Goal: Task Accomplishment & Management: Manage account settings

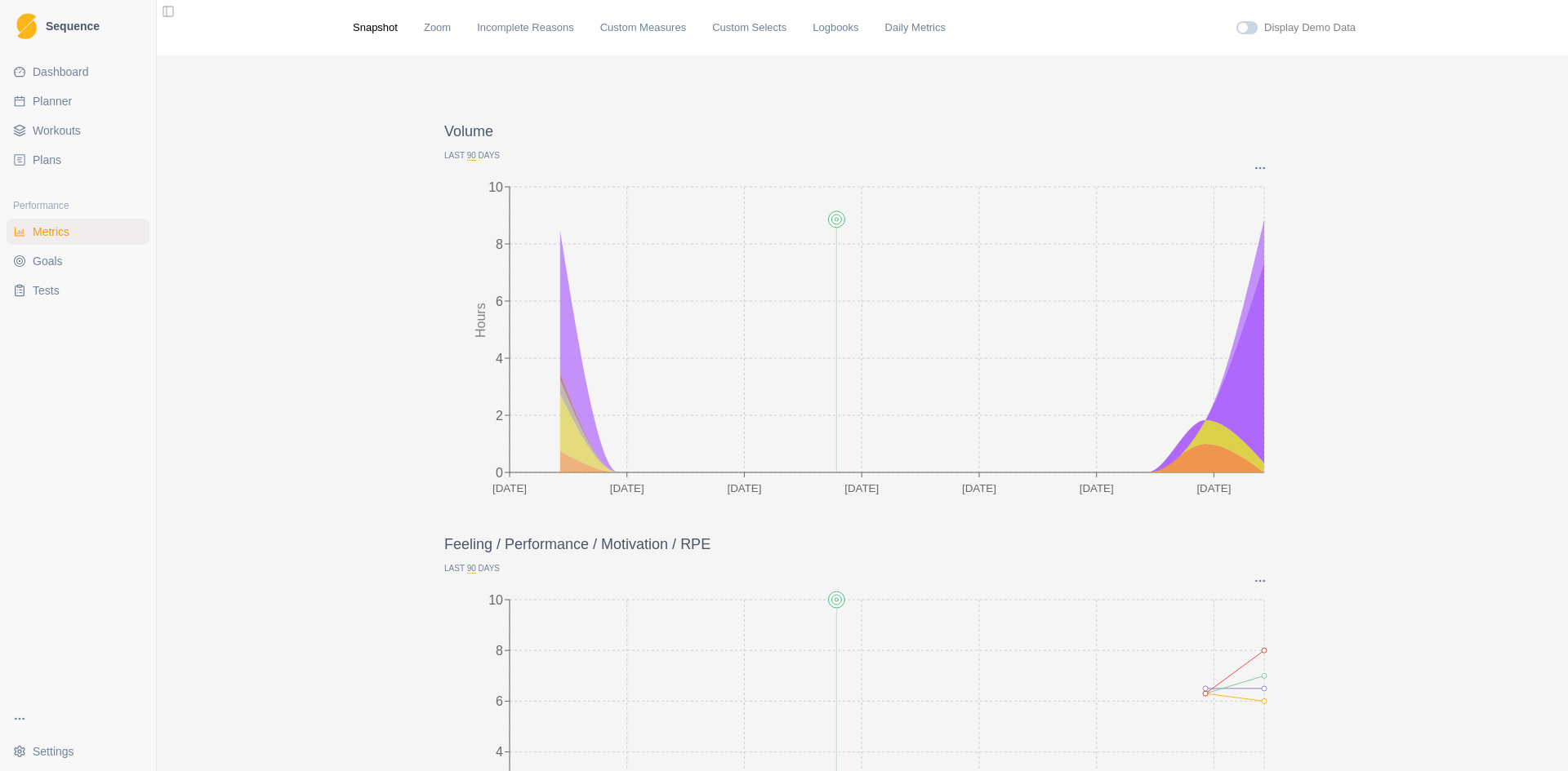
scroll to position [2052, 0]
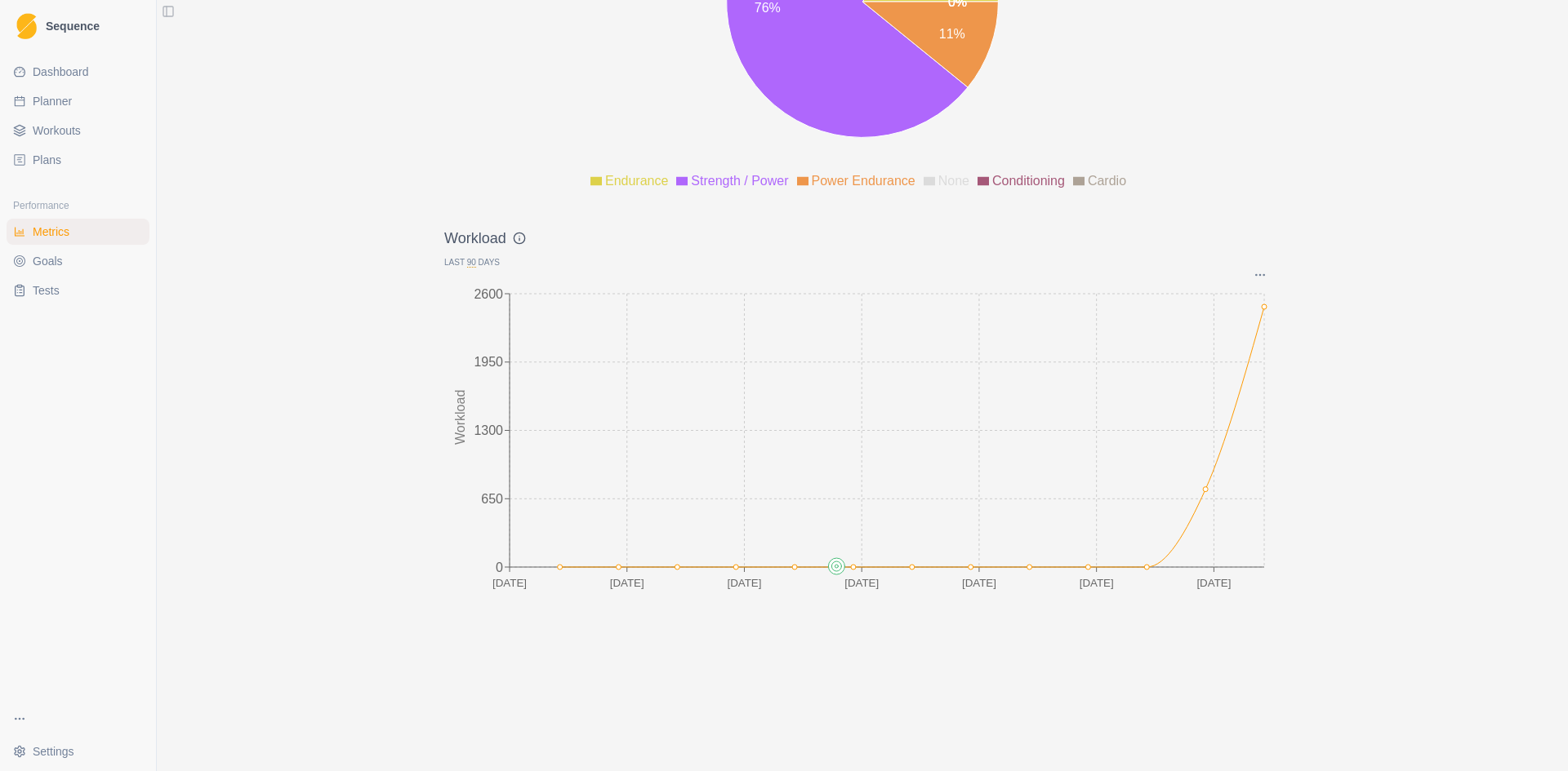
click at [59, 97] on span "Planner" at bounding box center [53, 101] width 39 height 16
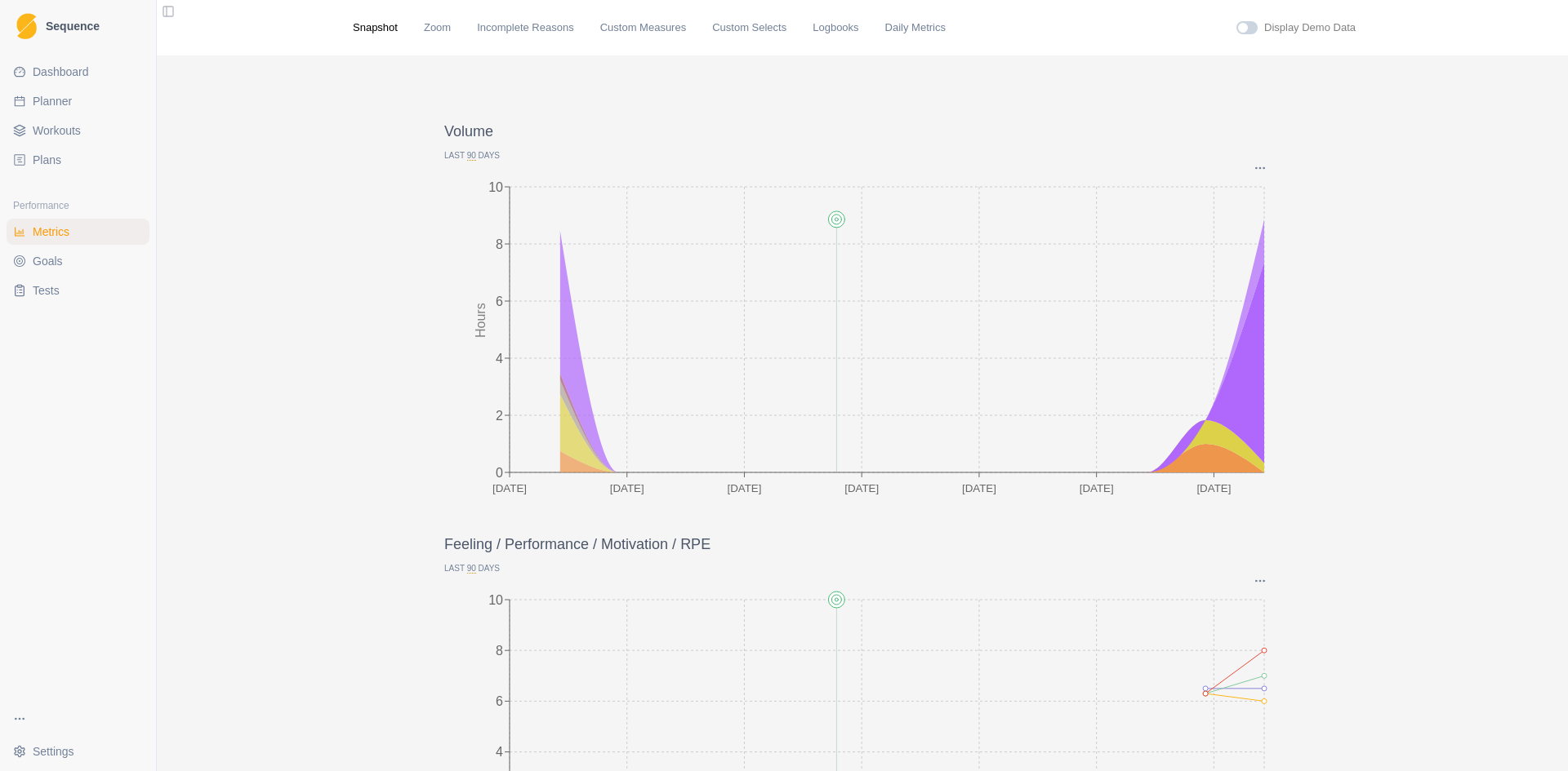
select select "month"
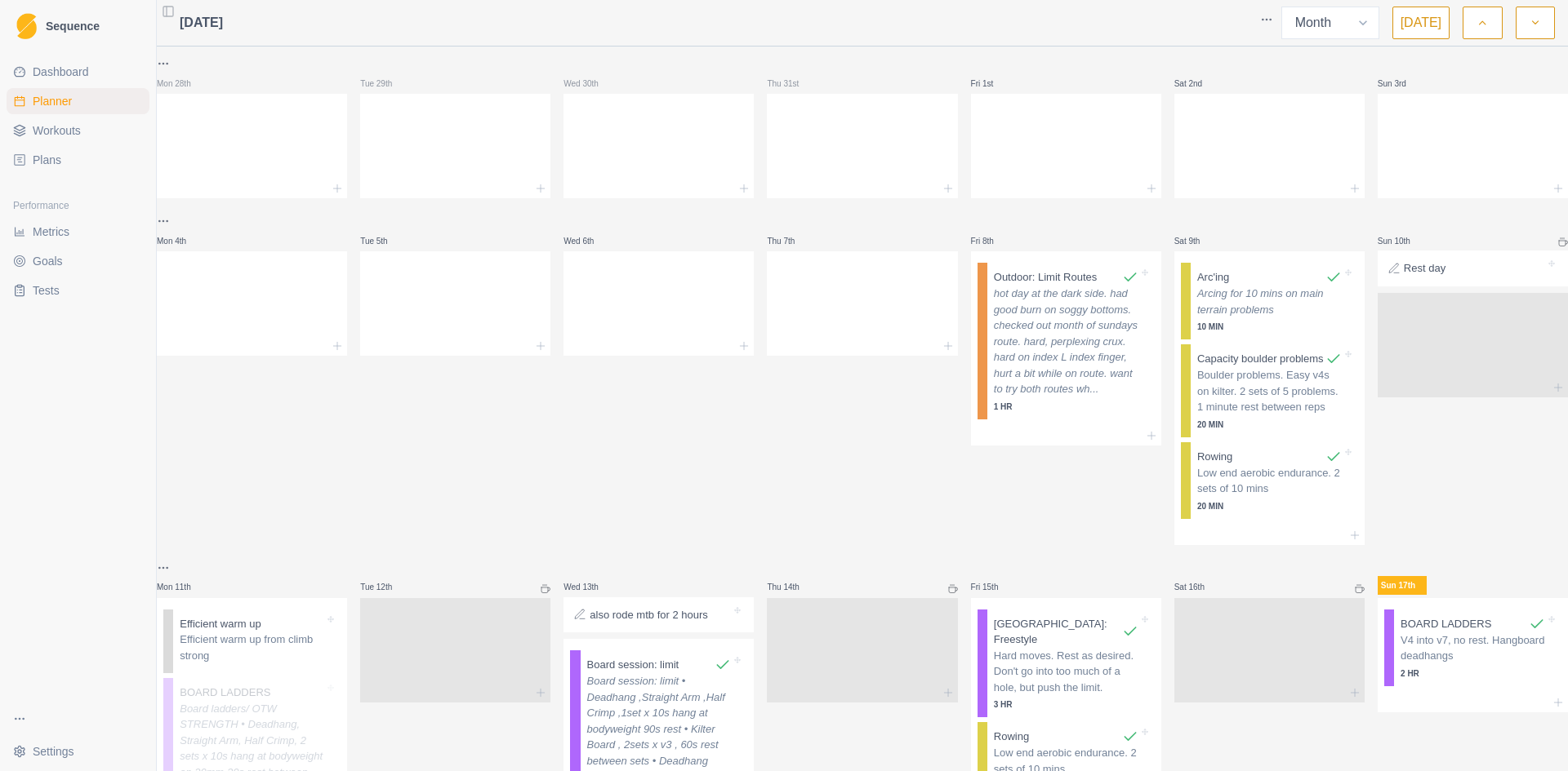
click at [205, 23] on span "[DATE]" at bounding box center [201, 23] width 44 height 20
click at [1373, 21] on select "Week Month" at bounding box center [1330, 23] width 98 height 33
click at [1285, 7] on select "Week Month" at bounding box center [1330, 23] width 98 height 33
click at [1476, 22] on icon "button" at bounding box center [1482, 23] width 11 height 16
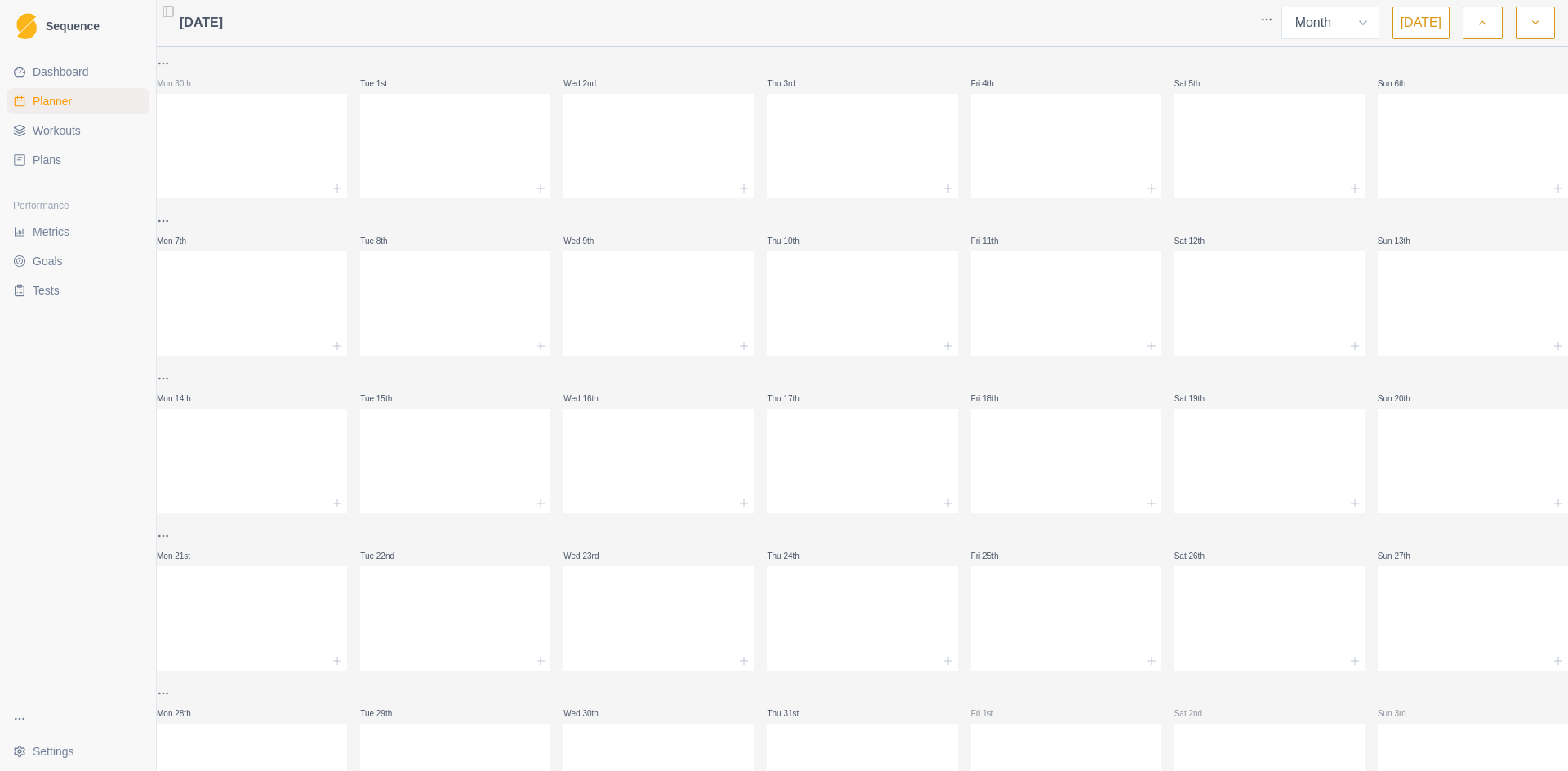
click at [1476, 22] on icon "button" at bounding box center [1482, 23] width 11 height 16
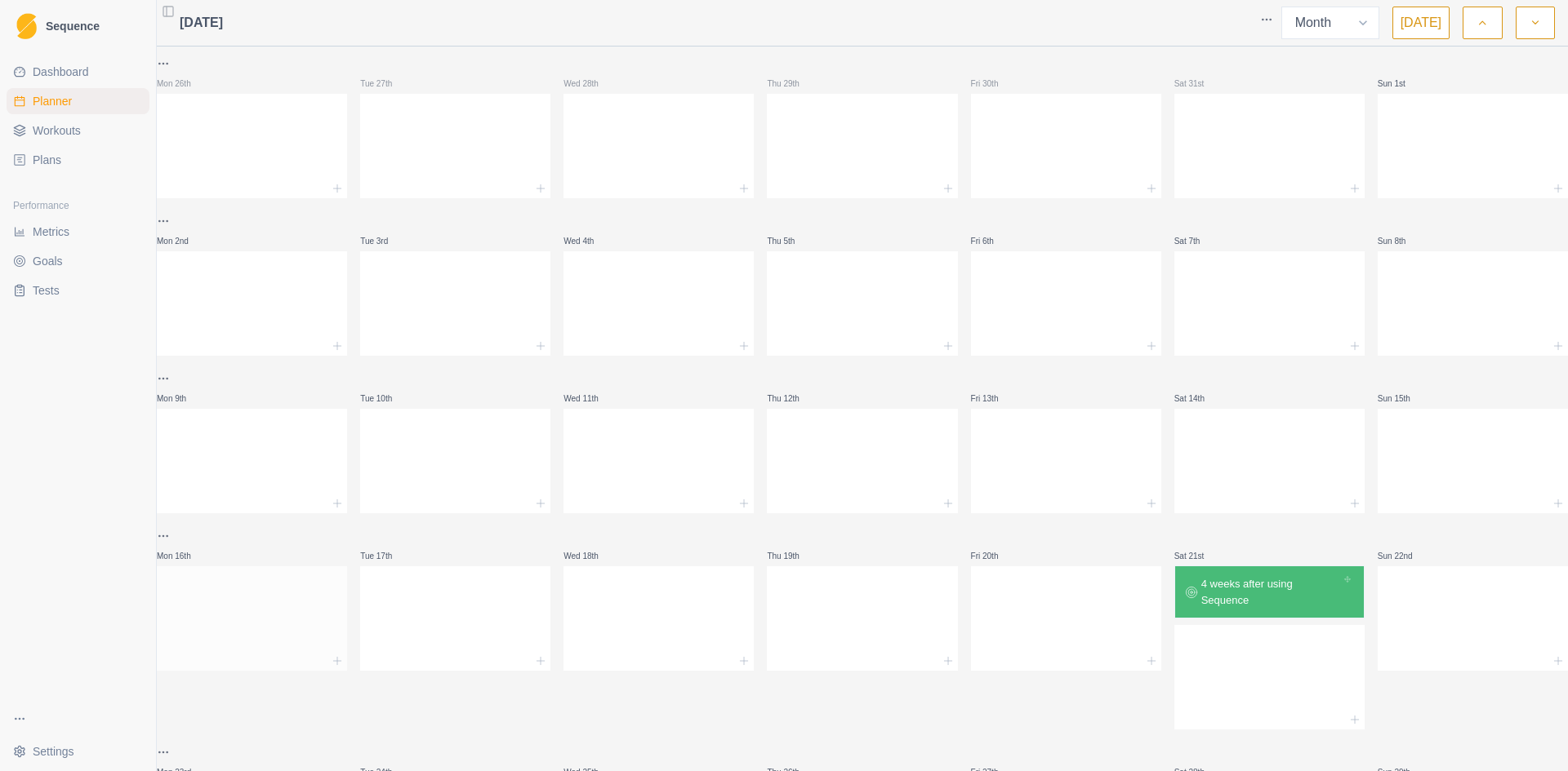
click at [196, 599] on div at bounding box center [252, 615] width 191 height 71
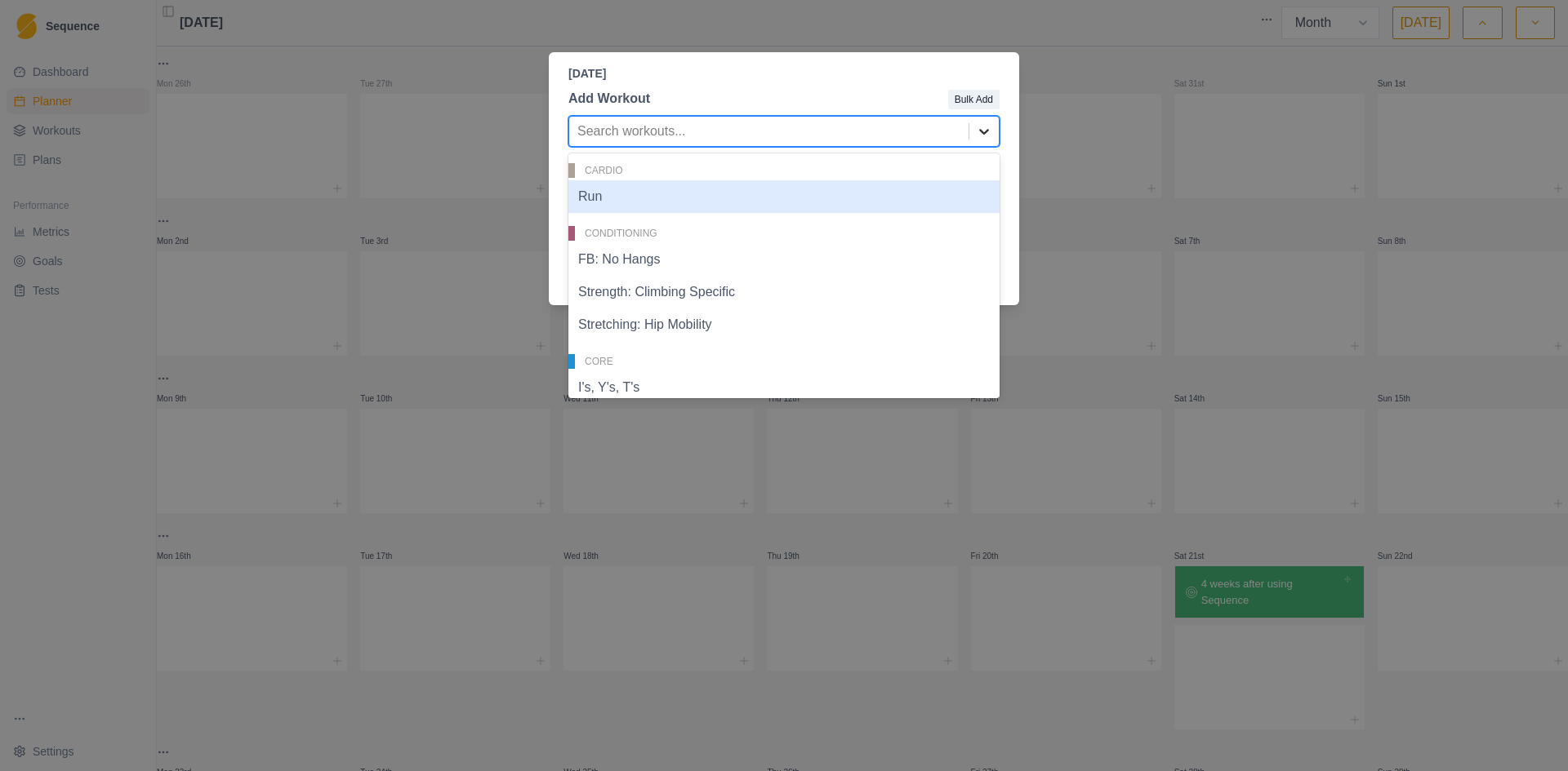
click at [982, 126] on icon at bounding box center [984, 131] width 16 height 16
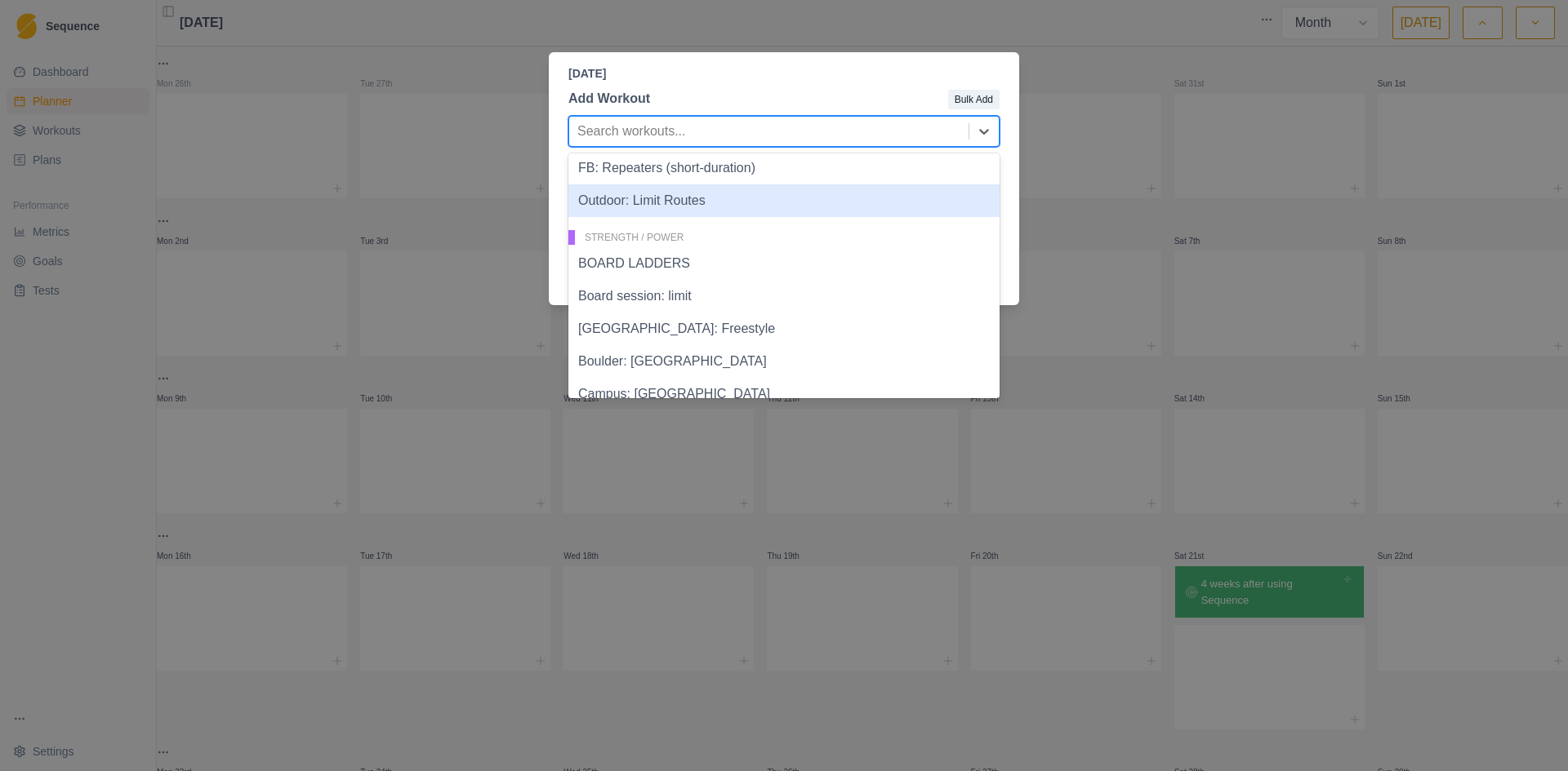
scroll to position [653, 0]
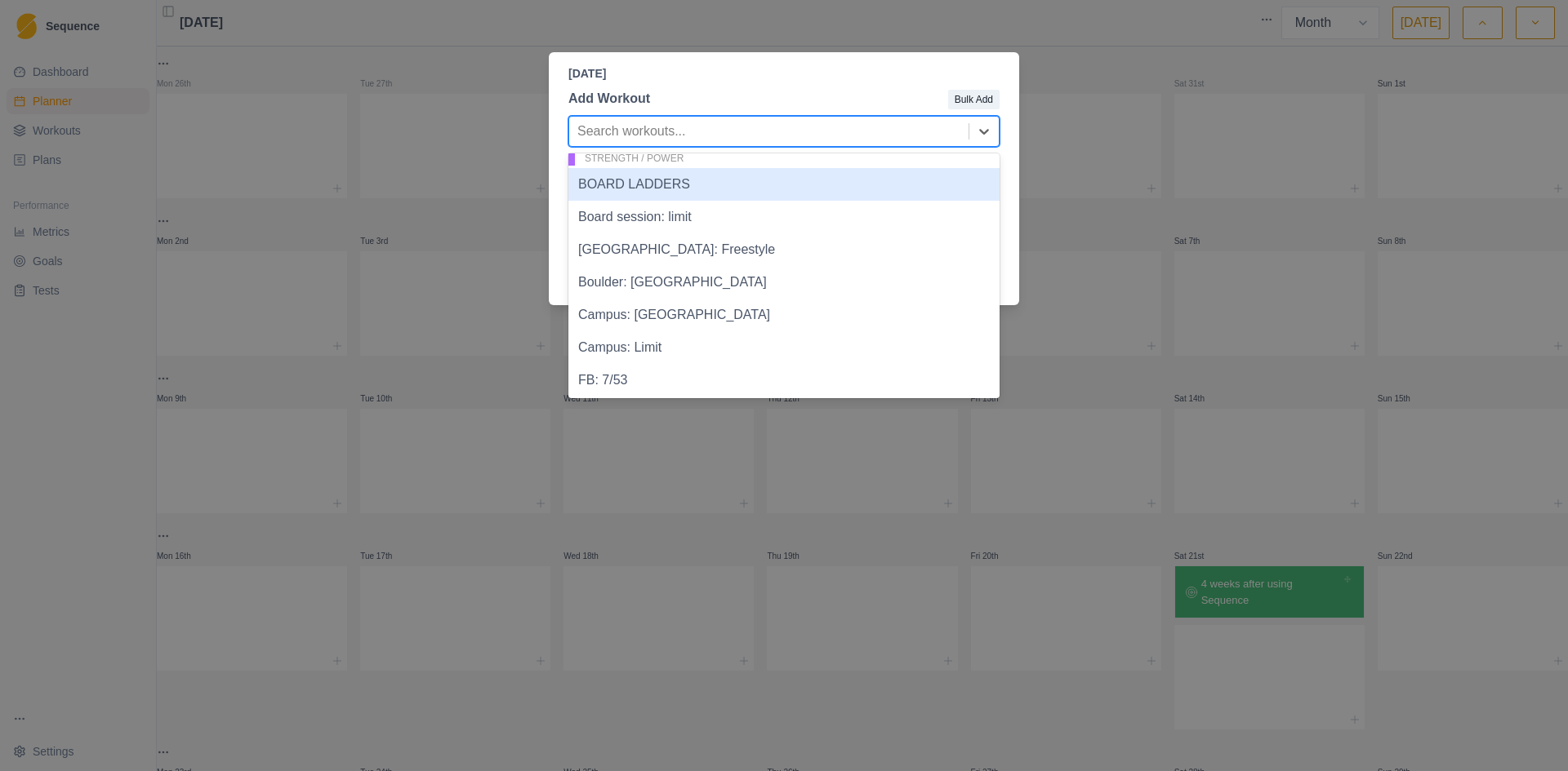
click at [894, 65] on header "[DATE]" at bounding box center [784, 67] width 471 height 30
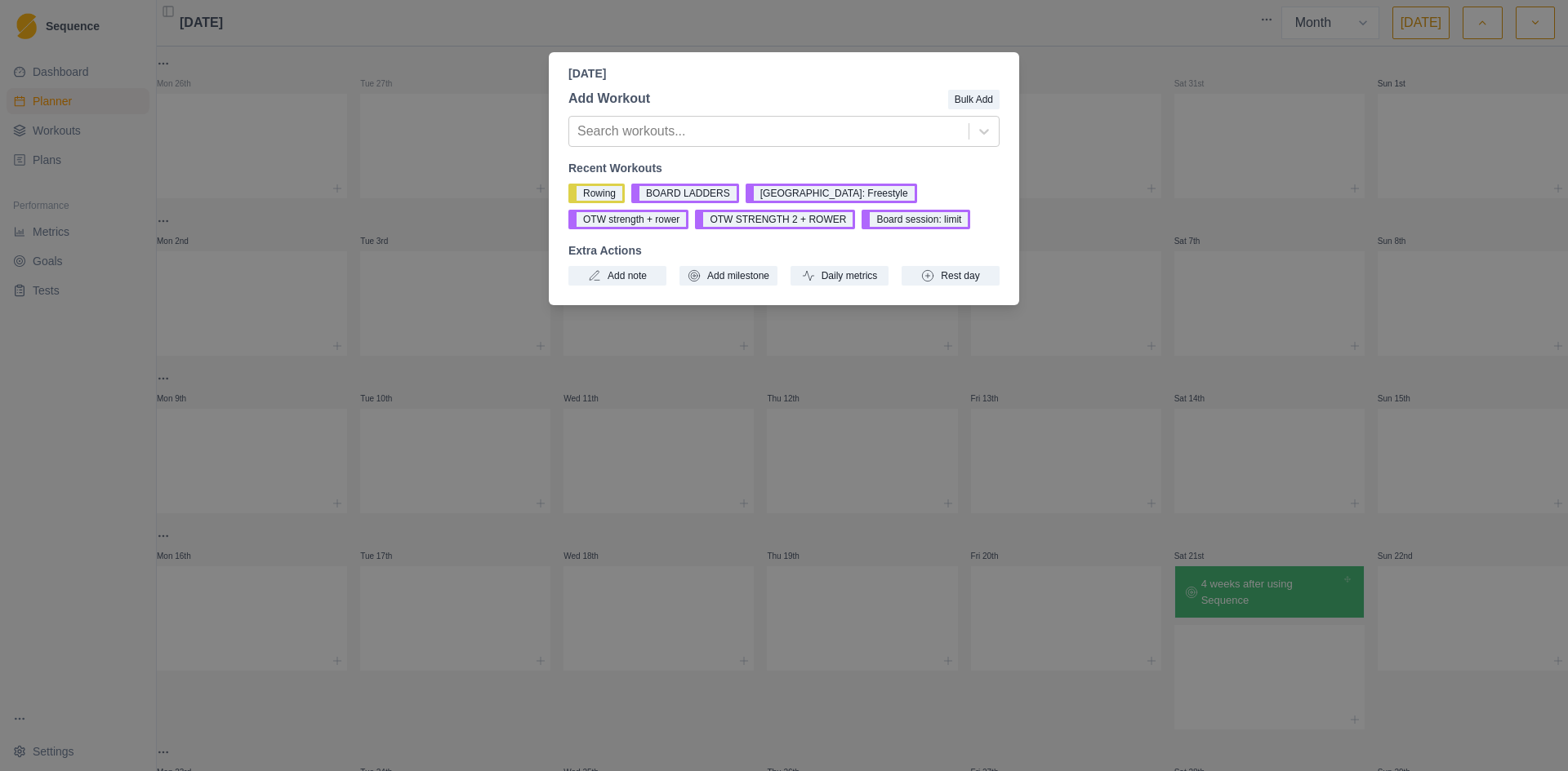
click at [431, 60] on div "[DATE] Add Workout Bulk Add Search workouts... Recent Workouts Rowing BOARD LAD…" at bounding box center [784, 385] width 1568 height 771
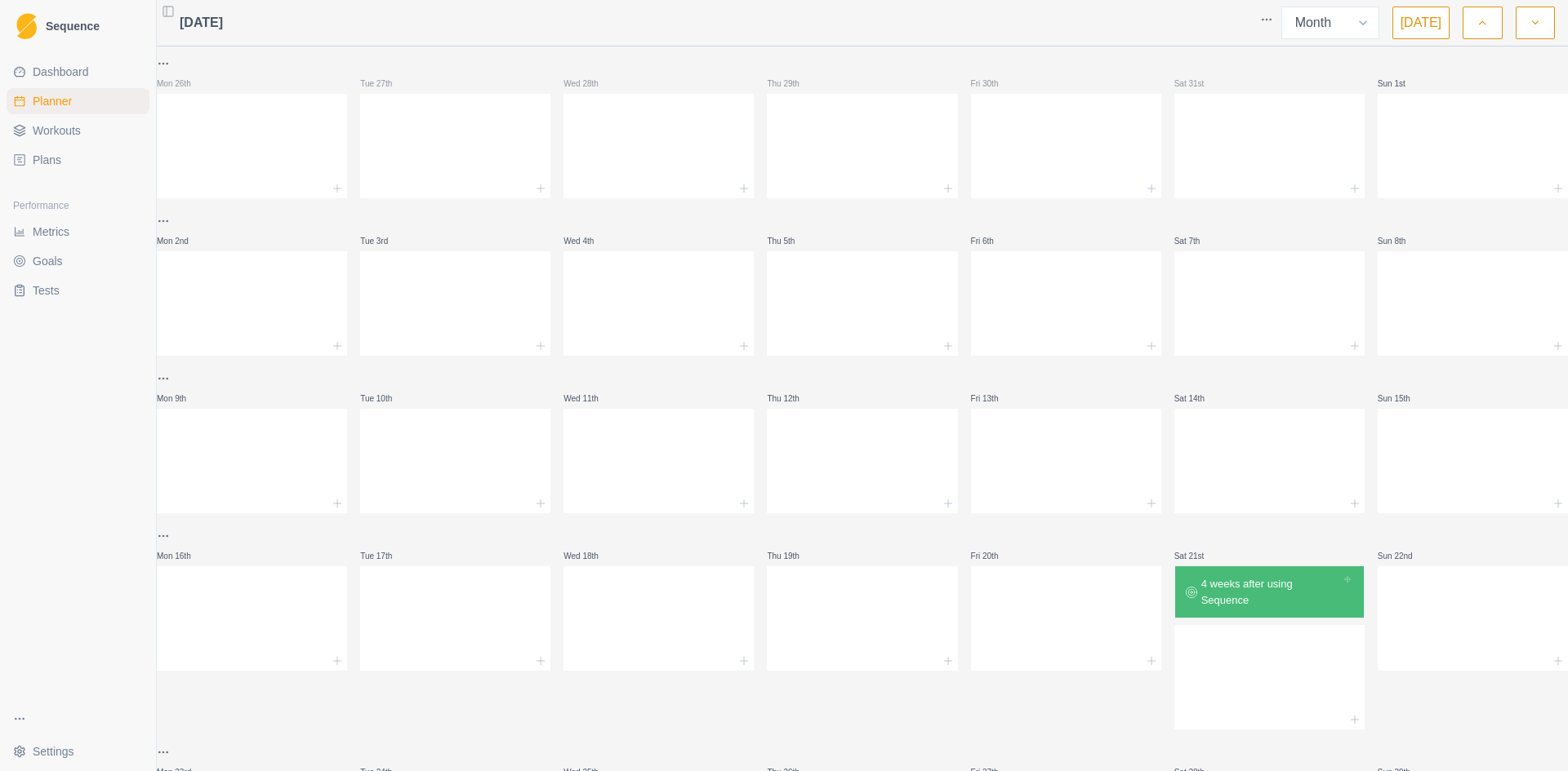
click at [76, 123] on span "Workouts" at bounding box center [57, 131] width 48 height 16
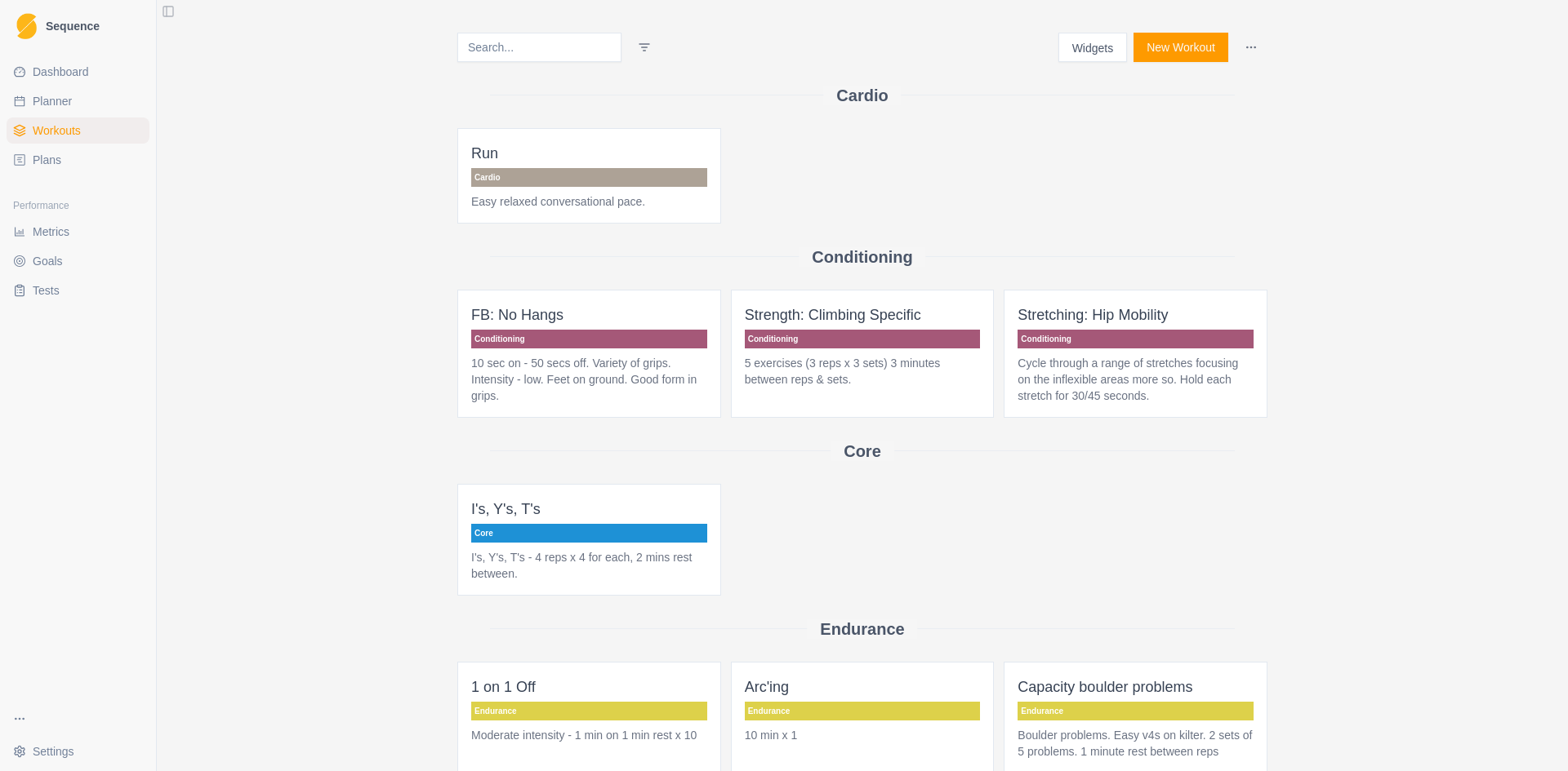
click at [1183, 53] on button "New Workout" at bounding box center [1180, 48] width 94 height 30
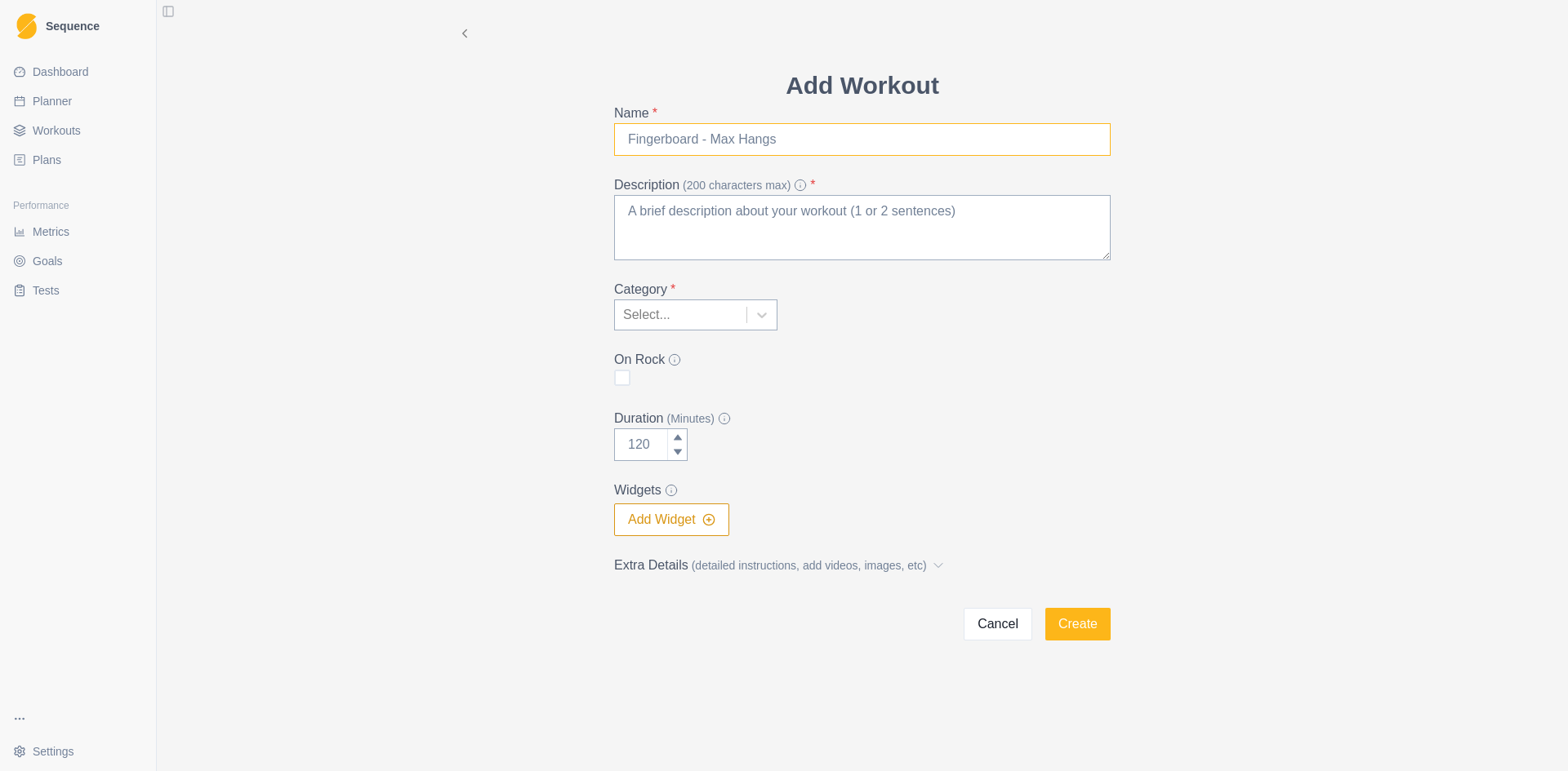
click at [823, 137] on input "Name *" at bounding box center [862, 140] width 496 height 33
type input "outdoor 2nd tier redpointing"
click at [788, 223] on textarea "Description (200 characters max) *" at bounding box center [862, 228] width 496 height 66
type textarea "2nd tier redpoints working towards redpoint pyramid"
click at [761, 318] on icon at bounding box center [761, 315] width 10 height 6
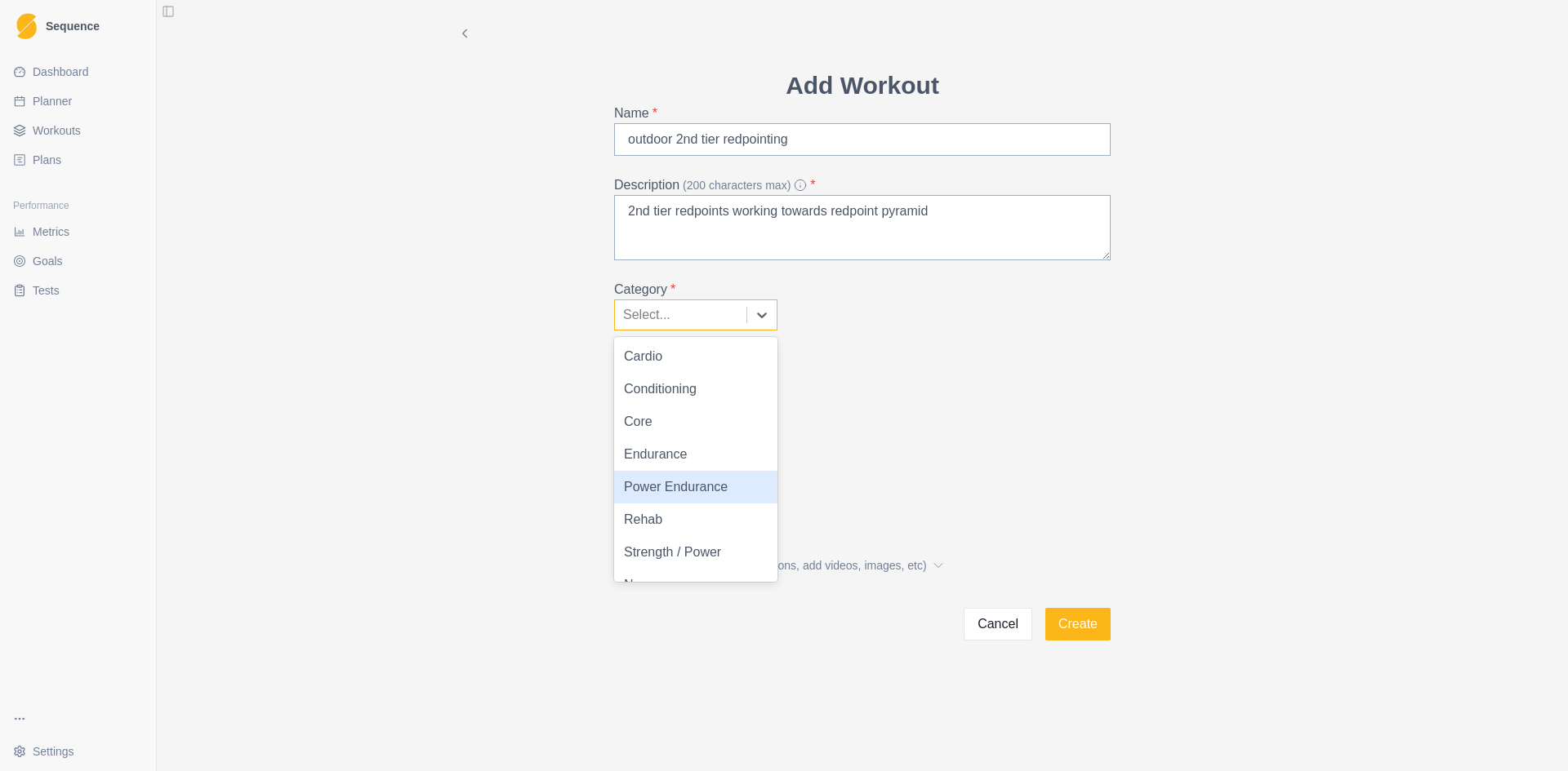
click at [729, 485] on div "Power Endurance" at bounding box center [696, 488] width 163 height 33
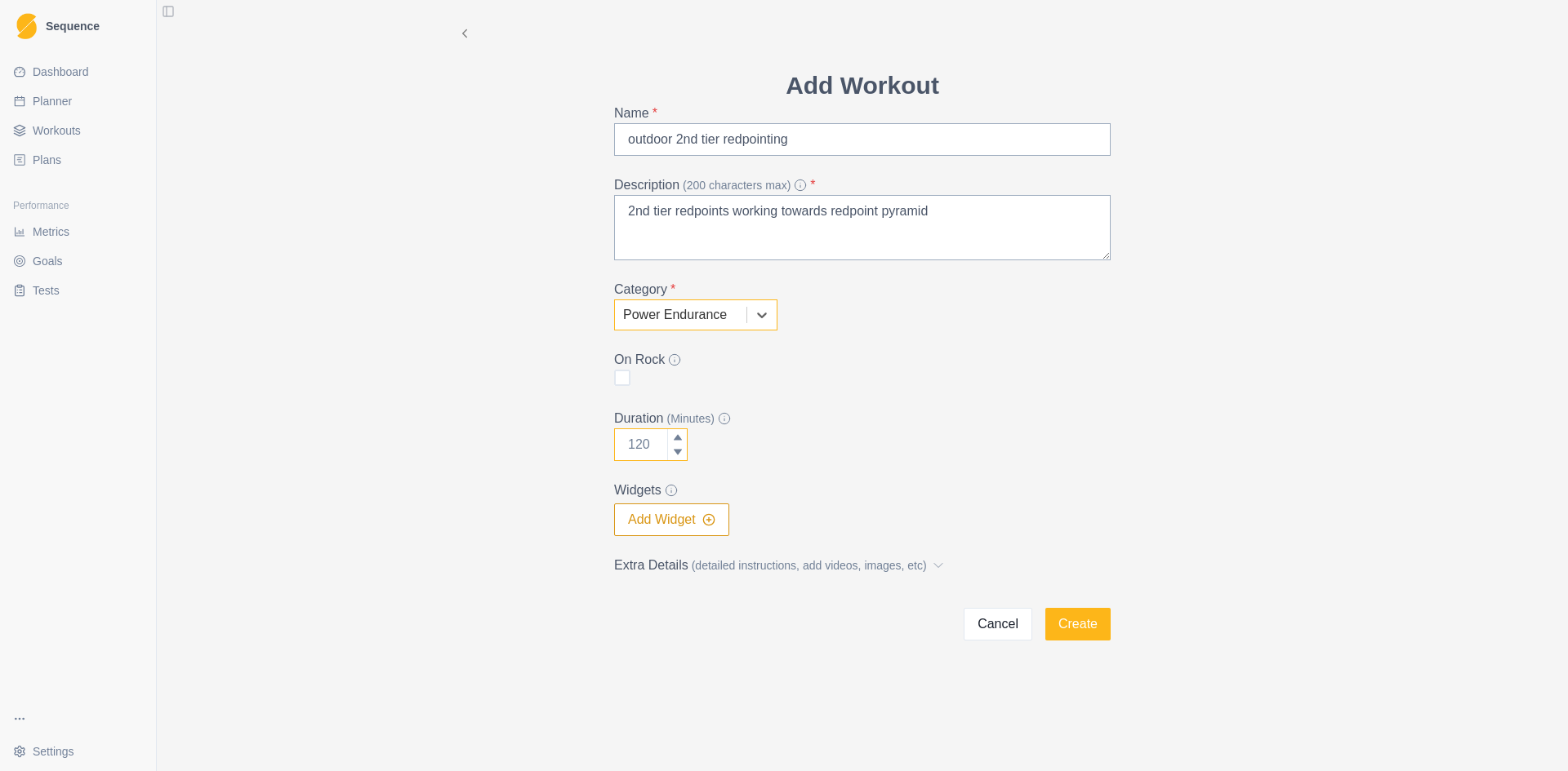
click at [654, 443] on input "Duration (Minutes)" at bounding box center [651, 445] width 73 height 33
drag, startPoint x: 654, startPoint y: 443, endPoint x: 601, endPoint y: 436, distance: 53.5
click at [601, 436] on div "Add Workout Name * outdoor 2nd tier redpointing Description (200 characters max…" at bounding box center [862, 354] width 522 height 574
click at [649, 445] on input "Duration (Minutes)" at bounding box center [651, 445] width 73 height 33
drag, startPoint x: 653, startPoint y: 443, endPoint x: 577, endPoint y: 444, distance: 76.0
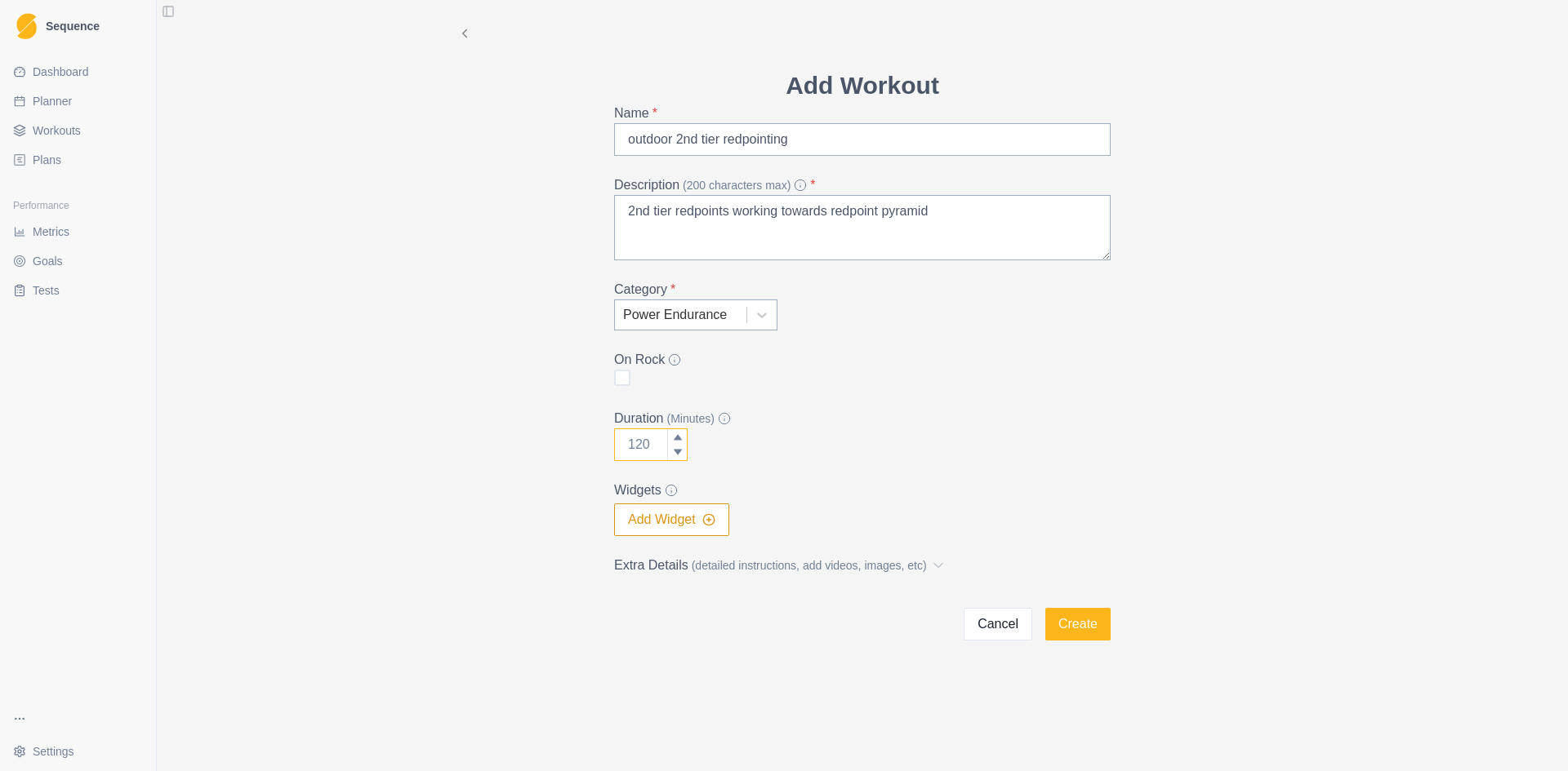
click at [577, 444] on div "Add Workout Name * outdoor 2nd tier redpointing Description (200 characters max…" at bounding box center [862, 320] width 836 height 640
type input "210"
click at [706, 521] on circle "button" at bounding box center [708, 519] width 11 height 11
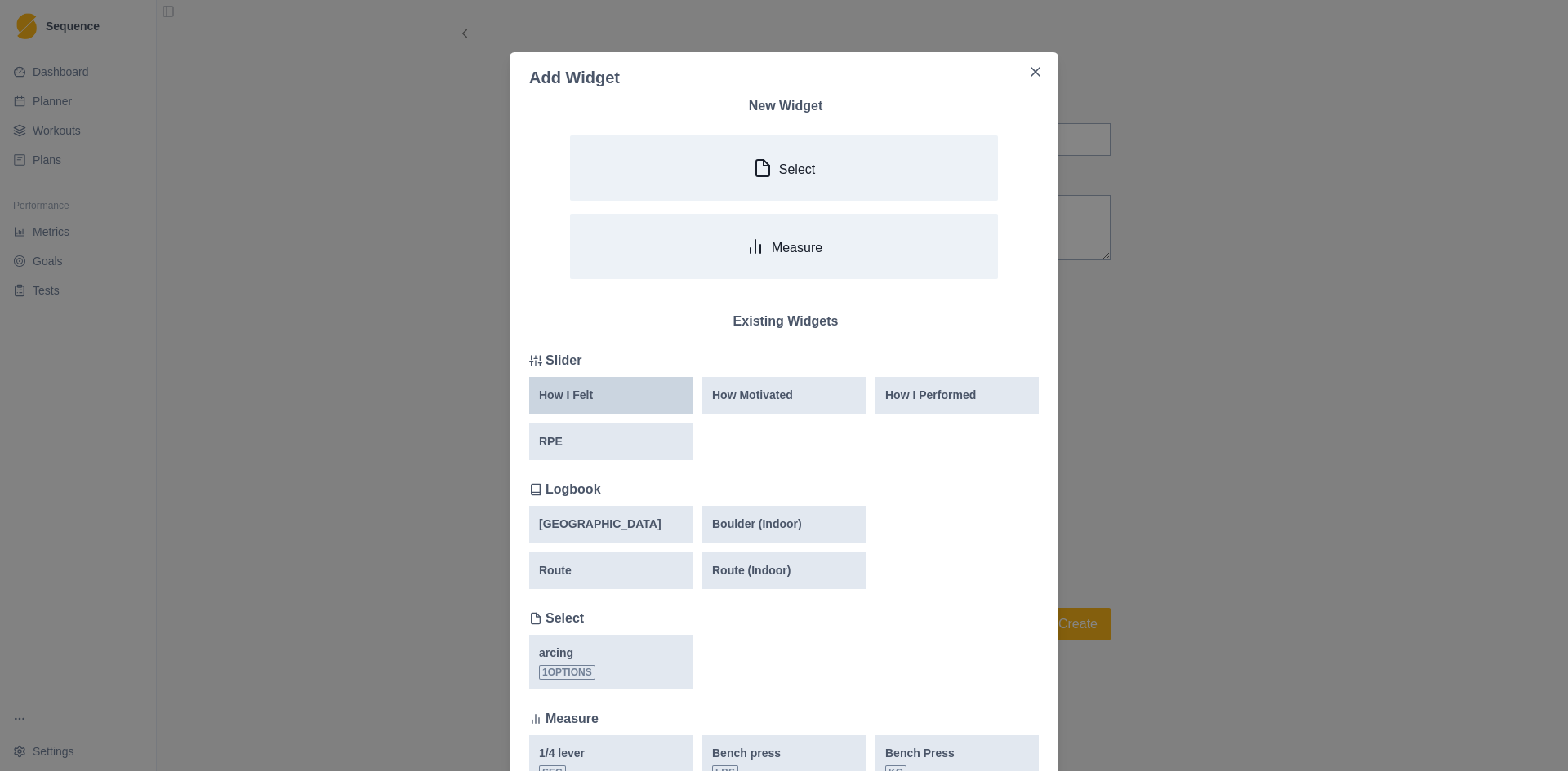
click at [614, 399] on div "How I Felt" at bounding box center [610, 395] width 144 height 17
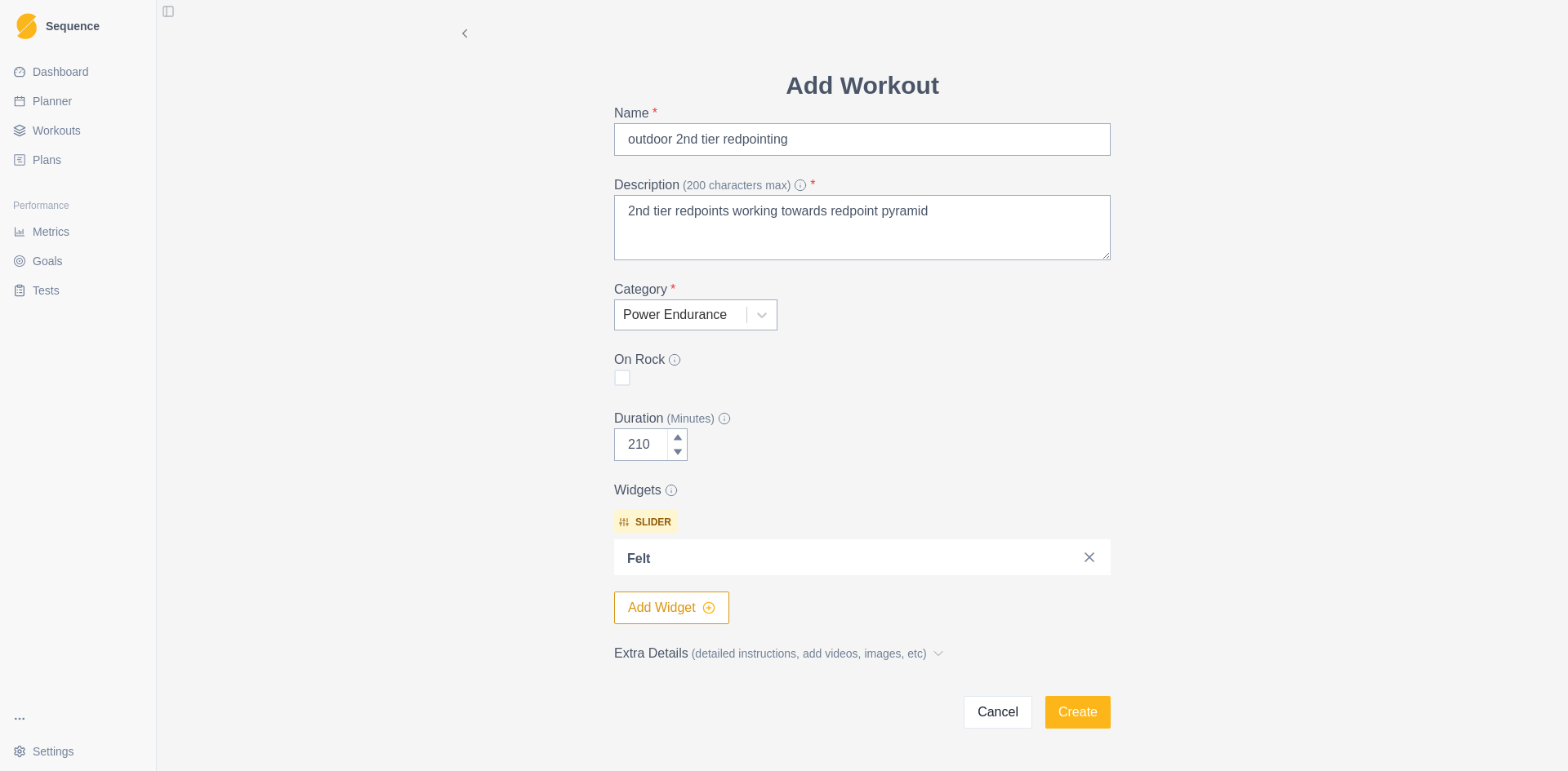
click at [709, 606] on line "button" at bounding box center [709, 608] width 0 height 4
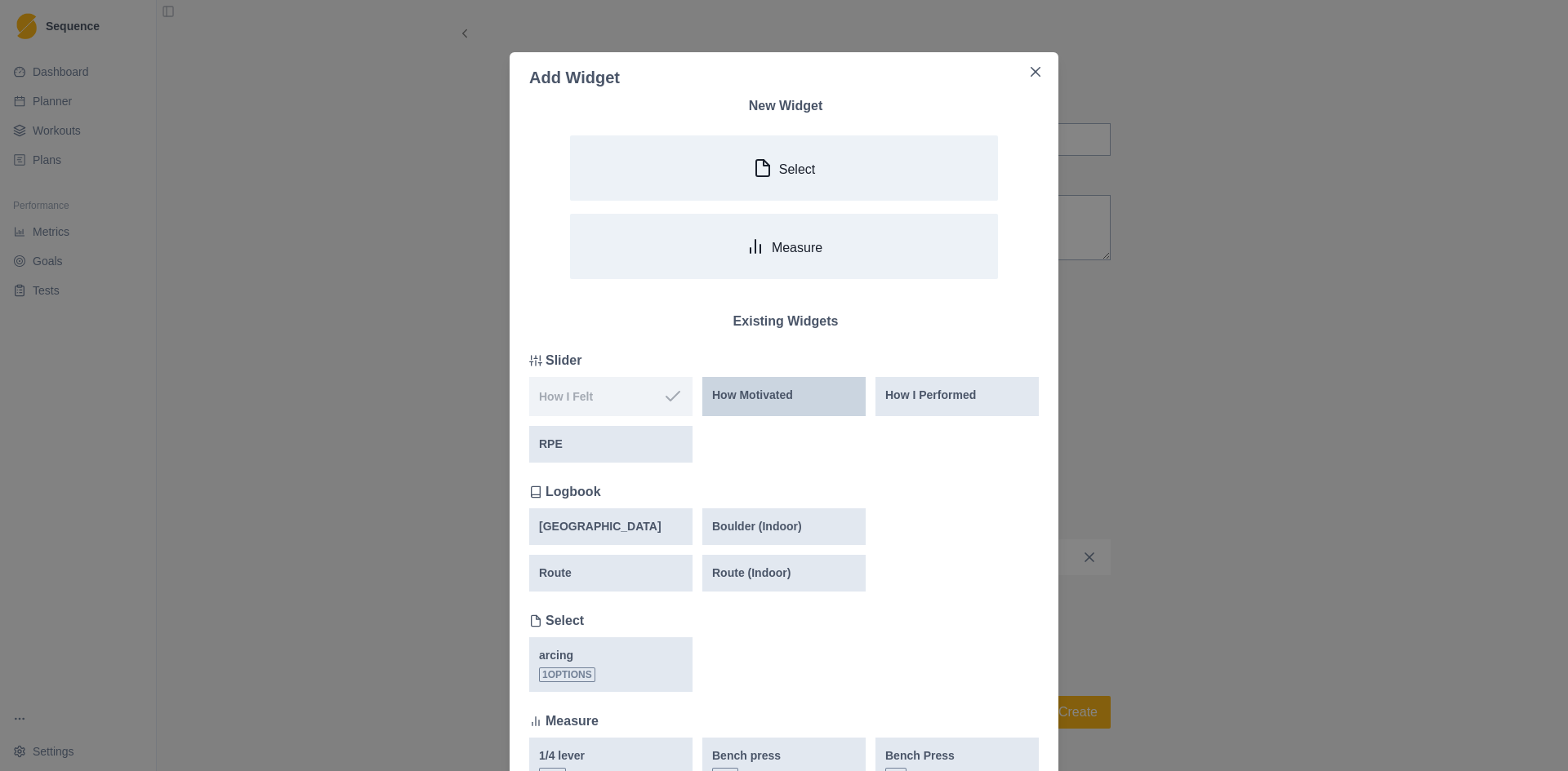
click at [751, 393] on p "How Motivated" at bounding box center [752, 395] width 80 height 17
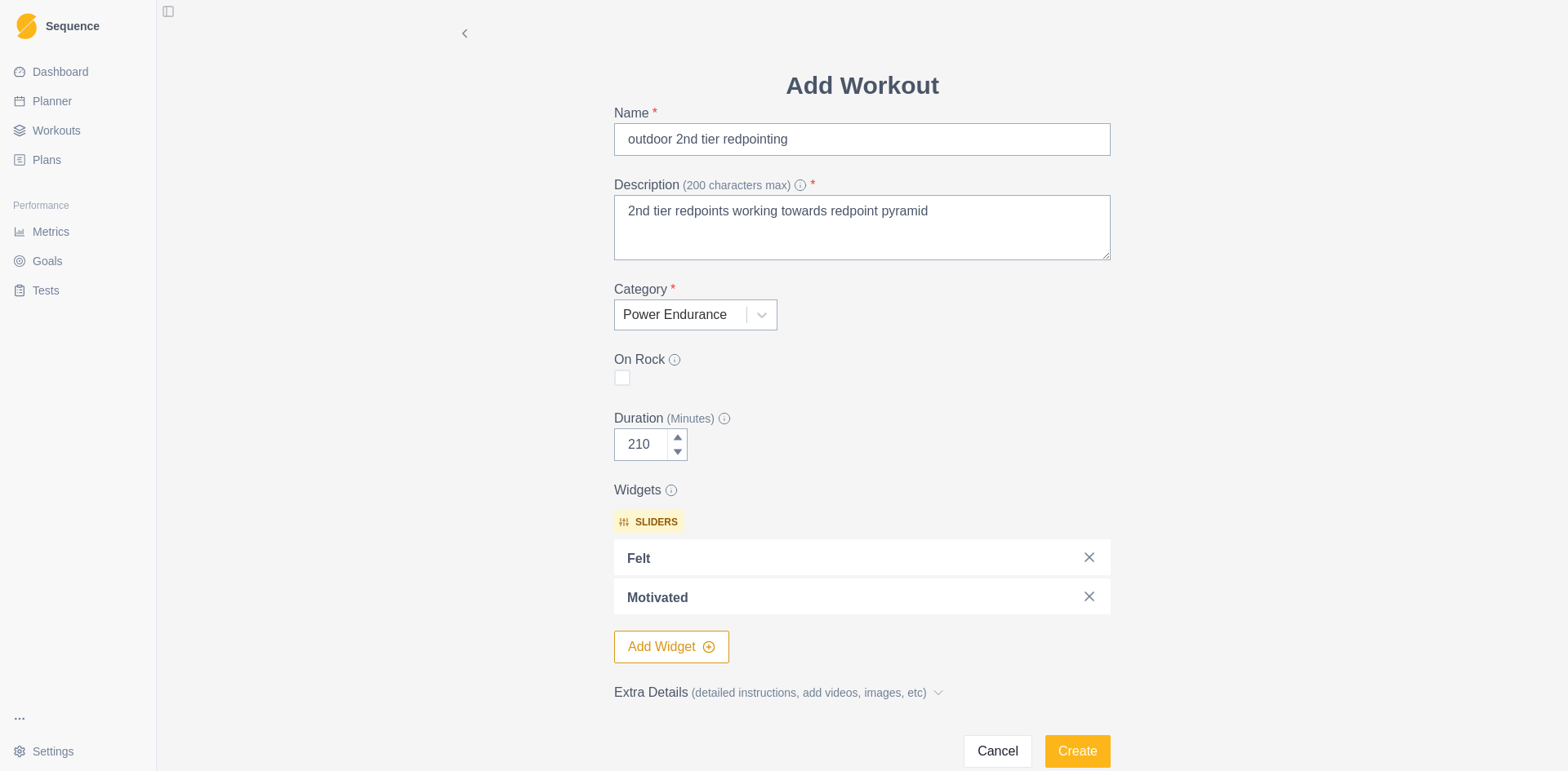
click at [712, 650] on button "Add Widget" at bounding box center [672, 647] width 115 height 33
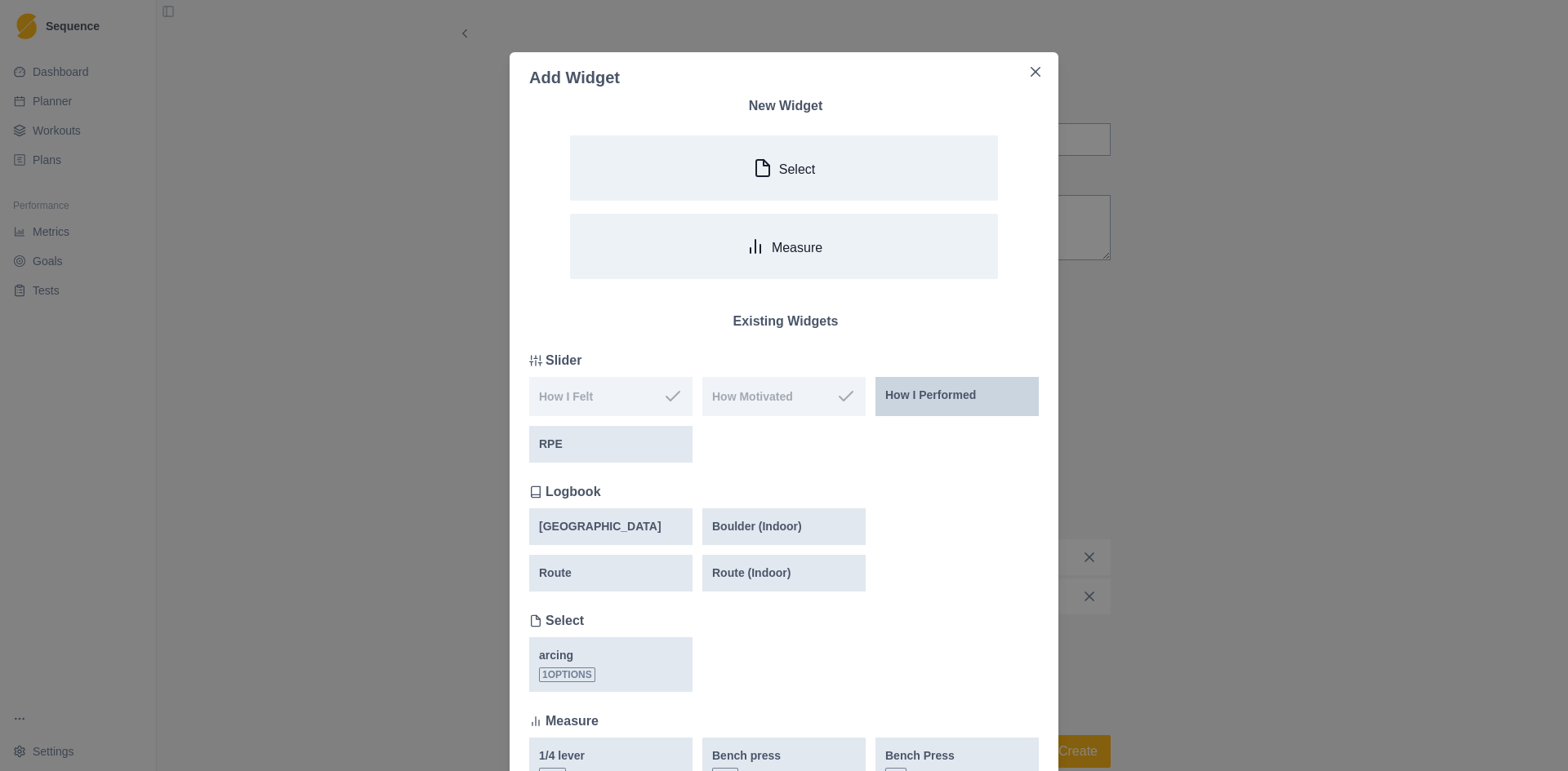
click at [910, 387] on p "How I Performed" at bounding box center [931, 395] width 90 height 17
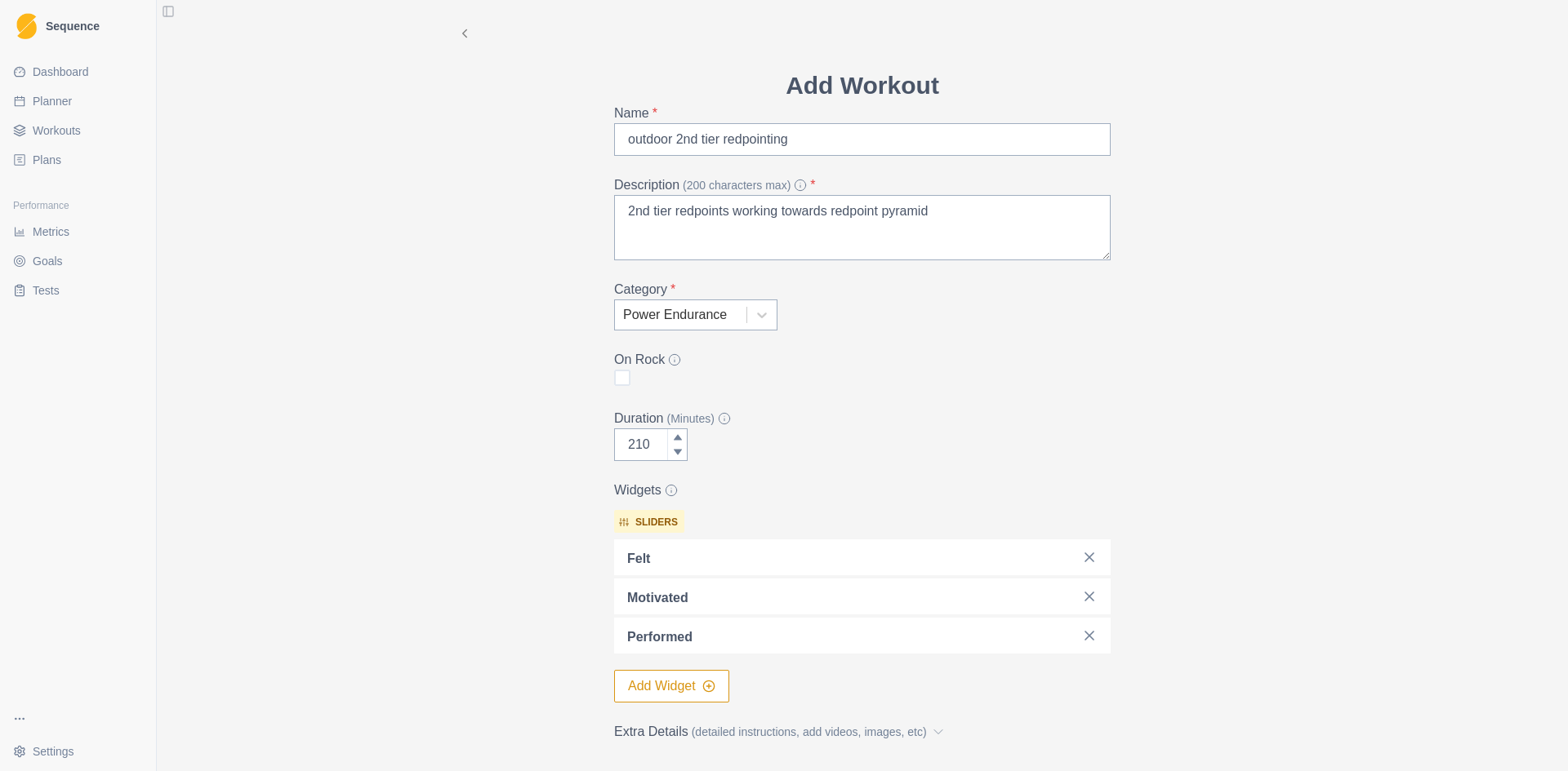
click at [709, 678] on button "Add Widget" at bounding box center [672, 686] width 115 height 33
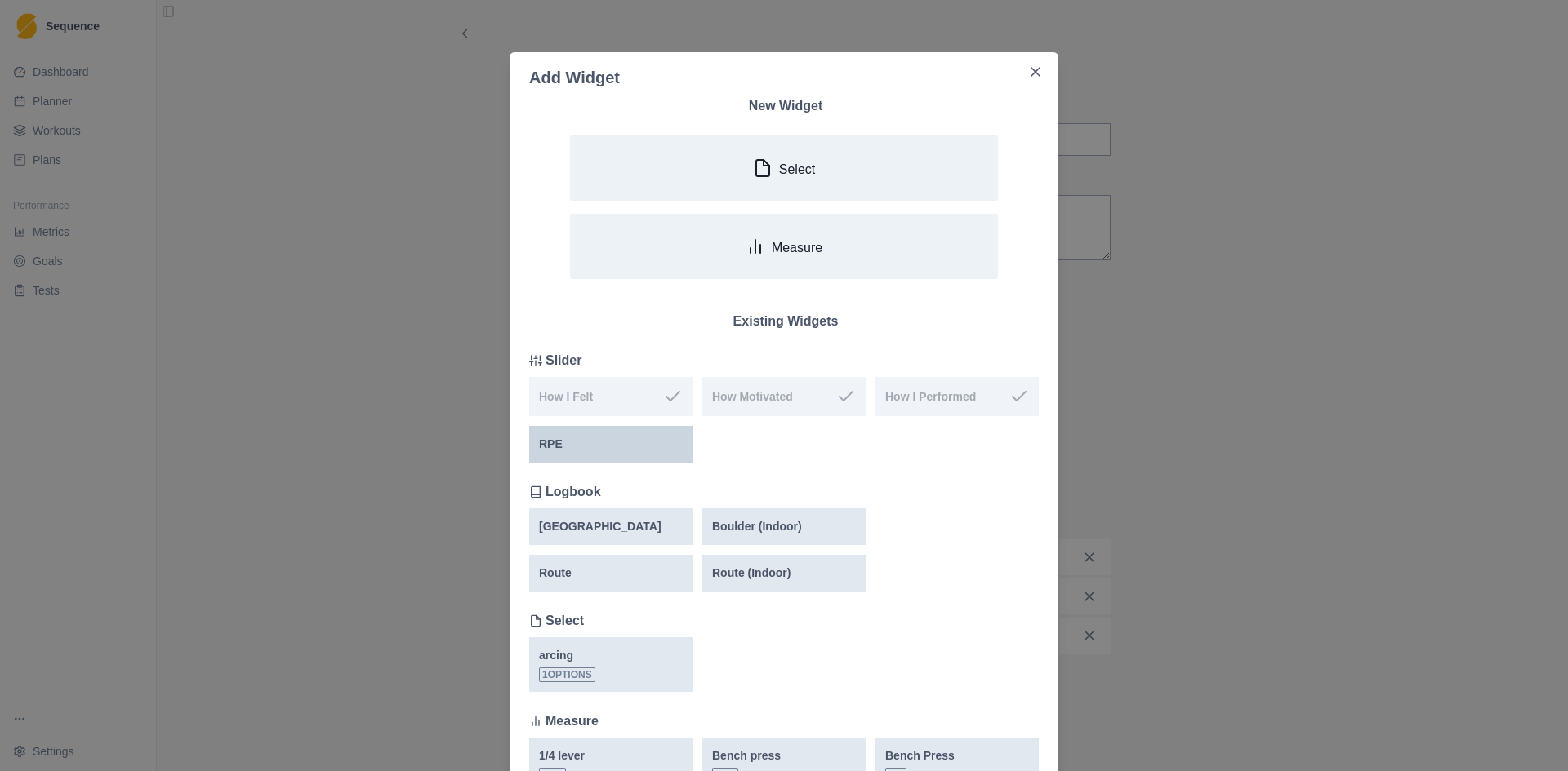
click at [601, 455] on div "RPE" at bounding box center [610, 444] width 163 height 37
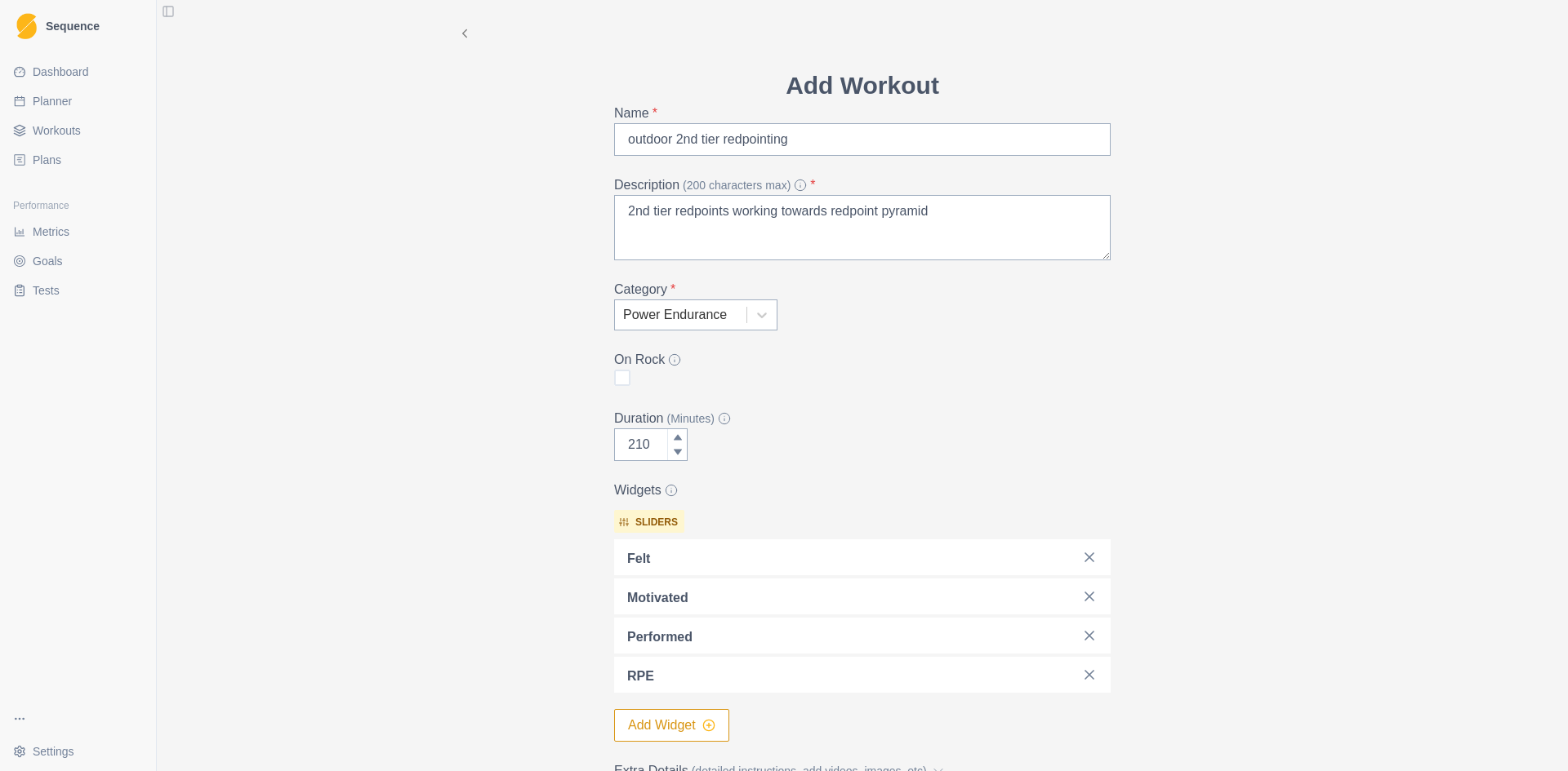
click at [706, 729] on icon "button" at bounding box center [709, 726] width 13 height 13
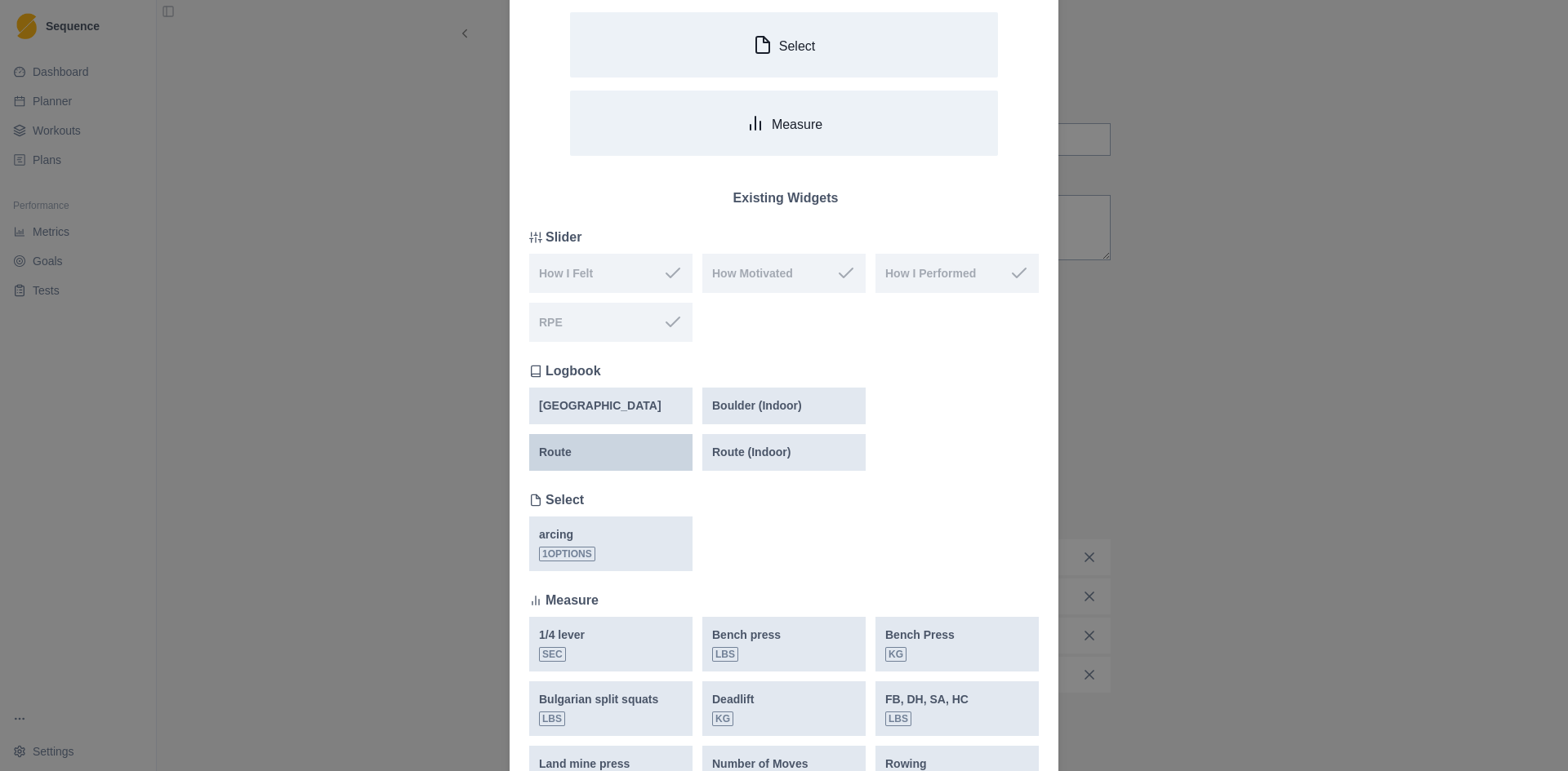
scroll to position [163, 0]
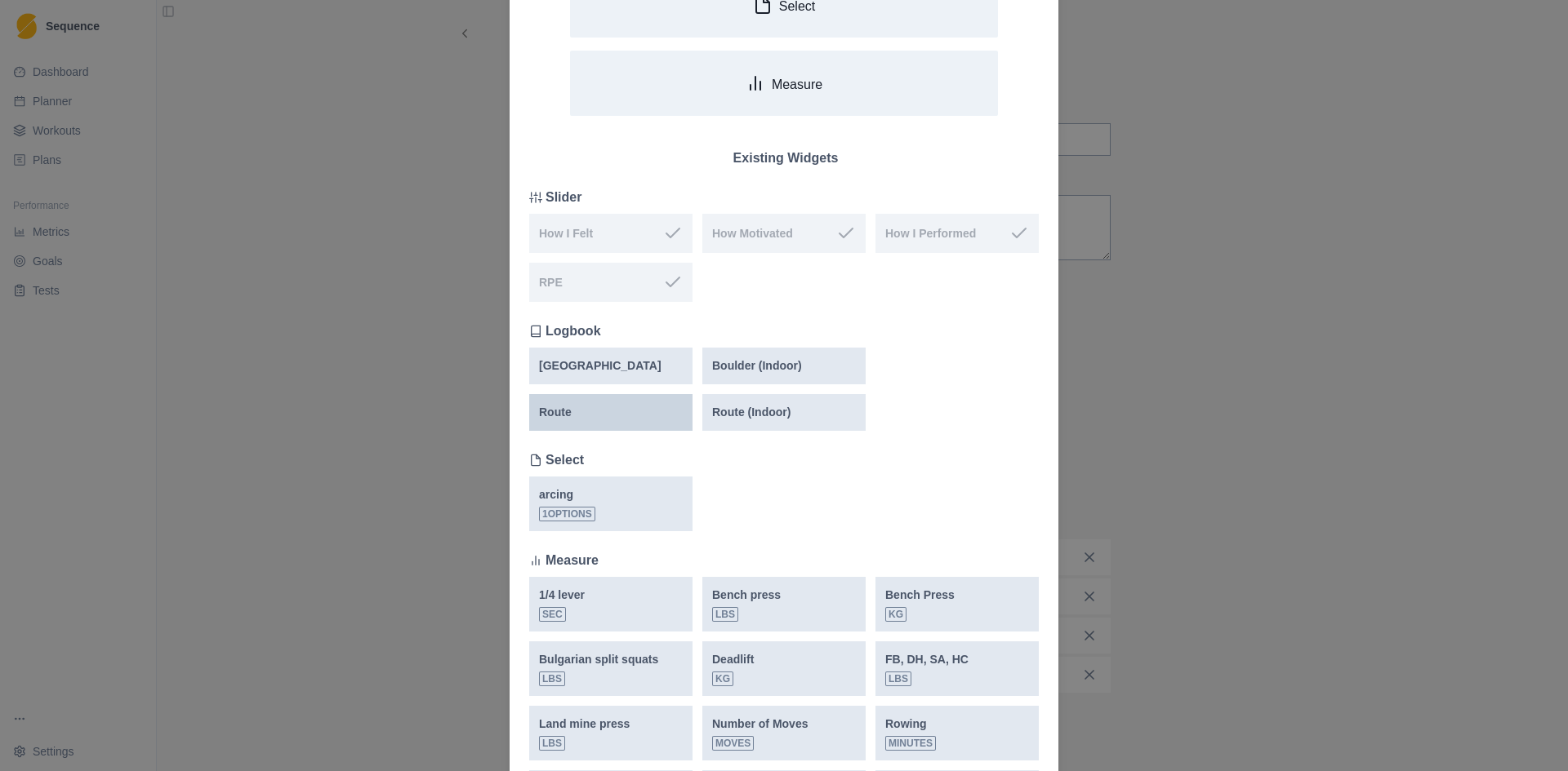
click at [614, 414] on div "Route" at bounding box center [610, 412] width 144 height 17
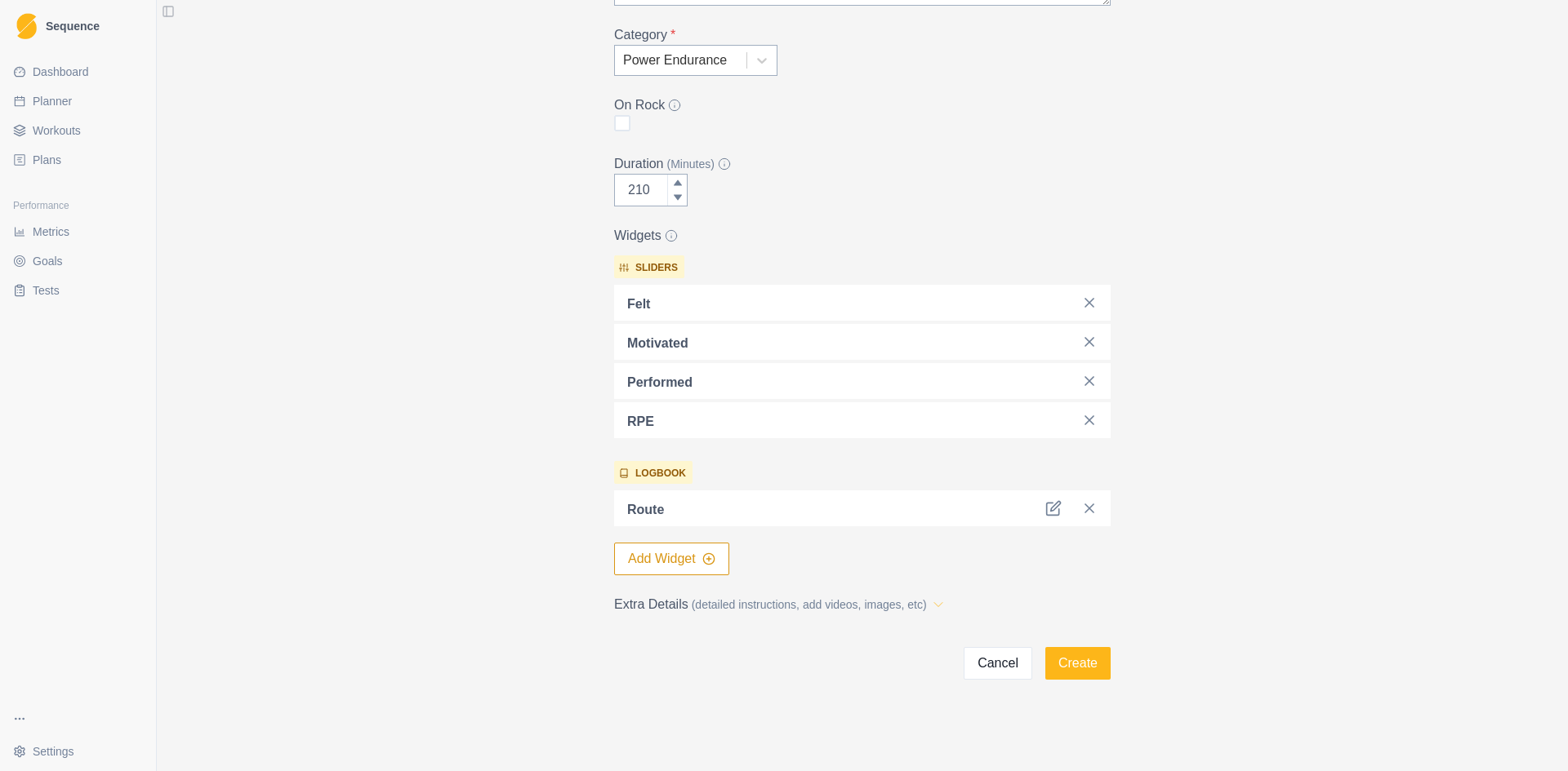
click at [932, 608] on icon at bounding box center [938, 605] width 16 height 16
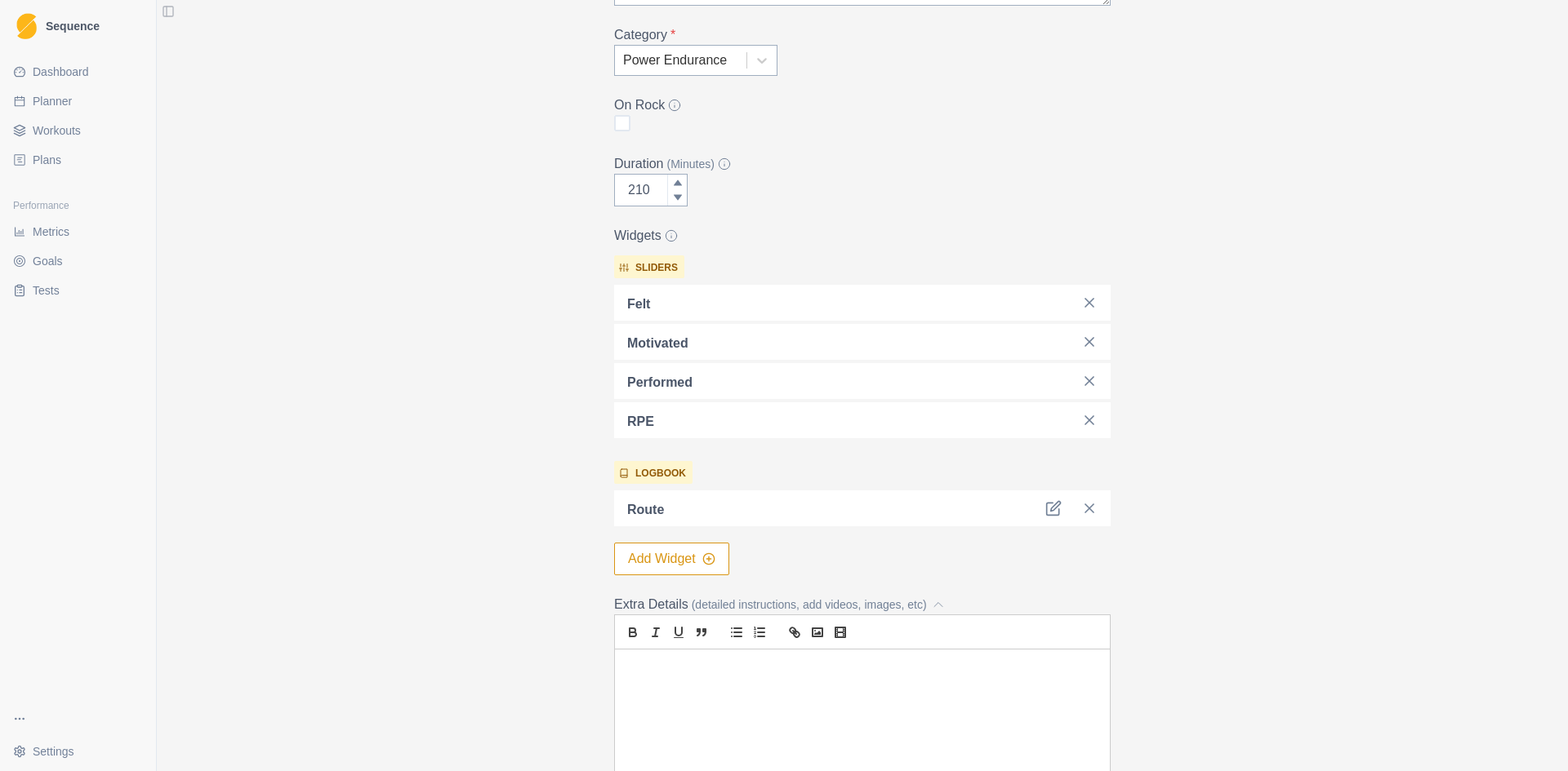
click at [932, 608] on icon at bounding box center [938, 605] width 16 height 16
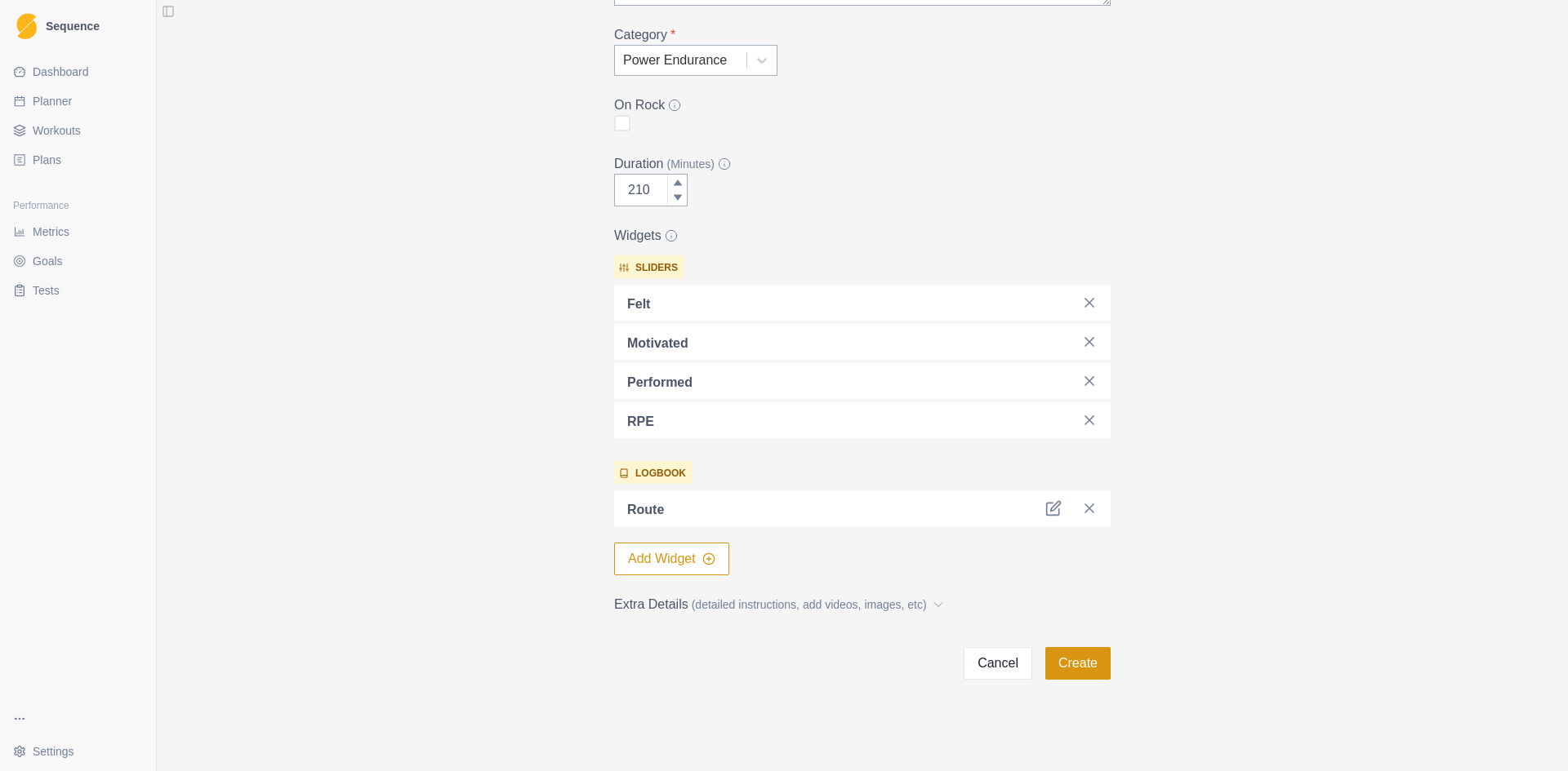
click at [1086, 667] on button "Create" at bounding box center [1078, 663] width 66 height 33
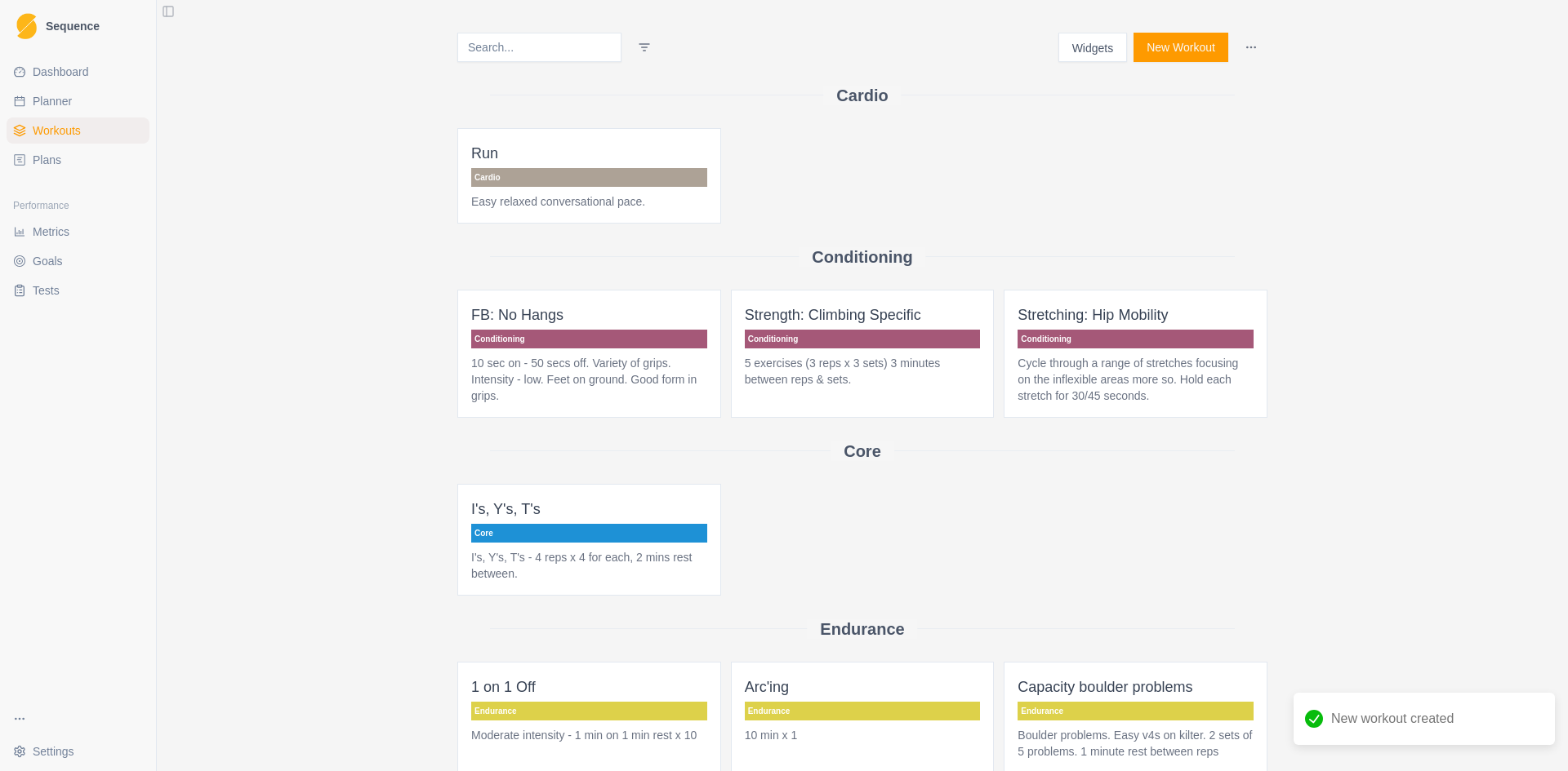
click at [48, 75] on span "Dashboard" at bounding box center [61, 72] width 57 height 16
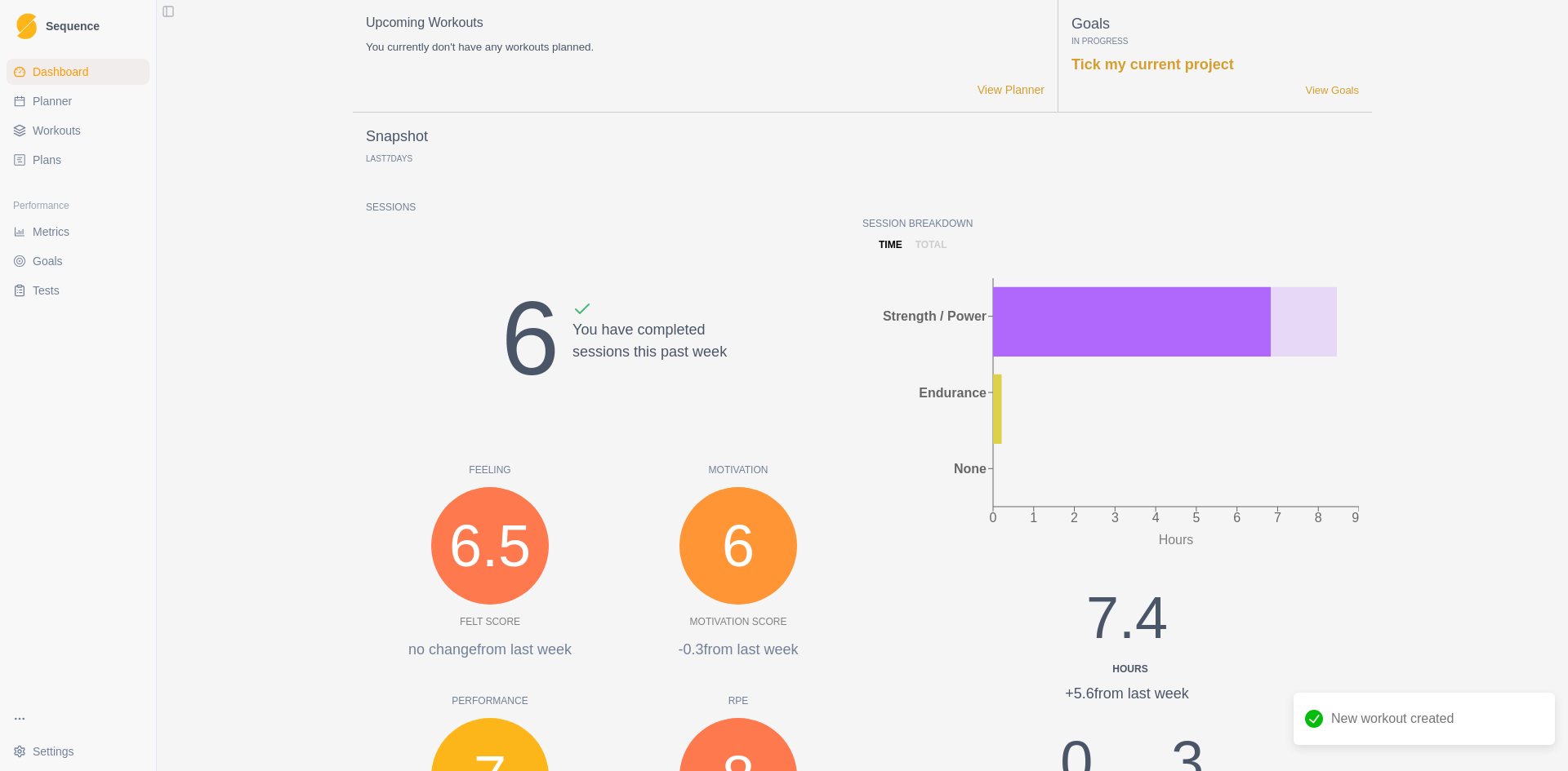
click at [57, 98] on span "Planner" at bounding box center [53, 101] width 39 height 16
select select "month"
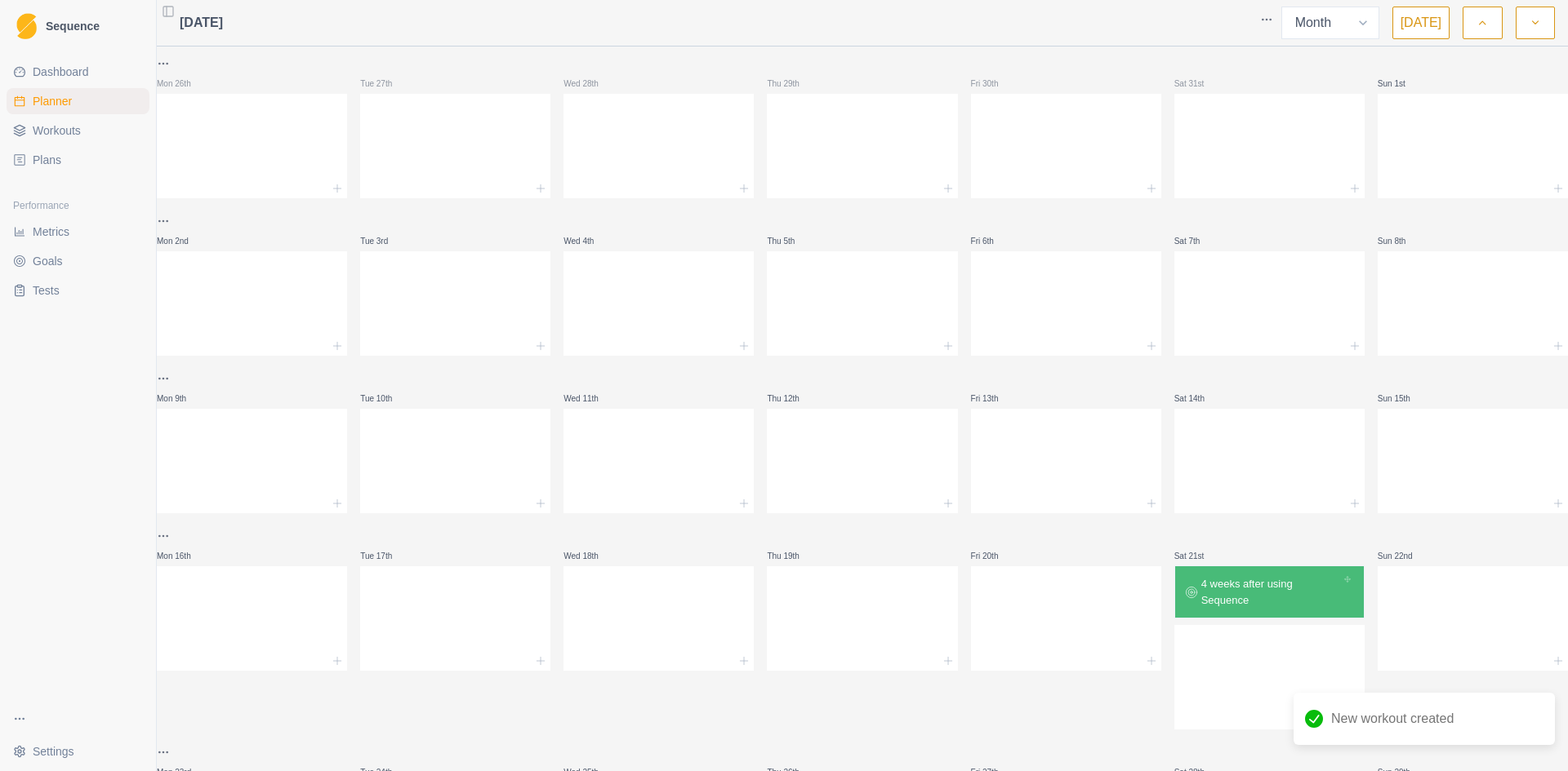
click at [1492, 24] on button "button" at bounding box center [1482, 23] width 39 height 33
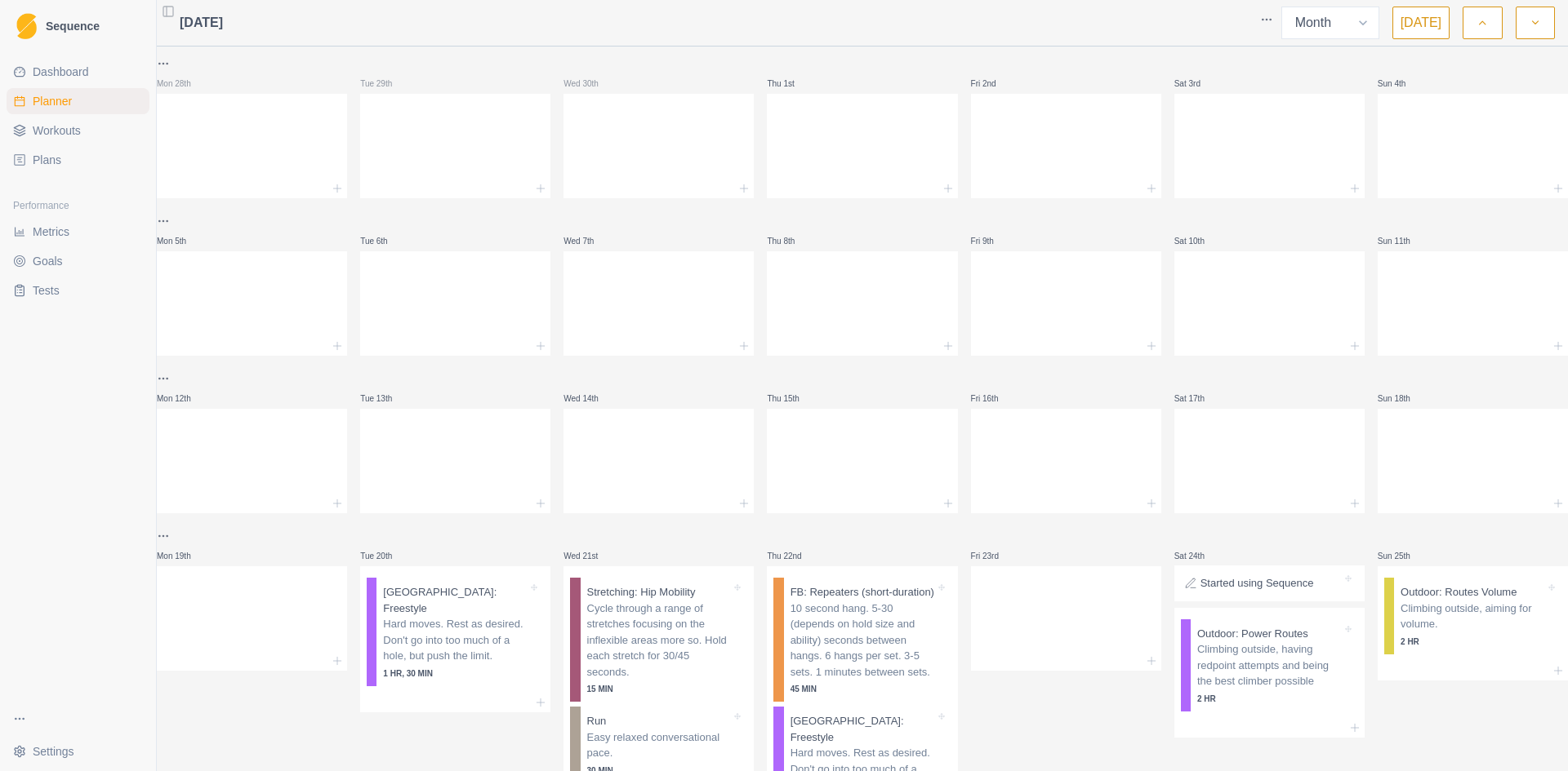
click at [1497, 29] on button "button" at bounding box center [1482, 23] width 39 height 33
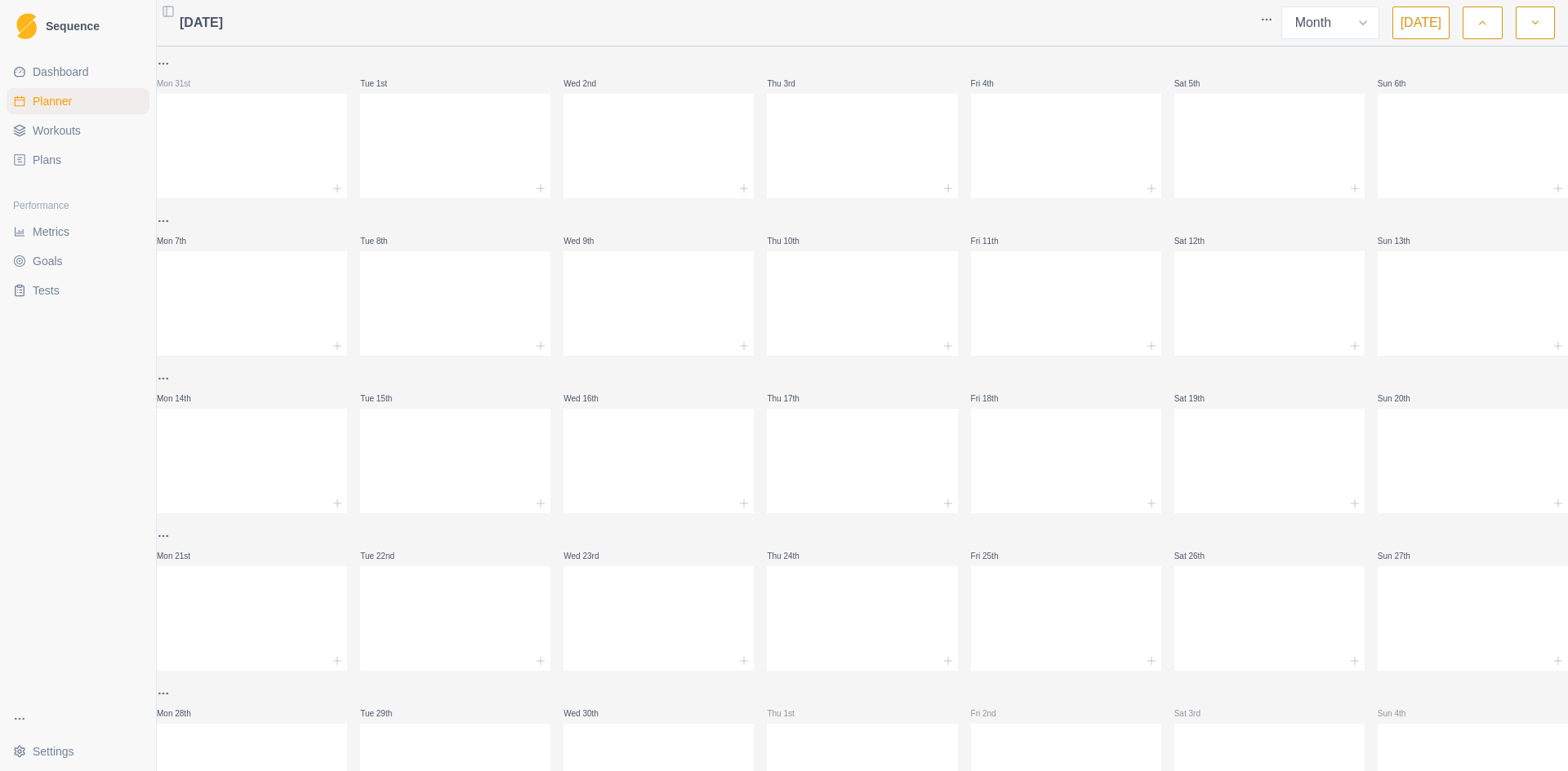
click at [1551, 21] on button "button" at bounding box center [1535, 23] width 39 height 33
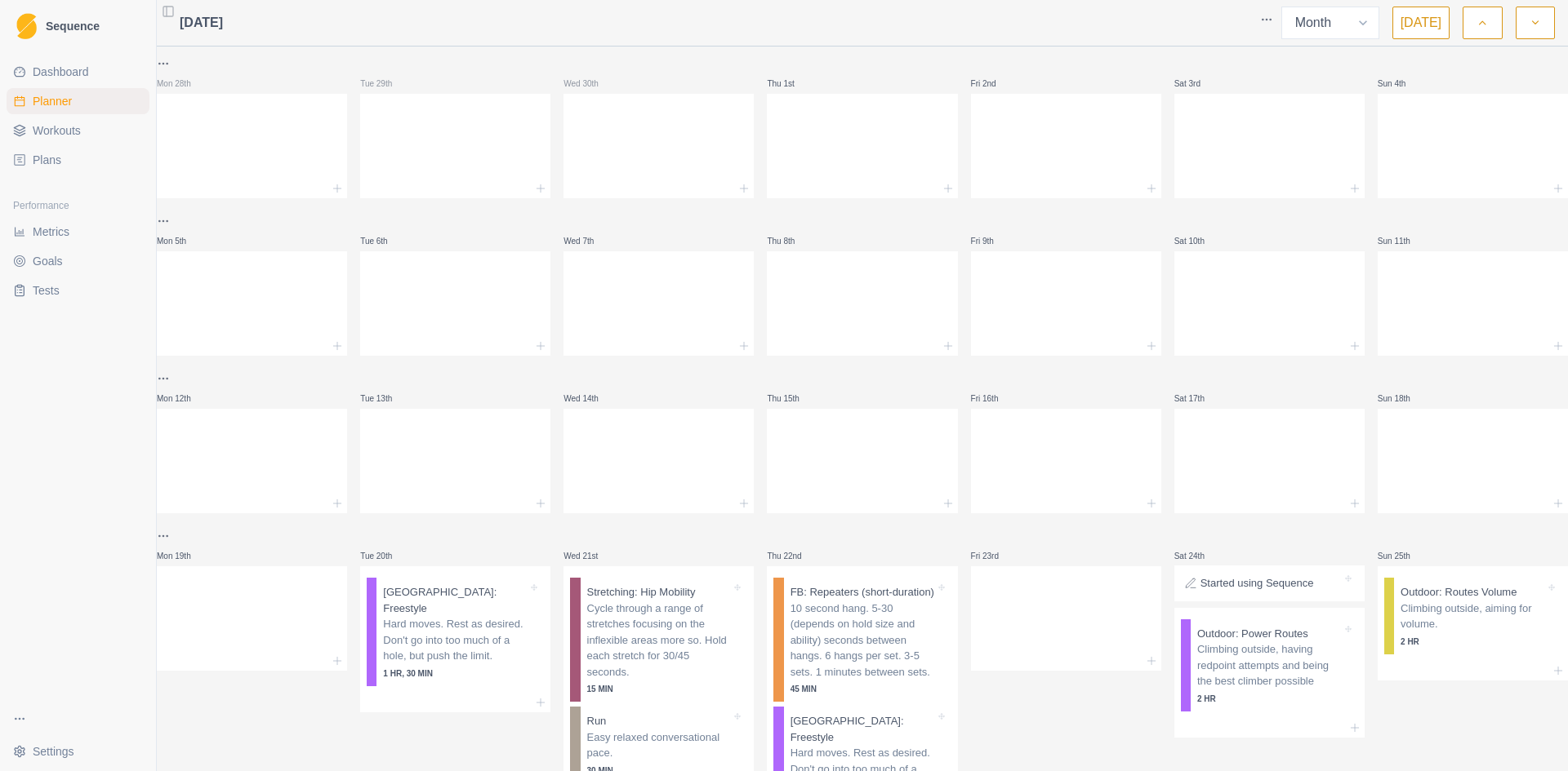
click at [1543, 23] on button "button" at bounding box center [1535, 23] width 39 height 33
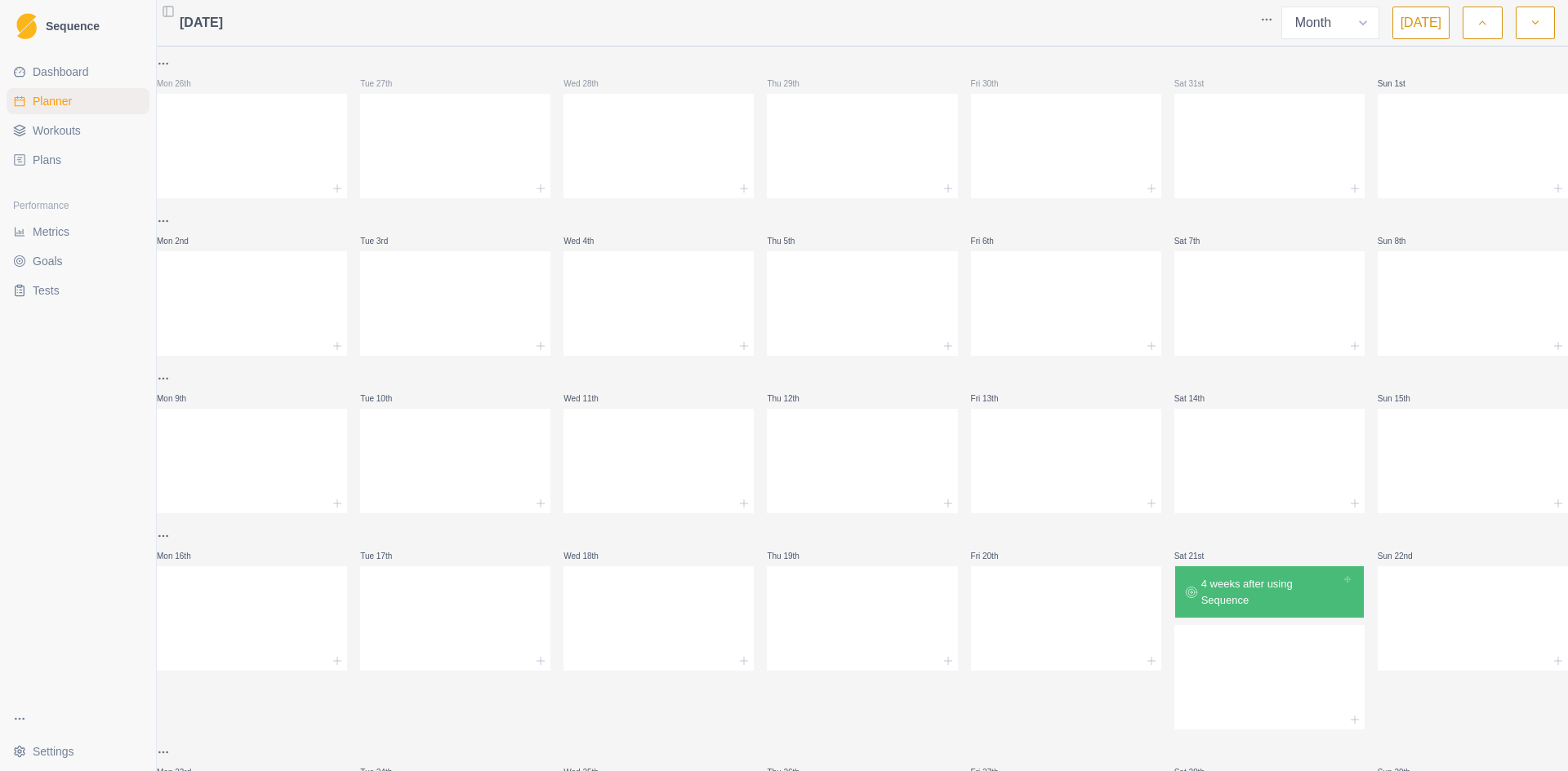
click at [1543, 23] on button "button" at bounding box center [1535, 23] width 39 height 33
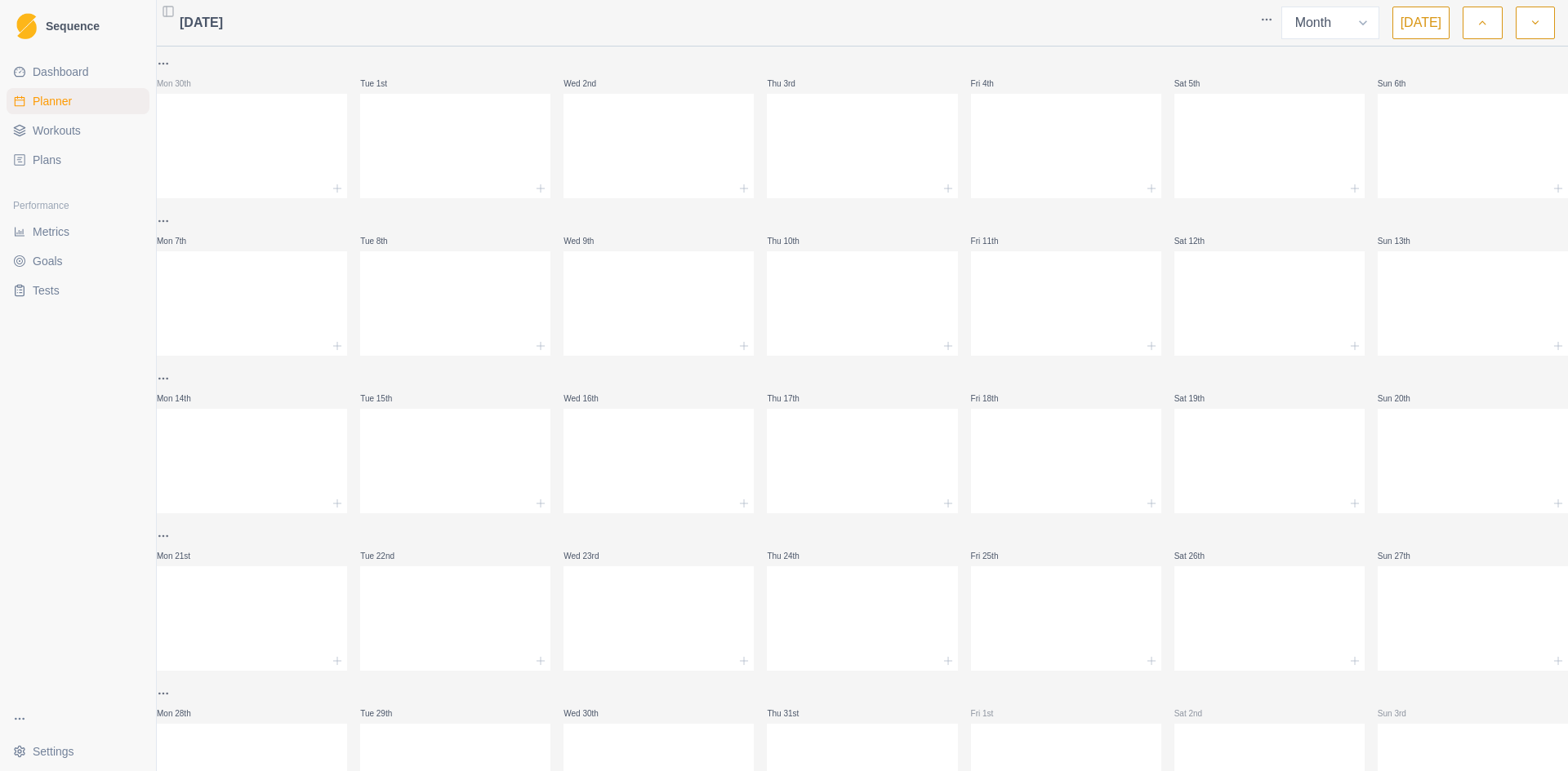
click at [1478, 25] on icon "button" at bounding box center [1482, 23] width 11 height 16
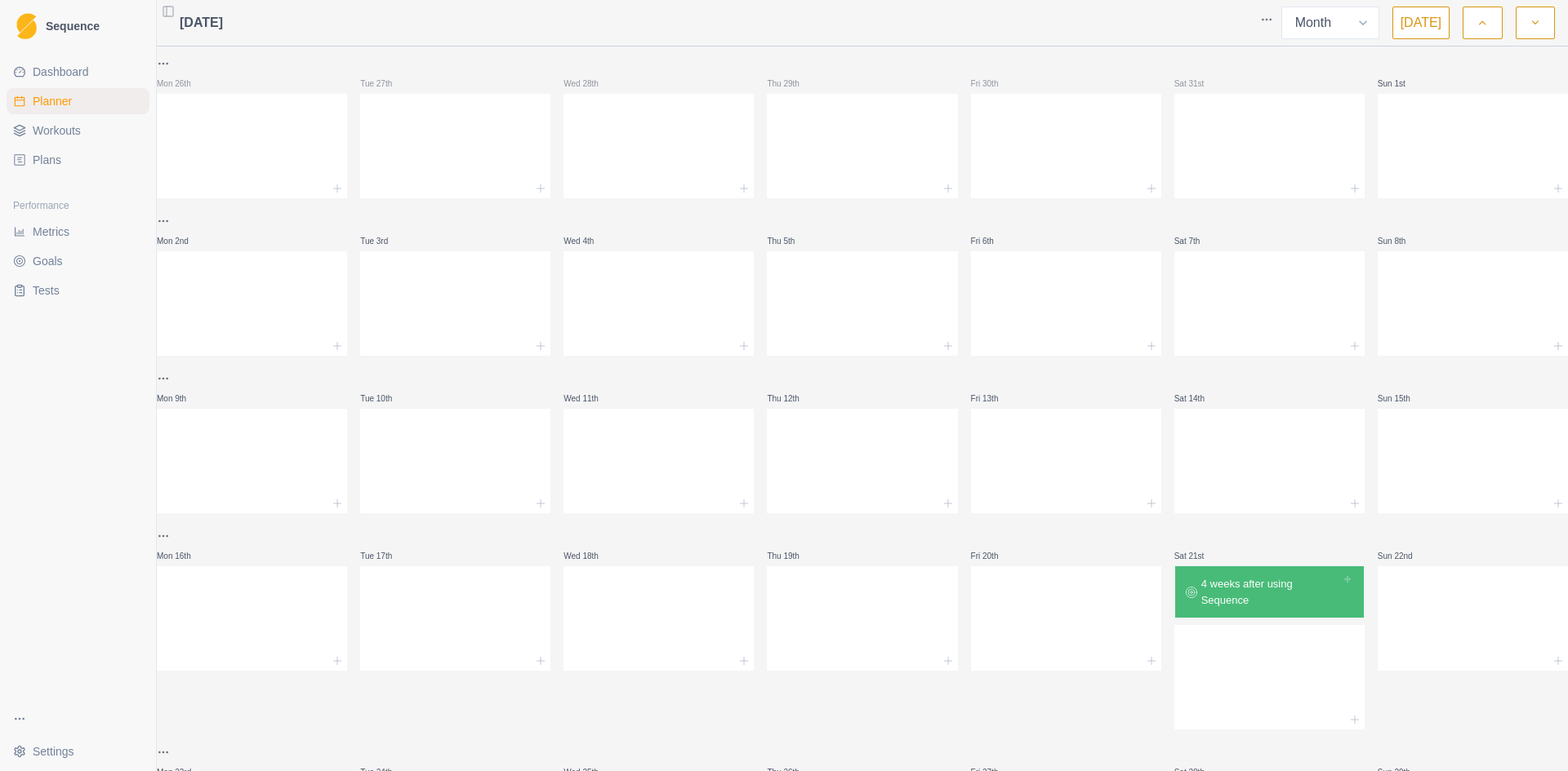
click at [1478, 25] on icon "button" at bounding box center [1482, 23] width 11 height 16
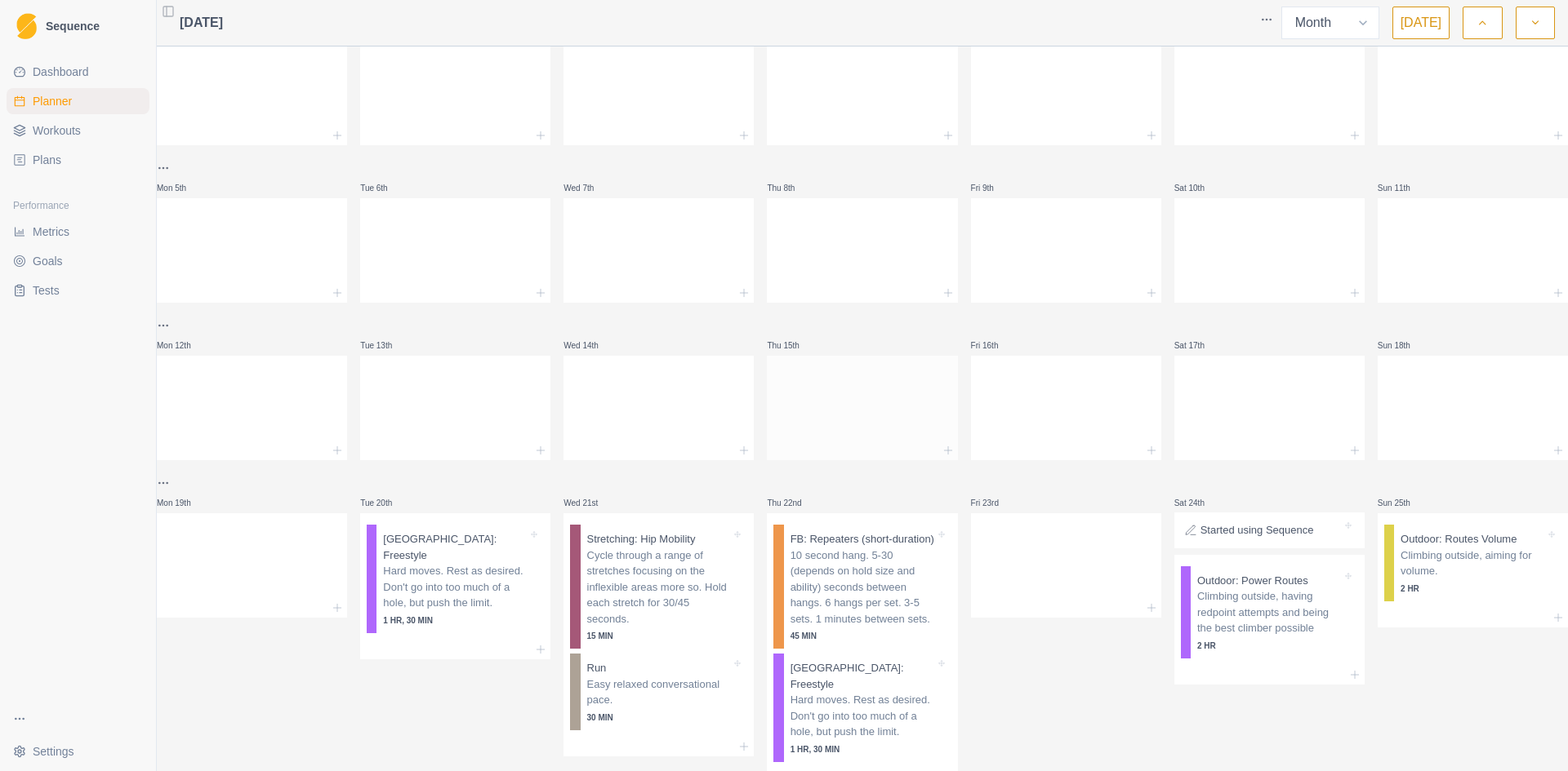
scroll to position [81, 0]
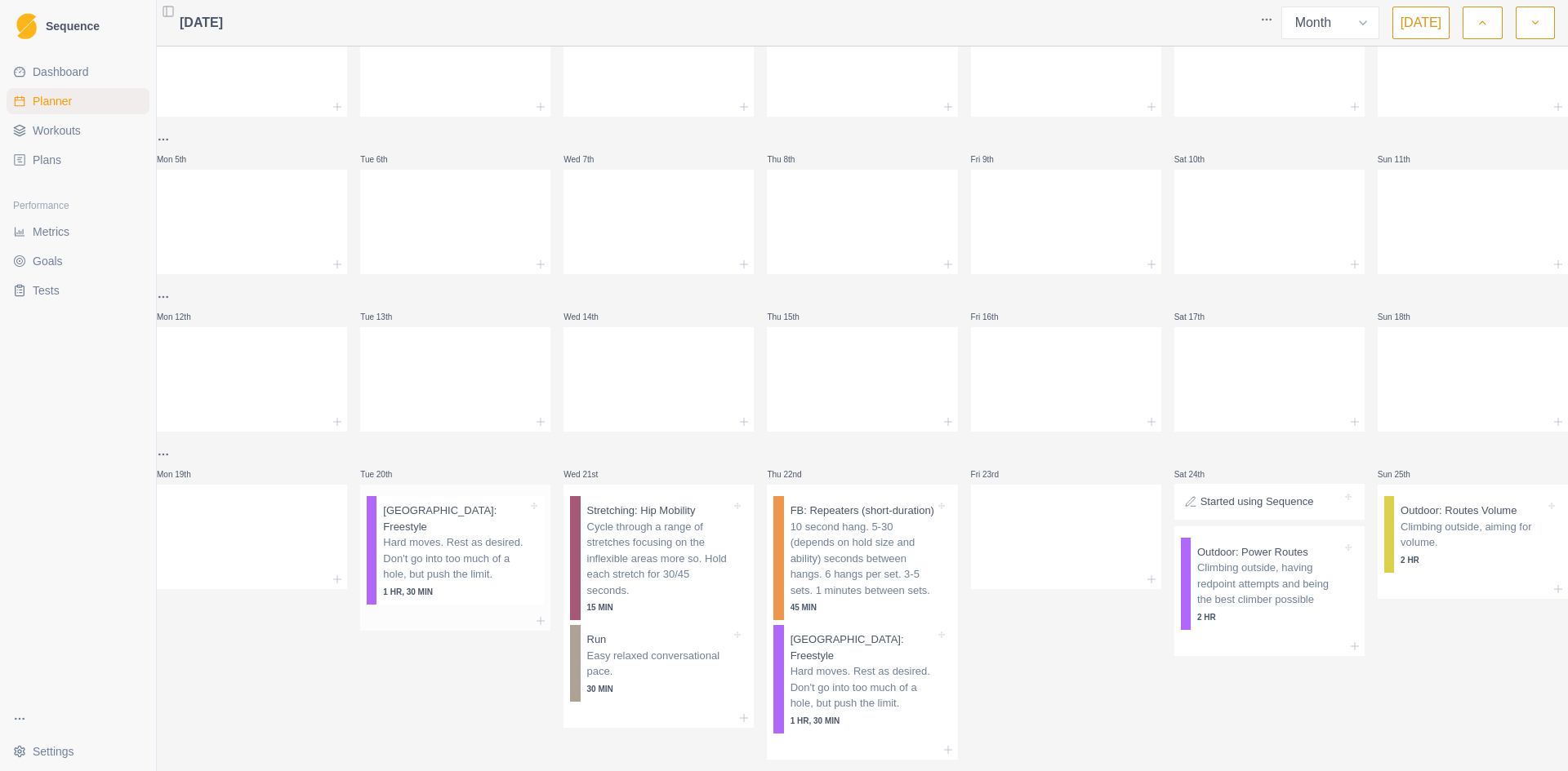
click at [463, 546] on p "Hard moves. Rest as desired. Don't go into too much of a hole, but push the lim…" at bounding box center [455, 558] width 145 height 48
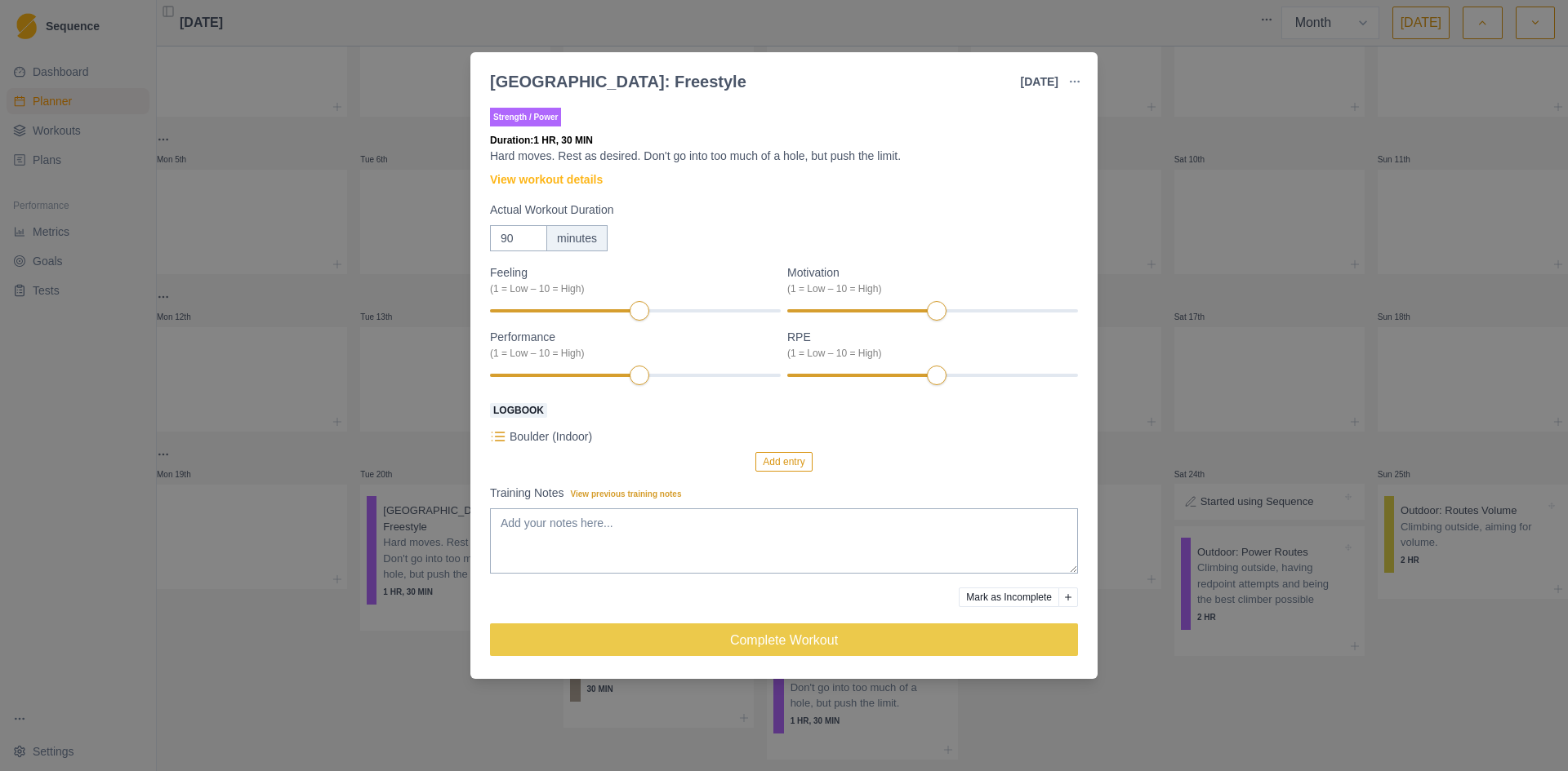
click at [1197, 387] on div "[GEOGRAPHIC_DATA]: Freestyle [DATE] Link To Goal View Workout Metrics Edit Orig…" at bounding box center [784, 385] width 1568 height 771
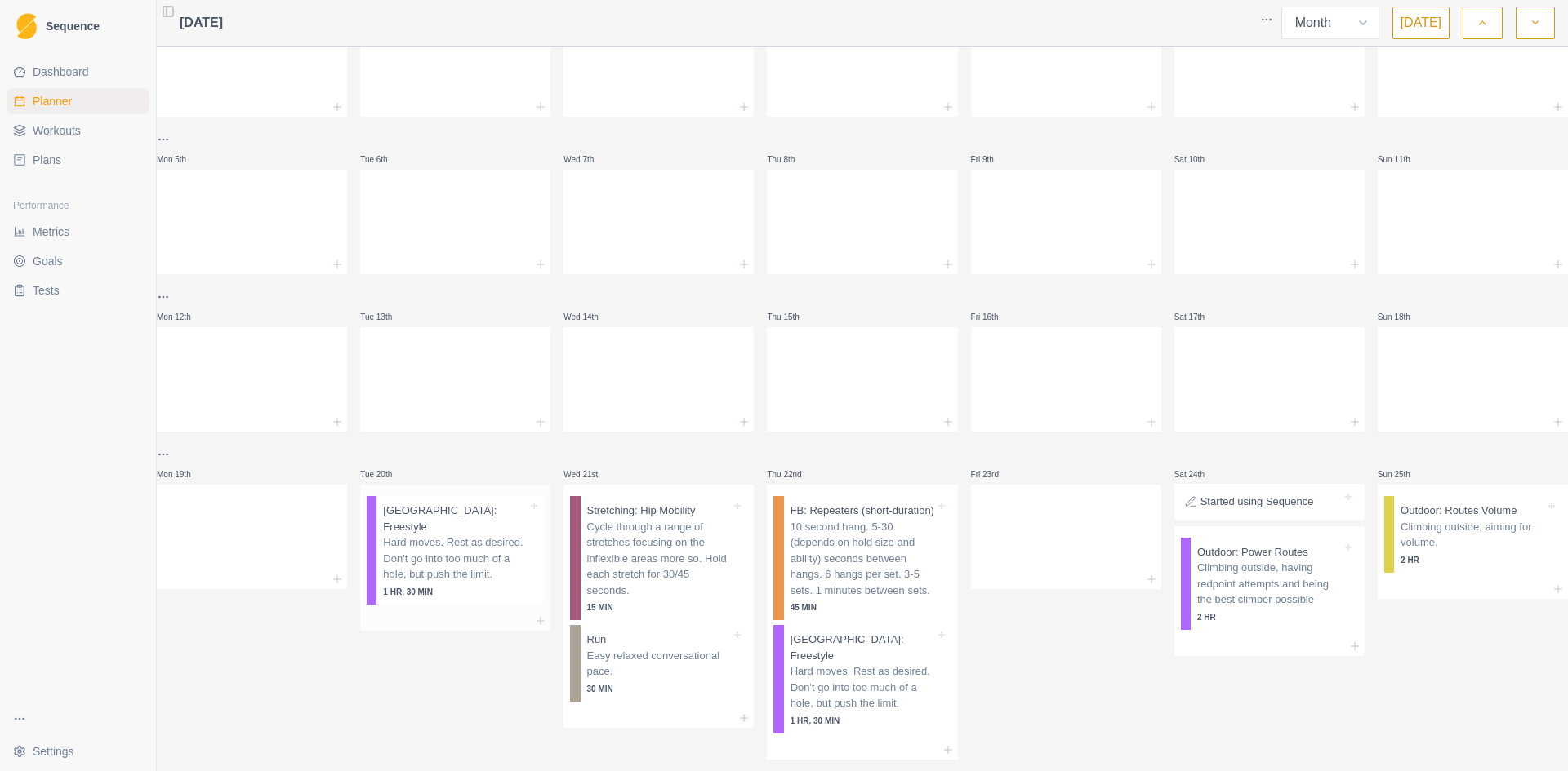
click at [436, 546] on p "Hard moves. Rest as desired. Don't go into too much of a hole, but push the lim…" at bounding box center [455, 558] width 145 height 48
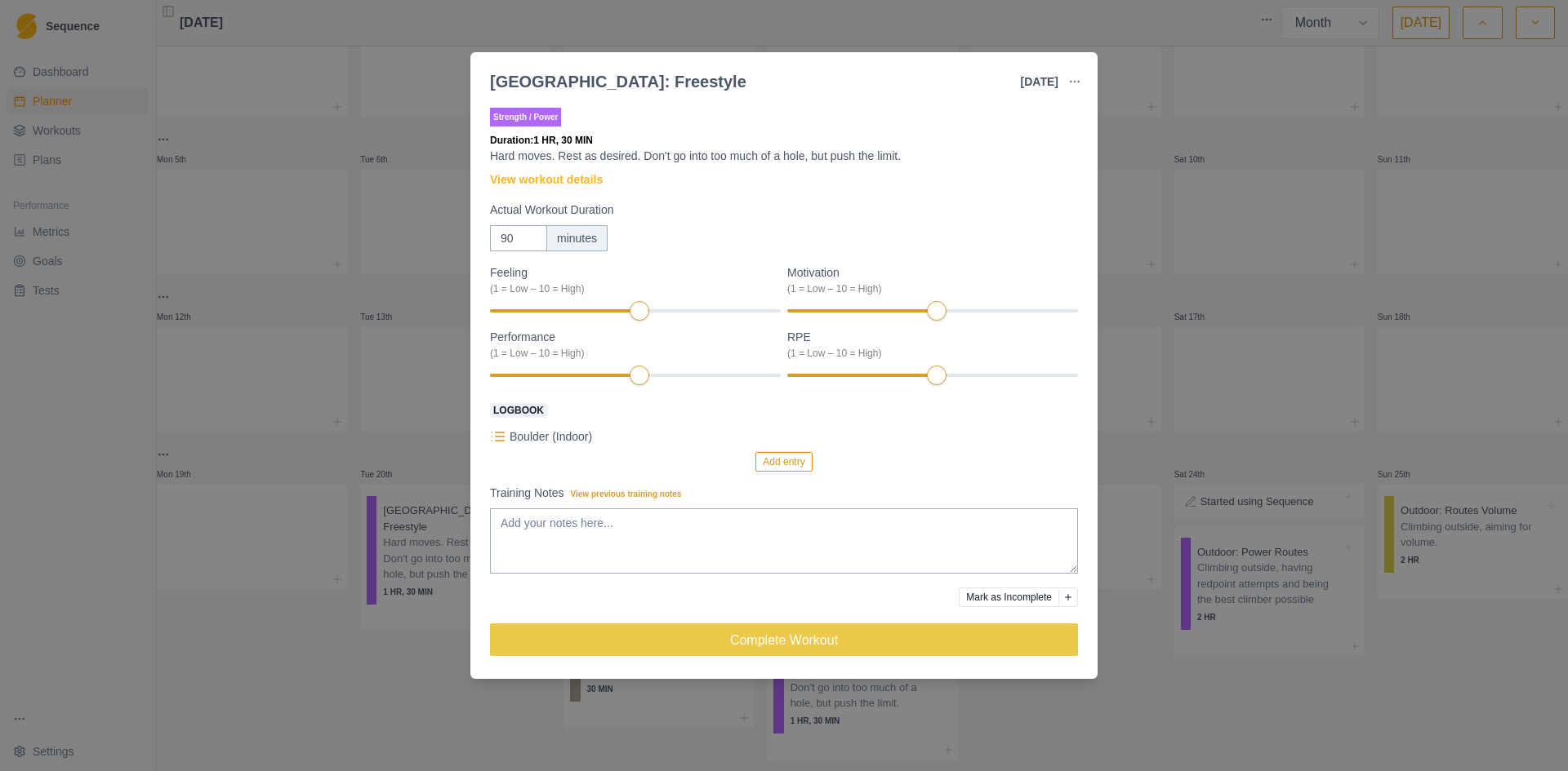
click at [1082, 79] on button "button" at bounding box center [1074, 82] width 33 height 33
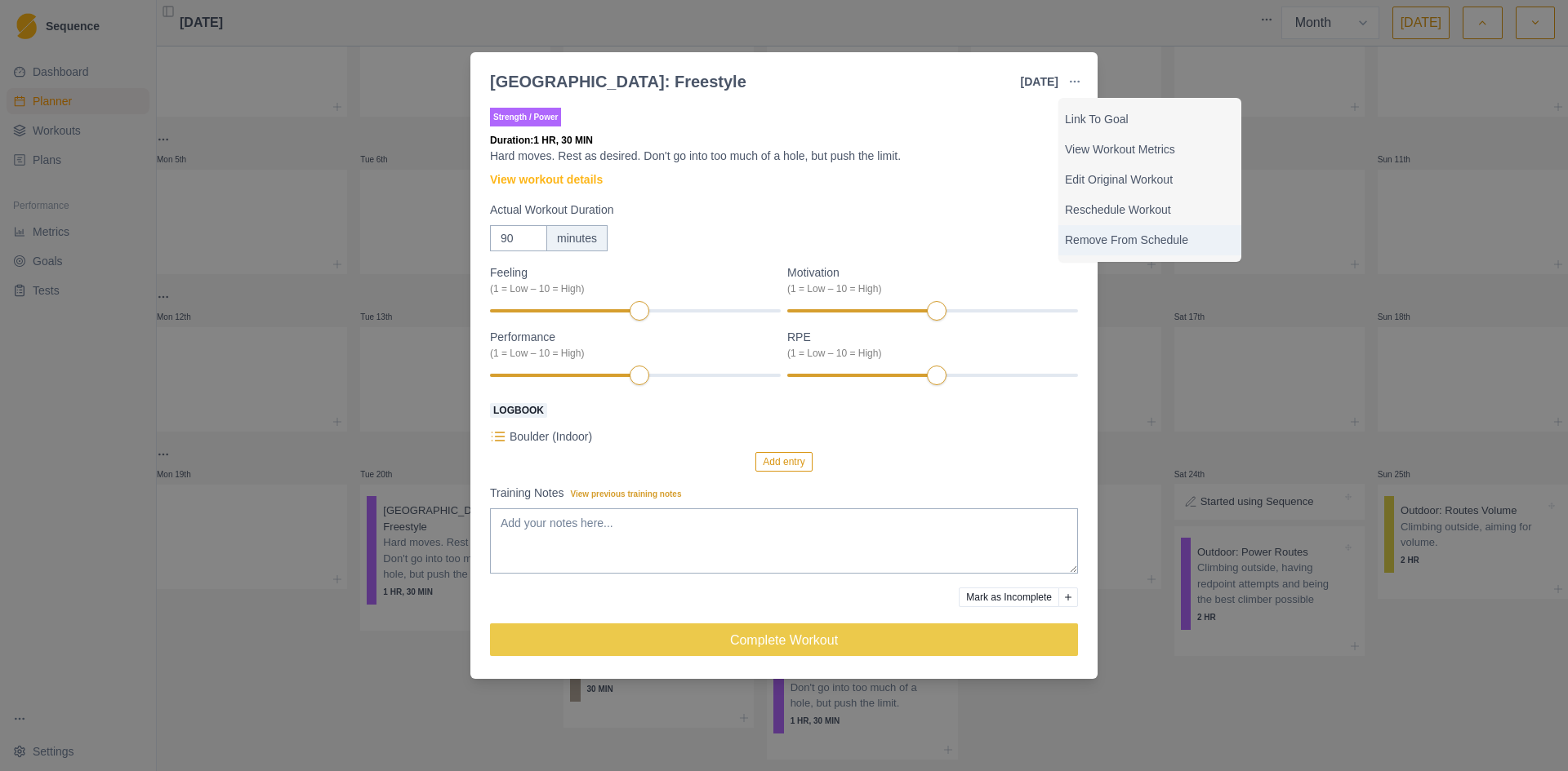
click at [1115, 246] on p "Remove From Schedule" at bounding box center [1149, 240] width 170 height 17
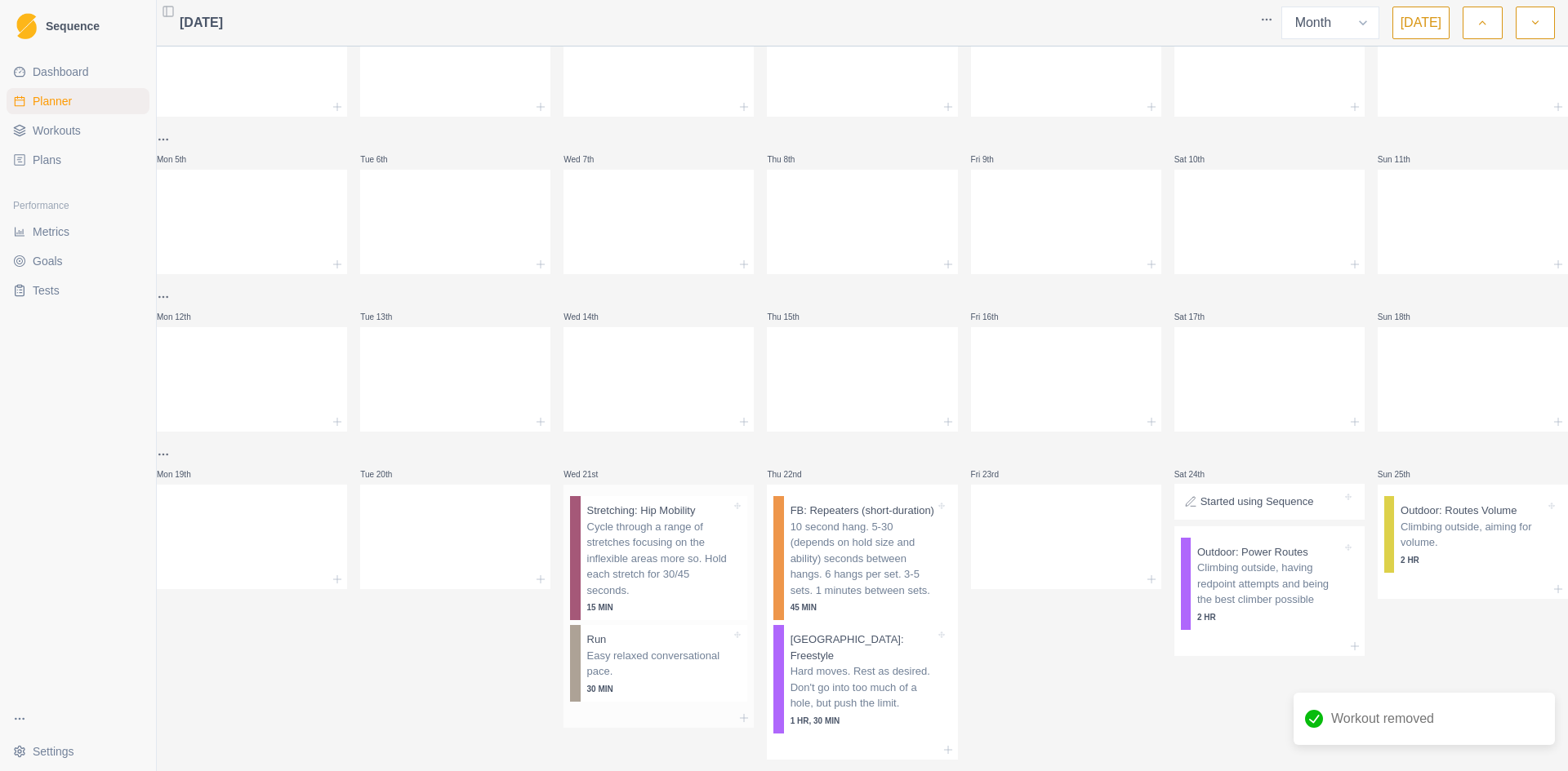
click at [665, 571] on p "Cycle through a range of stretches focusing on the inflexible areas more so. Ho…" at bounding box center [660, 558] width 145 height 80
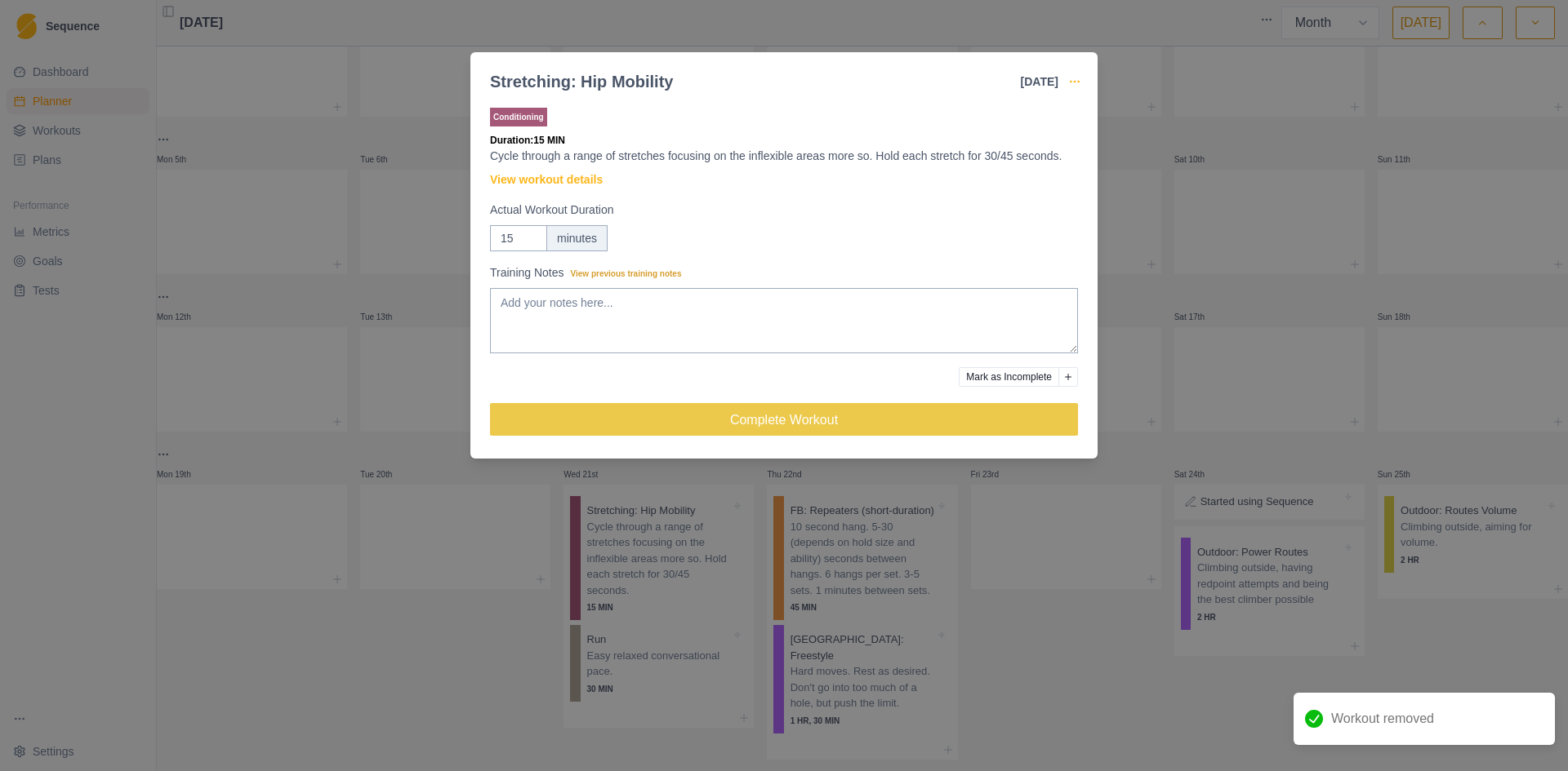
click at [1078, 76] on icon "button" at bounding box center [1074, 81] width 13 height 13
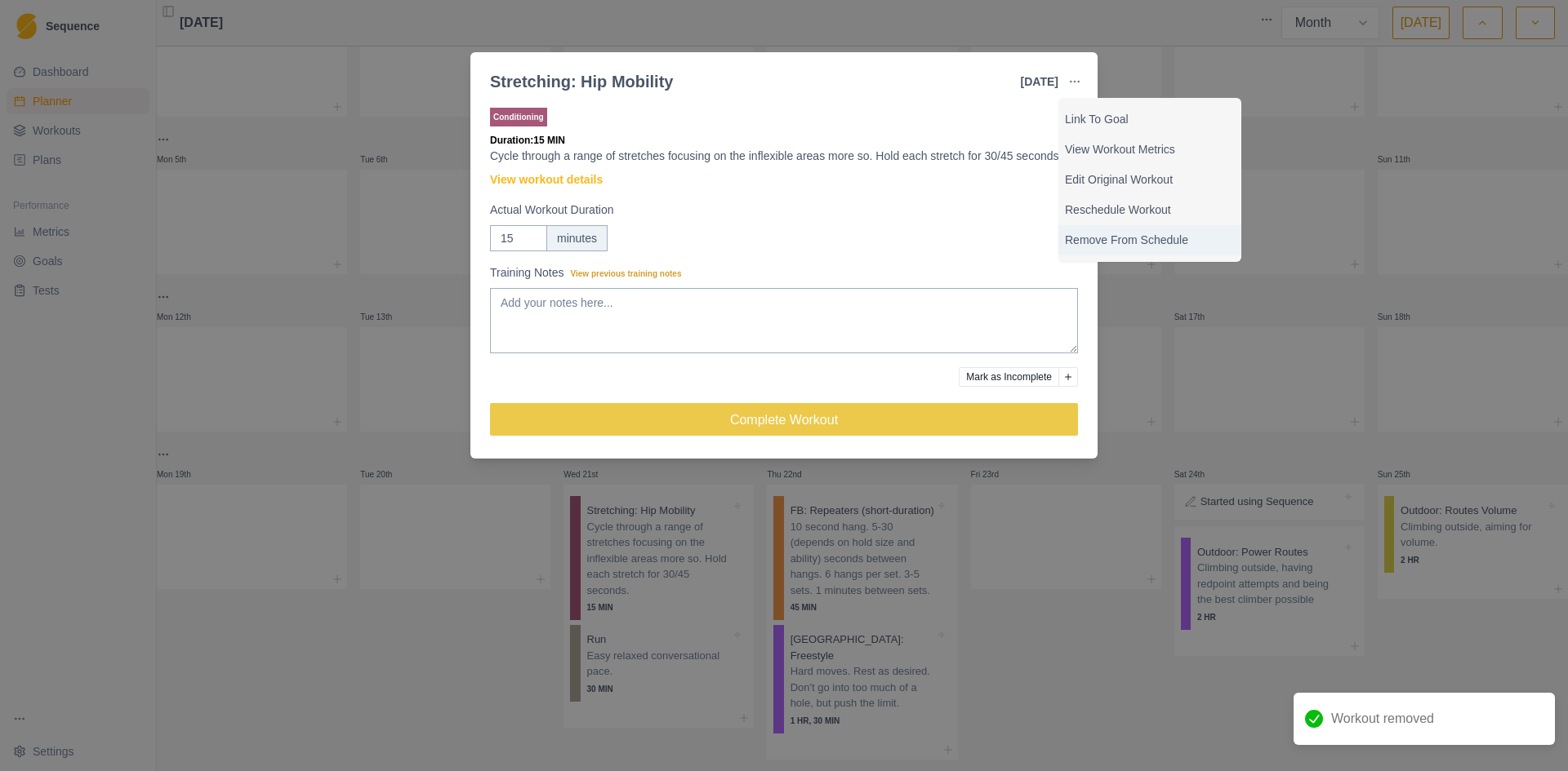
click at [1117, 246] on p "Remove From Schedule" at bounding box center [1149, 240] width 170 height 17
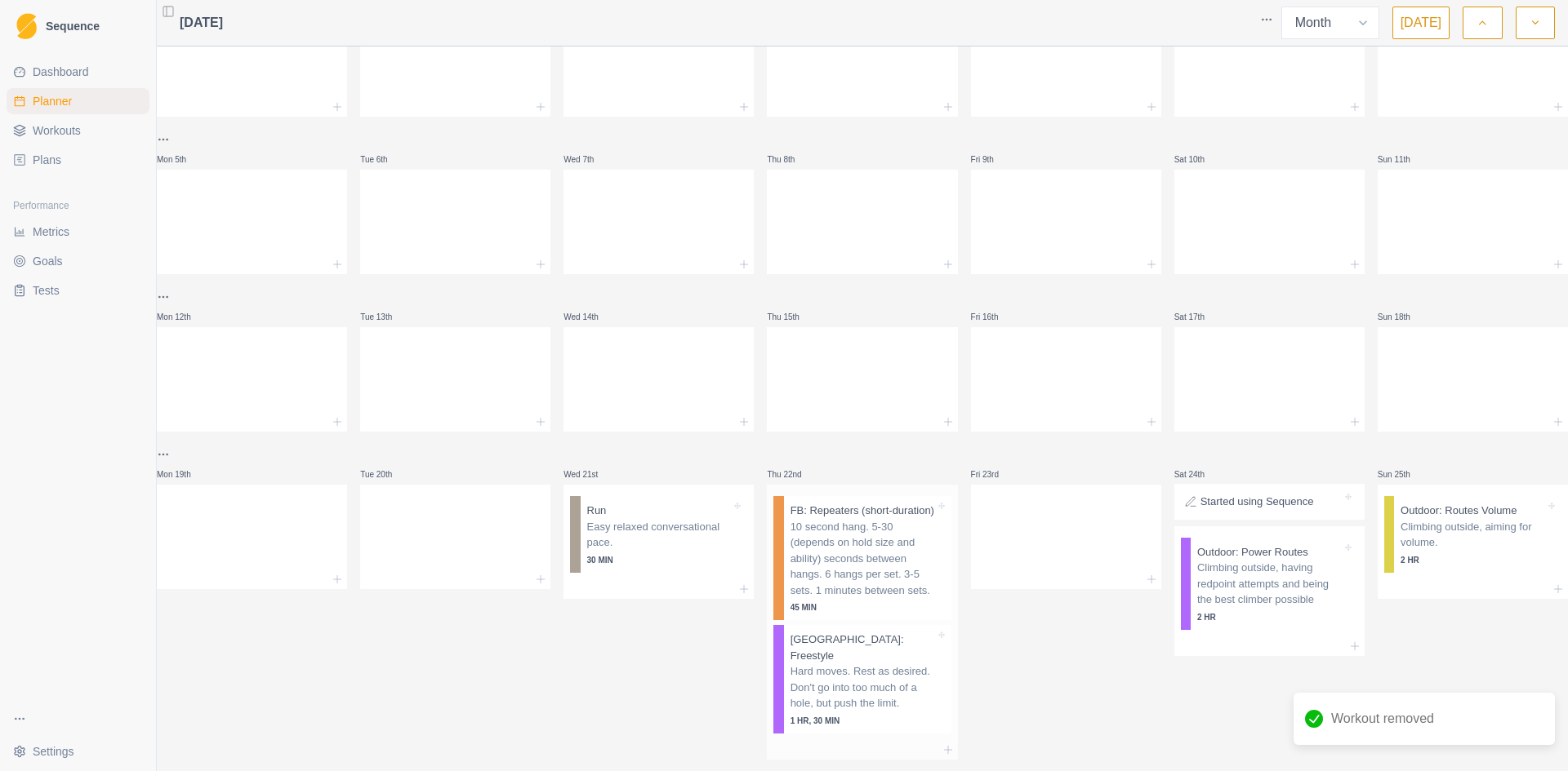
click at [855, 599] on p "10 second hang. 5-30 (depends on hold size and ability) seconds between hangs. …" at bounding box center [862, 558] width 145 height 80
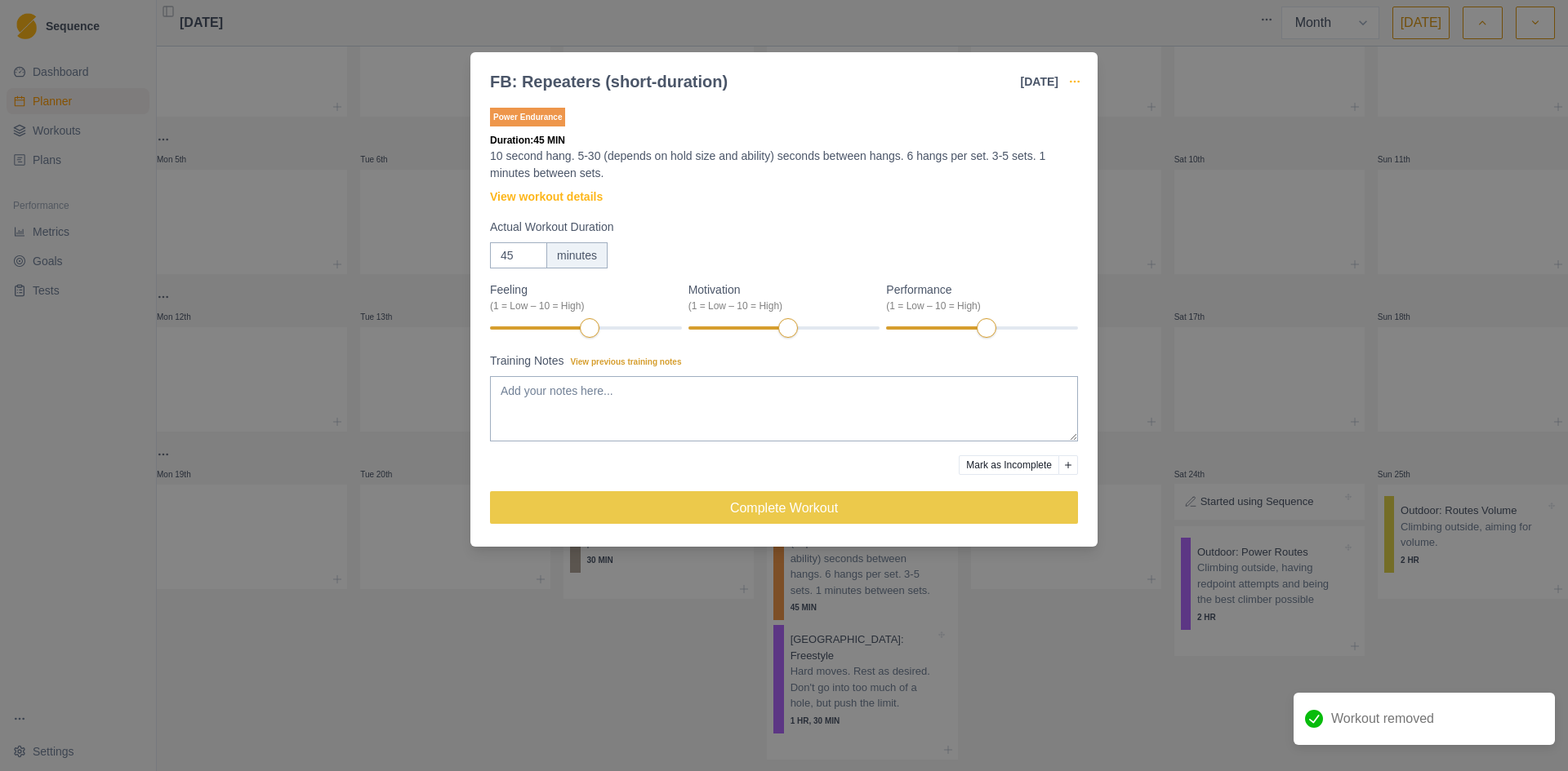
click at [1071, 81] on circle "button" at bounding box center [1070, 80] width 1 height 1
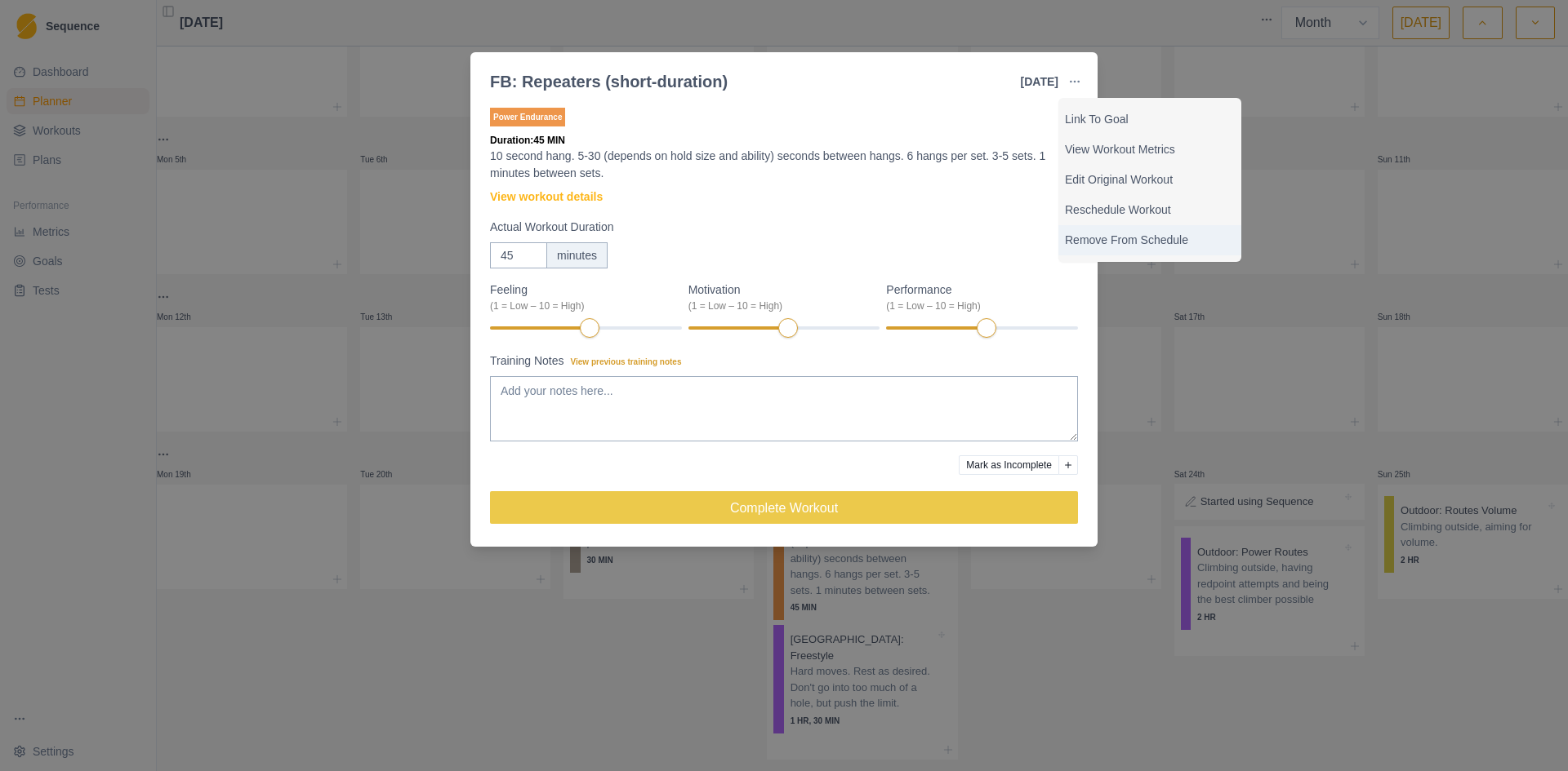
click at [1084, 242] on p "Remove From Schedule" at bounding box center [1149, 240] width 170 height 17
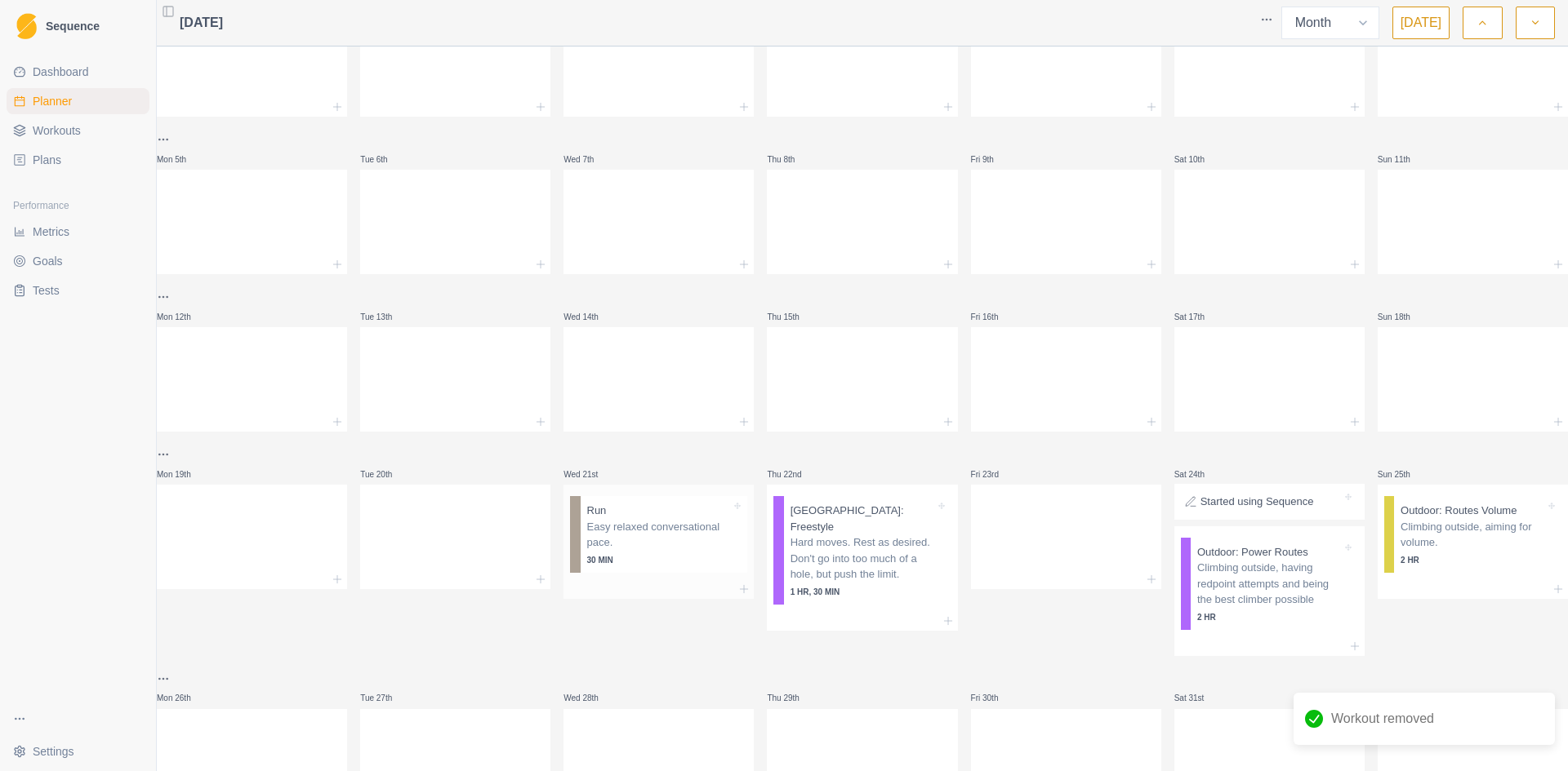
click at [609, 539] on p "Easy relaxed conversational pace." at bounding box center [660, 535] width 145 height 32
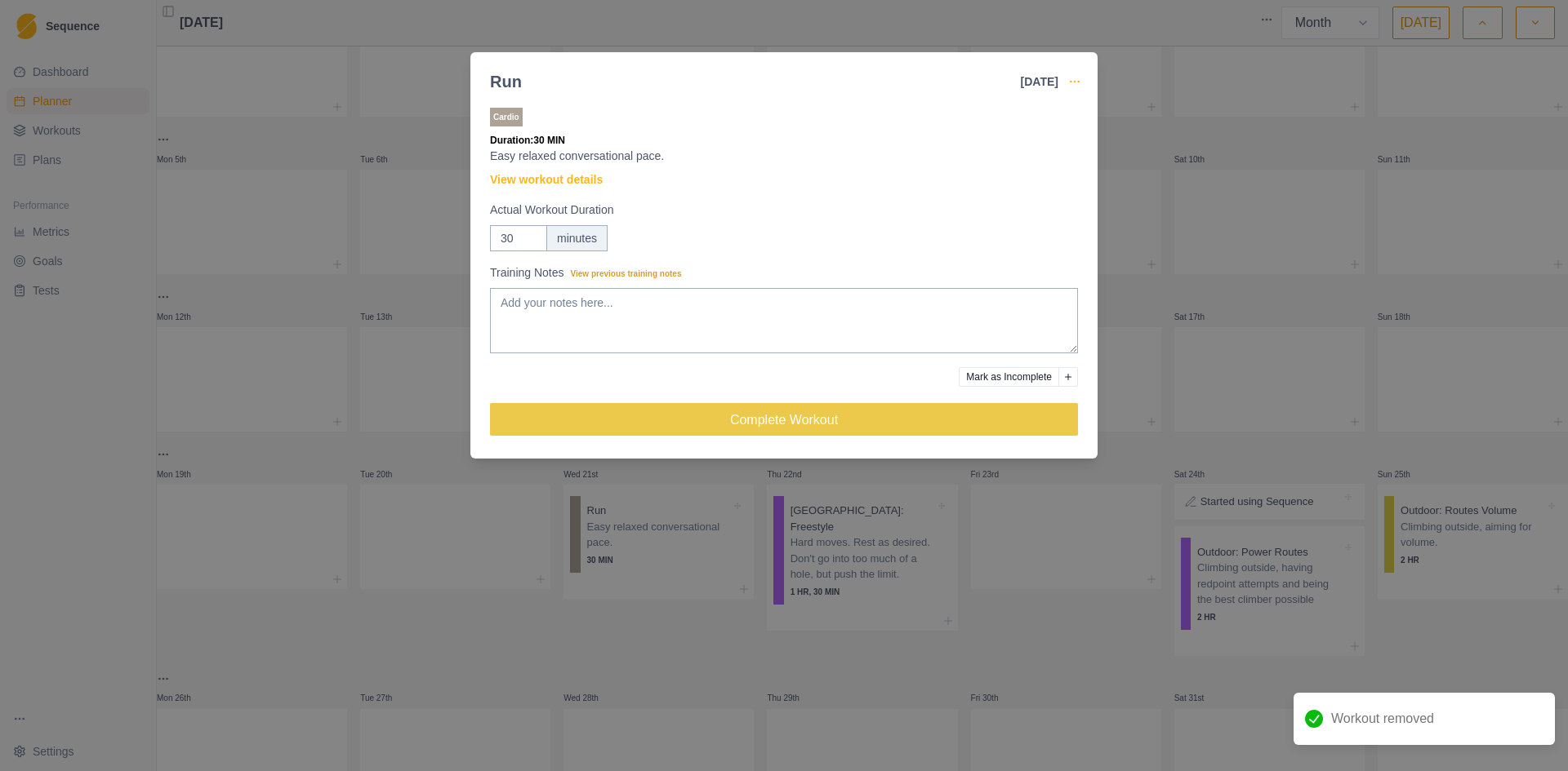
click at [1075, 84] on icon "button" at bounding box center [1074, 81] width 13 height 13
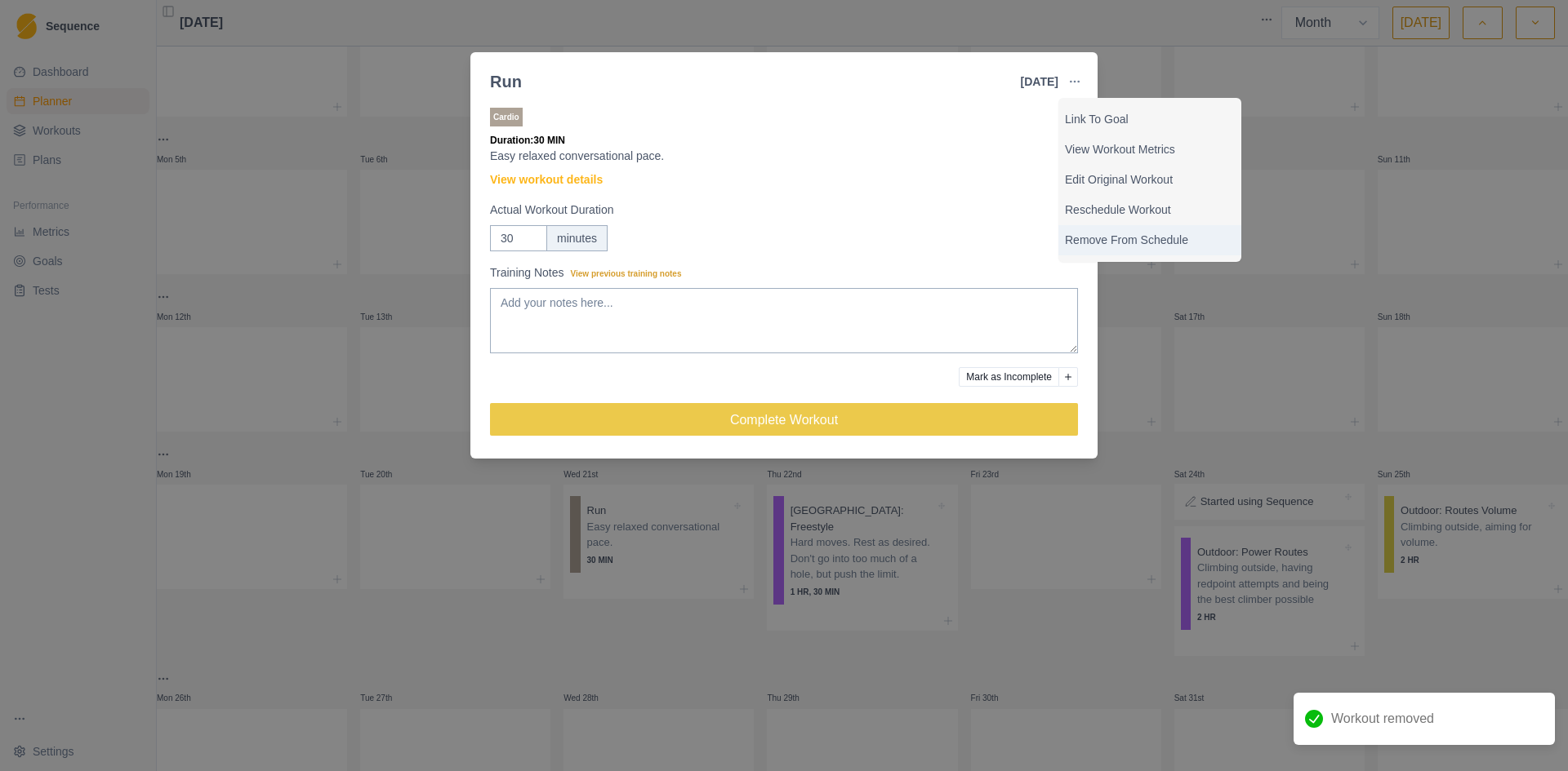
click at [1092, 236] on p "Remove From Schedule" at bounding box center [1149, 240] width 170 height 17
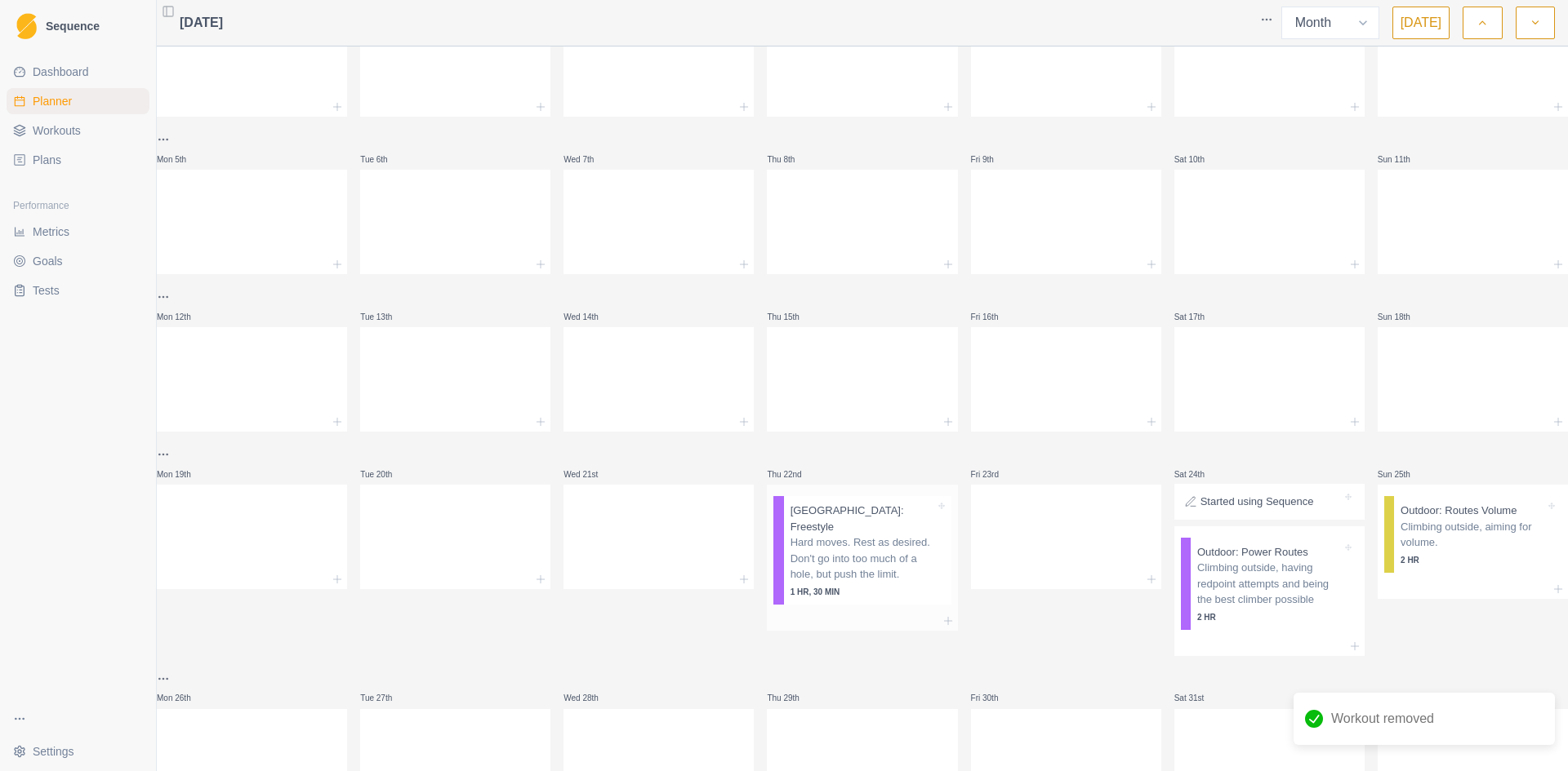
click at [846, 559] on p "Hard moves. Rest as desired. Don't go into too much of a hole, but push the lim…" at bounding box center [862, 558] width 145 height 48
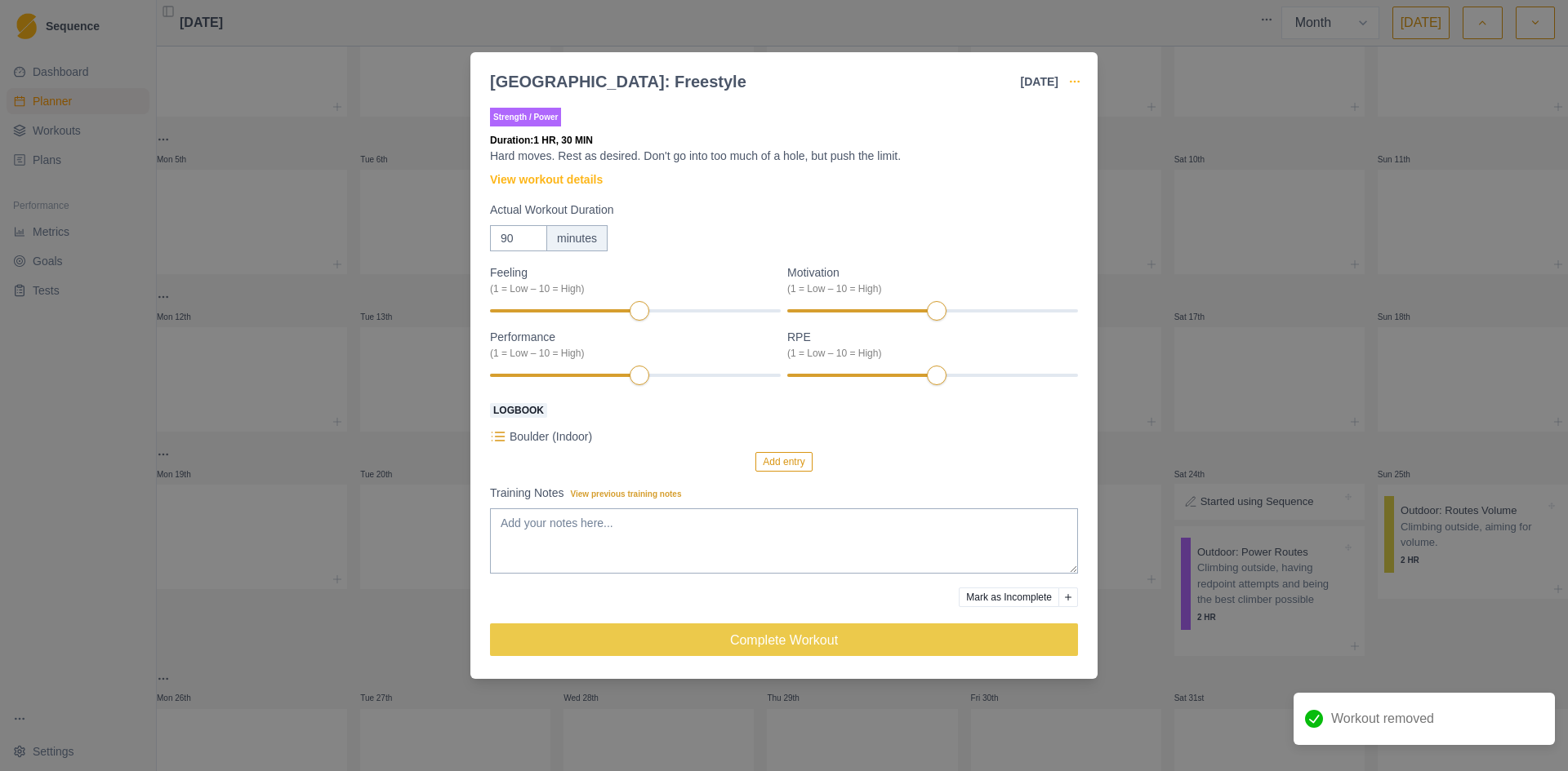
click at [1077, 75] on icon "button" at bounding box center [1074, 81] width 13 height 13
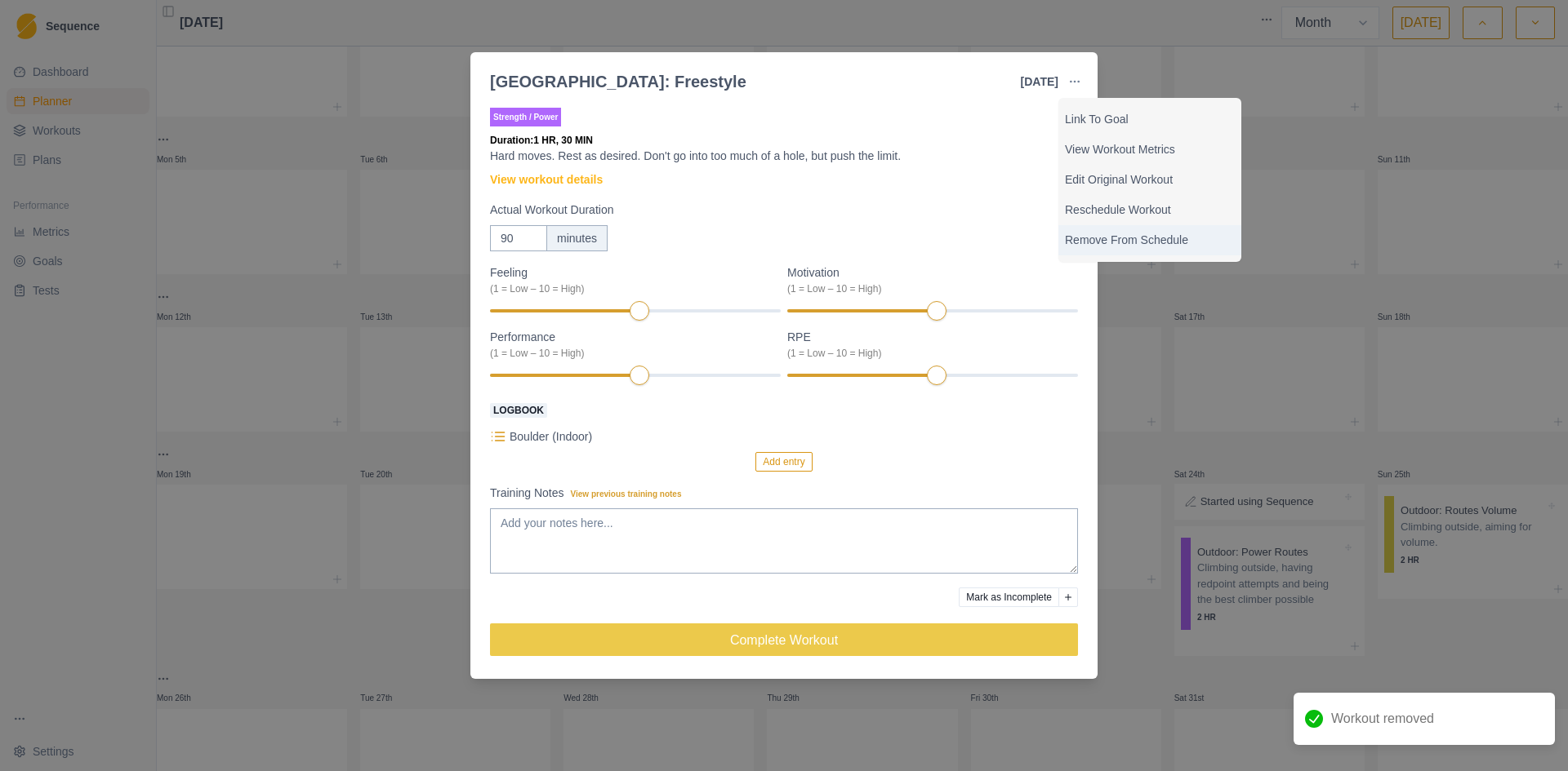
click at [1112, 239] on p "Remove From Schedule" at bounding box center [1149, 240] width 170 height 17
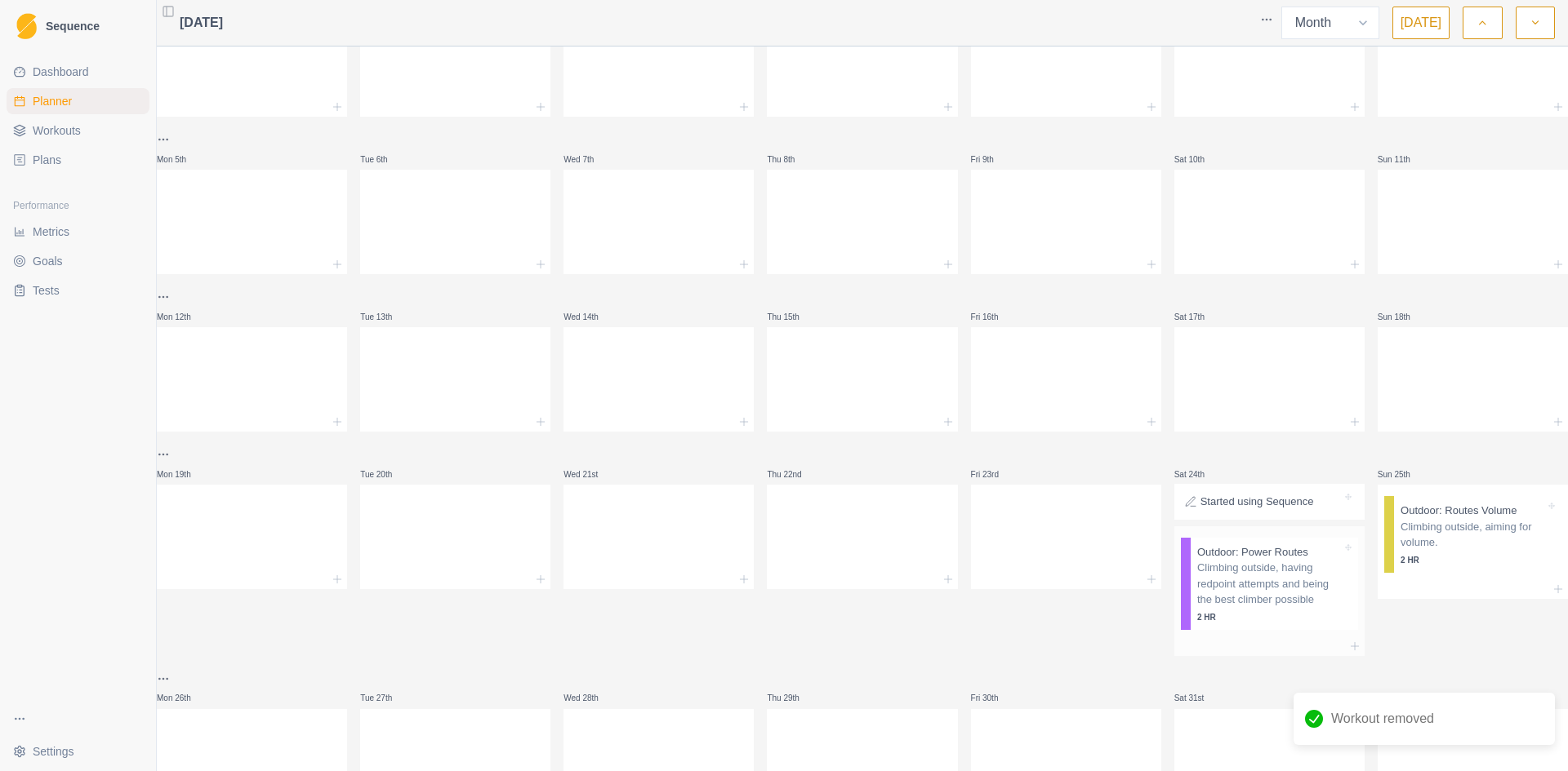
click at [1225, 613] on p "2 HR" at bounding box center [1269, 617] width 145 height 12
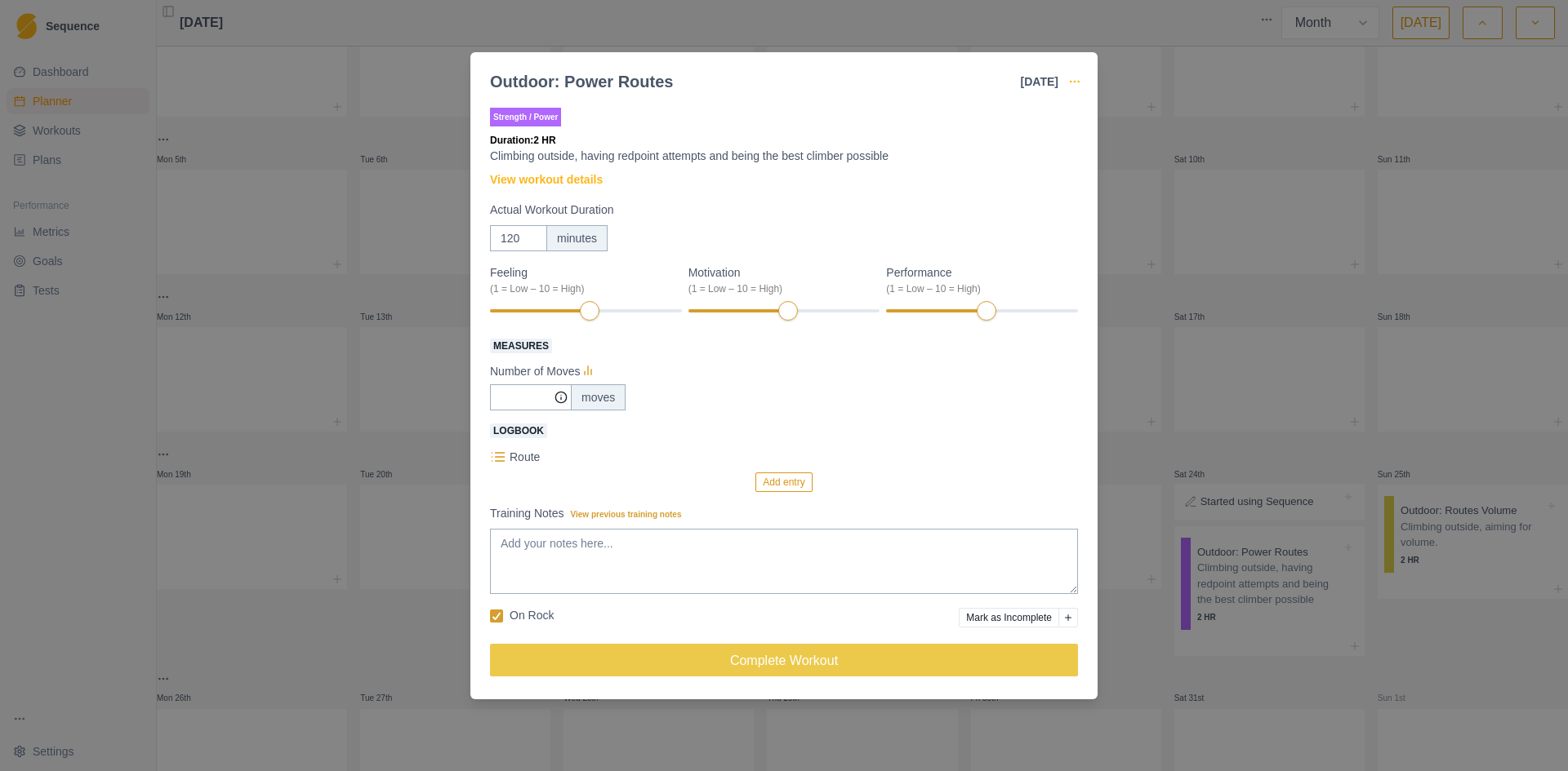
click at [1074, 76] on icon "button" at bounding box center [1074, 81] width 13 height 13
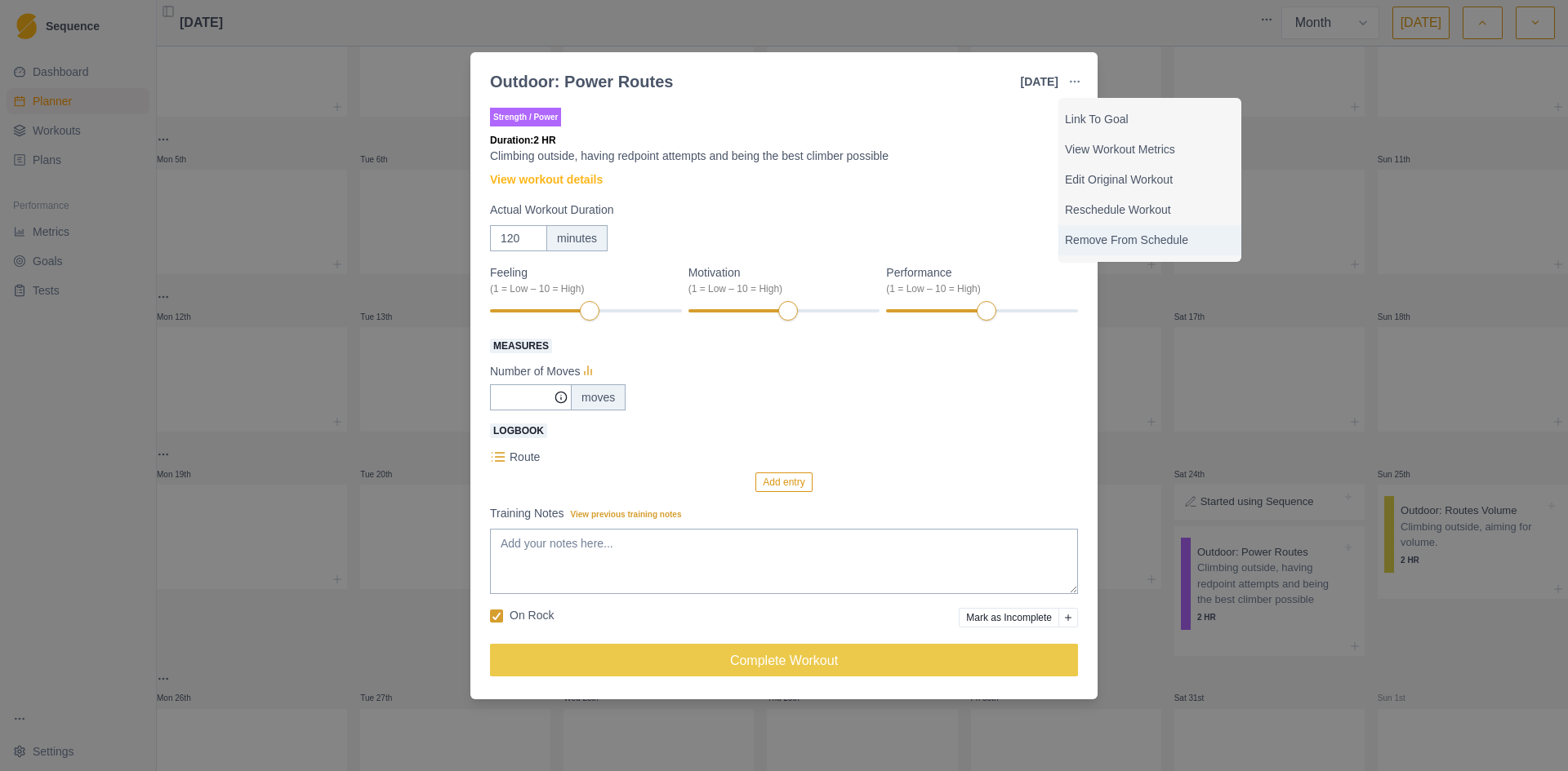
click at [1098, 248] on p "Remove From Schedule" at bounding box center [1149, 240] width 170 height 17
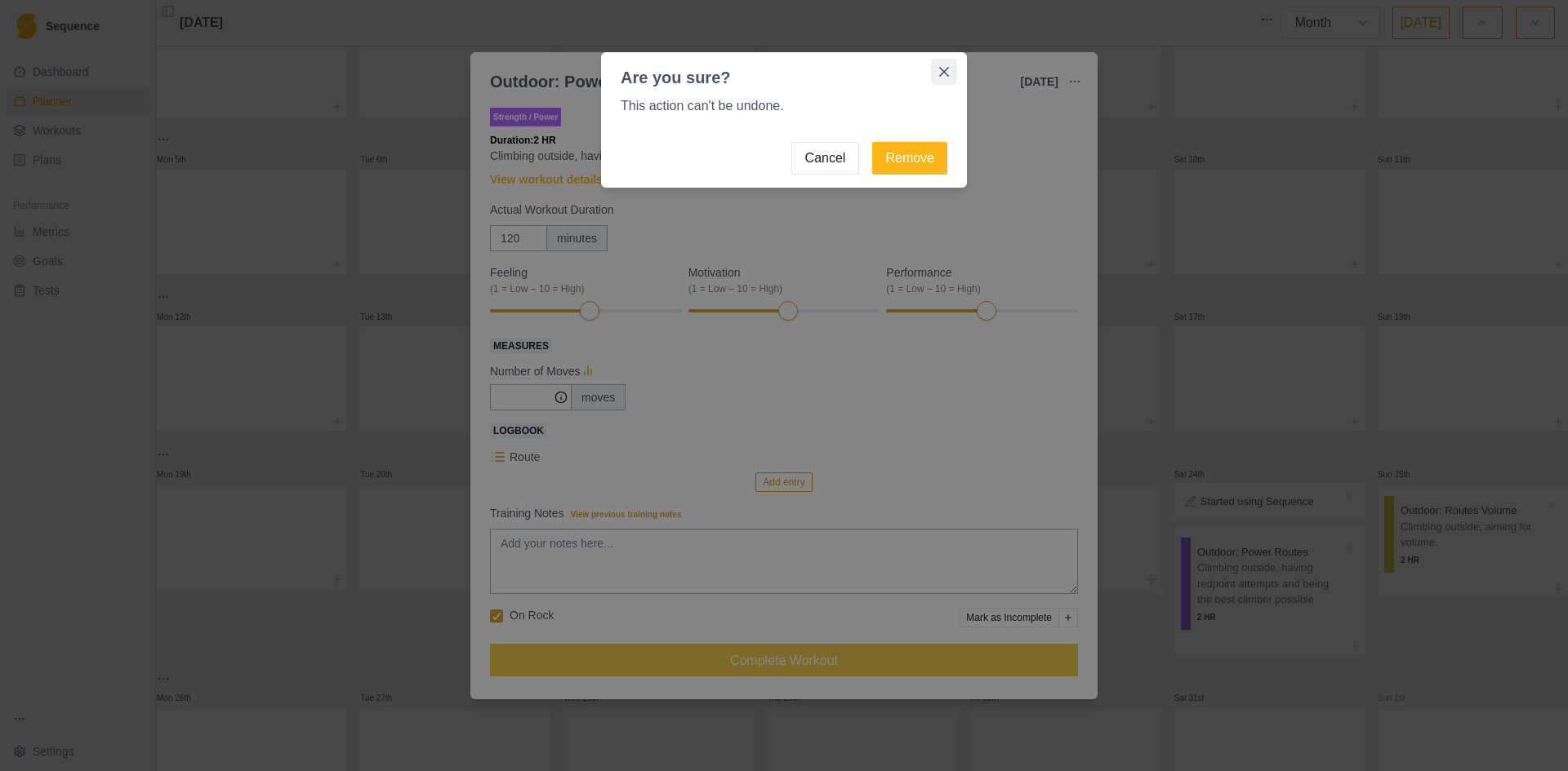
click at [941, 73] on icon "Close" at bounding box center [944, 72] width 10 height 10
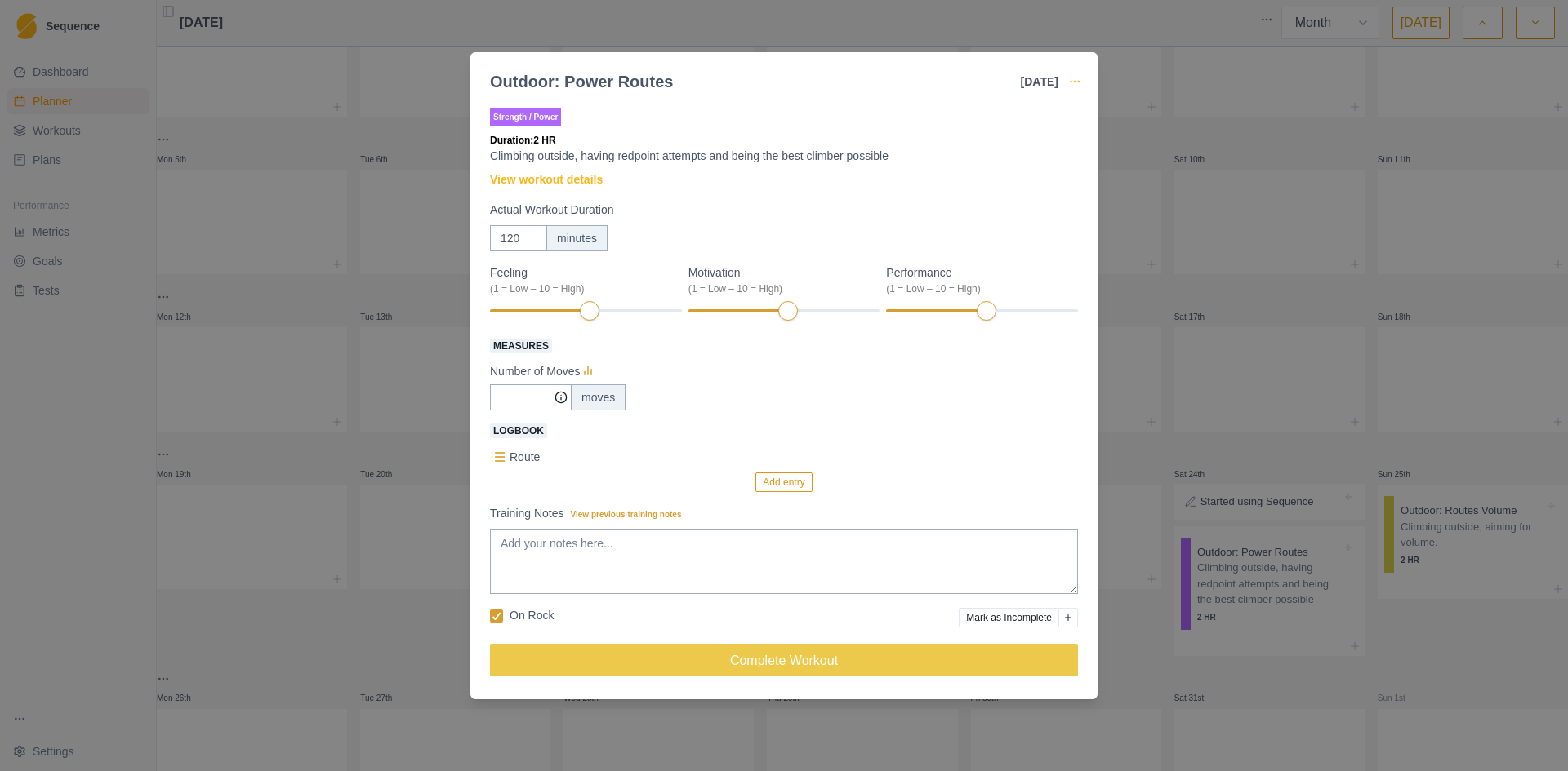
click at [1080, 80] on icon "button" at bounding box center [1074, 81] width 13 height 13
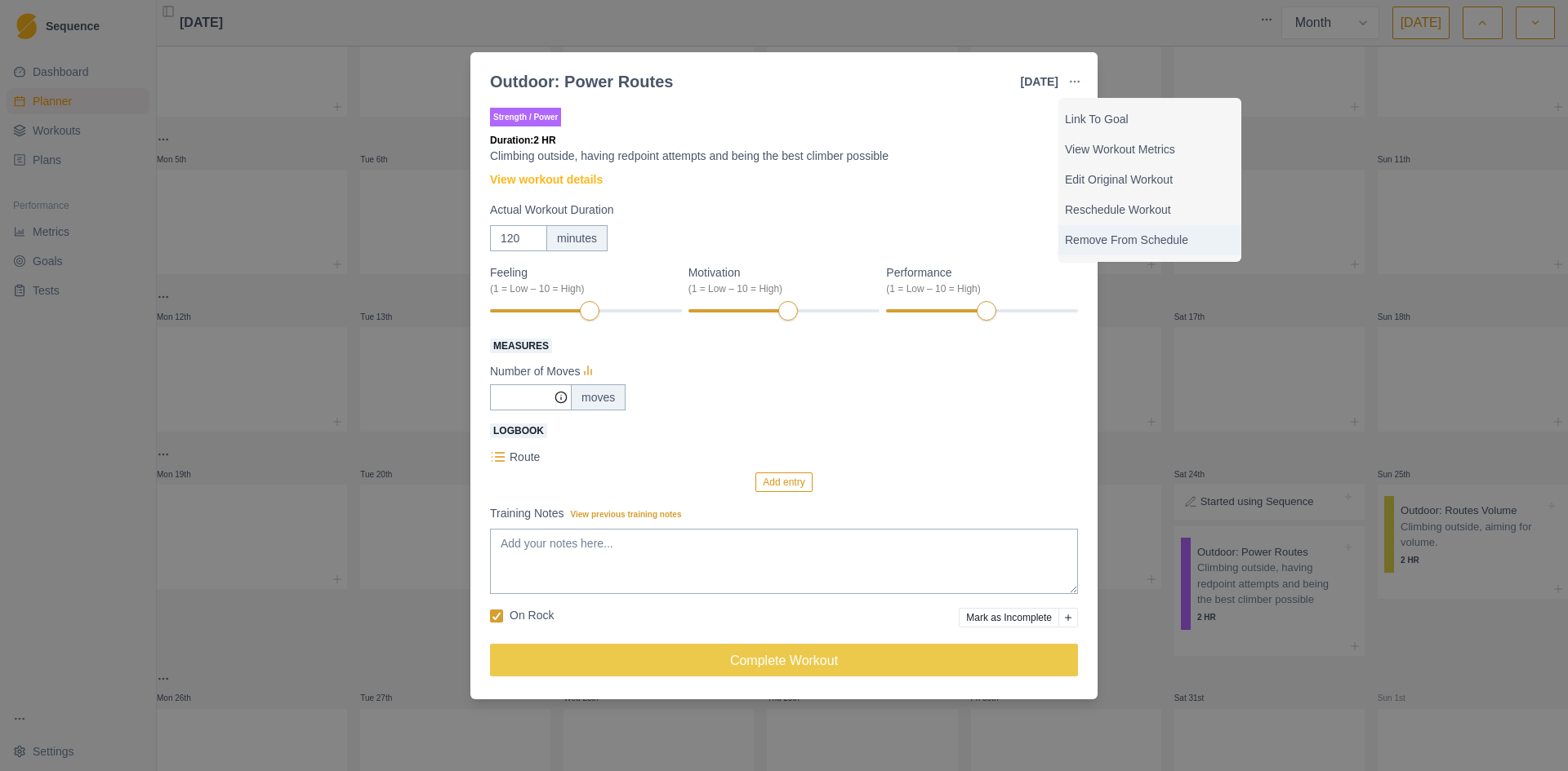
click at [1093, 238] on p "Remove From Schedule" at bounding box center [1149, 240] width 170 height 17
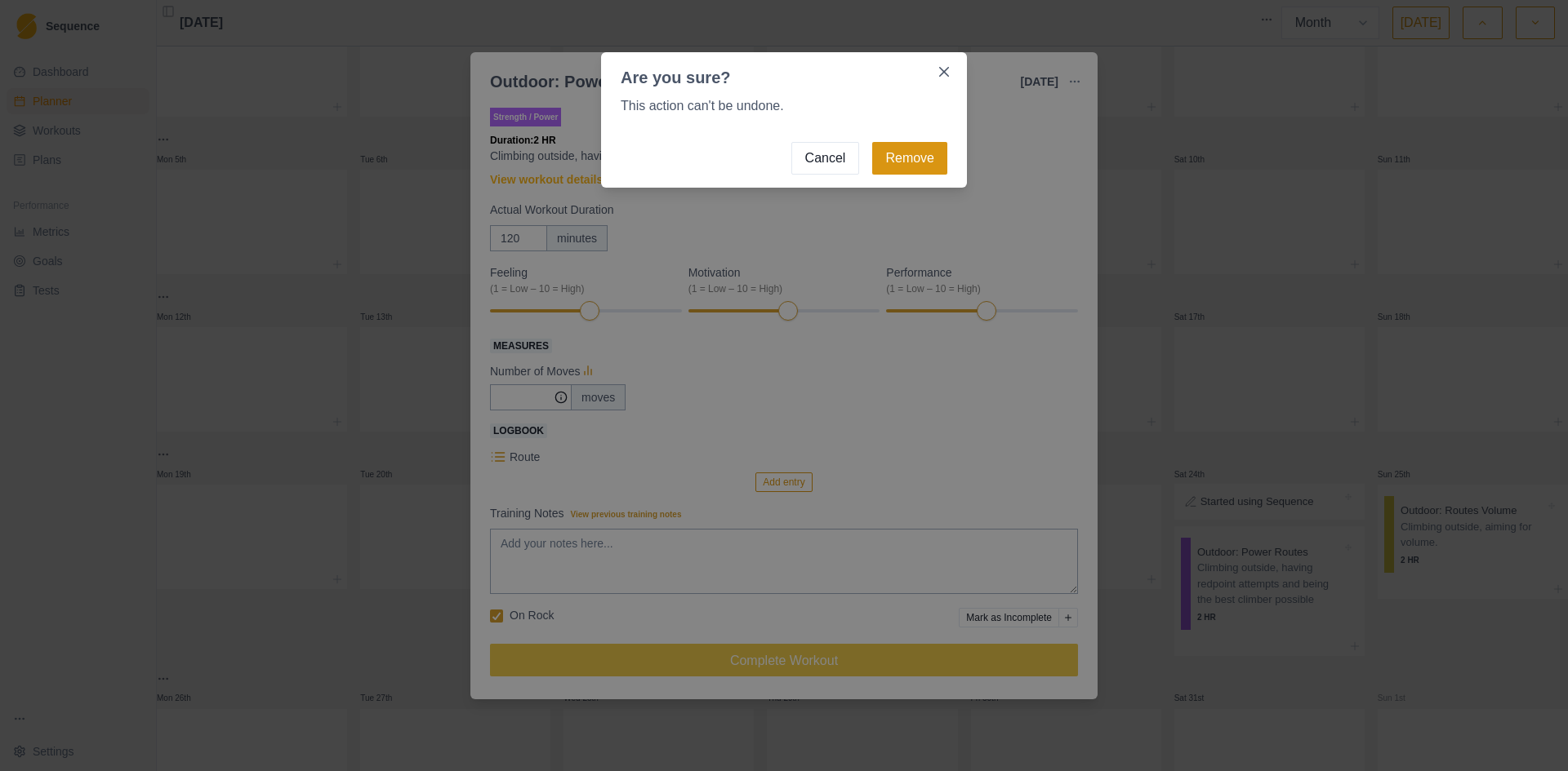
click at [900, 151] on button "Remove" at bounding box center [909, 158] width 75 height 33
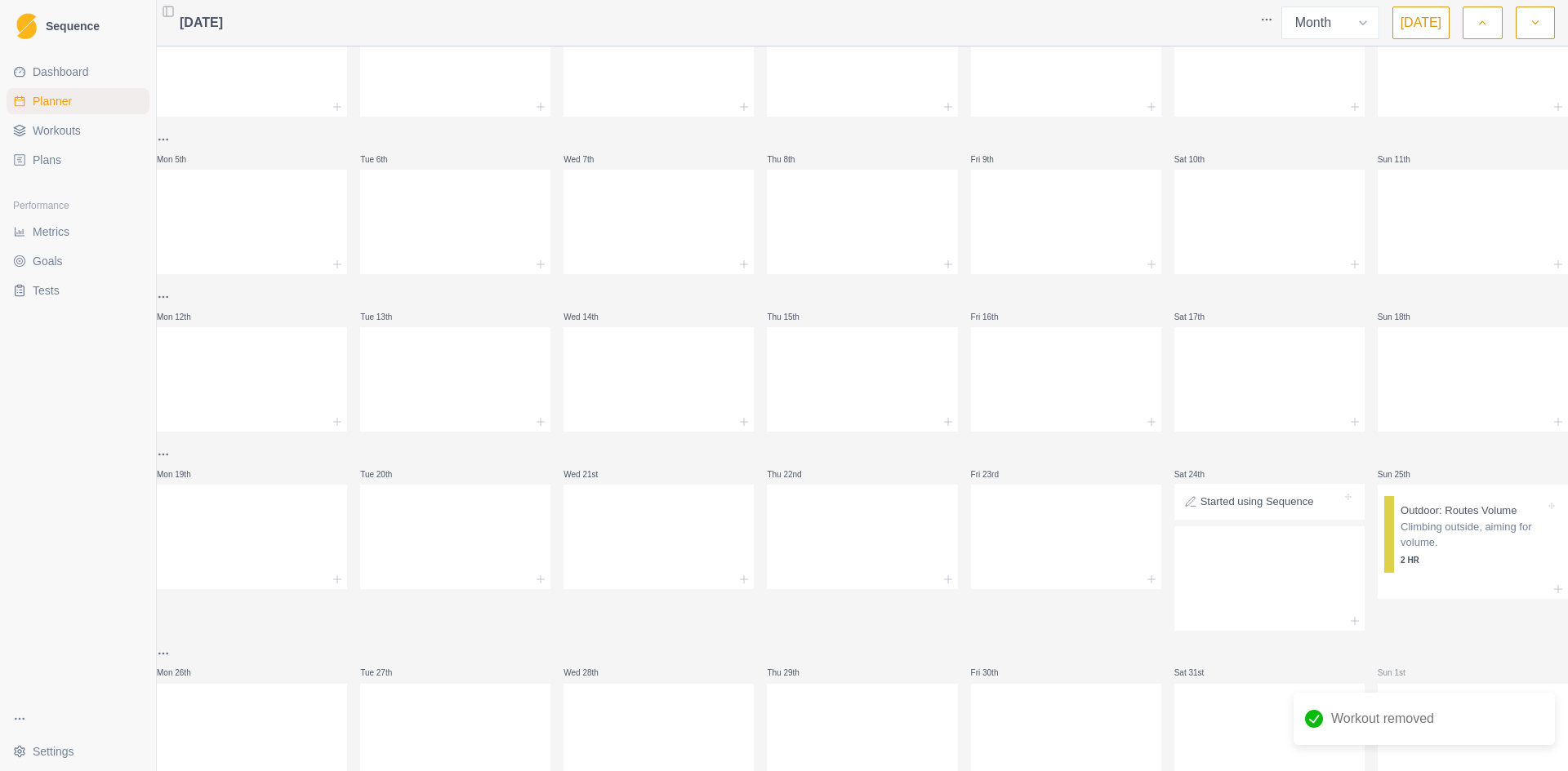
click at [1276, 507] on p "Started using Sequence" at bounding box center [1257, 502] width 113 height 16
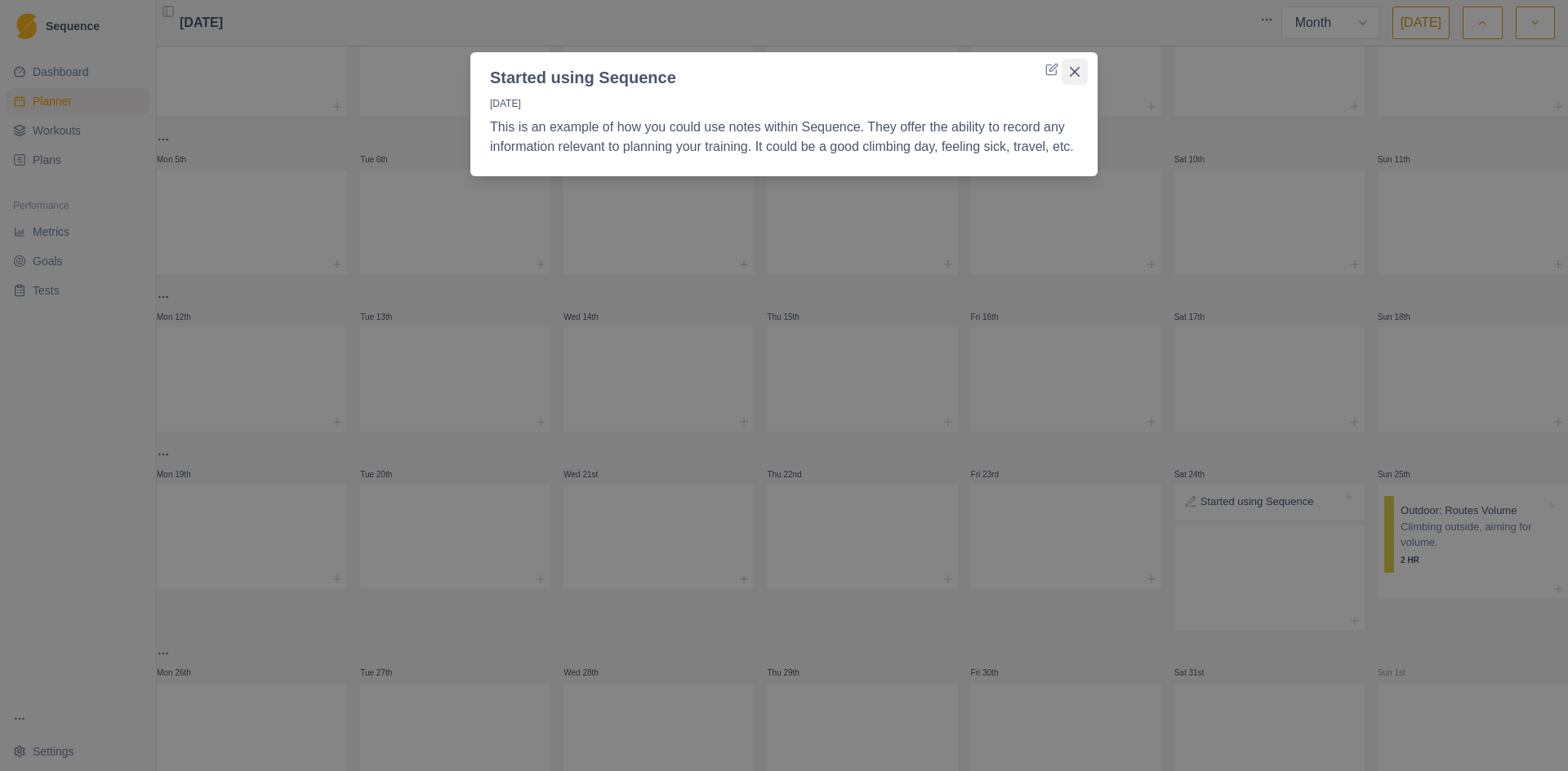
click at [1069, 69] on button "Close" at bounding box center [1074, 72] width 26 height 26
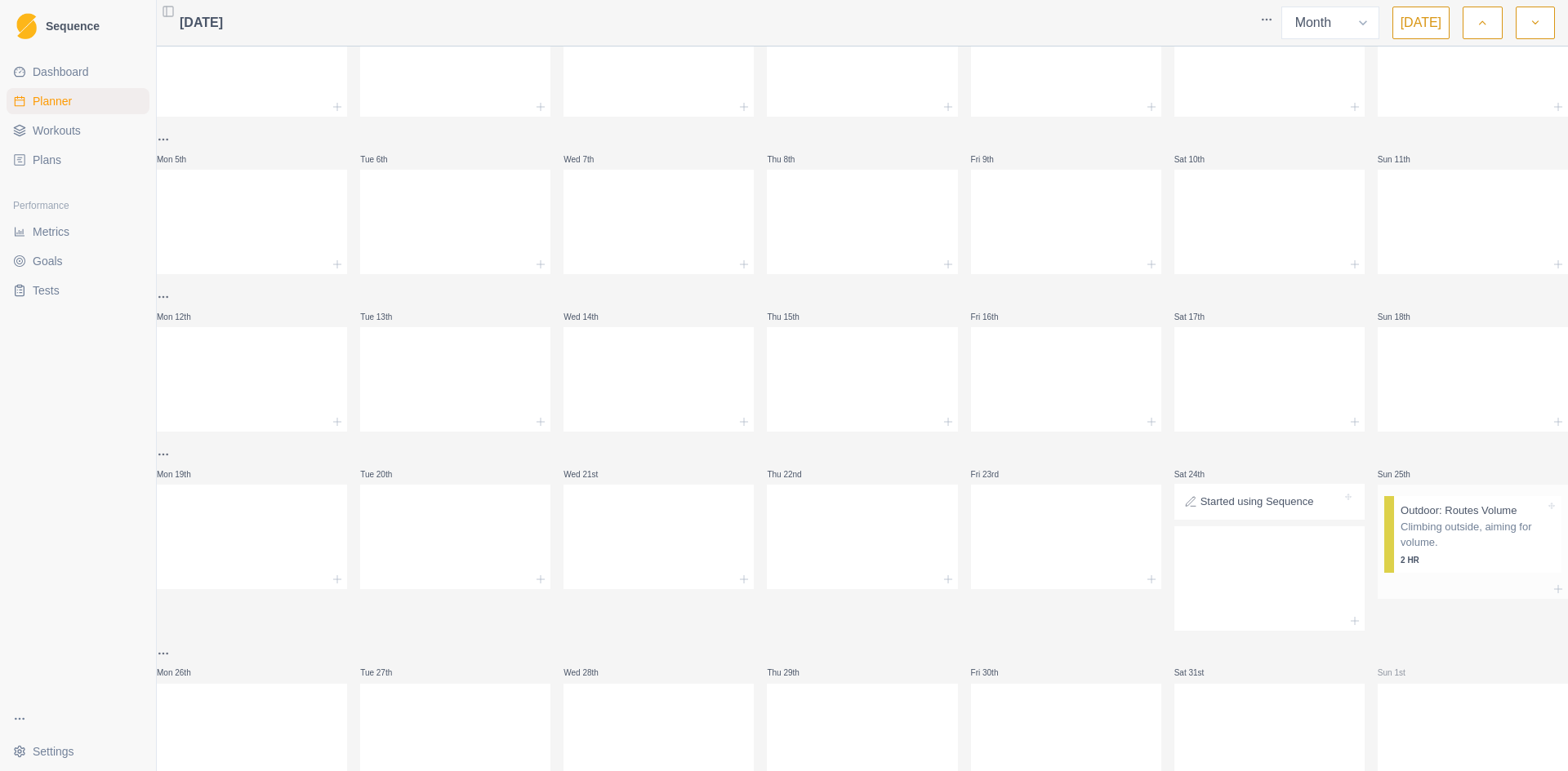
click at [1408, 527] on p "Climbing outside, aiming for volume." at bounding box center [1473, 535] width 145 height 32
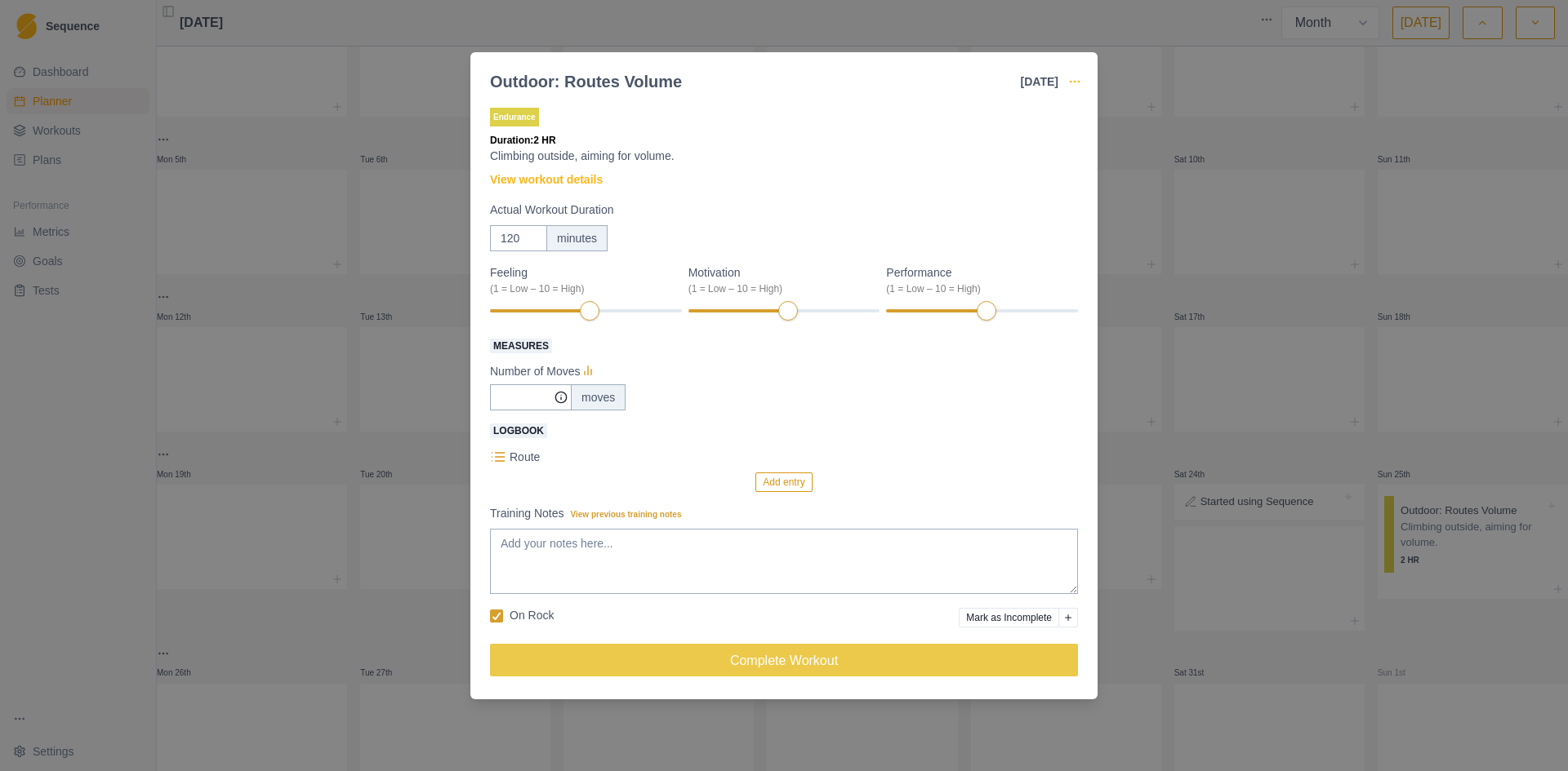
click at [1074, 82] on icon "button" at bounding box center [1074, 81] width 13 height 13
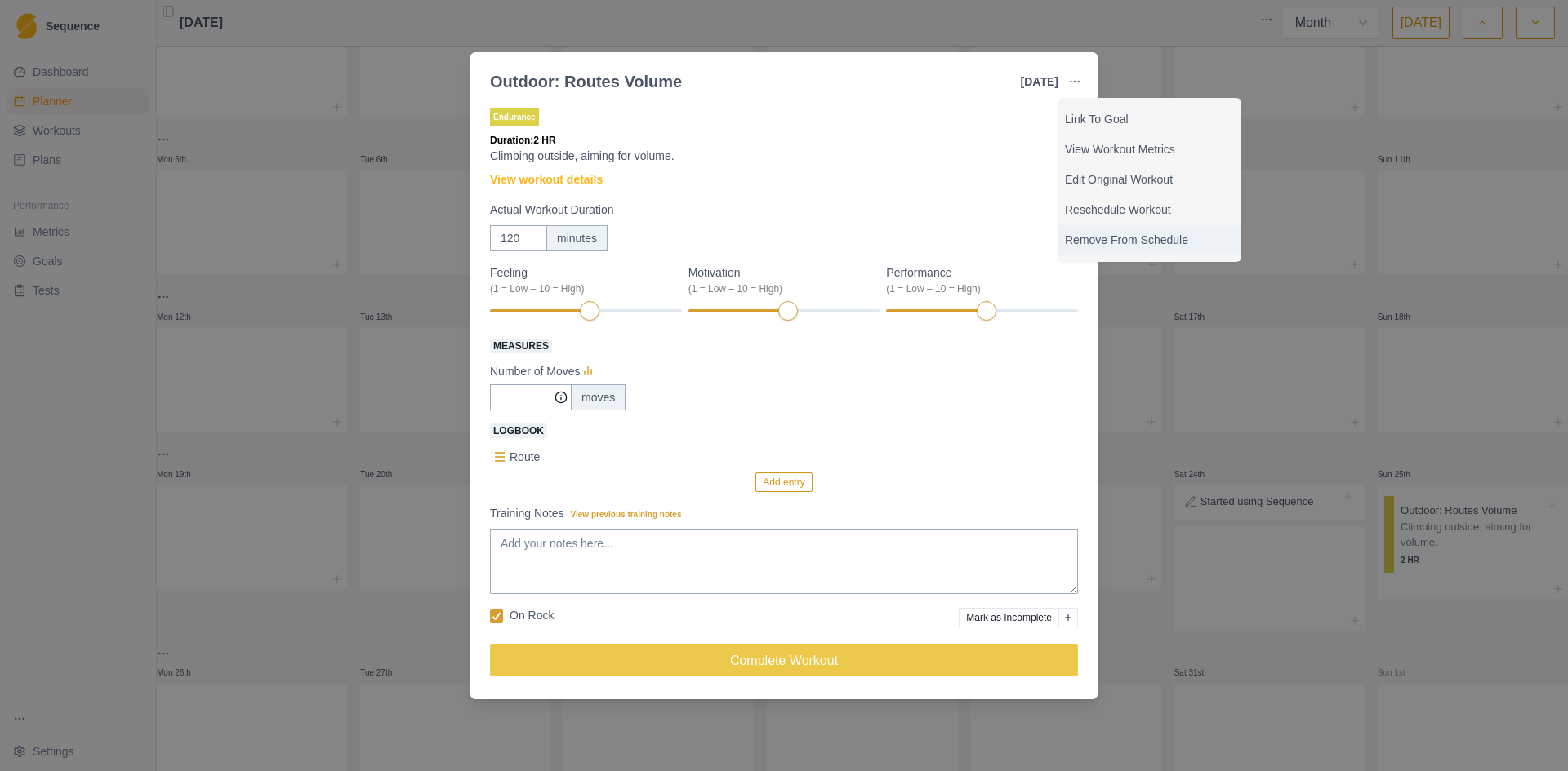
click at [1121, 244] on p "Remove From Schedule" at bounding box center [1149, 240] width 170 height 17
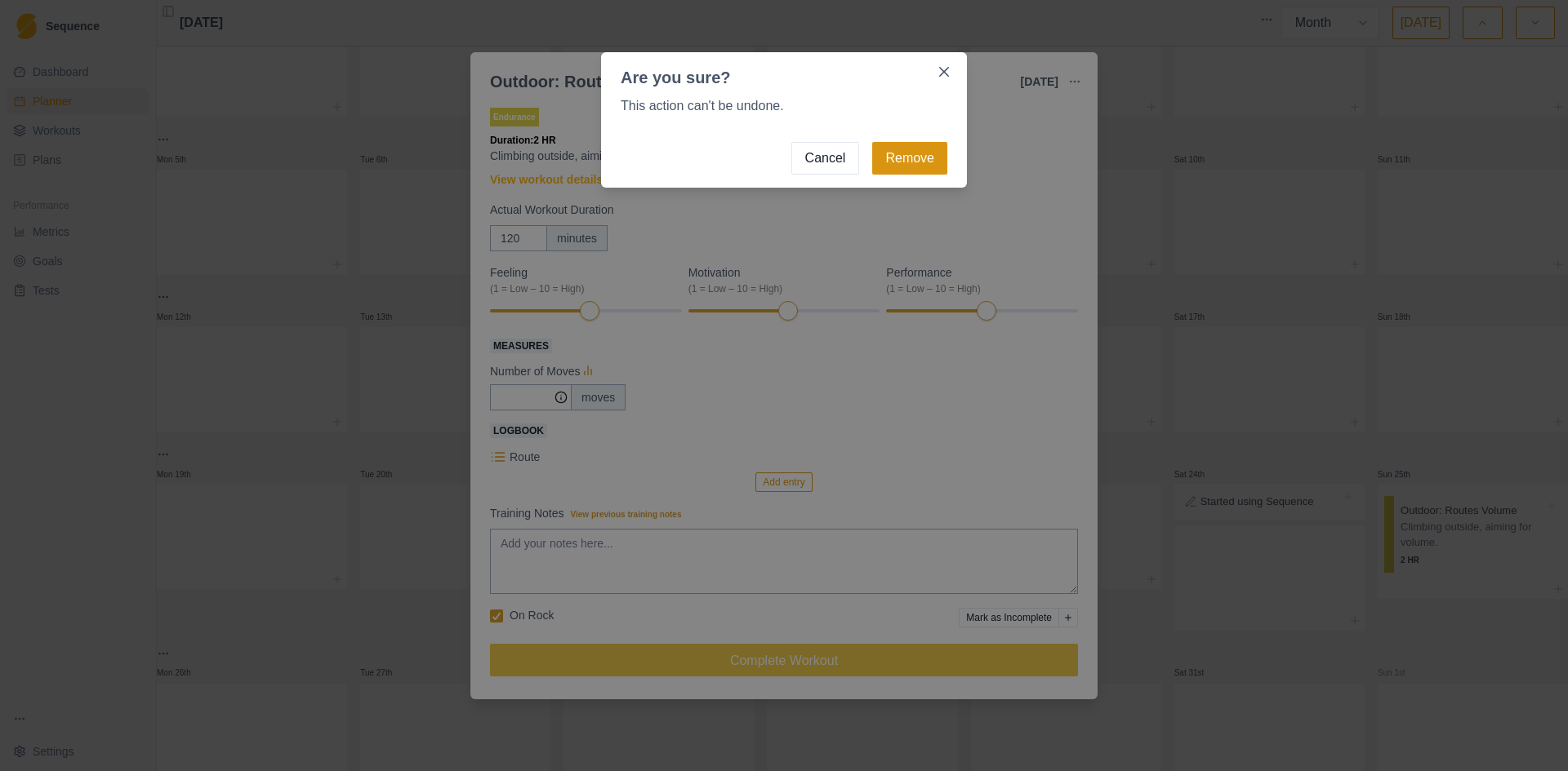
click at [909, 166] on button "Remove" at bounding box center [909, 158] width 75 height 33
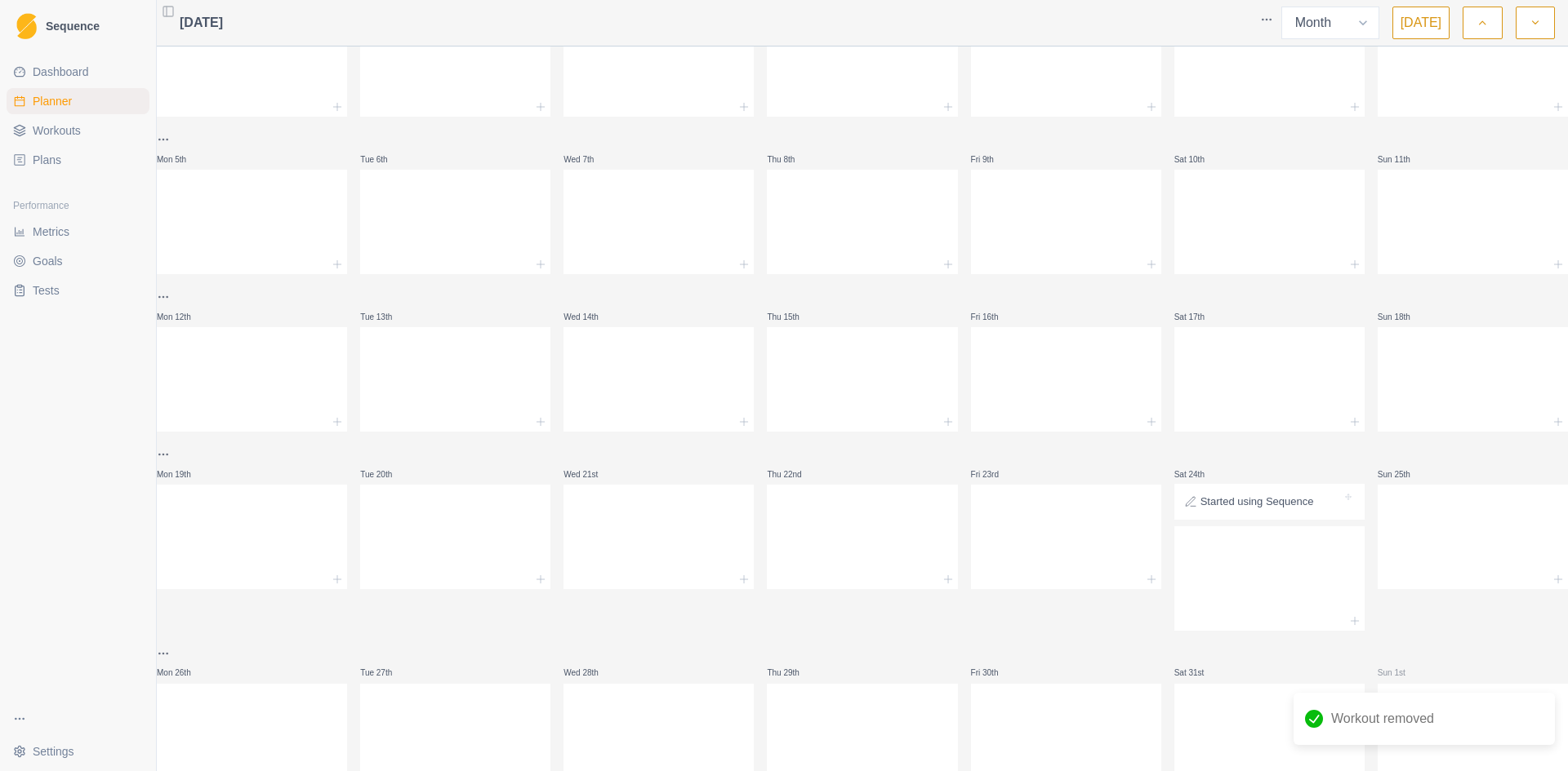
click at [1534, 26] on icon "button" at bounding box center [1535, 23] width 11 height 16
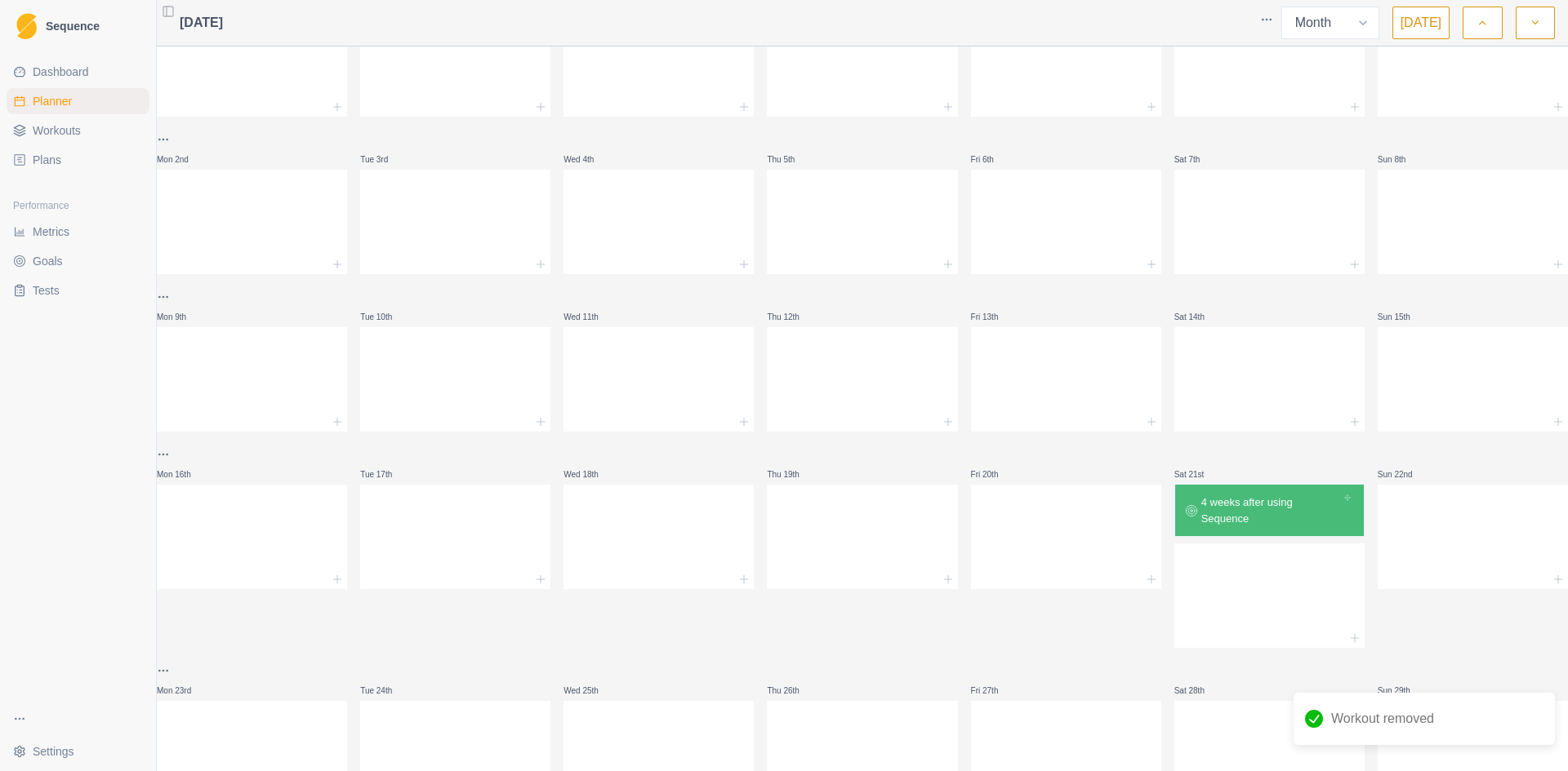
scroll to position [0, 0]
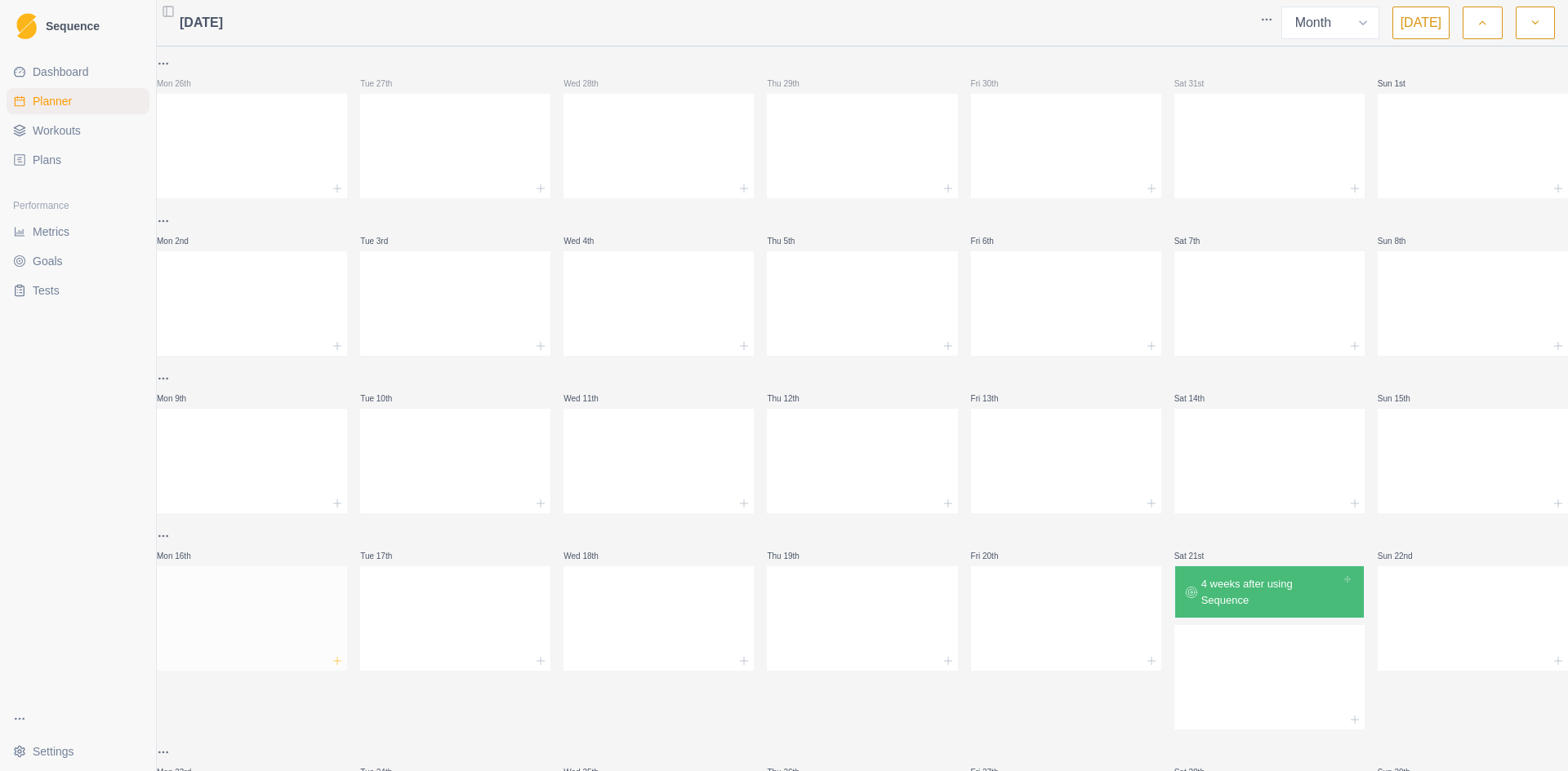
click at [343, 659] on icon at bounding box center [338, 661] width 13 height 13
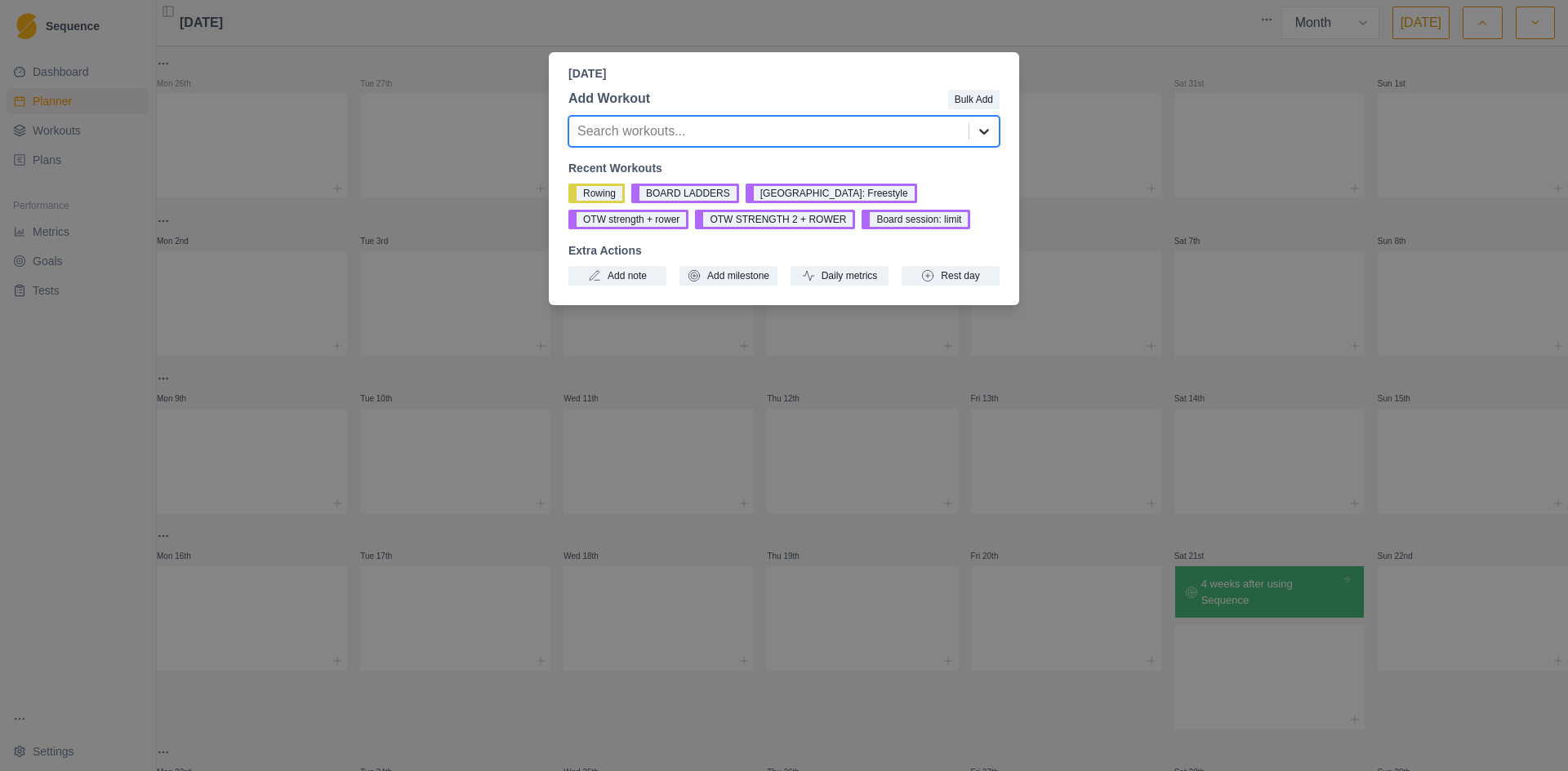
click at [980, 124] on icon at bounding box center [984, 131] width 16 height 16
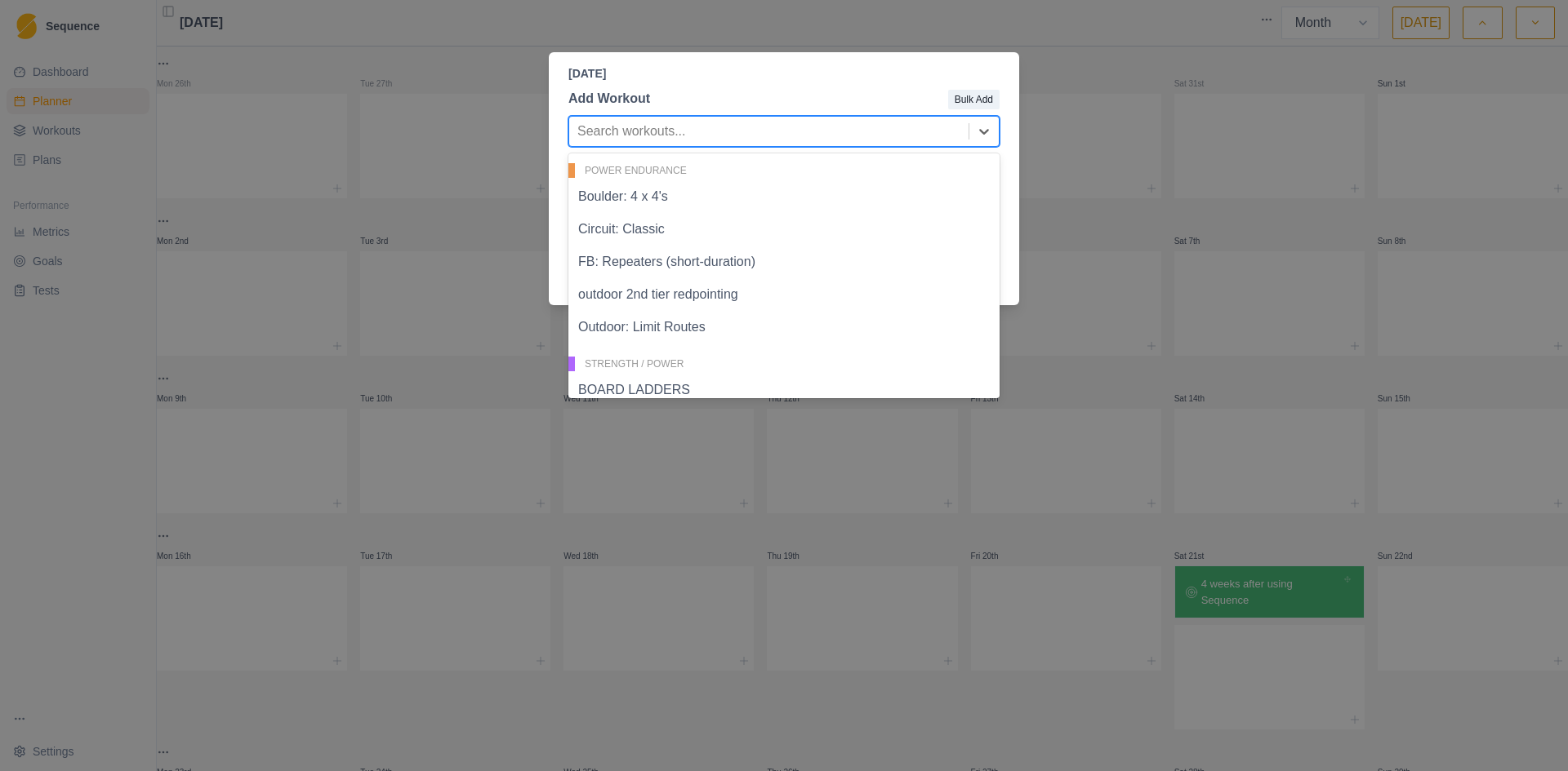
scroll to position [479, 0]
click at [738, 308] on div "outdoor 2nd tier redpointing" at bounding box center [784, 296] width 431 height 33
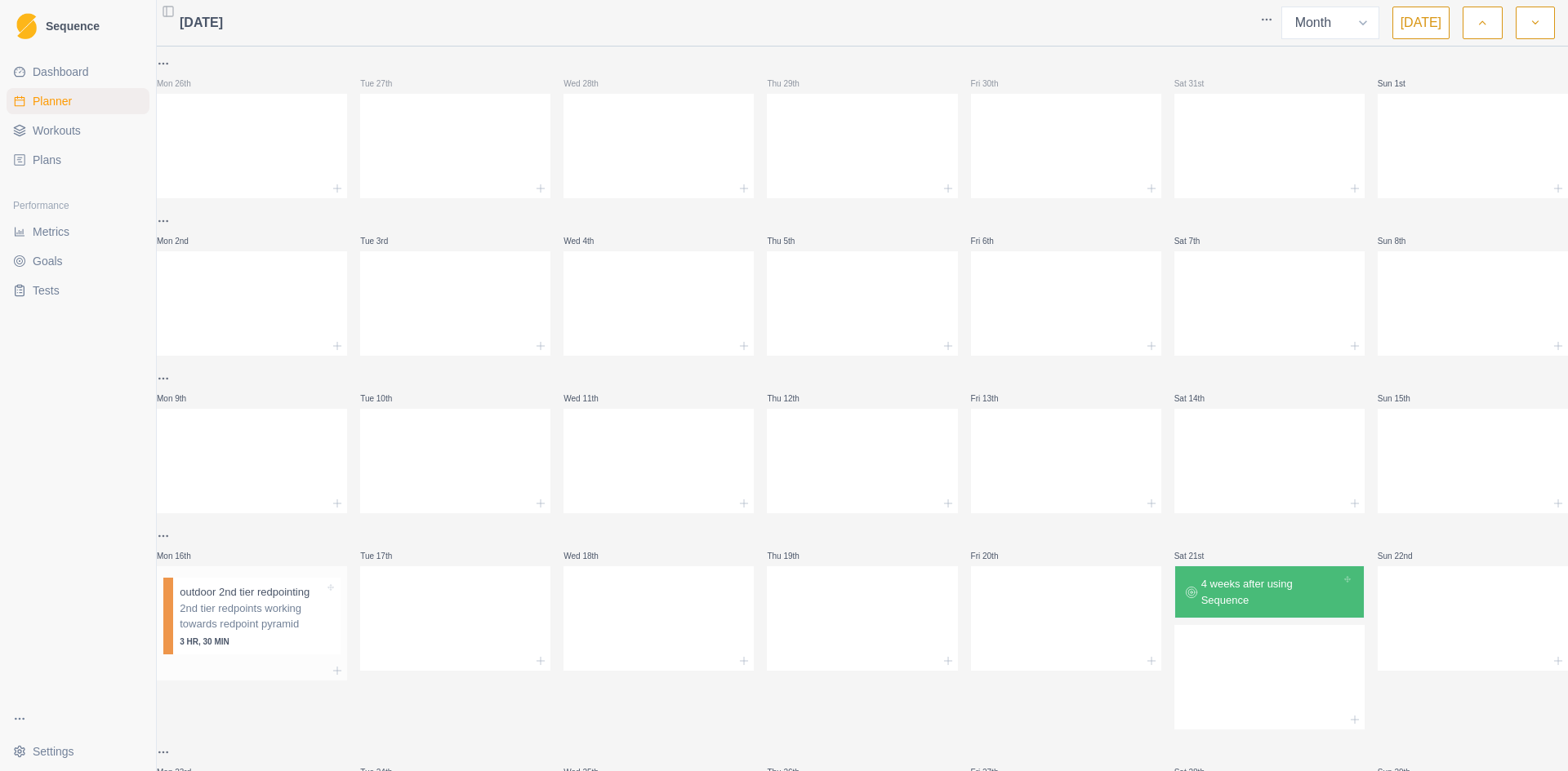
click at [287, 619] on p "2nd tier redpoints working towards redpoint pyramid" at bounding box center [252, 617] width 145 height 32
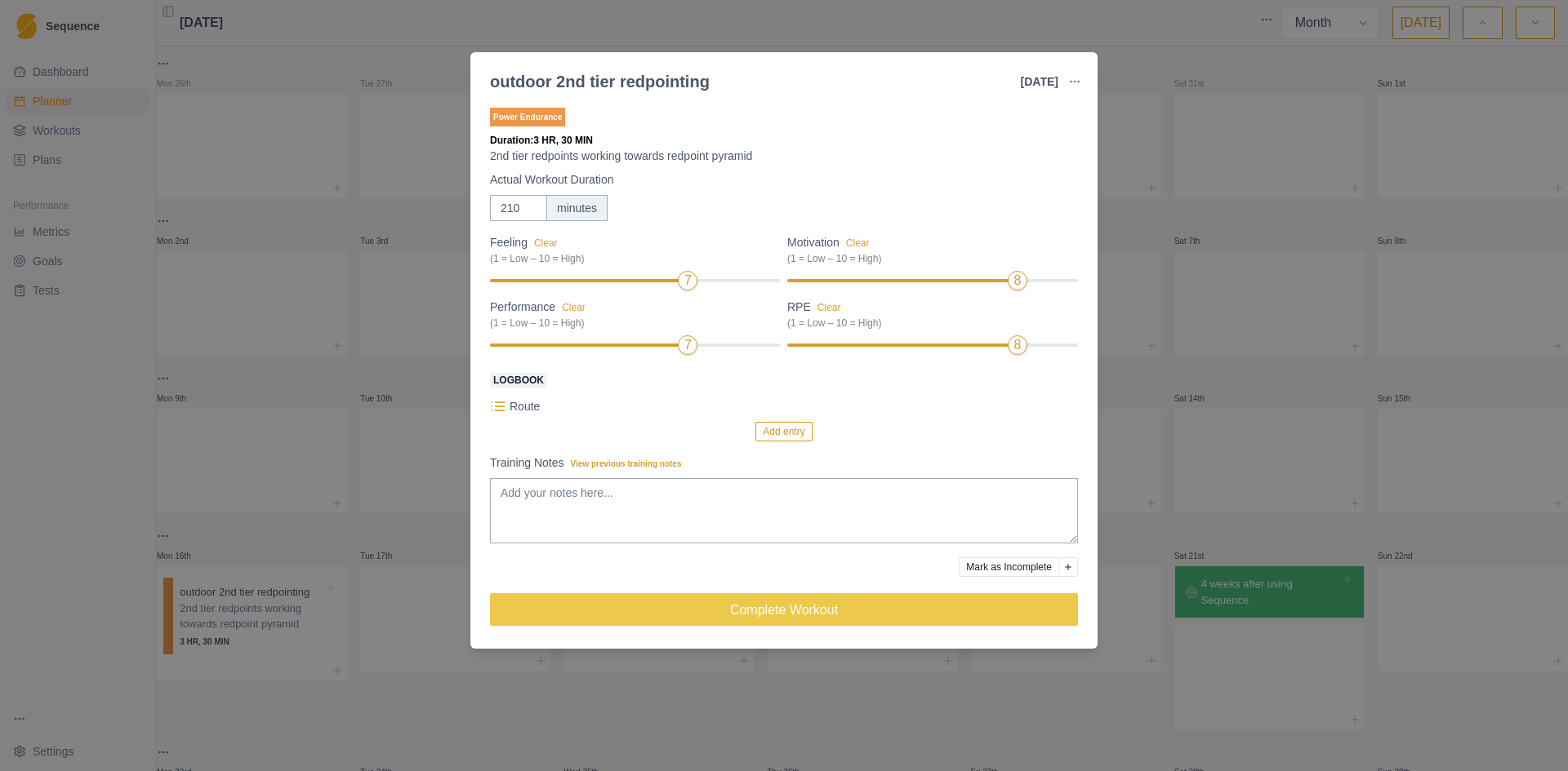
click at [767, 436] on button "Add entry" at bounding box center [783, 432] width 57 height 20
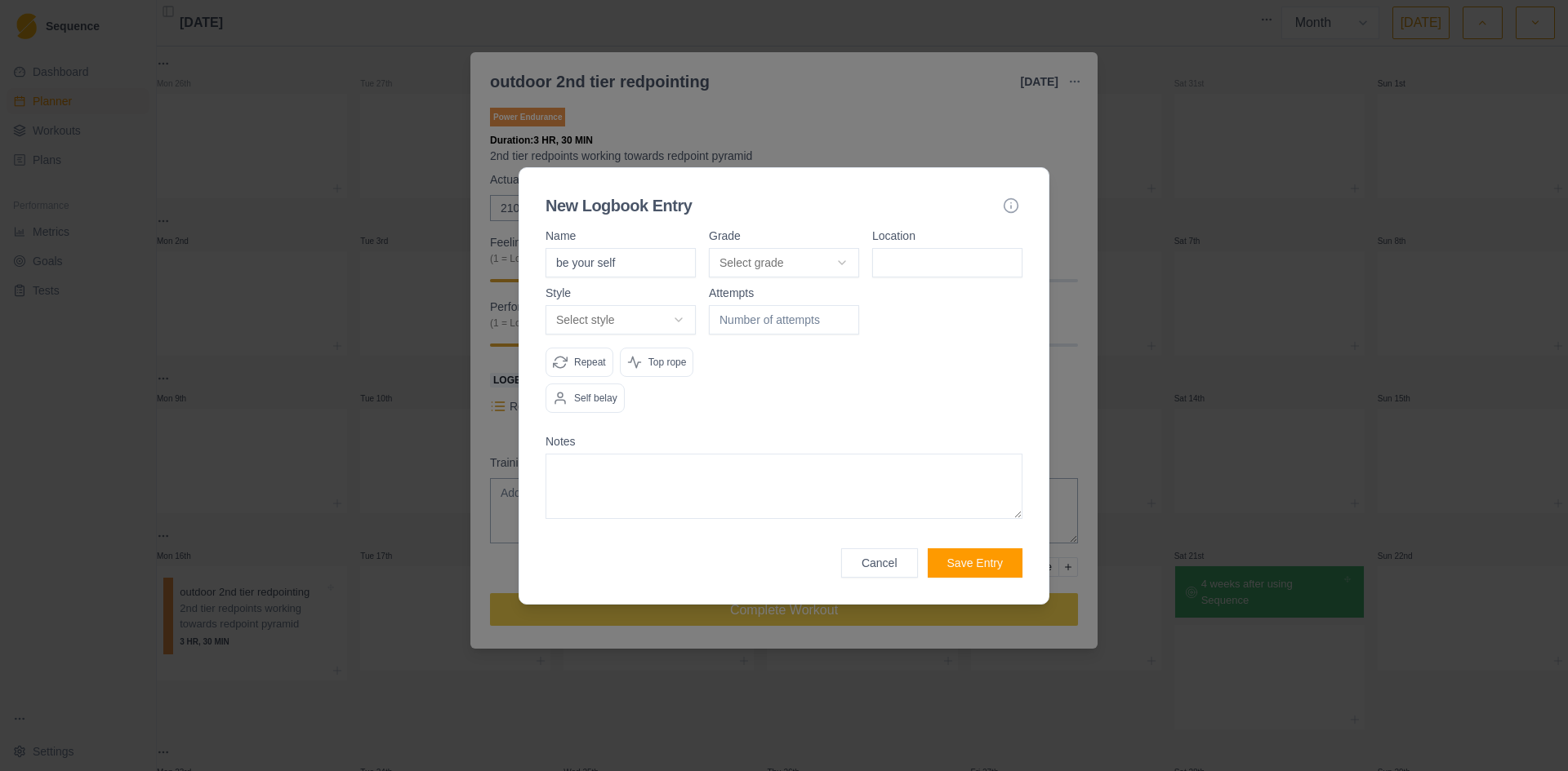
type input "be your self"
click at [852, 262] on body "Sequence Dashboard Planner Workouts Plans Performance Metrics Goals Tests Setti…" at bounding box center [784, 385] width 1568 height 771
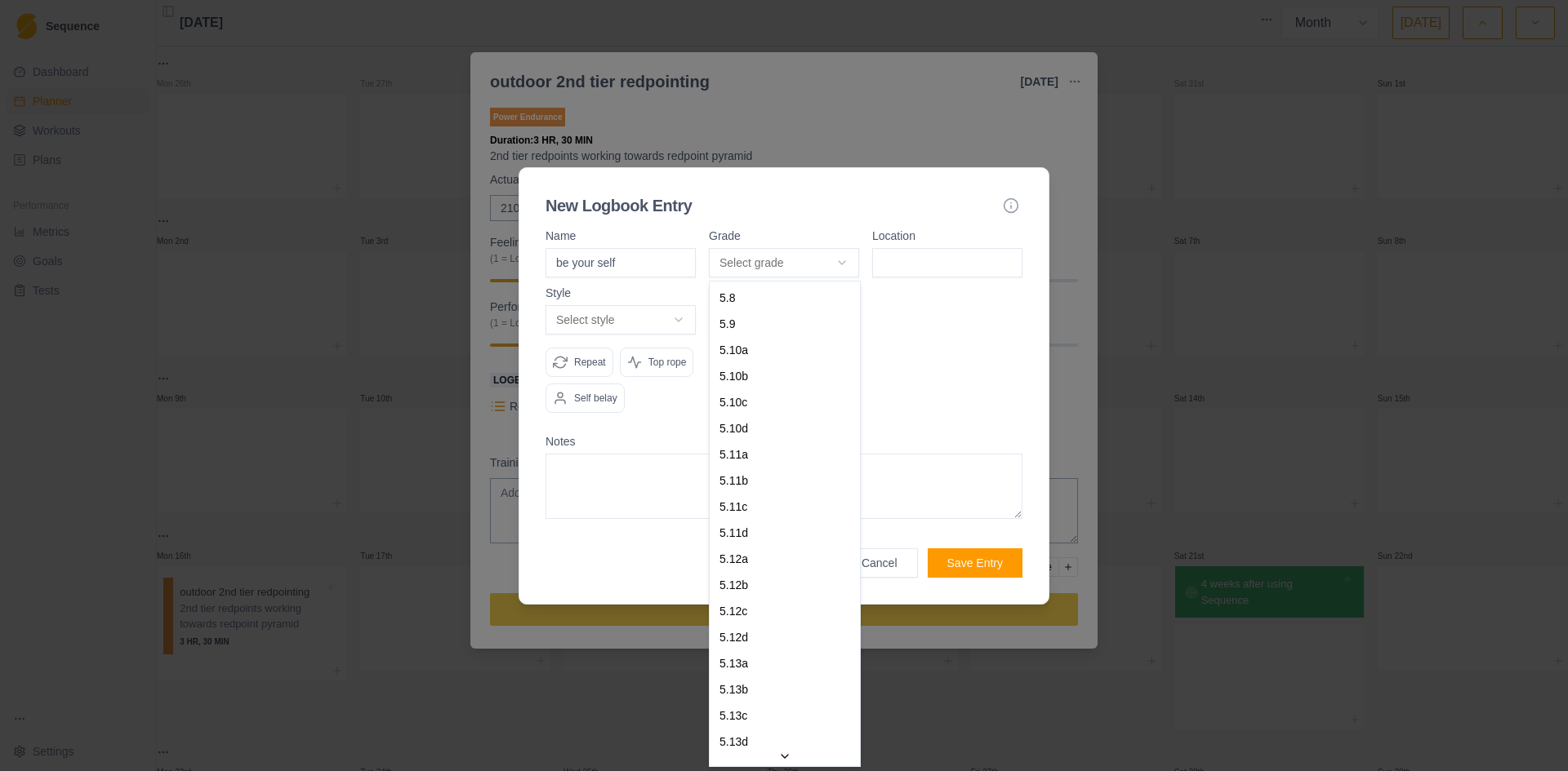
select select "bff312e5-f14e-4ec4-9463-e6281baa9d92"
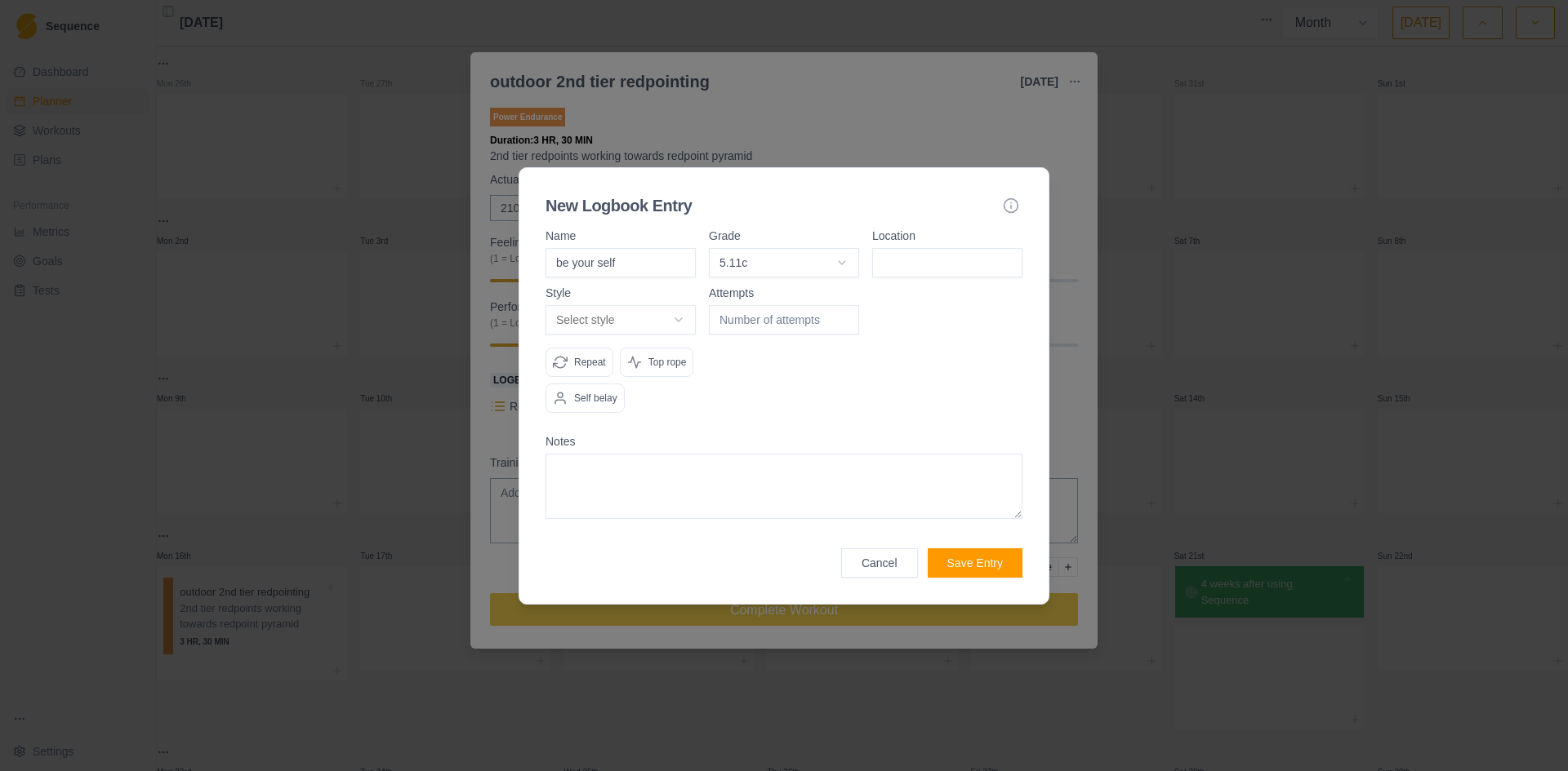
click at [941, 262] on input at bounding box center [947, 263] width 150 height 30
type input "peaks crag"
click at [658, 320] on body "Sequence Dashboard Planner Workouts Plans Performance Metrics Goals Tests Setti…" at bounding box center [784, 385] width 1568 height 771
select select "redpoint"
click at [759, 317] on input "number" at bounding box center [784, 320] width 150 height 30
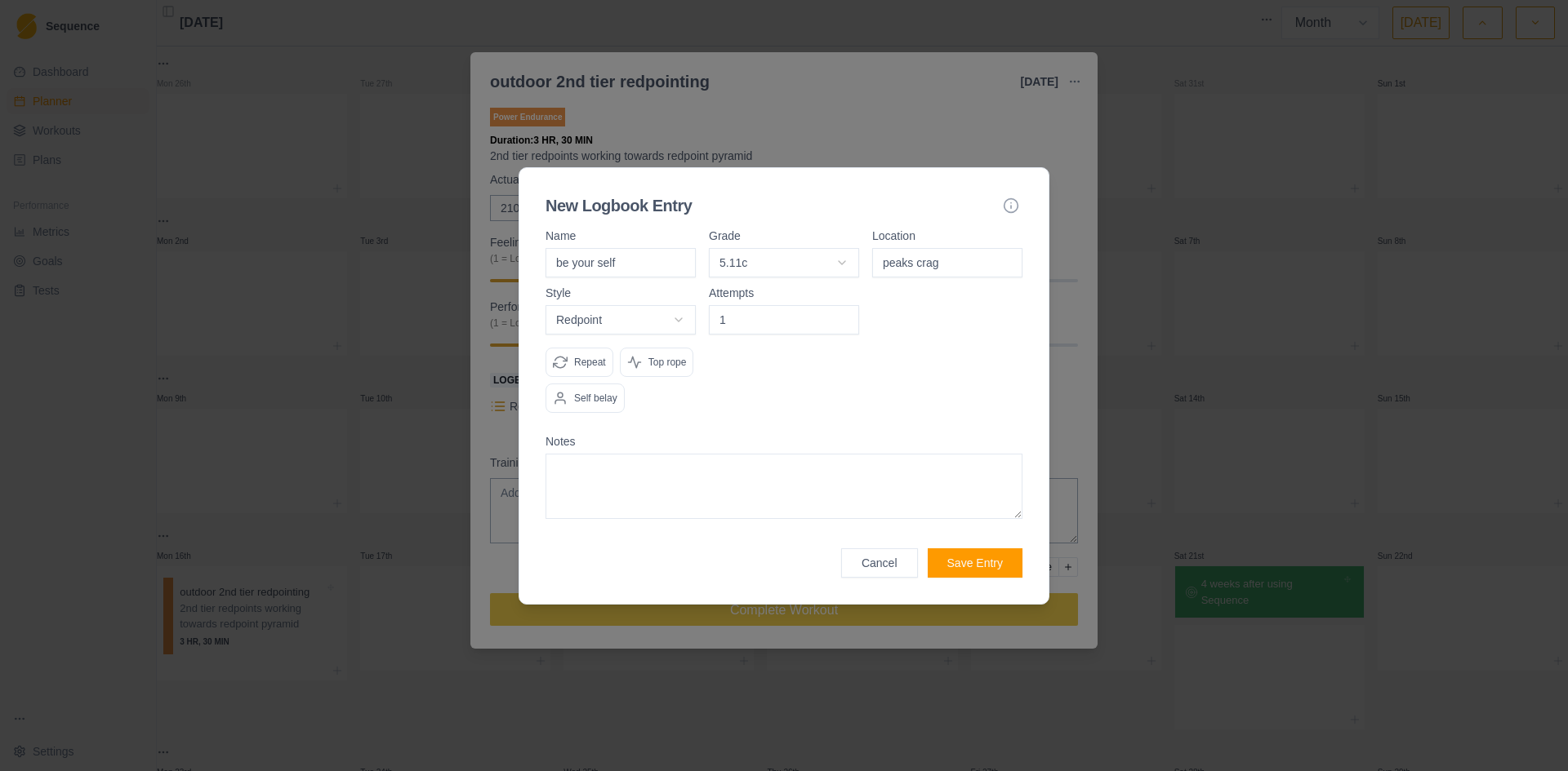
type input "1"
click at [629, 489] on textarea at bounding box center [784, 487] width 477 height 66
click at [996, 563] on button "Save Entry" at bounding box center [974, 563] width 94 height 30
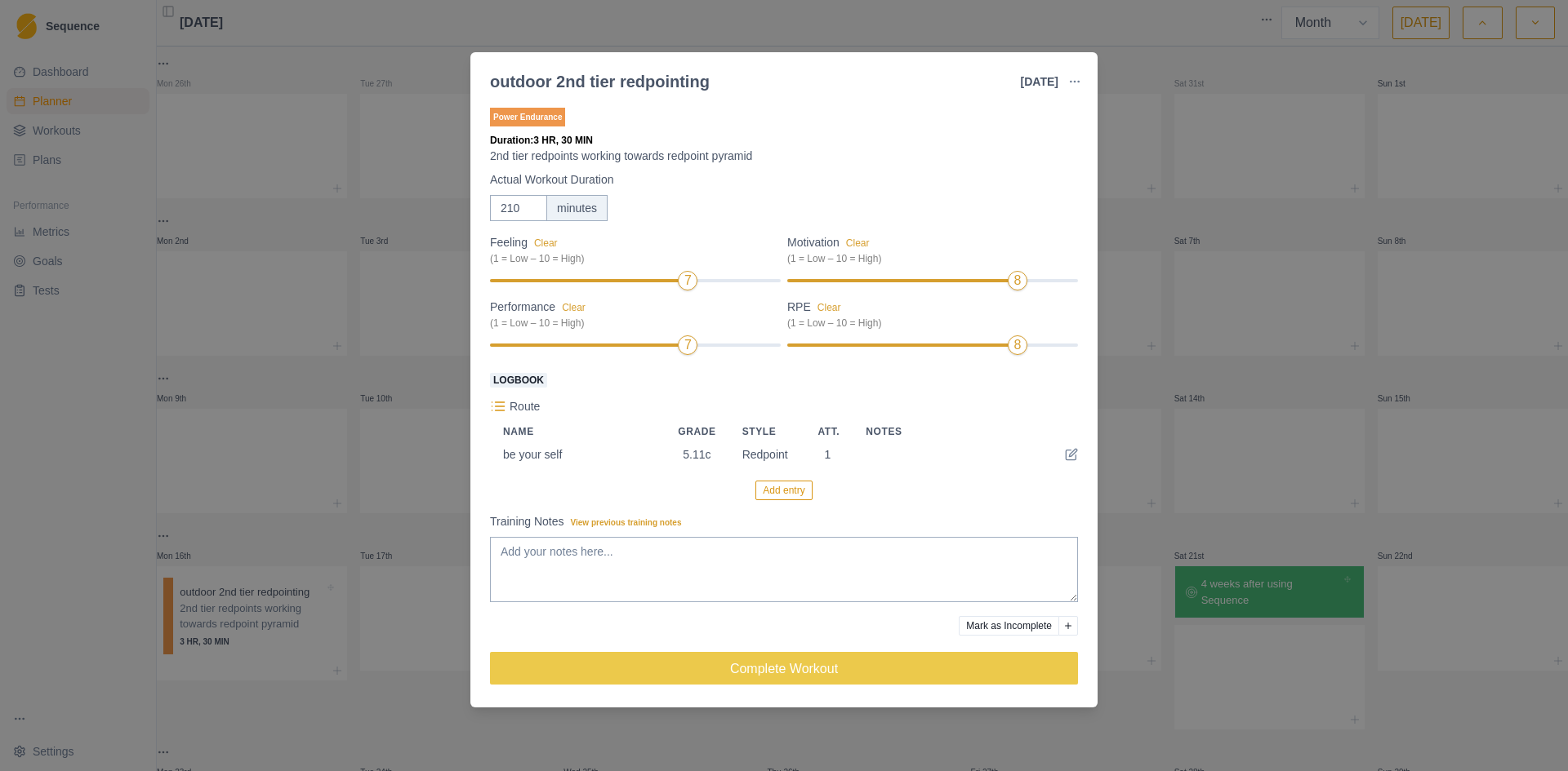
click at [785, 495] on button "Add entry" at bounding box center [783, 490] width 57 height 20
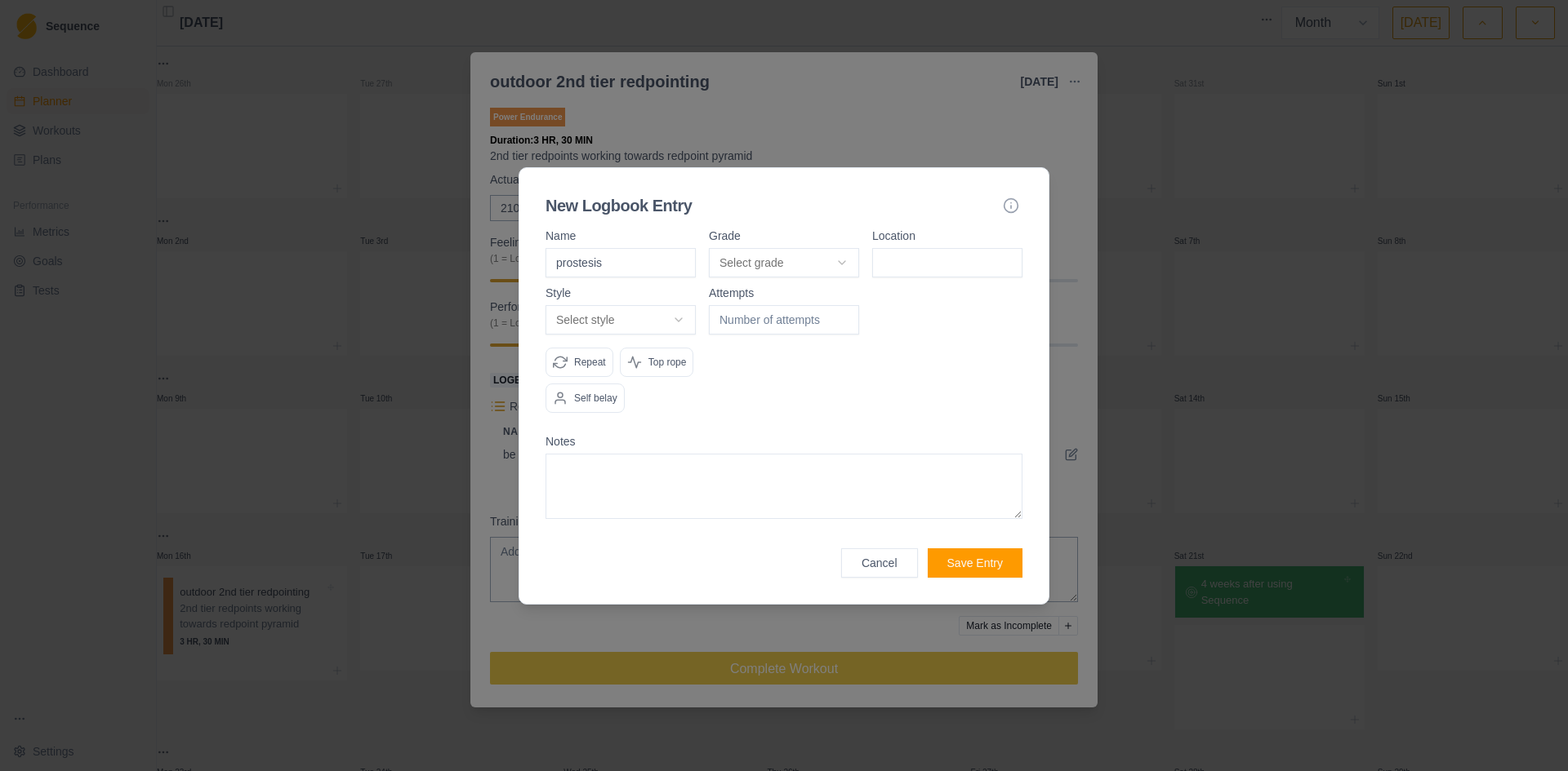
type input "prostesis"
click at [844, 261] on body "Sequence Dashboard Planner Workouts Plans Performance Metrics Goals Tests Setti…" at bounding box center [784, 385] width 1568 height 771
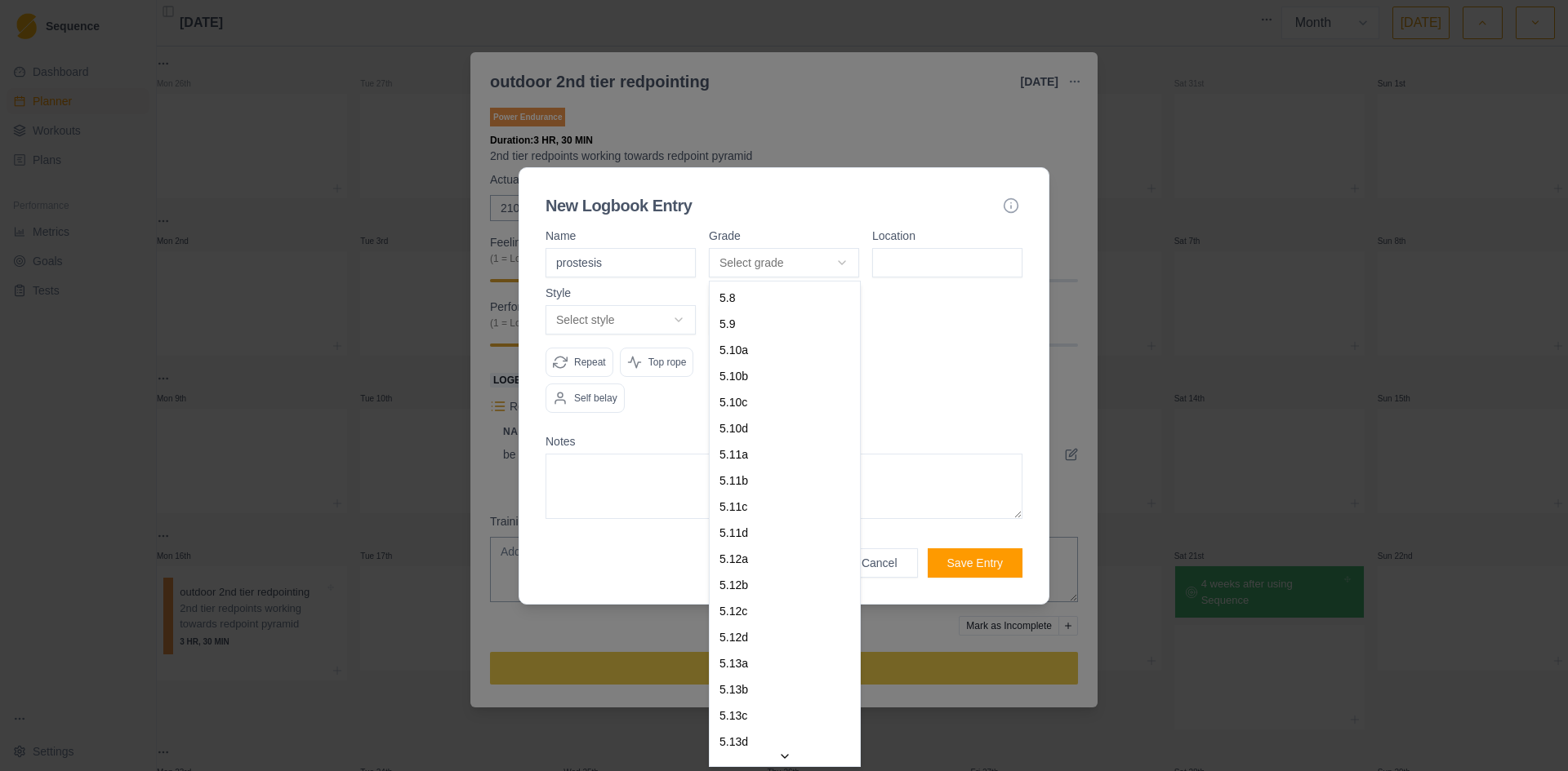
select select "bff312e5-f14e-4ec4-9463-e6281baa9d92"
click at [772, 507] on textarea at bounding box center [784, 487] width 477 height 66
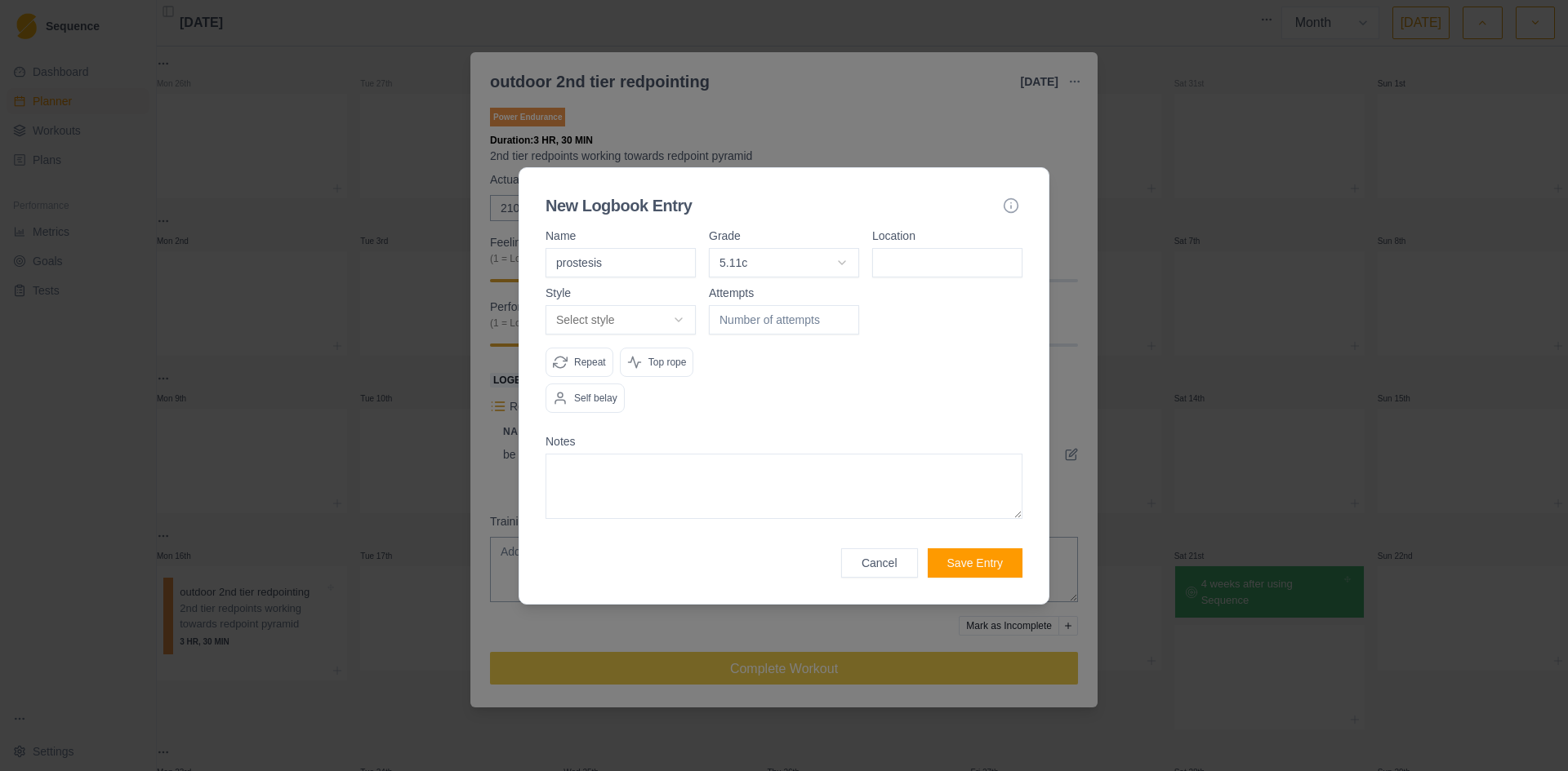
click at [920, 275] on input at bounding box center [947, 263] width 150 height 30
type input "peaks crag"
click at [669, 322] on body "Sequence Dashboard Planner Workouts Plans Performance Metrics Goals Tests Setti…" at bounding box center [784, 385] width 1568 height 771
select select "redpoint"
click at [753, 316] on input "number" at bounding box center [784, 320] width 150 height 30
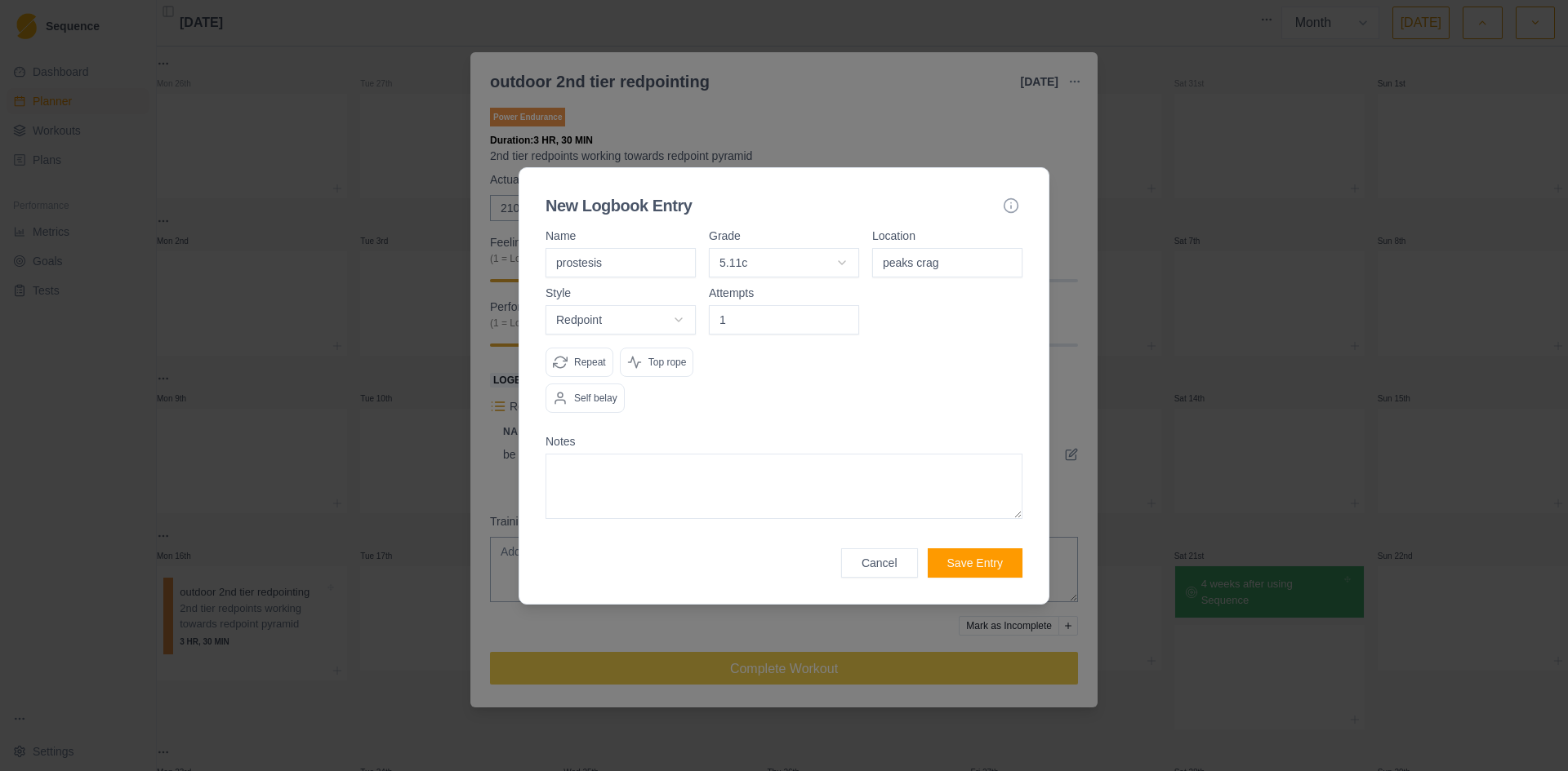
type input "1"
click at [687, 317] on body "Sequence Dashboard Planner Workouts Plans Performance Metrics Goals Tests Setti…" at bounding box center [784, 385] width 1568 height 771
click at [1001, 562] on button "Save Entry" at bounding box center [974, 563] width 94 height 30
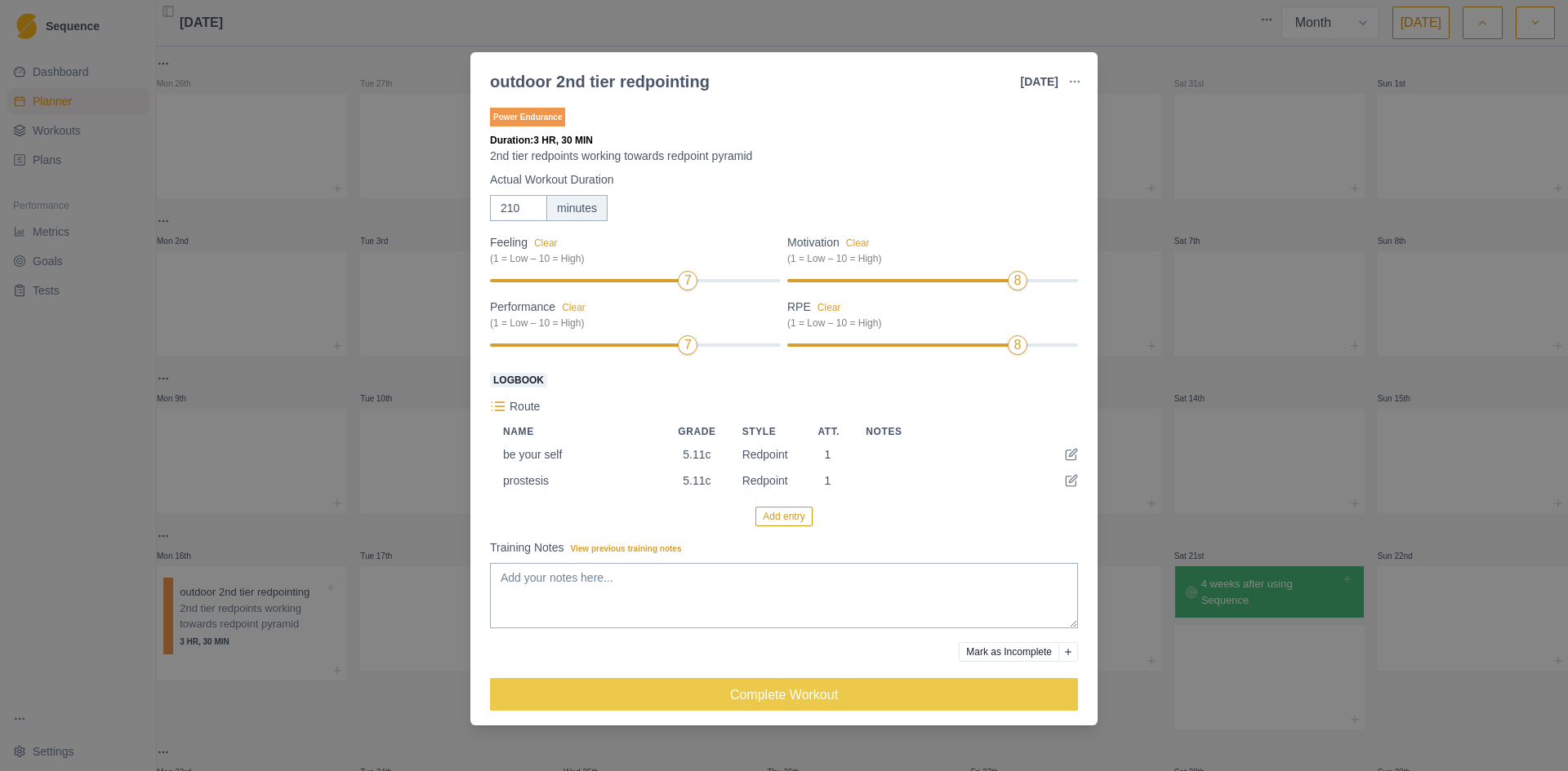
click at [794, 525] on button "Add entry" at bounding box center [783, 516] width 57 height 20
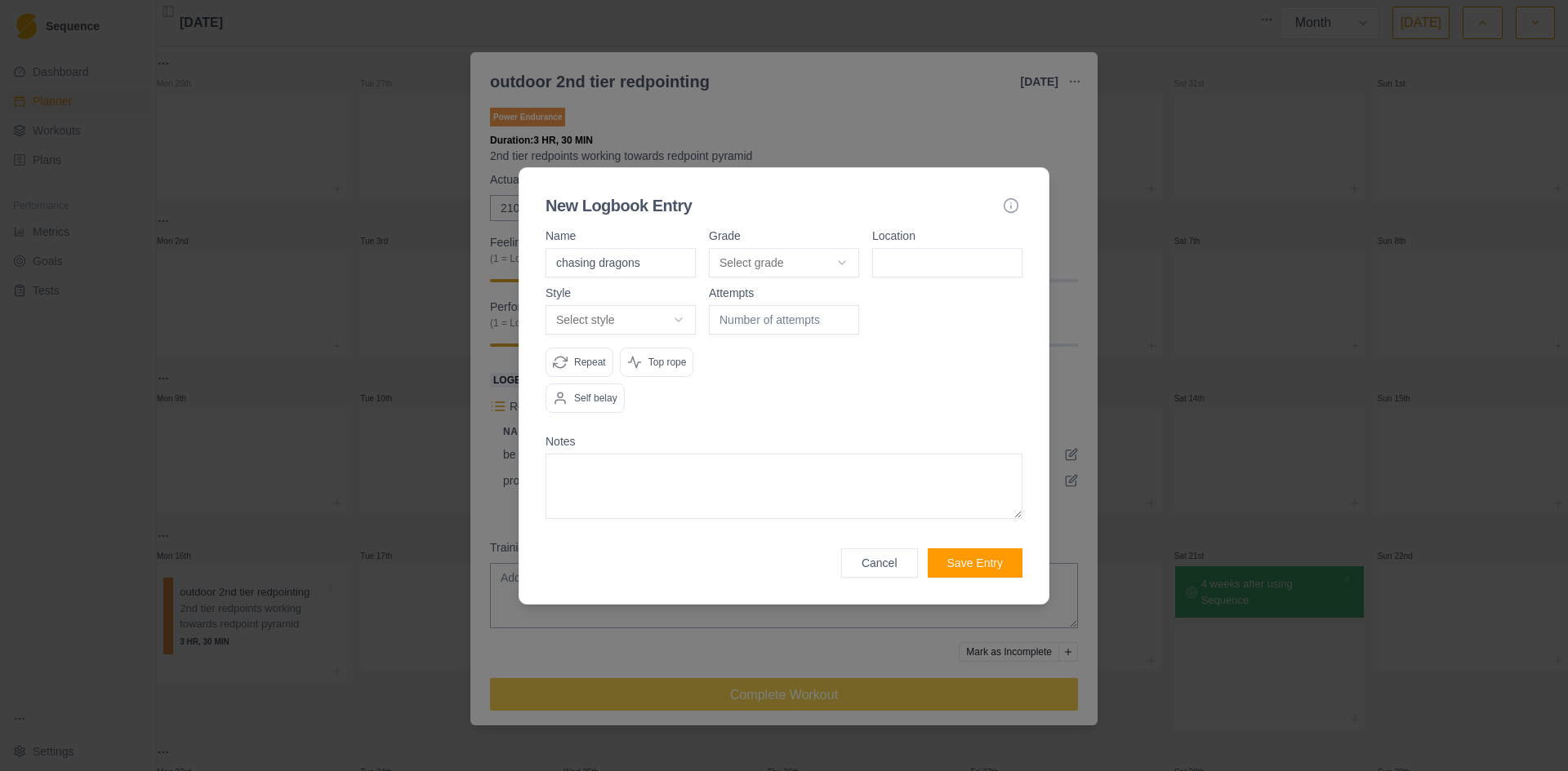
type input "chasing dragons"
click at [684, 319] on body "Sequence Dashboard Planner Workouts Plans Performance Metrics Goals Tests Setti…" at bounding box center [784, 385] width 1568 height 771
select select "redpoint"
click at [811, 264] on body "Sequence Dashboard Planner Workouts Plans Performance Metrics Goals Tests Setti…" at bounding box center [784, 385] width 1568 height 771
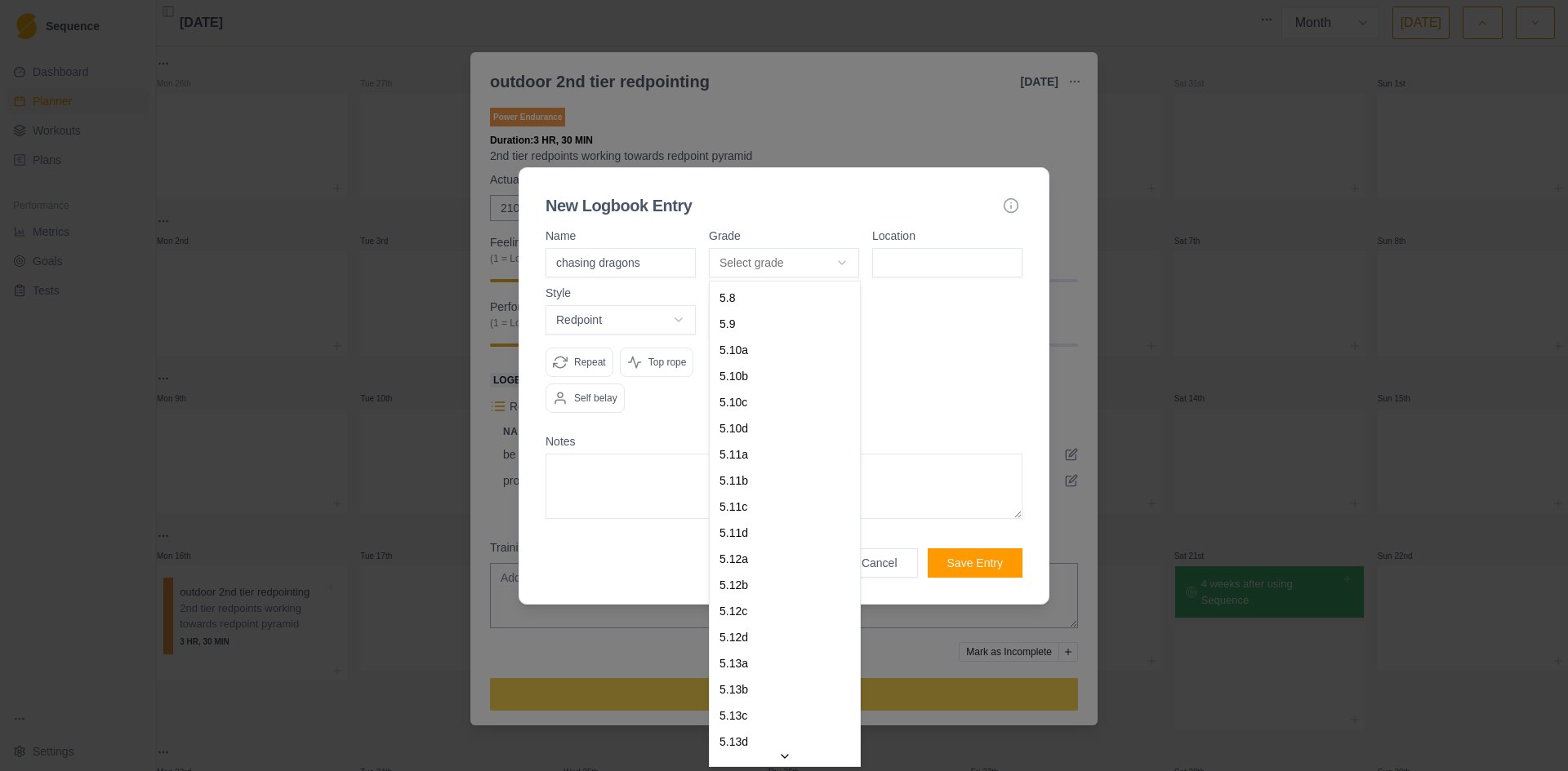
select select "c7a6cc2c-9945-4ad4-b2b7-79ad6f0965fa"
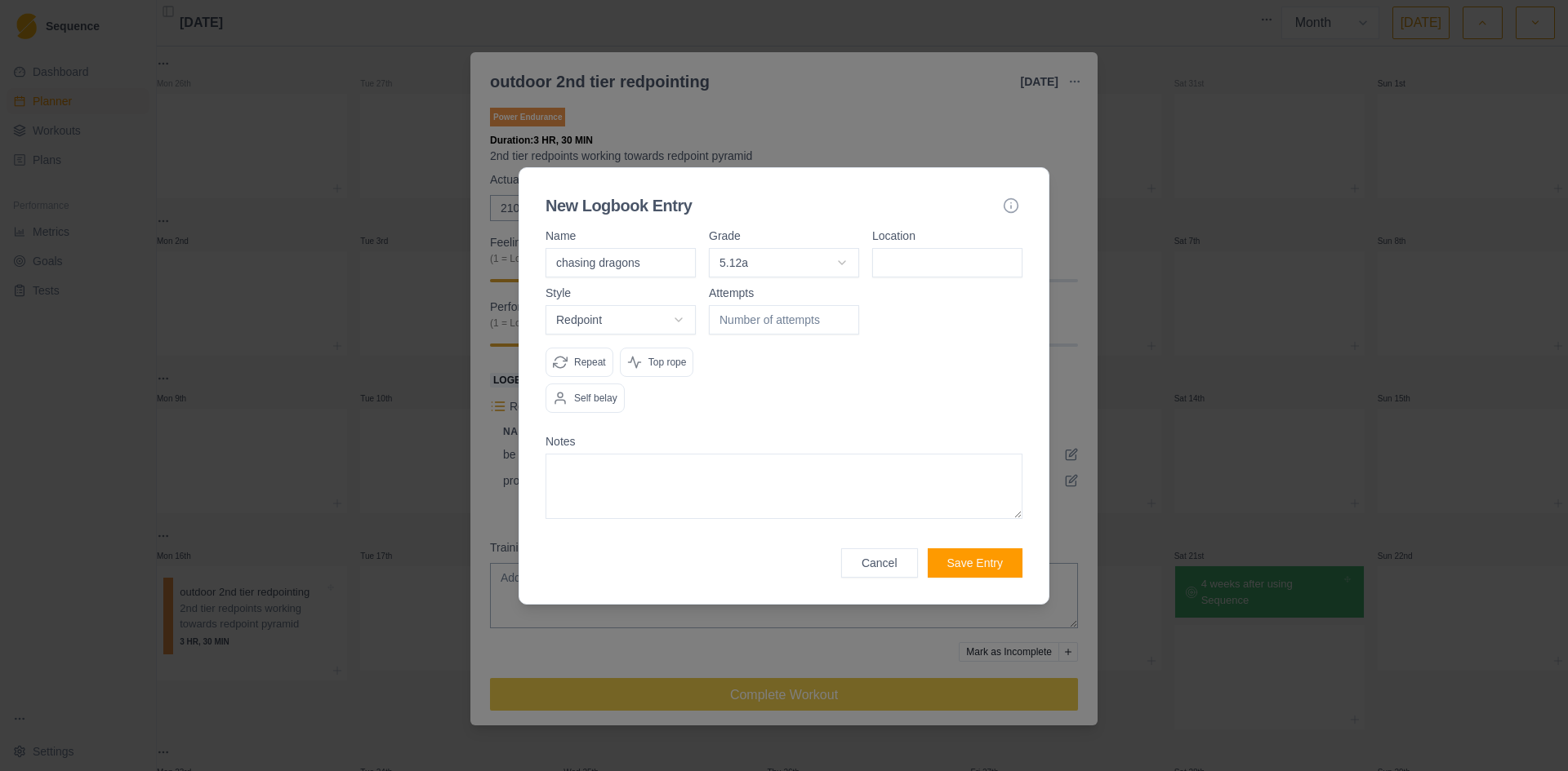
click at [907, 260] on input at bounding box center [947, 263] width 150 height 30
click at [678, 317] on body "Sequence Dashboard Planner Workouts Plans Performance Metrics Goals Tests Setti…" at bounding box center [784, 385] width 1568 height 771
select select "attempt"
click at [752, 324] on input "number" at bounding box center [784, 320] width 150 height 30
type input "1"
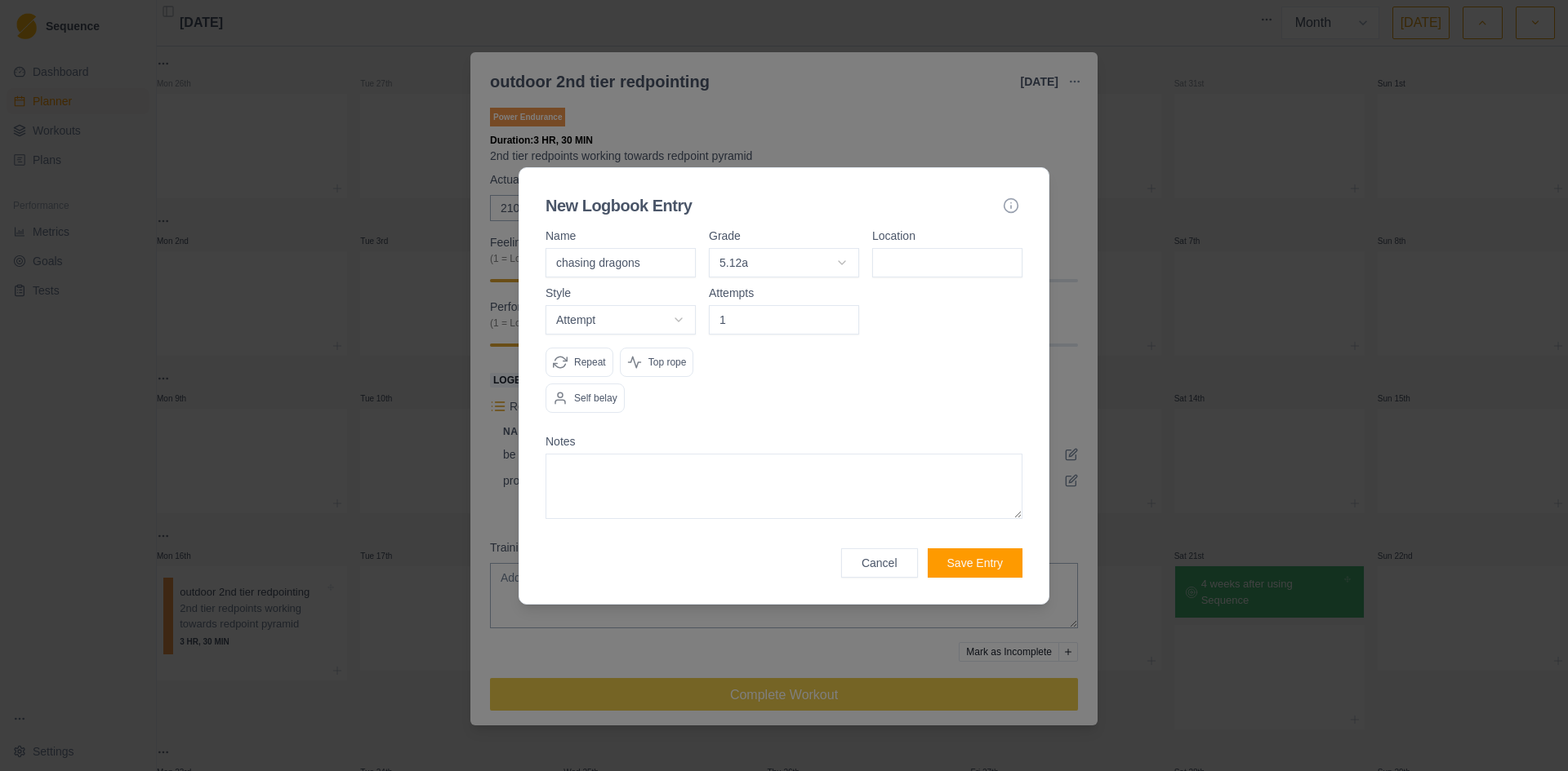
click at [919, 263] on input at bounding box center [947, 263] width 150 height 30
type input "peaks crag"
click at [622, 480] on textarea at bounding box center [784, 487] width 477 height 66
type textarea "f"
type textarea "LRS, fell clipping anchors due to grigri not feeding well"
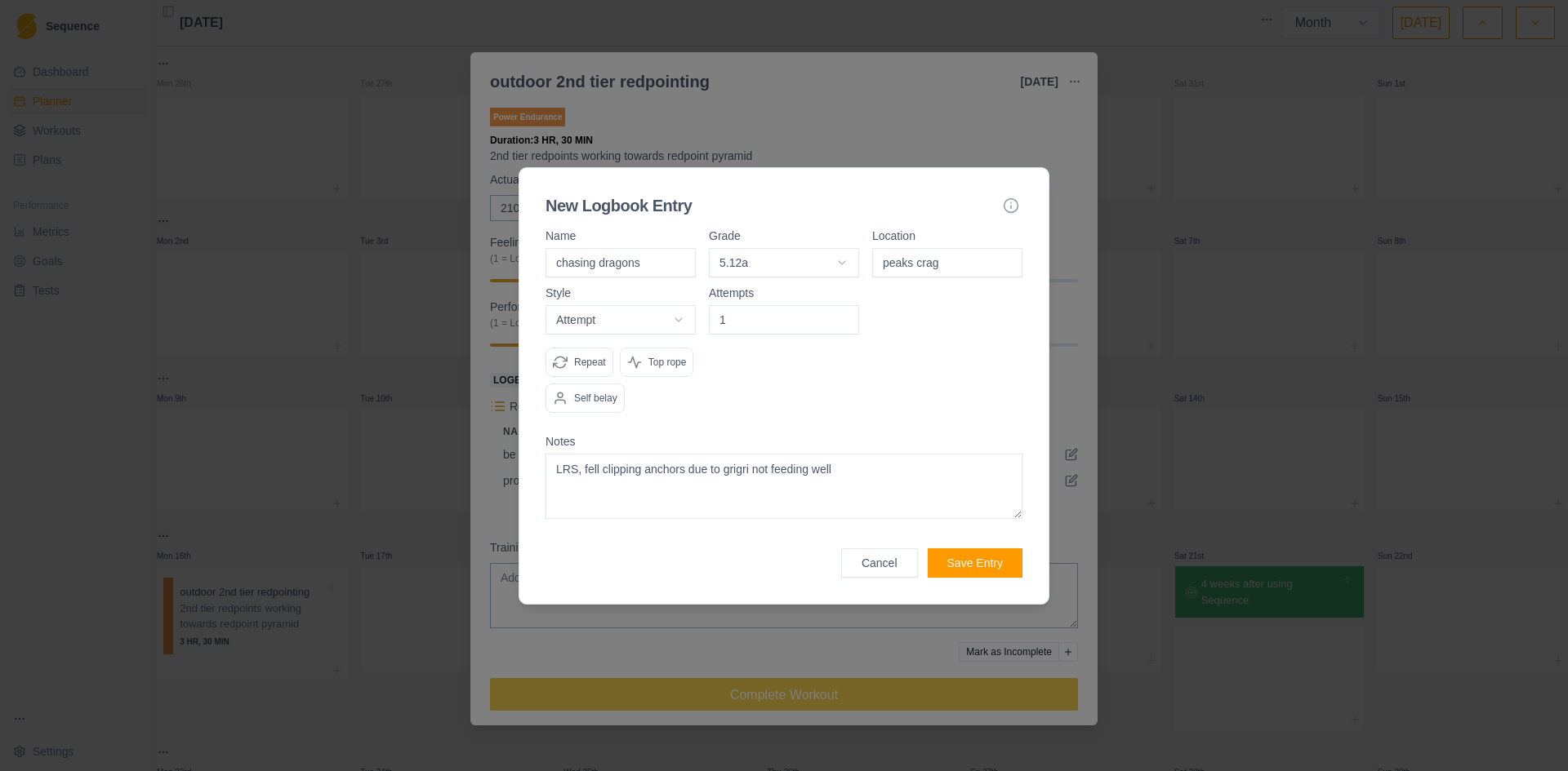
click at [983, 553] on button "Save Entry" at bounding box center [974, 563] width 94 height 30
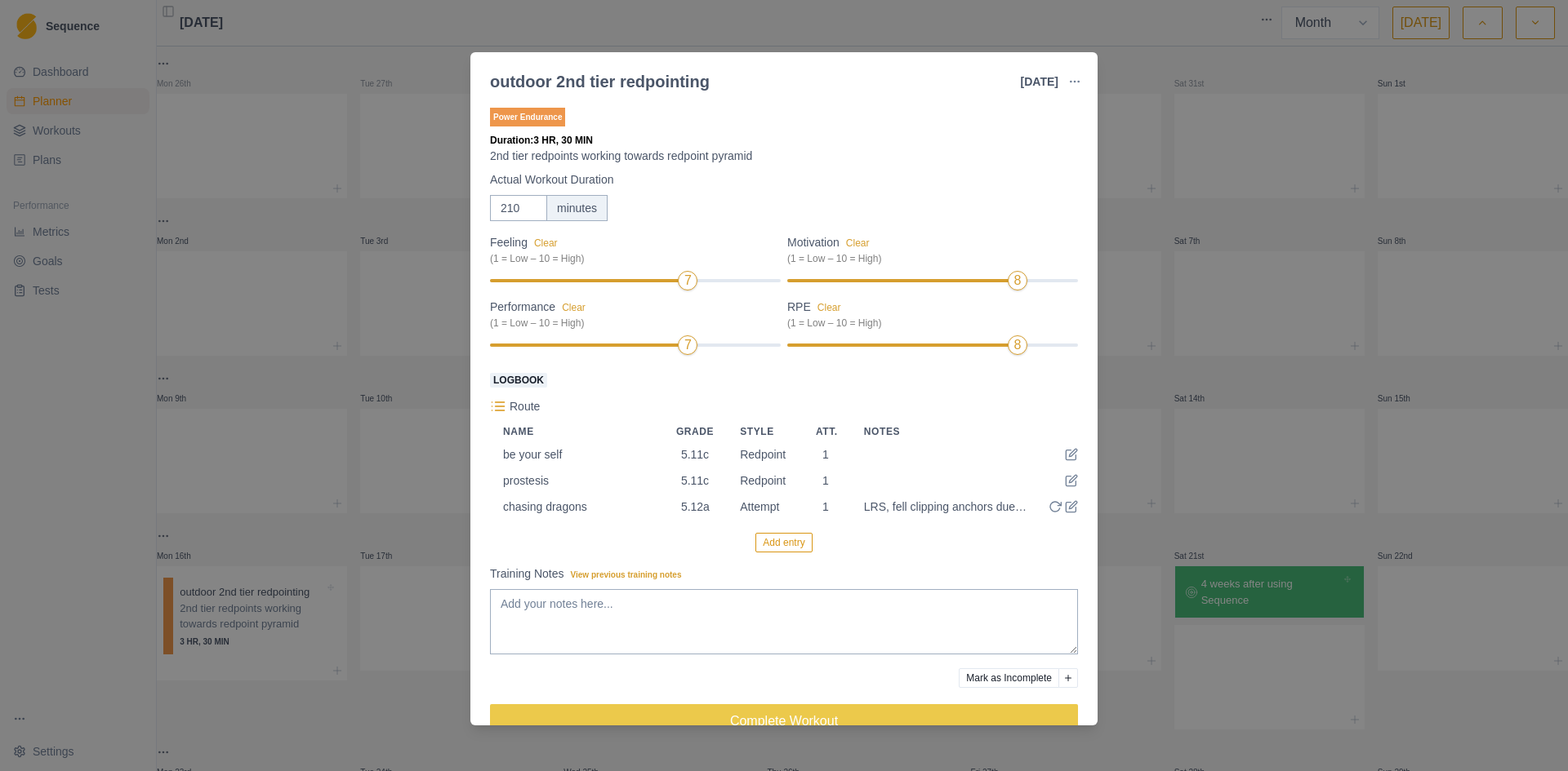
click at [779, 549] on button "Add entry" at bounding box center [783, 543] width 57 height 20
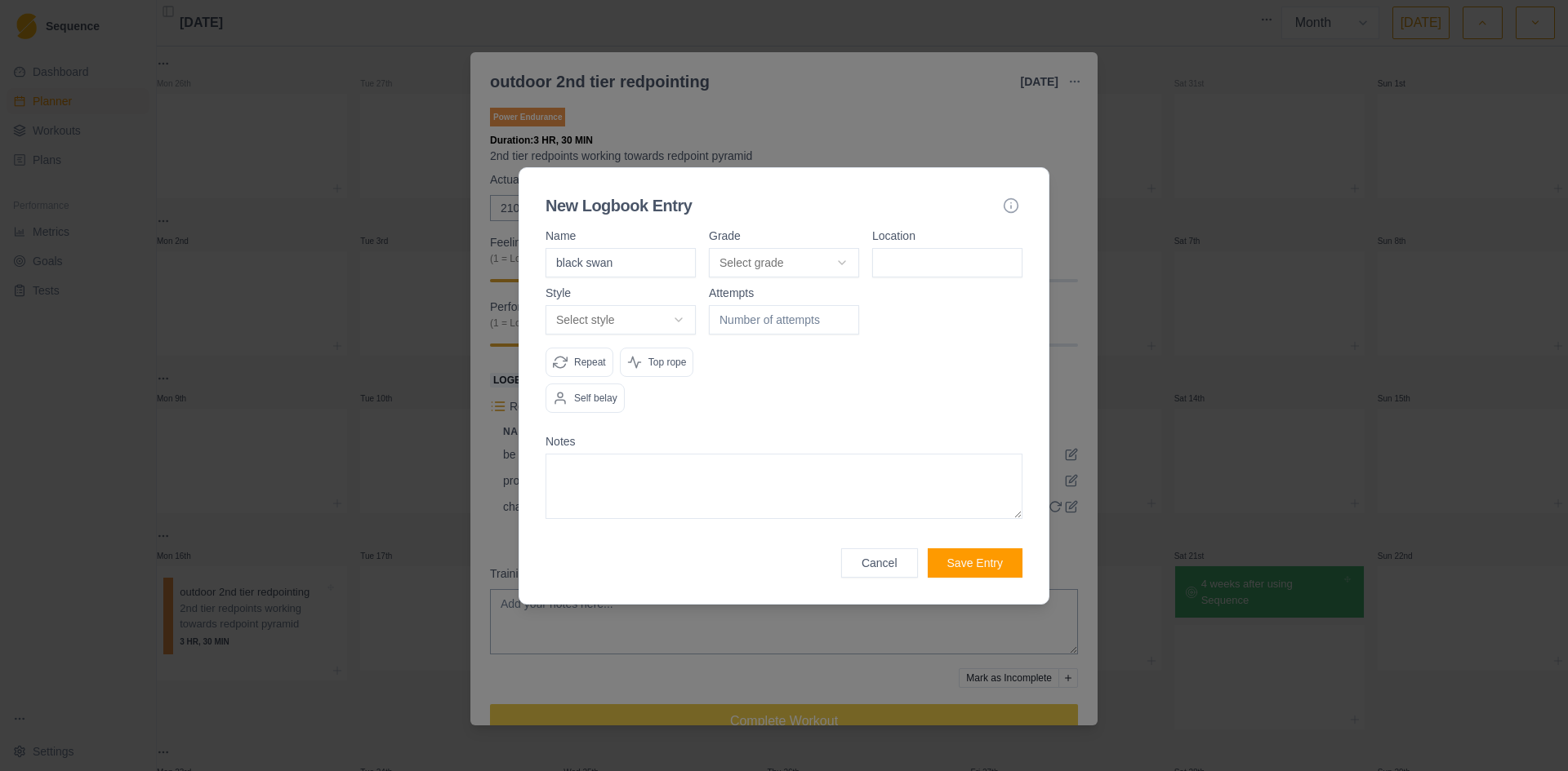
type input "black swan"
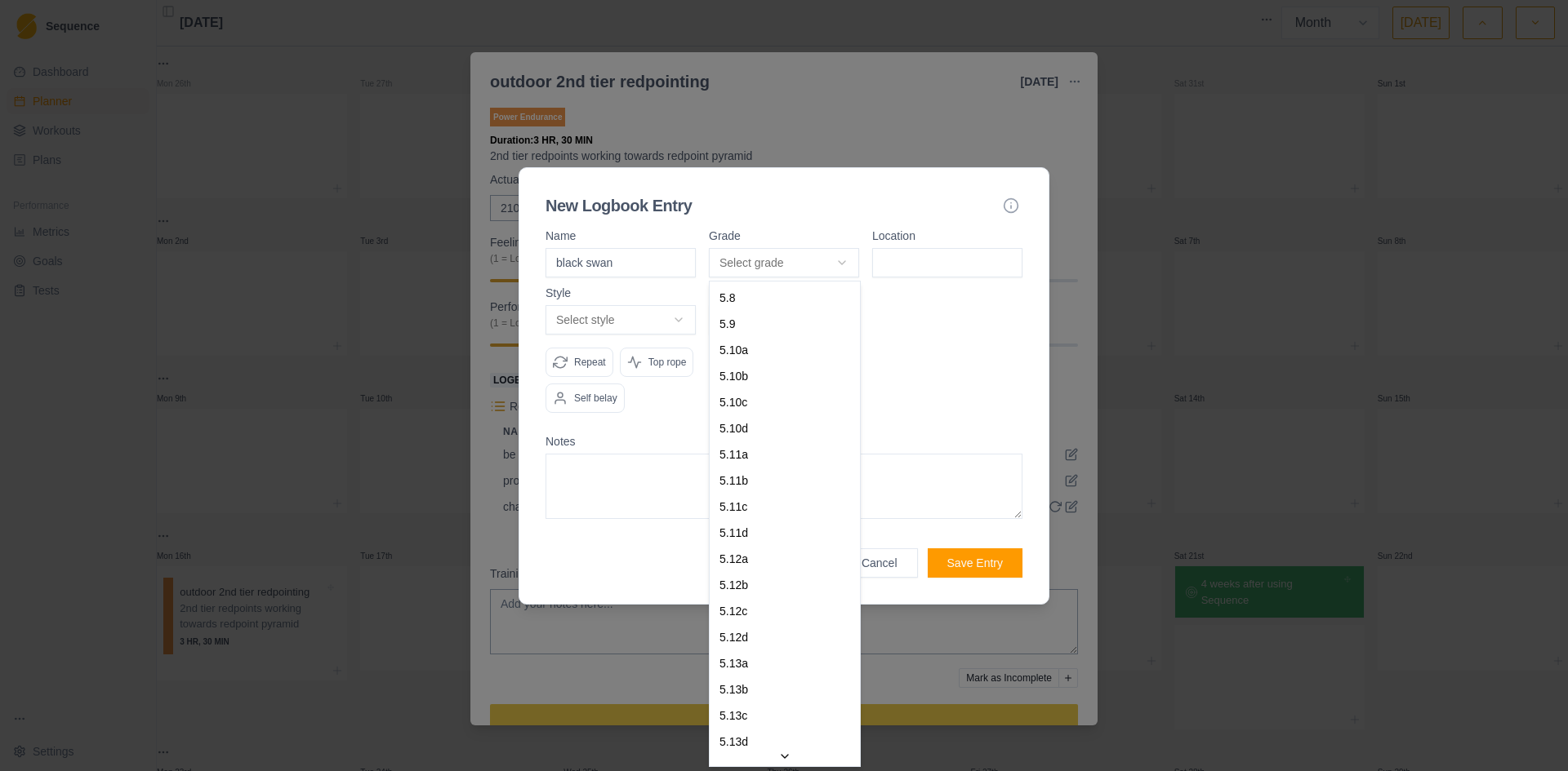
click at [858, 264] on body "Sequence Dashboard Planner Workouts Plans Performance Metrics Goals Tests Setti…" at bounding box center [784, 385] width 1568 height 771
select select "b8837749-f89c-495a-b548-e70ed0309cf9"
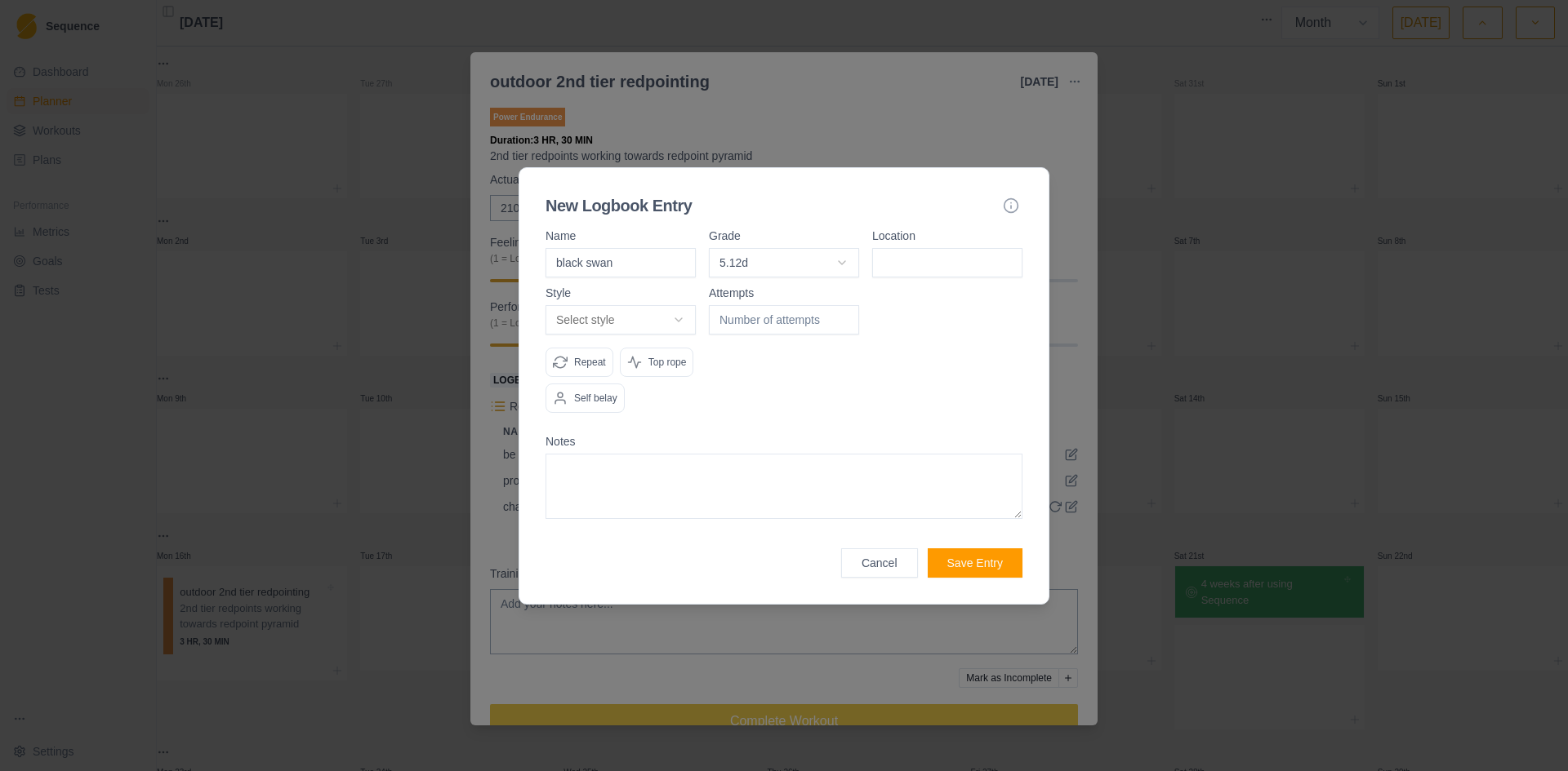
click at [909, 271] on input at bounding box center [947, 263] width 150 height 30
type input "peaks crag"
click at [668, 316] on body "Sequence Dashboard Planner Workouts Plans Performance Metrics Goals Tests Setti…" at bounding box center [784, 385] width 1568 height 771
select select "attempt"
click at [762, 321] on input "number" at bounding box center [784, 320] width 150 height 30
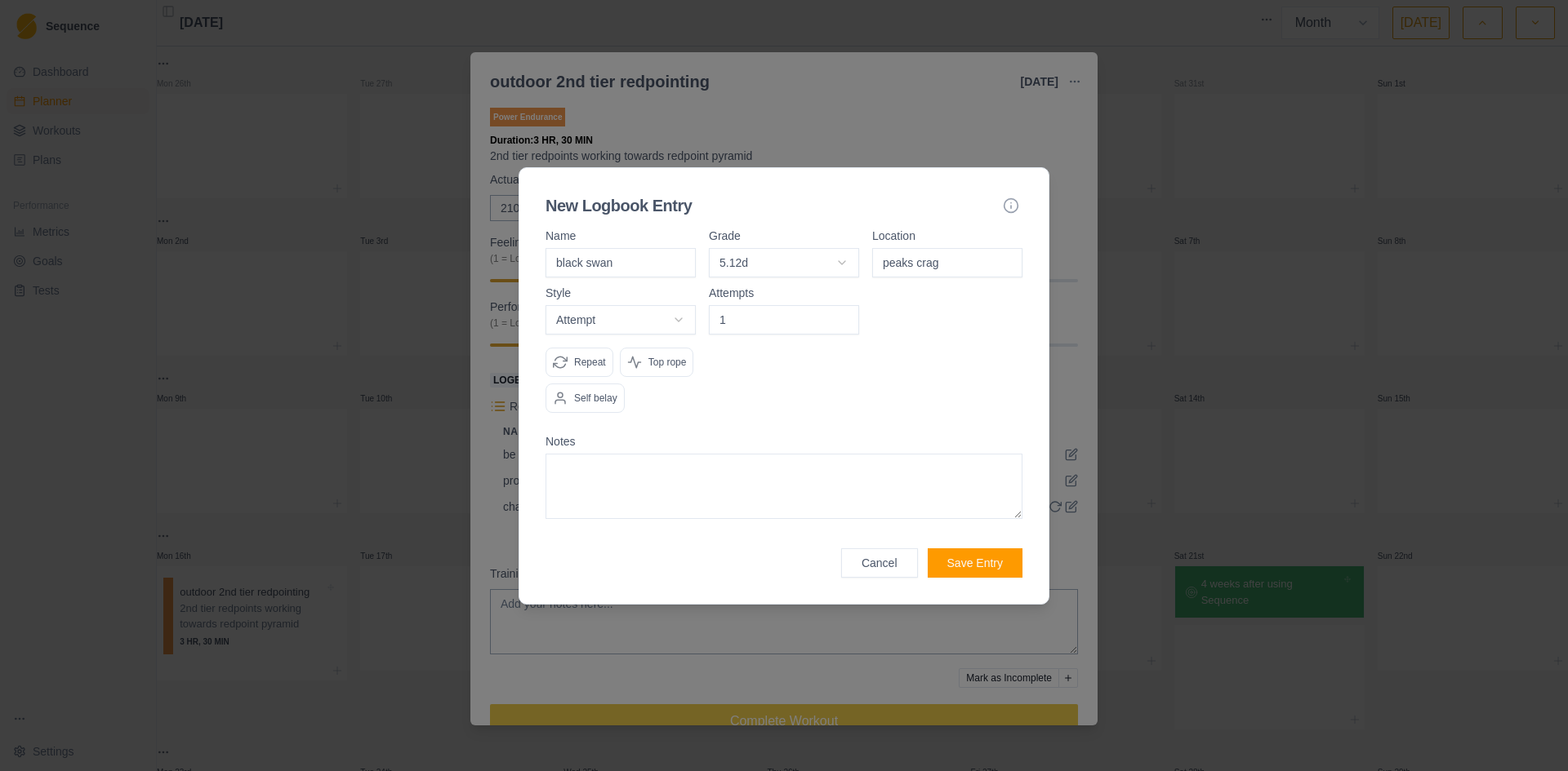
type input "1"
click at [667, 468] on textarea at bounding box center [784, 487] width 477 height 66
type textarea "fall at crux"
click at [973, 560] on button "Save Entry" at bounding box center [974, 563] width 94 height 30
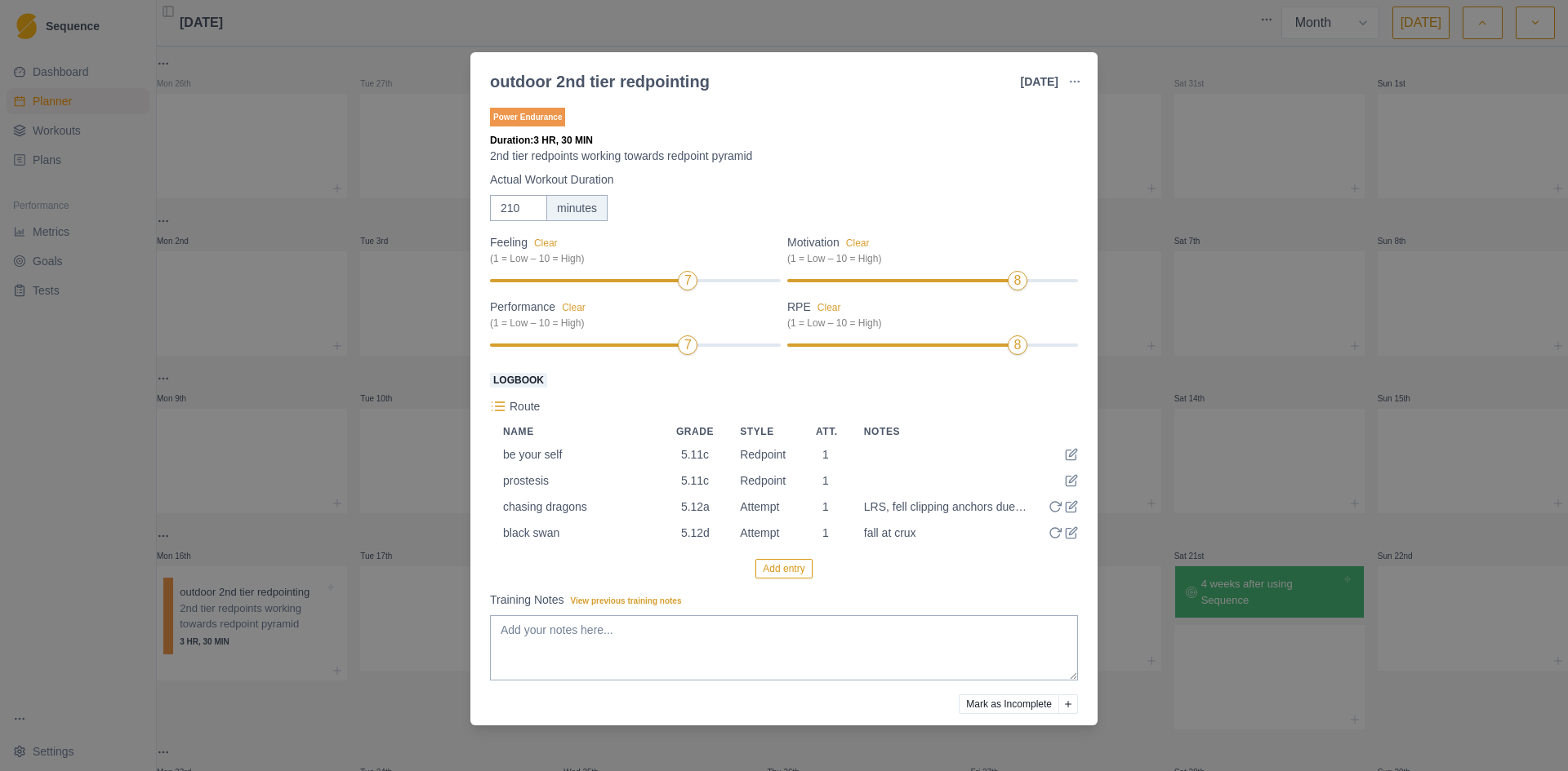
click at [787, 571] on button "Add entry" at bounding box center [783, 569] width 57 height 20
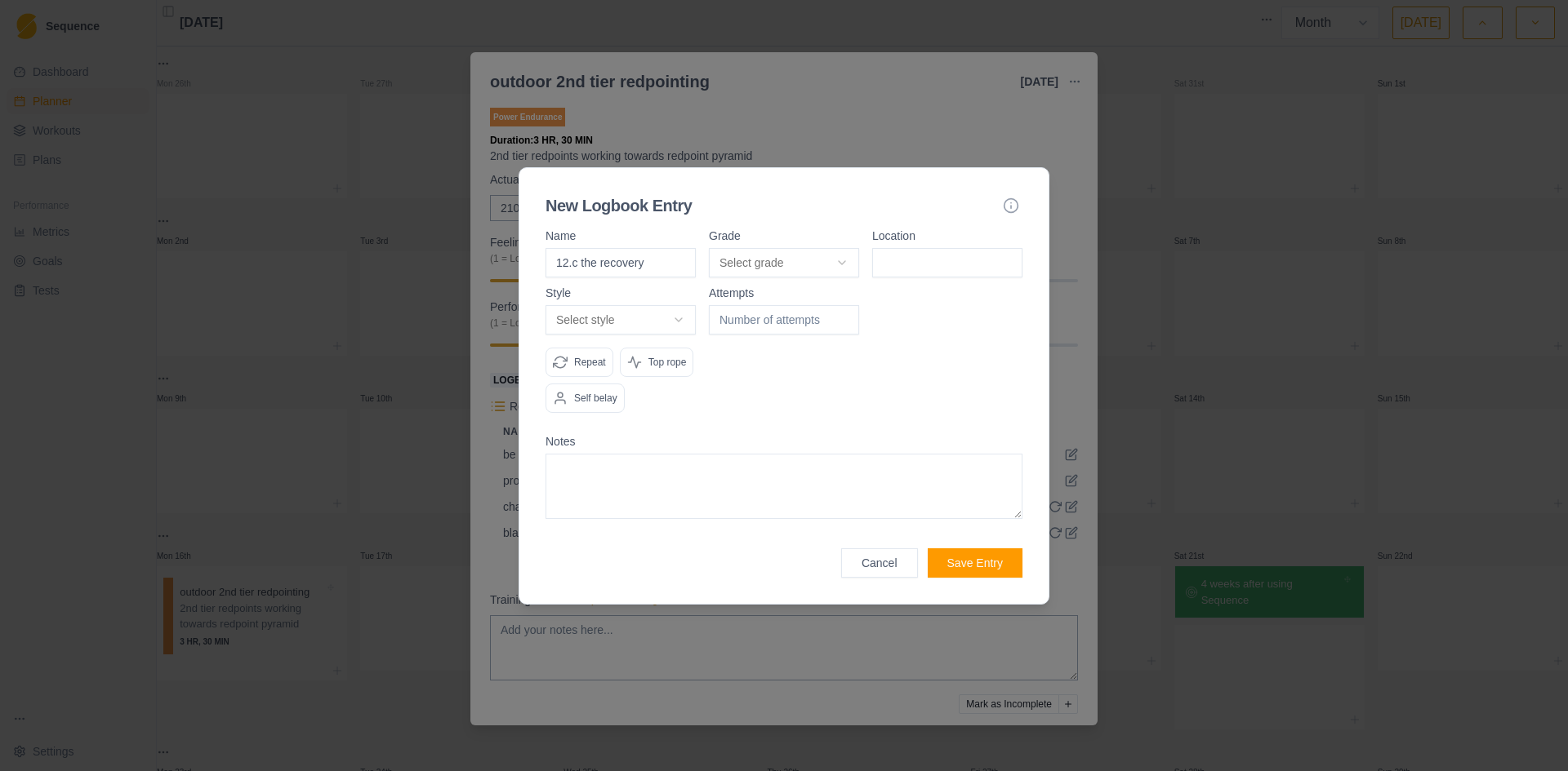
type input "12.c the recovery"
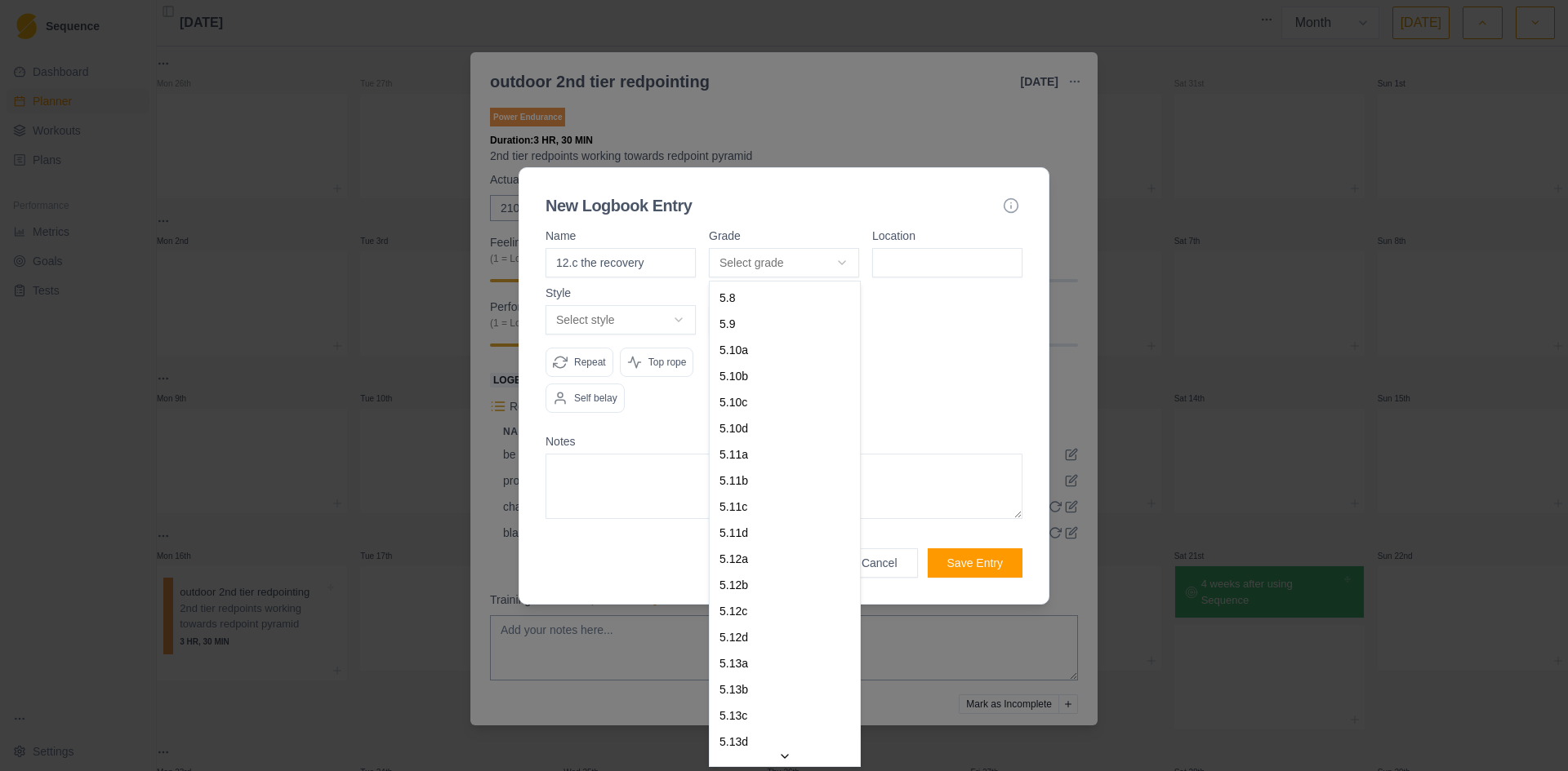
click at [849, 262] on body "Sequence Dashboard Planner Workouts Plans Performance Metrics Goals Tests Setti…" at bounding box center [784, 385] width 1568 height 771
select select "d03aacbf-28c5-4cd6-9f6b-e1f2086ba500"
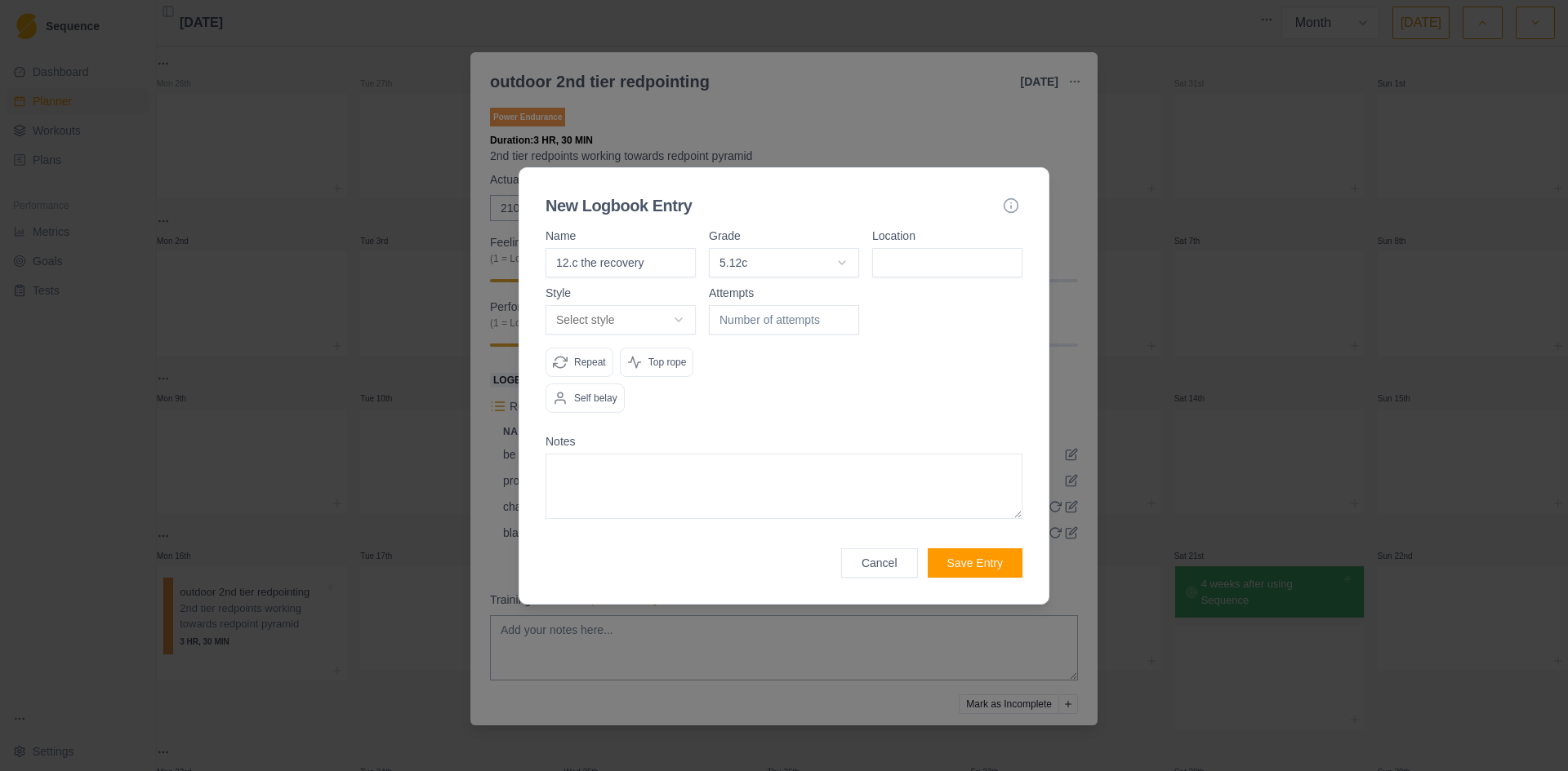
click at [917, 268] on input at bounding box center [947, 263] width 150 height 30
type input "peaks crag"
click at [593, 309] on body "Sequence Dashboard Planner Workouts Plans Performance Metrics Goals Tests Setti…" at bounding box center [784, 385] width 1568 height 771
select select "attempt"
click at [770, 328] on input "number" at bounding box center [784, 320] width 150 height 30
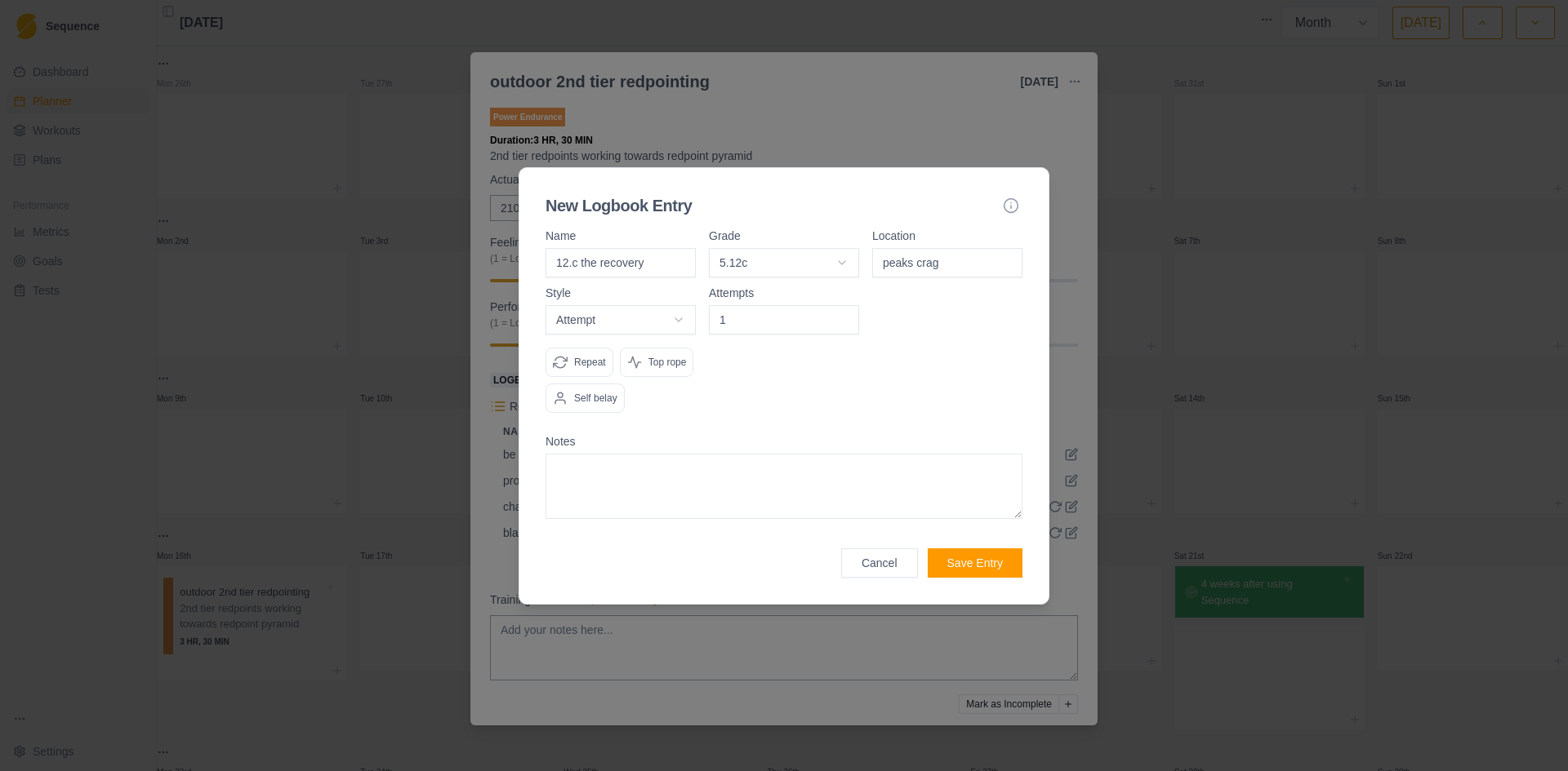
type input "1"
click at [733, 469] on textarea at bounding box center [784, 487] width 477 height 66
type textarea "2 falls at crux"
click at [995, 565] on button "Save Entry" at bounding box center [974, 563] width 94 height 30
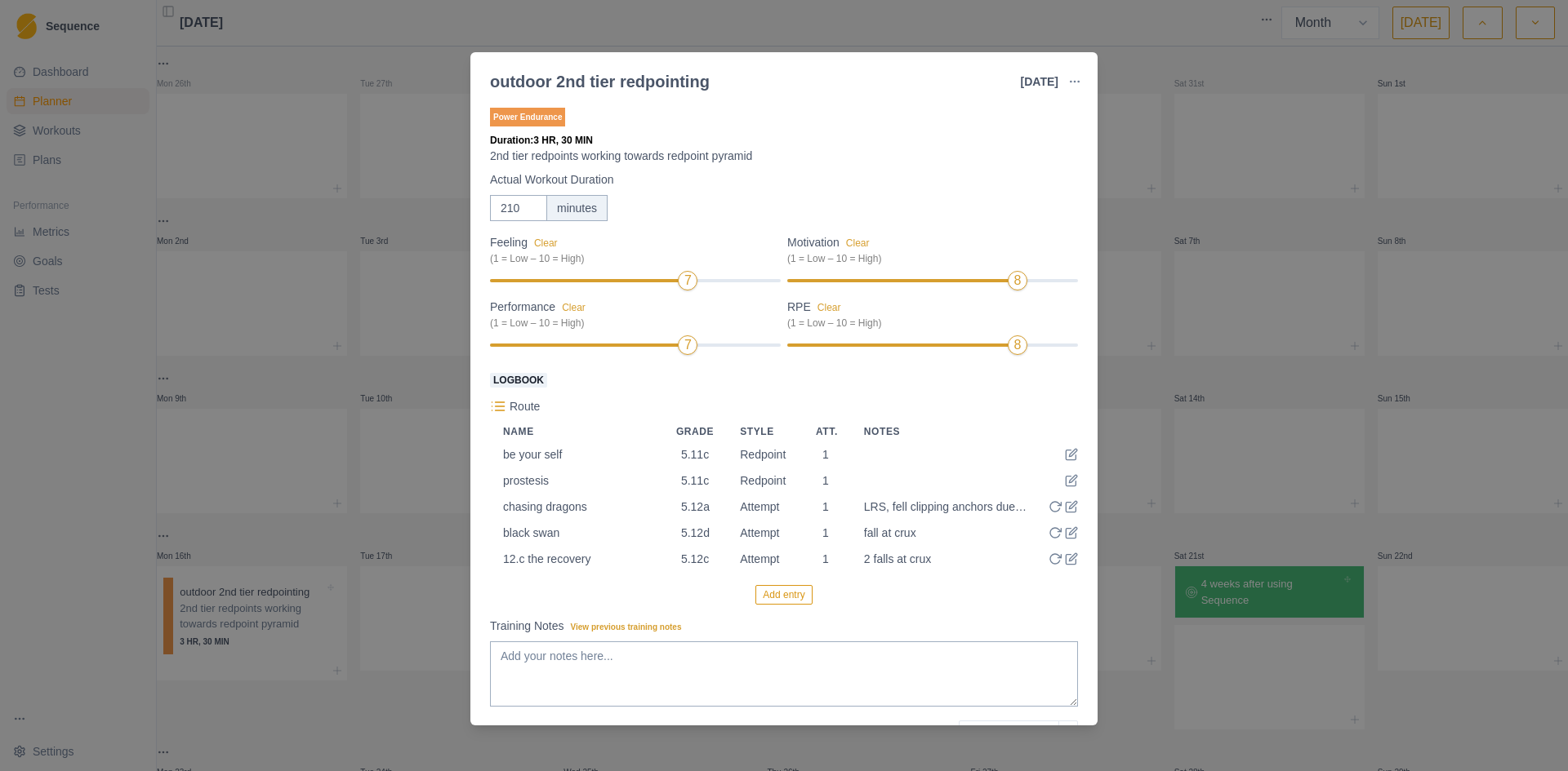
click at [784, 598] on button "Add entry" at bounding box center [783, 595] width 57 height 20
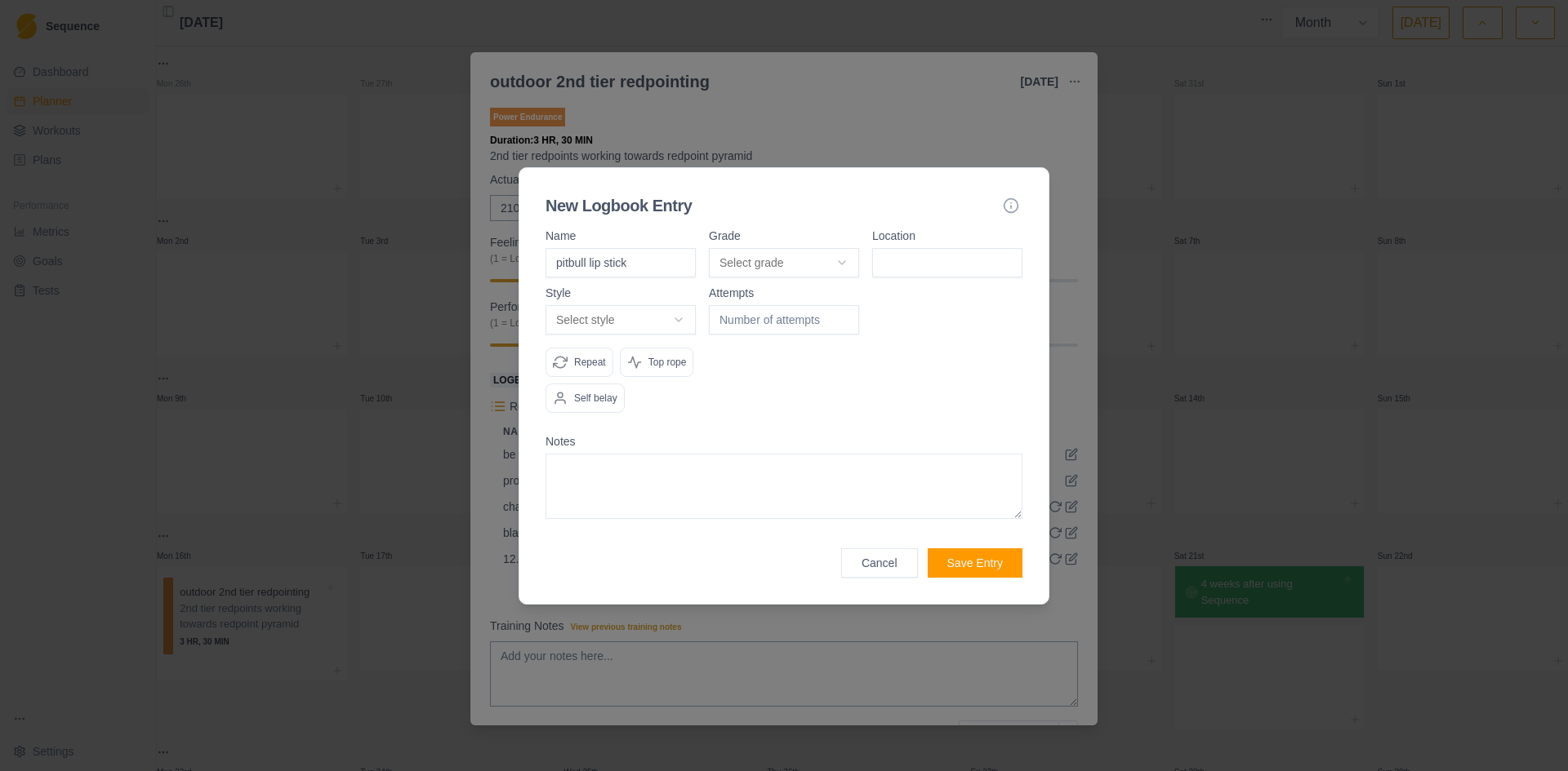
type input "pitbull lip stick"
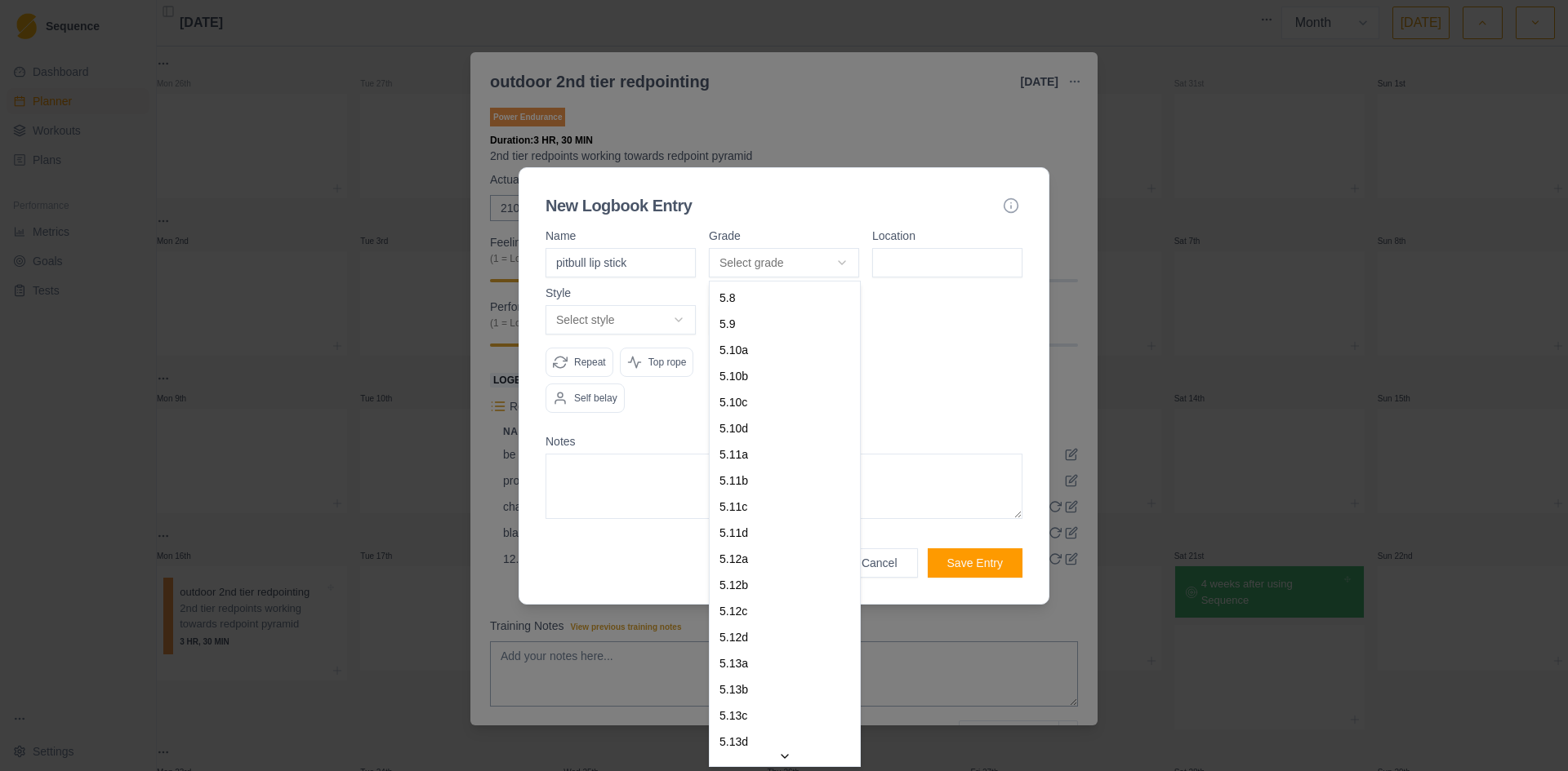
click at [844, 262] on body "Sequence Dashboard Planner Workouts Plans Performance Metrics Goals Tests Setti…" at bounding box center [784, 385] width 1568 height 771
select select "d03aacbf-28c5-4cd6-9f6b-e1f2086ba500"
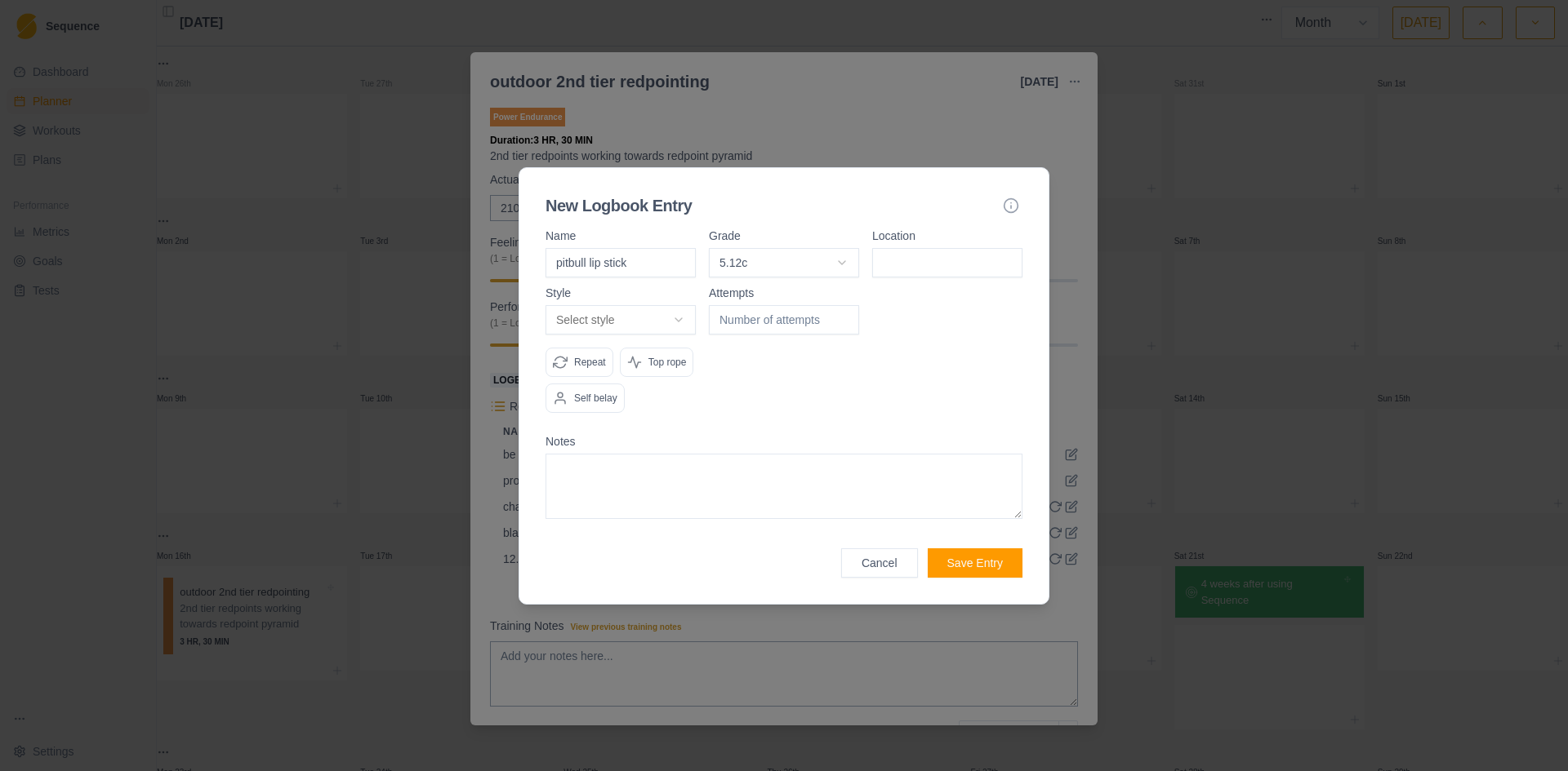
click at [909, 269] on input at bounding box center [947, 263] width 150 height 30
type input "peaks crag"
click at [625, 320] on body "Sequence Dashboard Planner Workouts Plans Performance Metrics Goals Tests Setti…" at bounding box center [784, 385] width 1568 height 771
select select "attempt"
click at [756, 313] on input "number" at bounding box center [784, 320] width 150 height 30
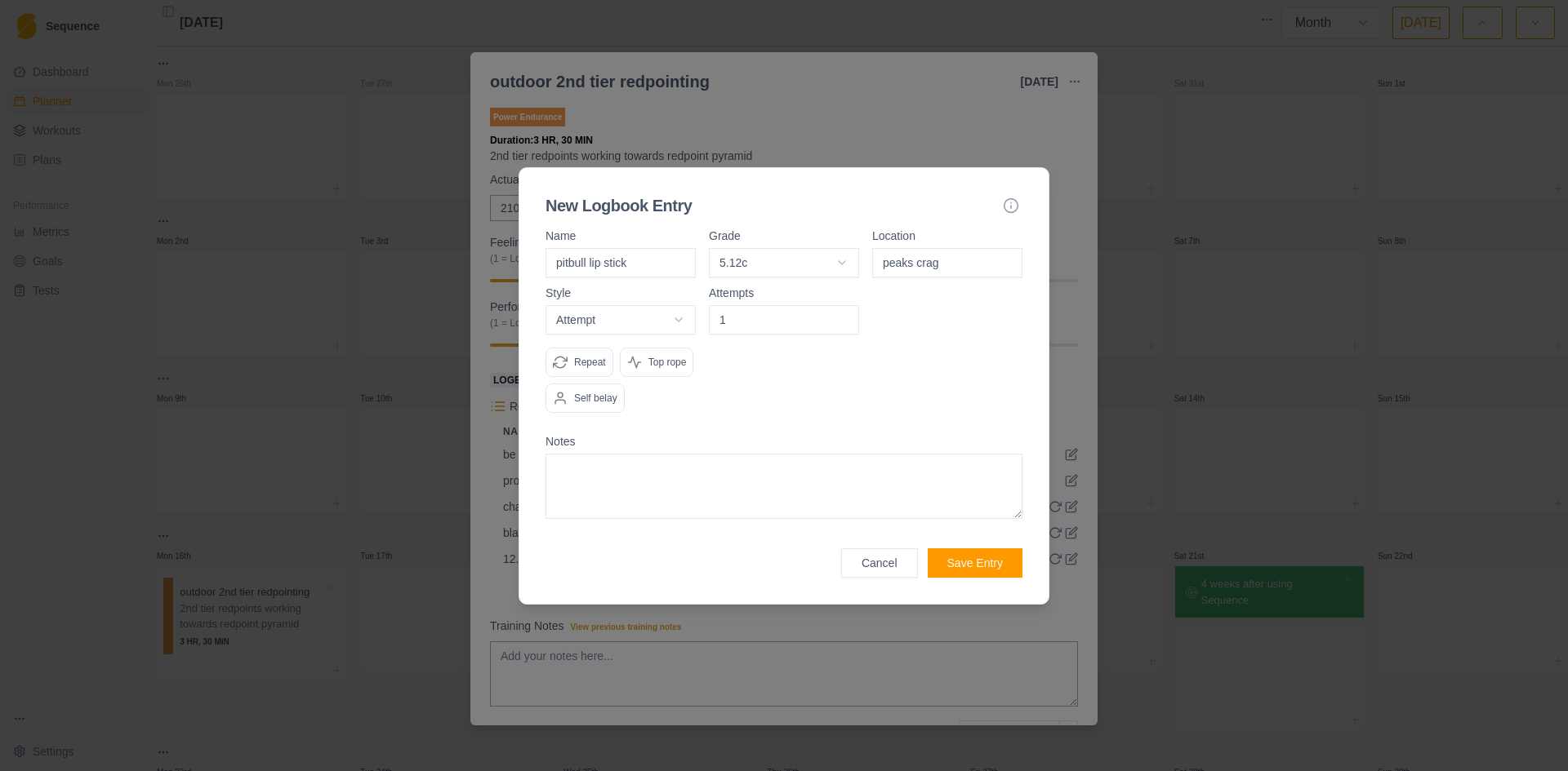
type input "1"
click at [678, 475] on textarea at bounding box center [784, 487] width 477 height 66
click at [678, 317] on body "Sequence Dashboard Planner Workouts Plans Performance Metrics Goals Tests Setti…" at bounding box center [784, 385] width 1568 height 771
select select "work"
click at [673, 460] on textarea at bounding box center [784, 487] width 477 height 66
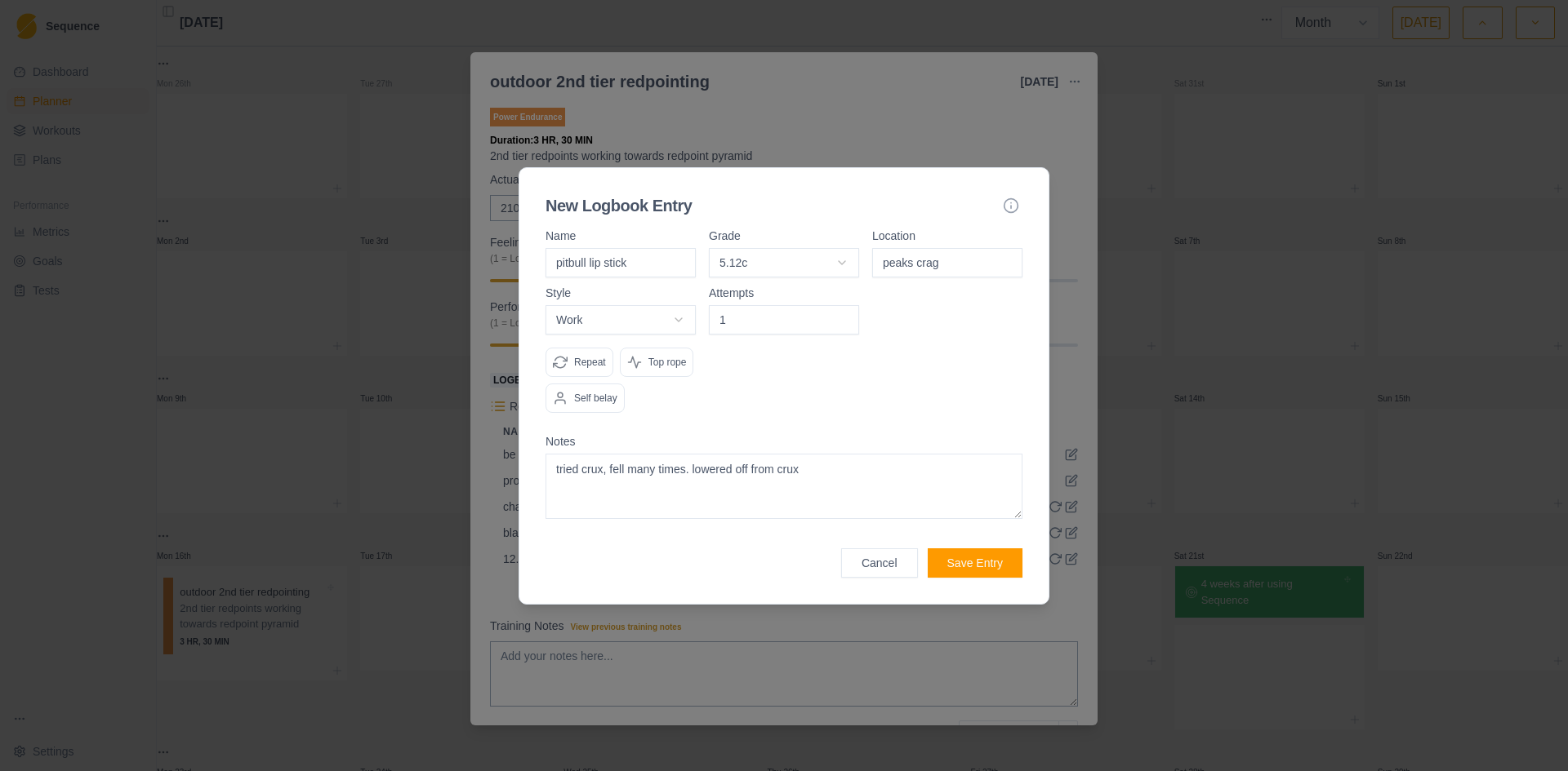
type textarea "tried crux, fell many times. lowered off from crux"
click at [977, 556] on button "Save Entry" at bounding box center [974, 563] width 94 height 30
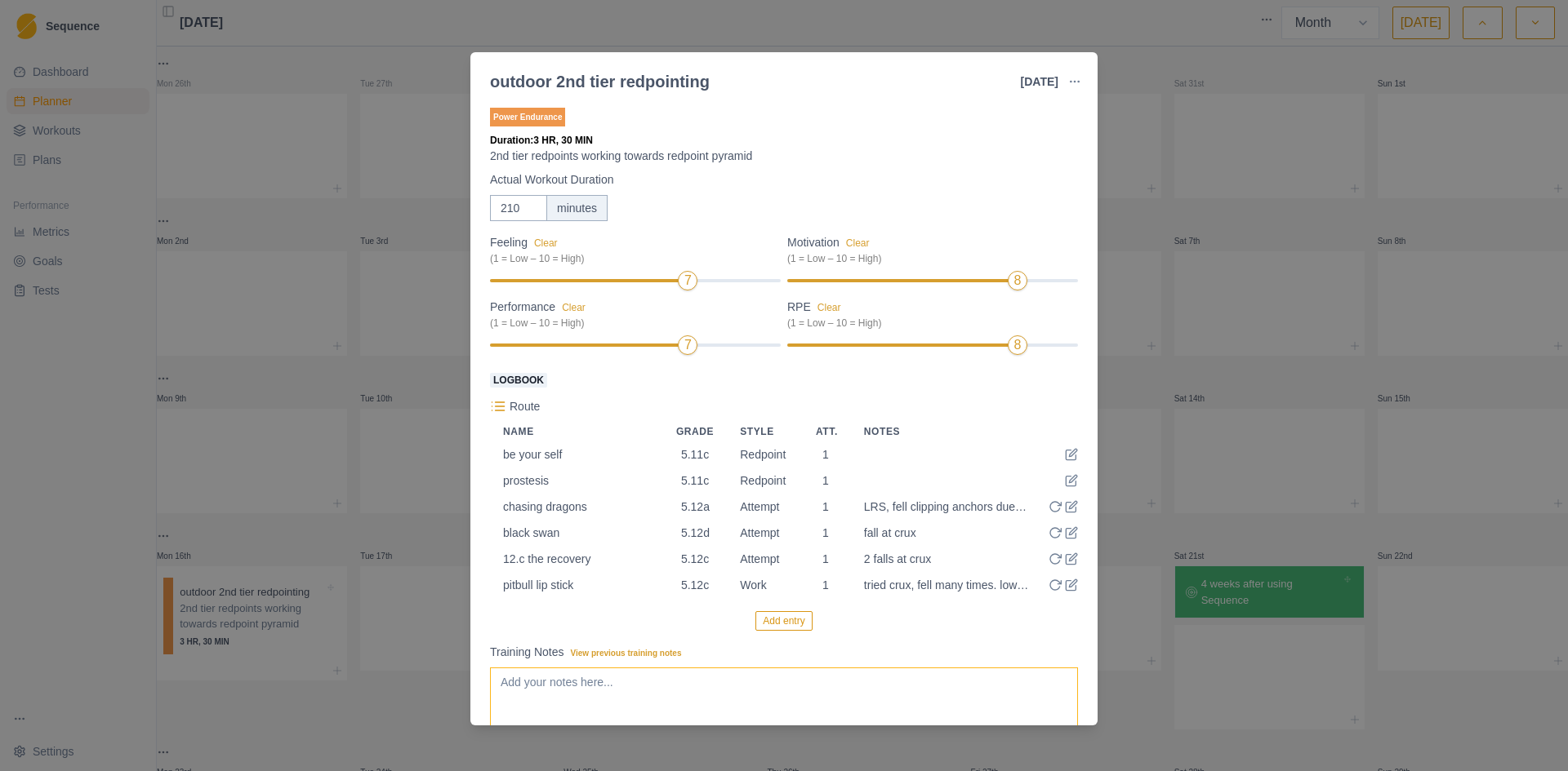
click at [625, 712] on textarea "Training Notes View previous training notes" at bounding box center [784, 700] width 588 height 66
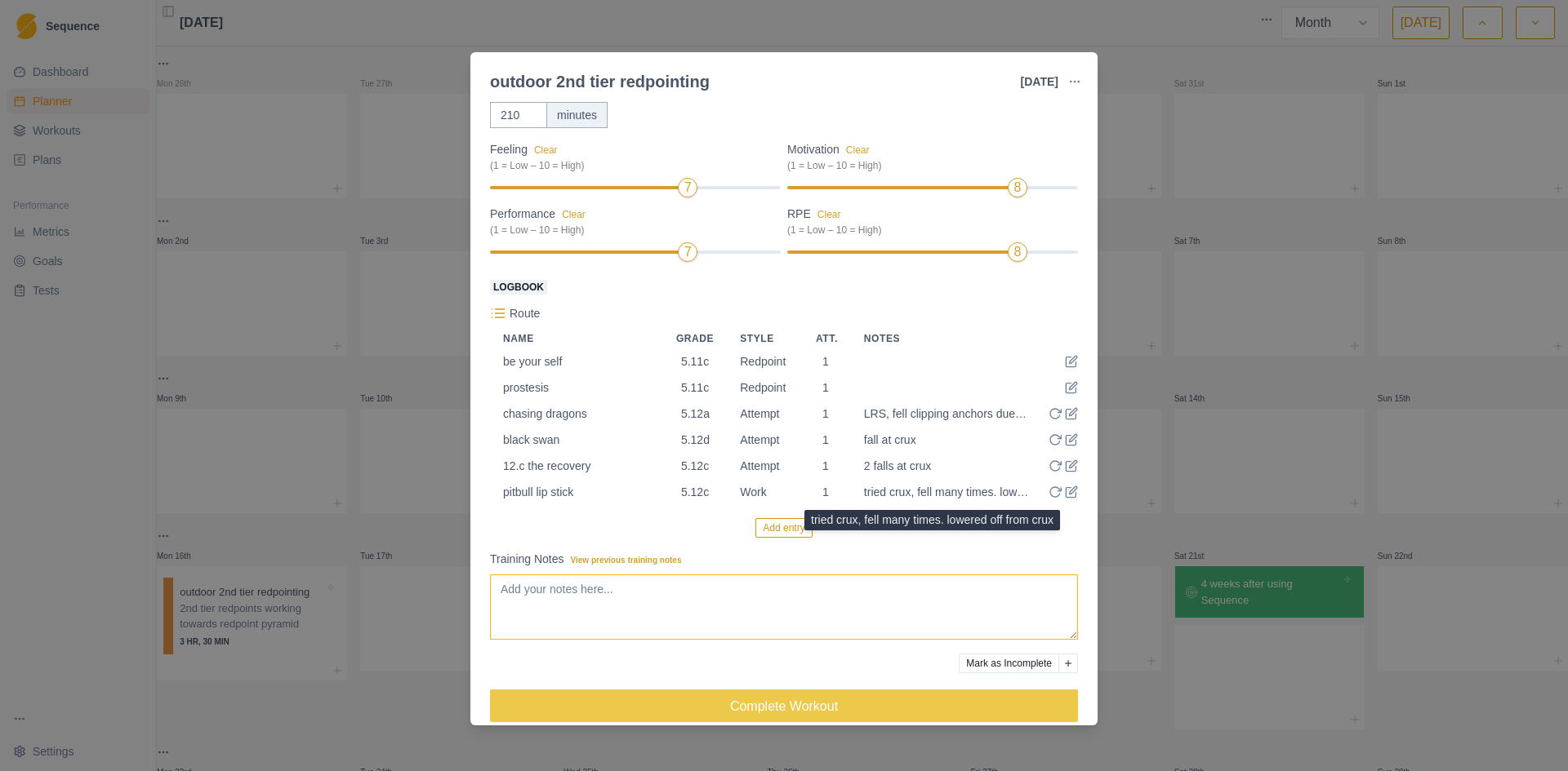
scroll to position [118, 0]
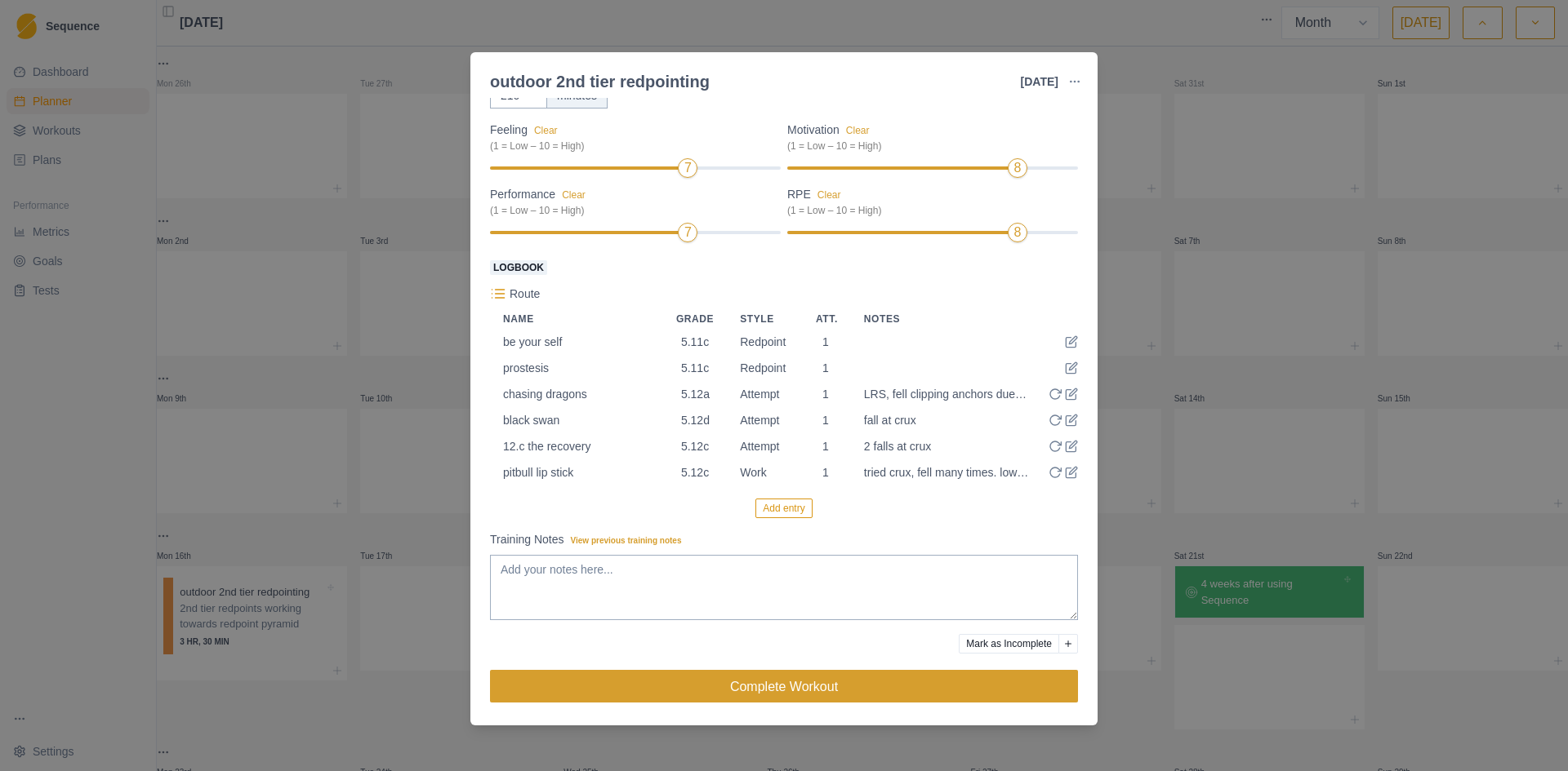
click at [706, 693] on button "Complete Workout" at bounding box center [784, 686] width 588 height 33
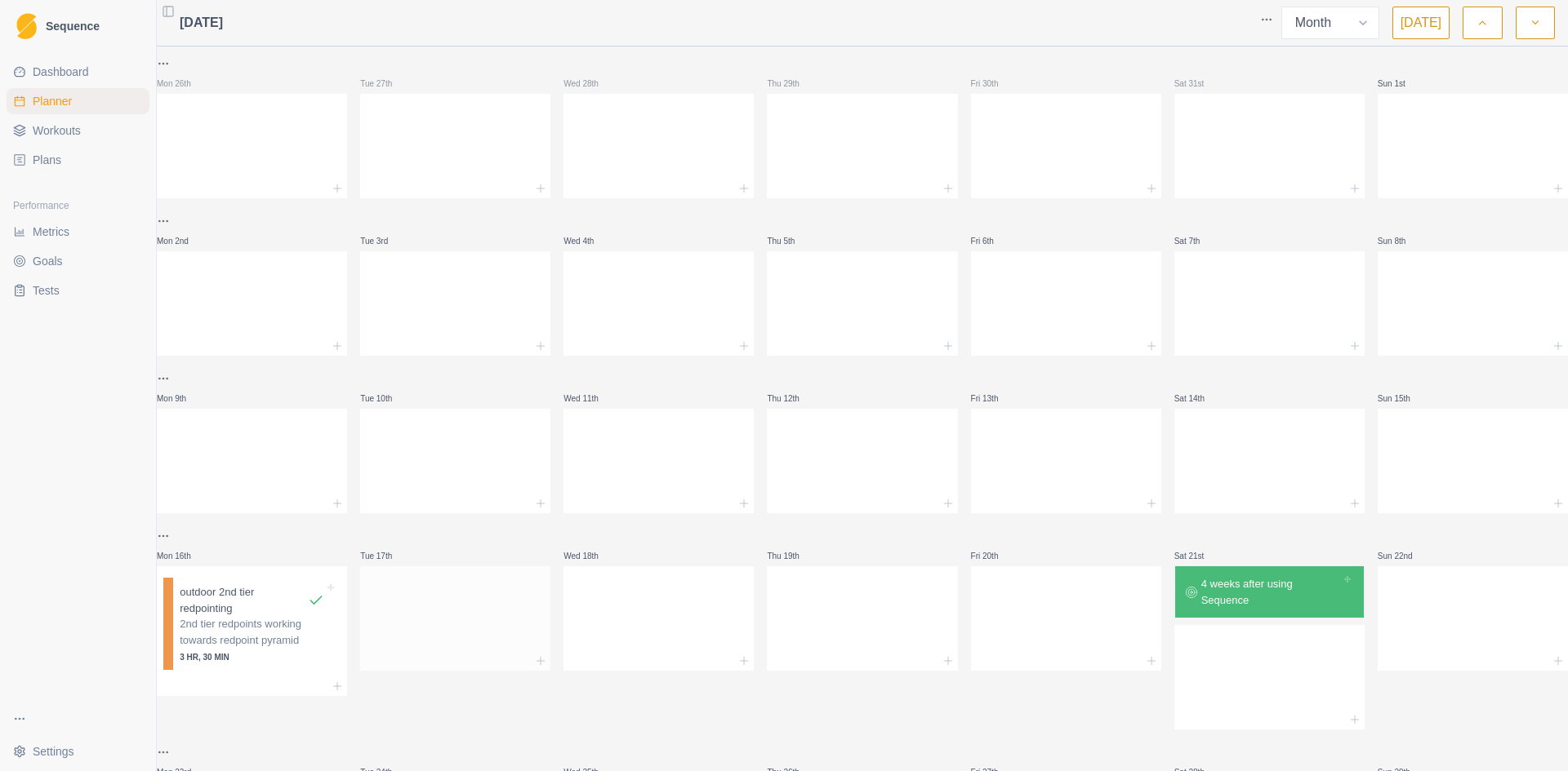
click at [469, 613] on div at bounding box center [455, 615] width 191 height 71
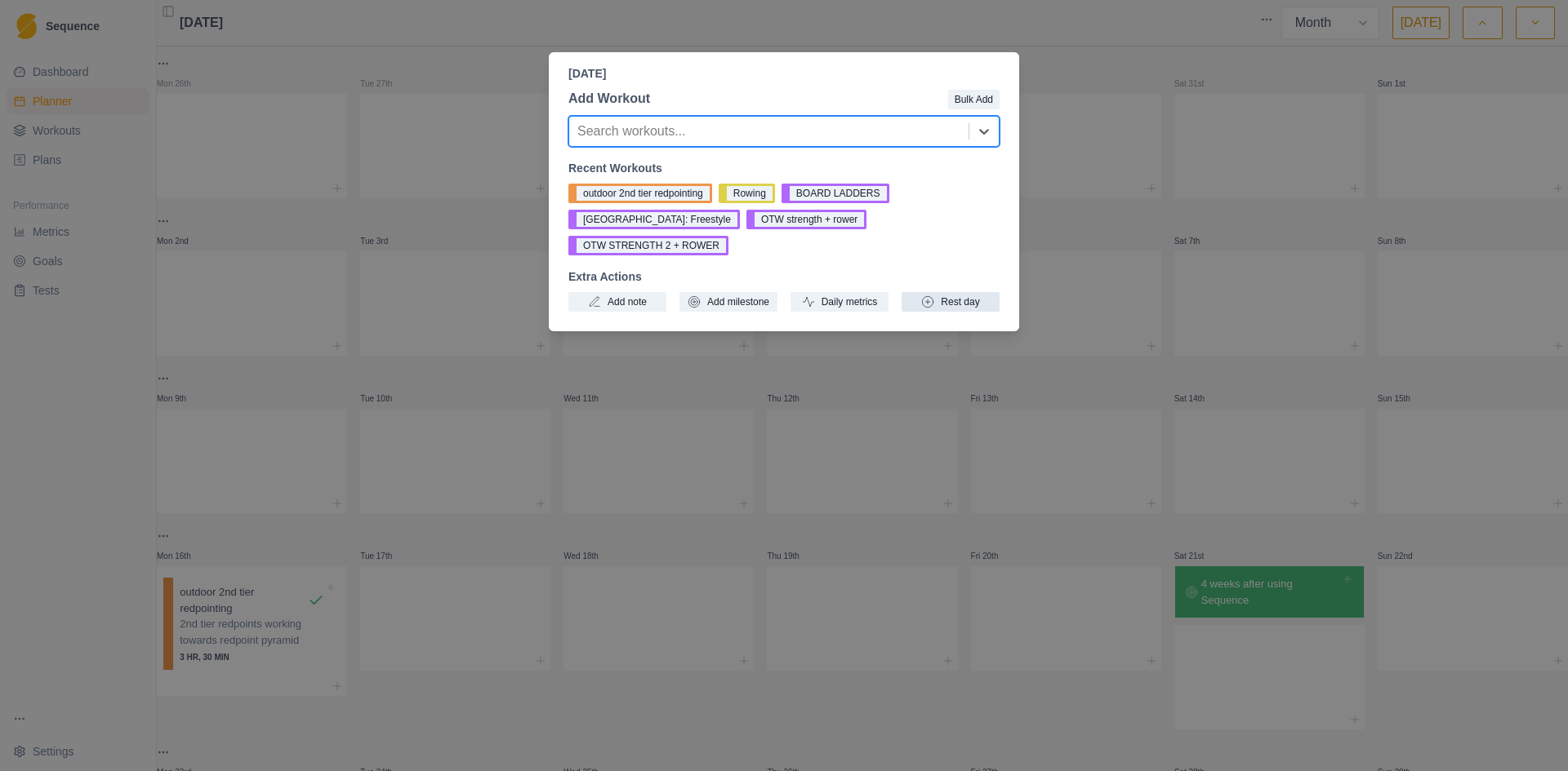
click at [962, 292] on button "Rest day" at bounding box center [950, 302] width 98 height 20
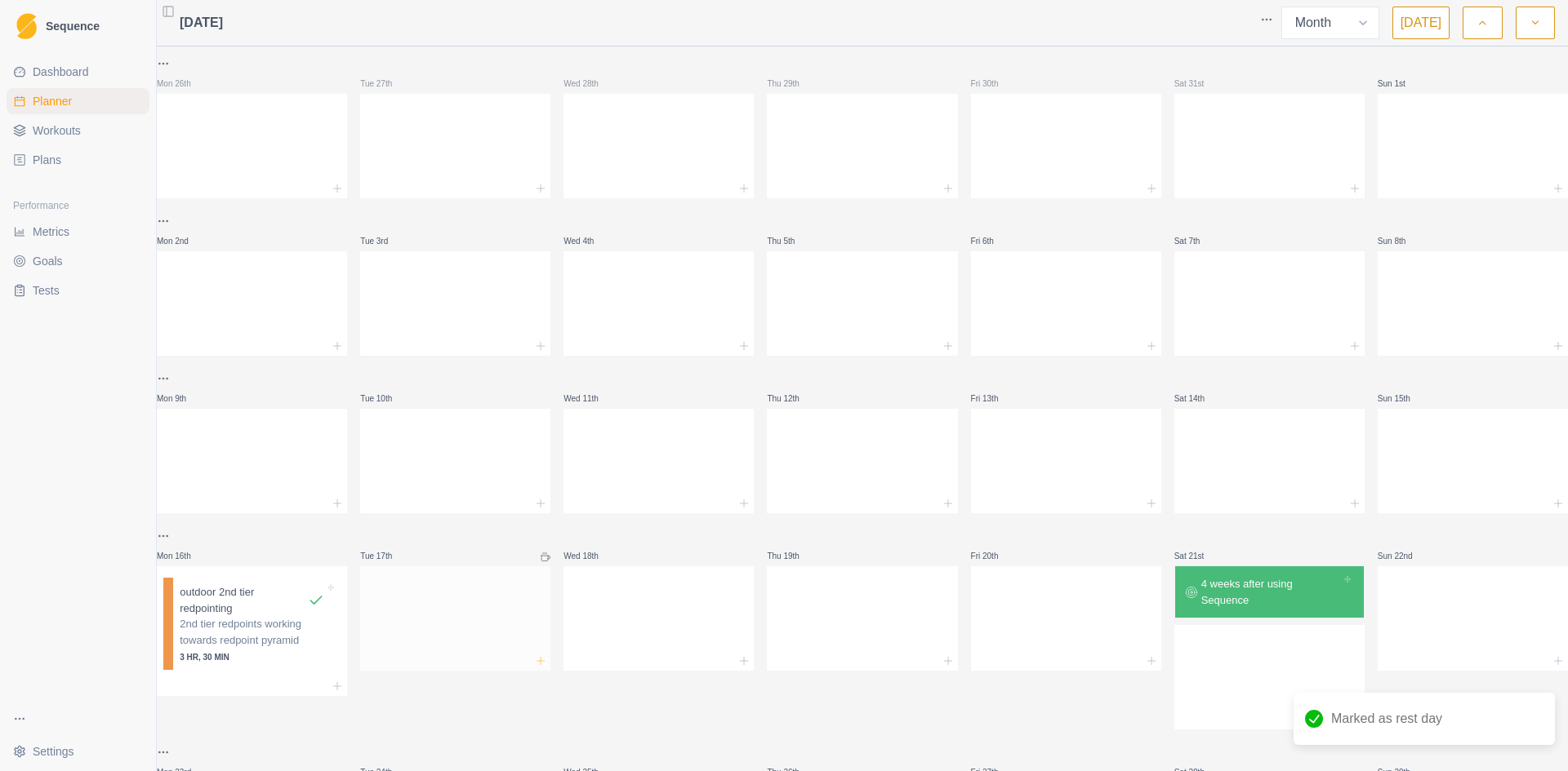
click at [540, 659] on line at bounding box center [540, 660] width 0 height 7
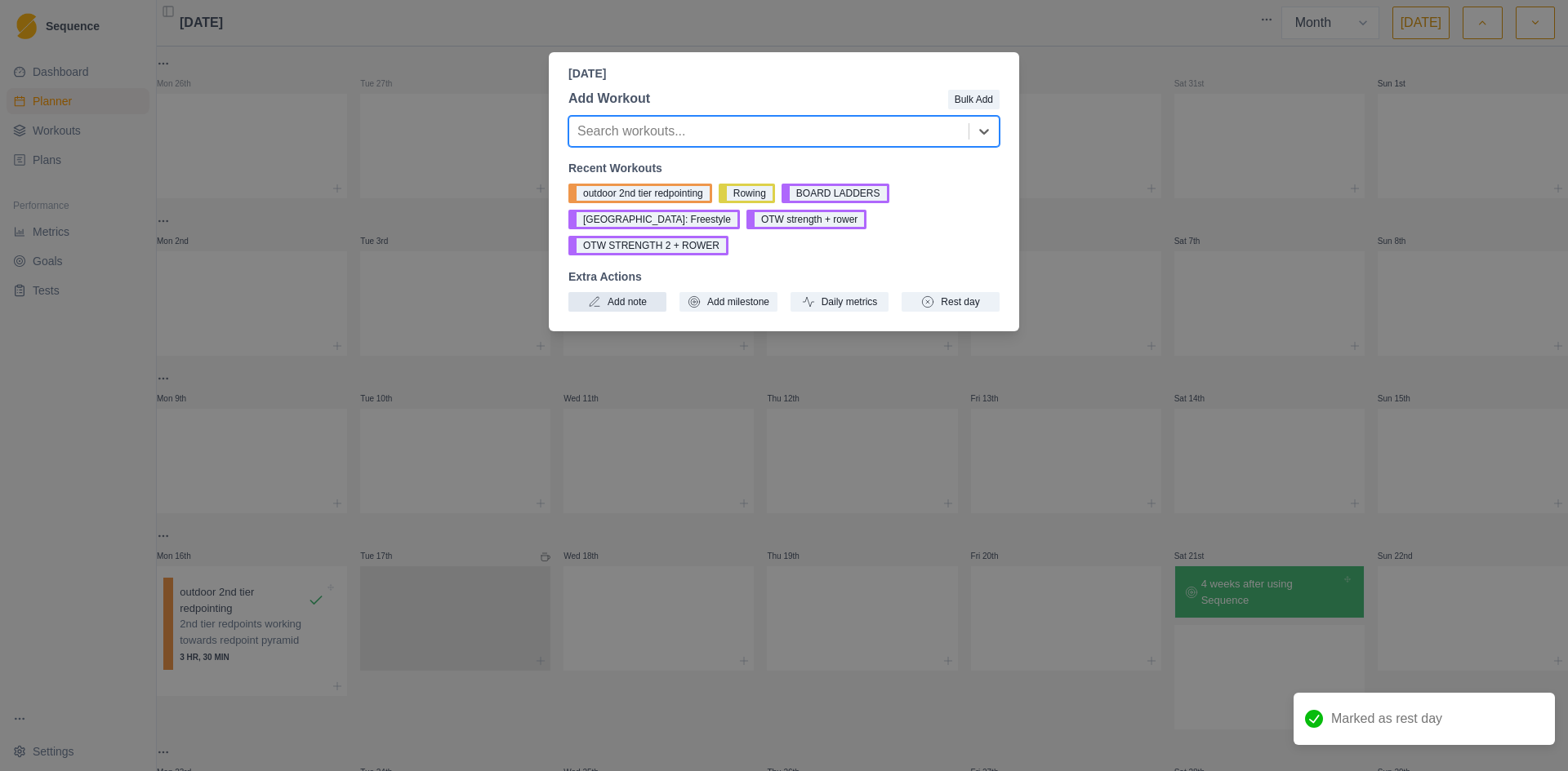
click at [633, 292] on button "Add note" at bounding box center [617, 302] width 98 height 20
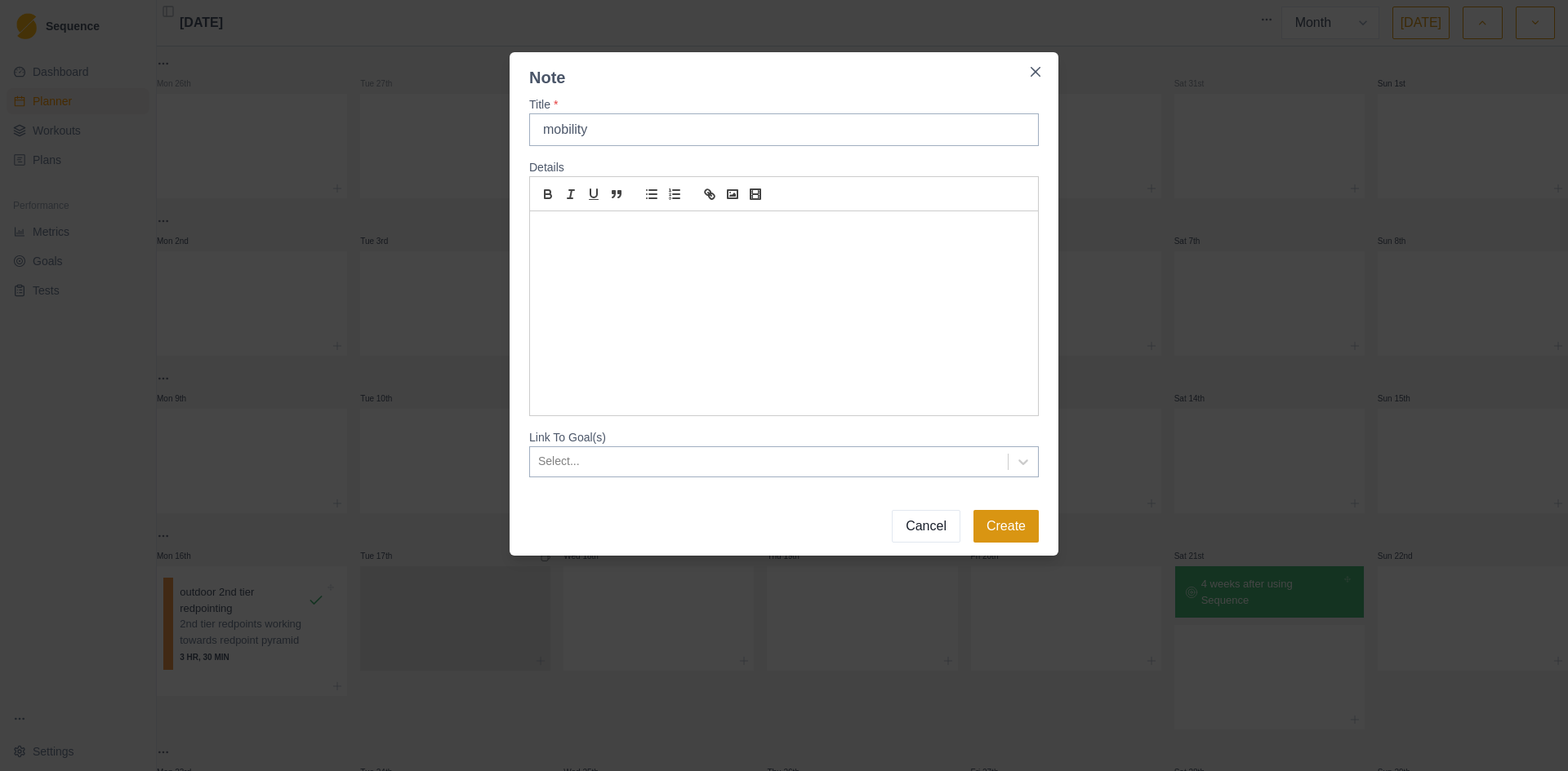
type input "mobility"
click at [1027, 521] on button "Create" at bounding box center [1006, 526] width 66 height 33
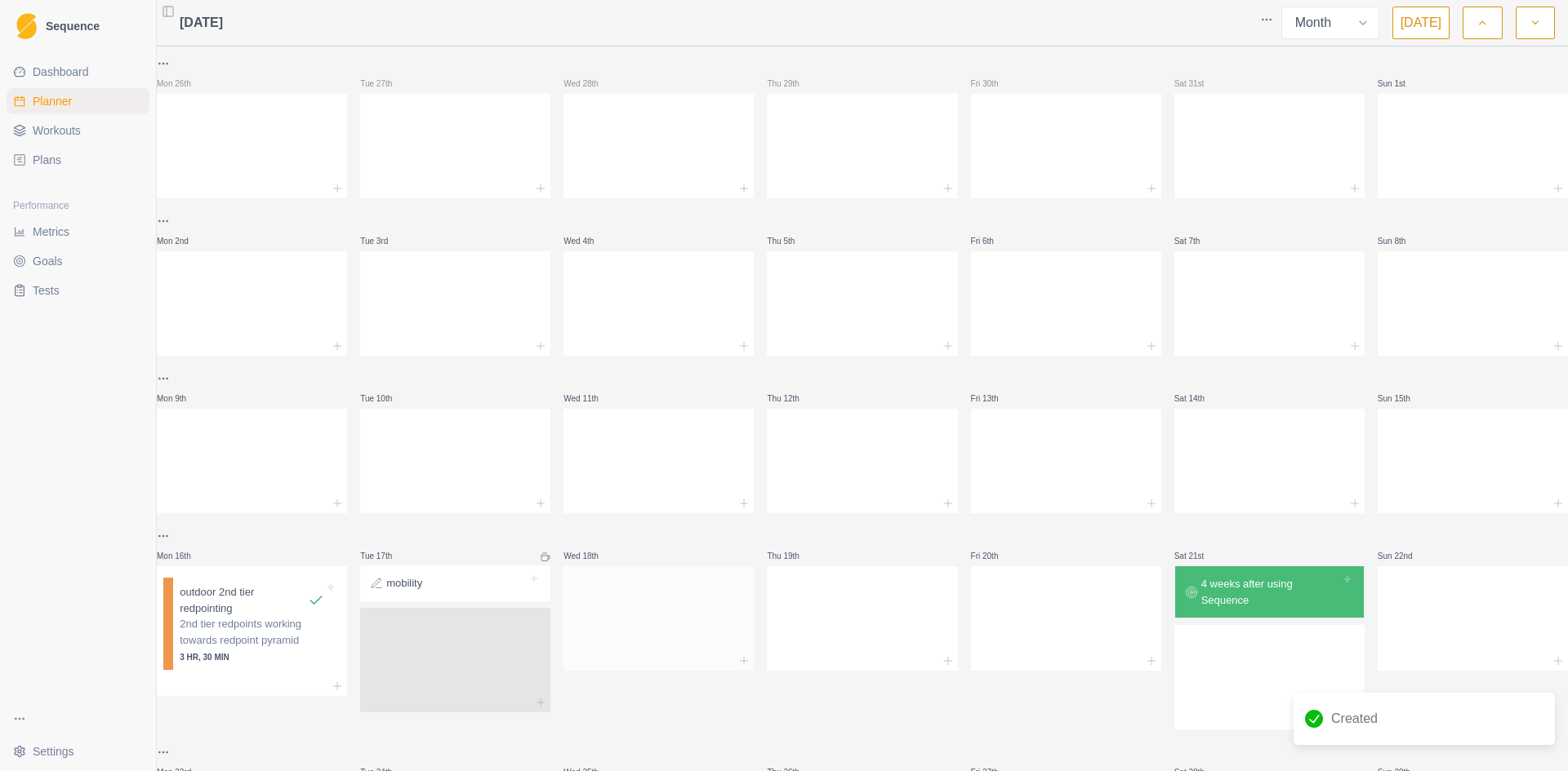
click at [595, 604] on div at bounding box center [659, 615] width 191 height 71
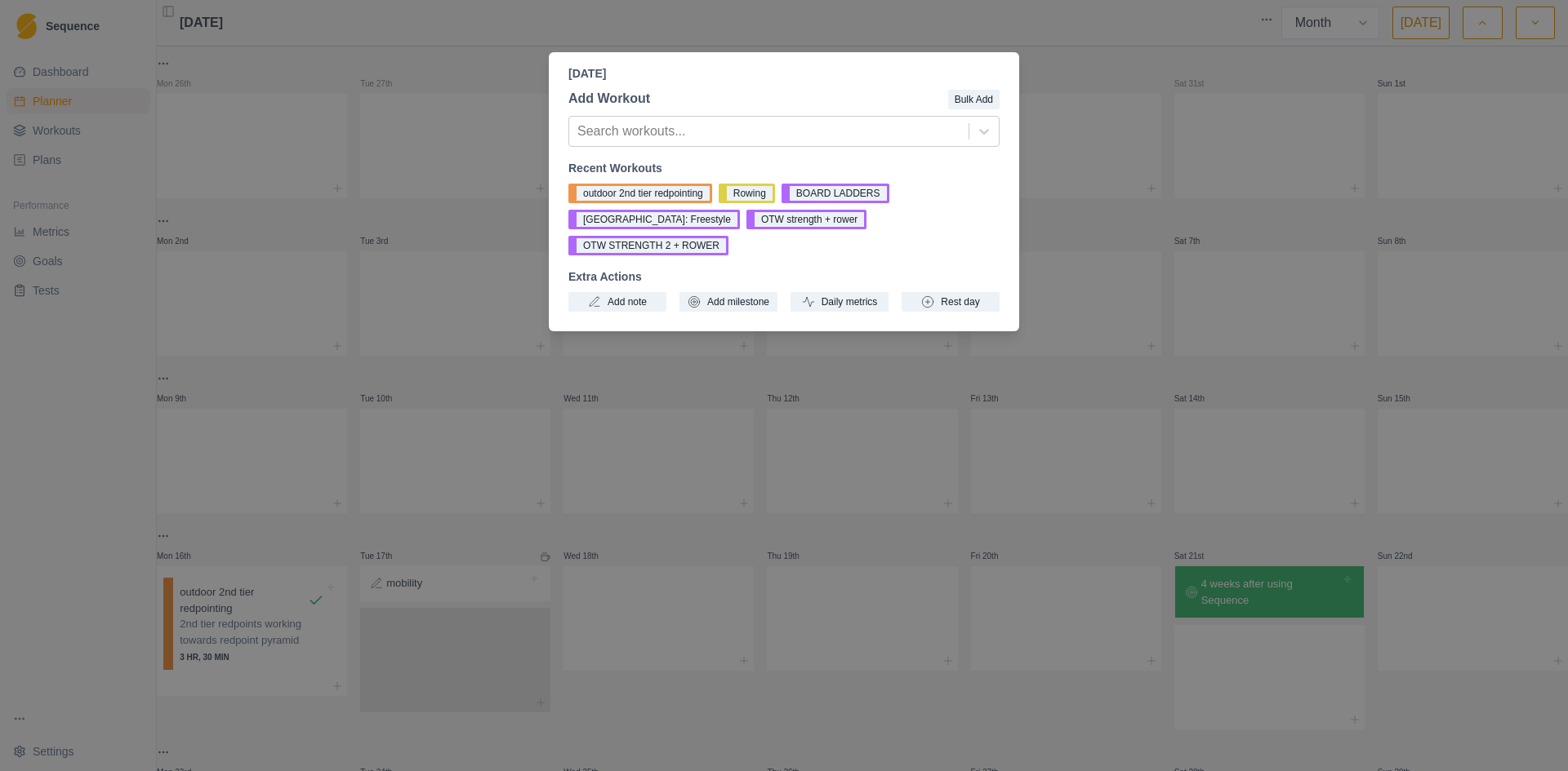
click at [1106, 270] on div "[DATE] Add Workout Bulk Add Search workouts... Recent Workouts outdoor 2nd tier…" at bounding box center [784, 385] width 1568 height 771
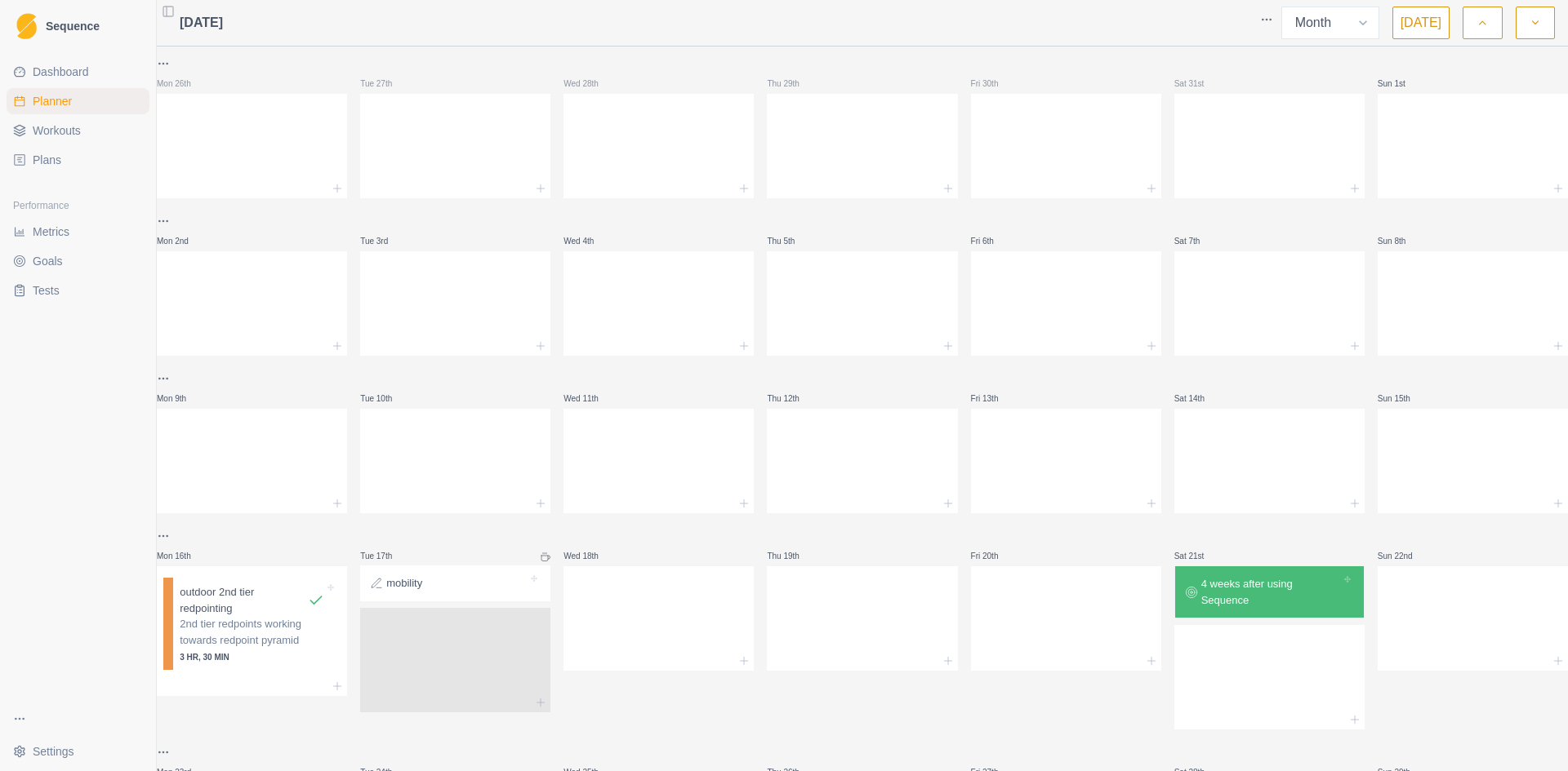
click at [54, 131] on span "Workouts" at bounding box center [57, 131] width 48 height 16
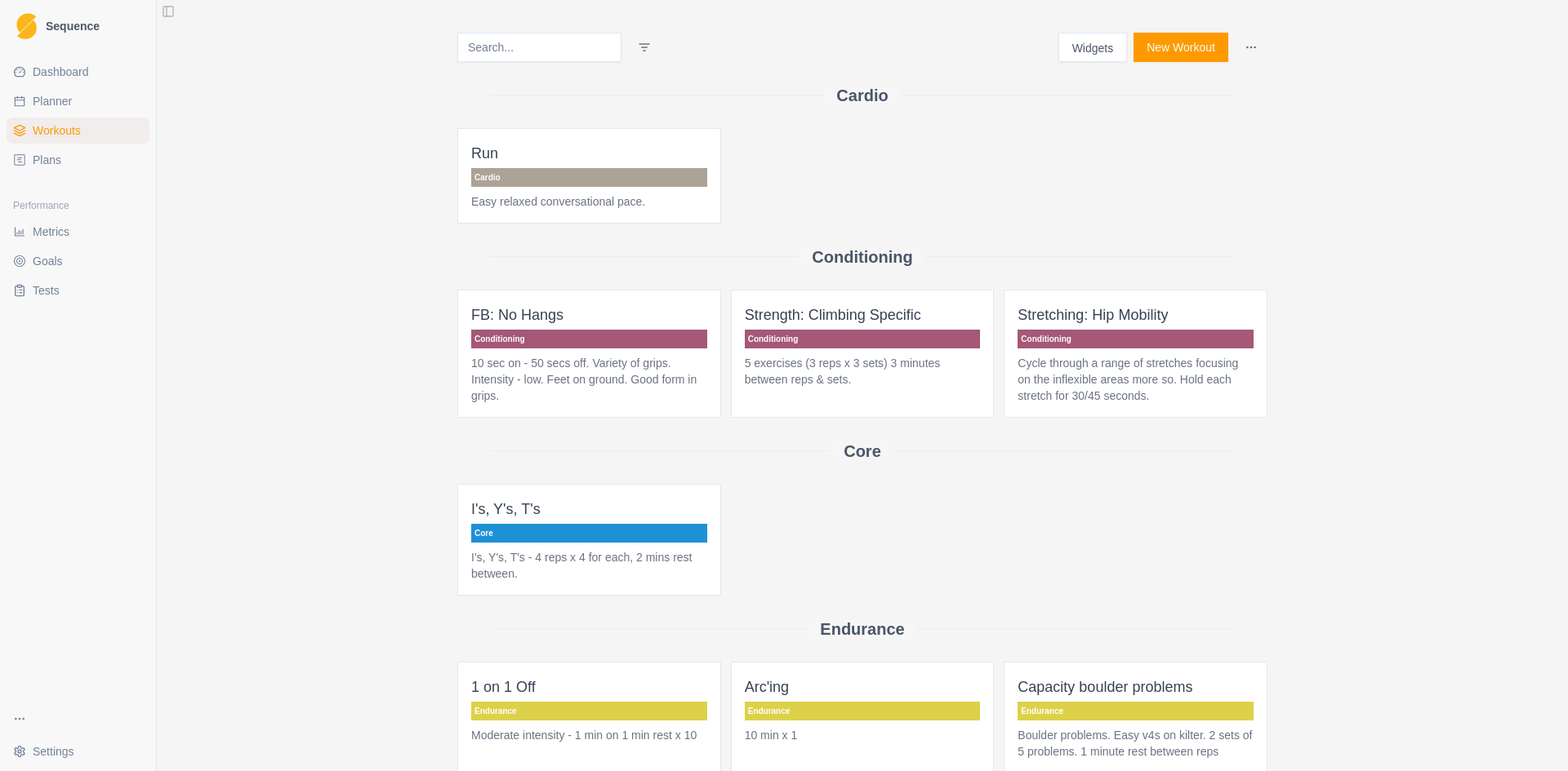
click at [1192, 49] on button "New Workout" at bounding box center [1180, 48] width 94 height 30
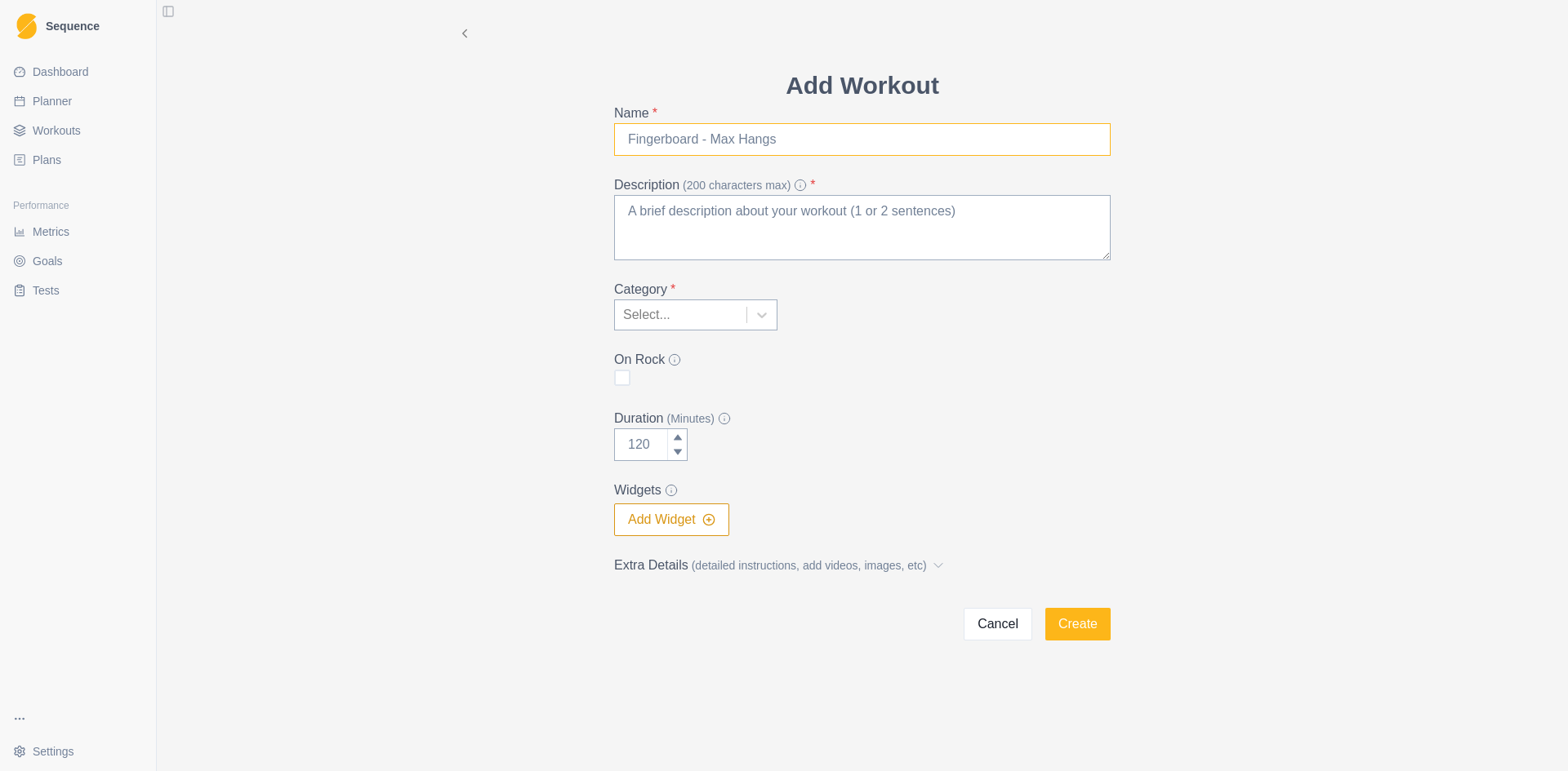
click at [720, 137] on input "Name *" at bounding box center [862, 140] width 496 height 33
type input "outdoor capacity day"
click at [696, 206] on textarea "Description (200 characters max) *" at bounding box center [862, 228] width 496 height 66
type textarea "m"
type textarea "low to moderate intensity with skills drills"
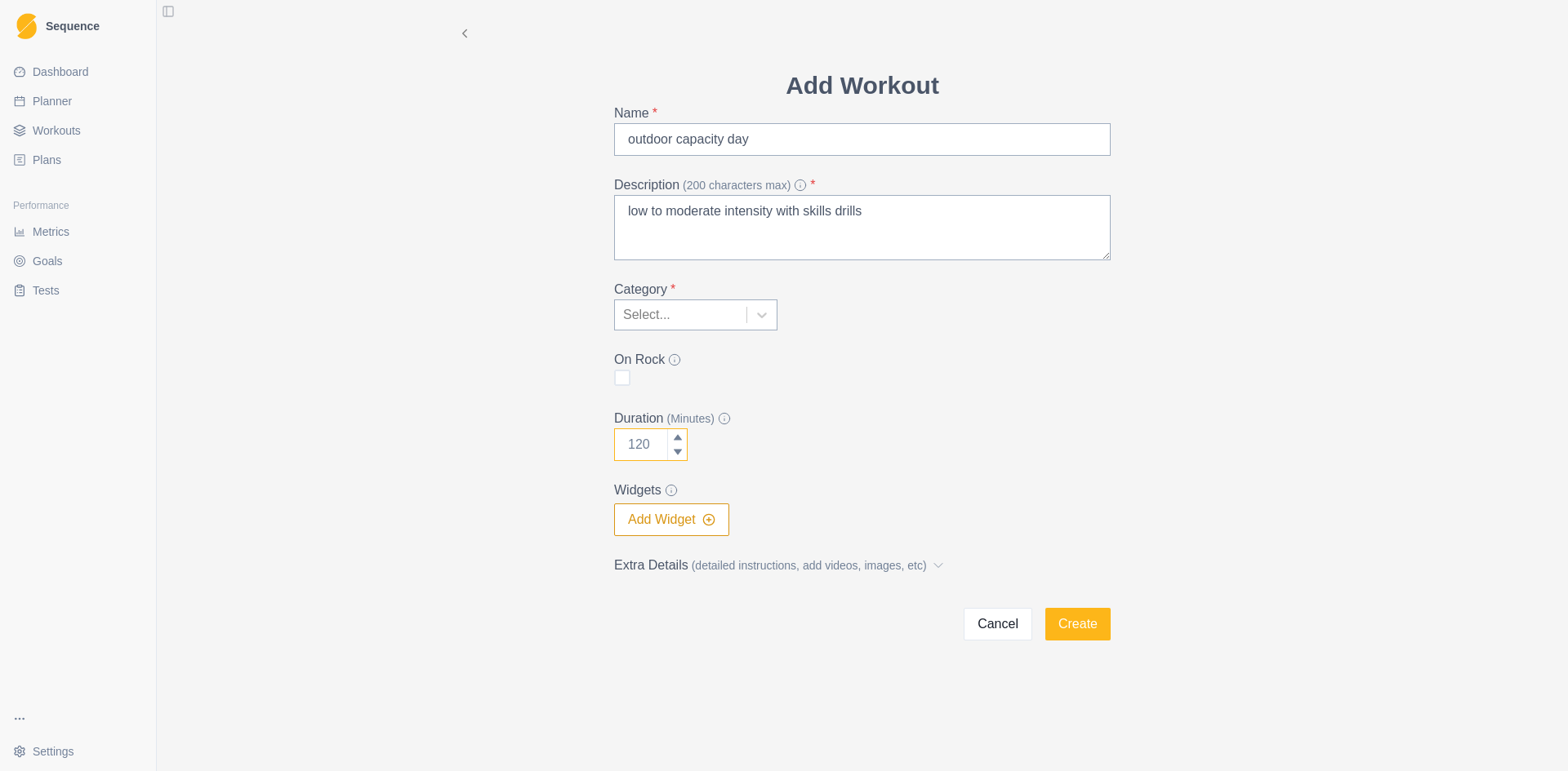
drag, startPoint x: 659, startPoint y: 449, endPoint x: 620, endPoint y: 451, distance: 39.1
click at [620, 451] on input "Duration (Minutes)" at bounding box center [651, 445] width 73 height 33
click at [651, 442] on input "Duration (Minutes)" at bounding box center [651, 445] width 73 height 33
click at [626, 379] on span at bounding box center [623, 378] width 16 height 16
click at [614, 379] on input "checkbox" at bounding box center [614, 378] width 1 height 1
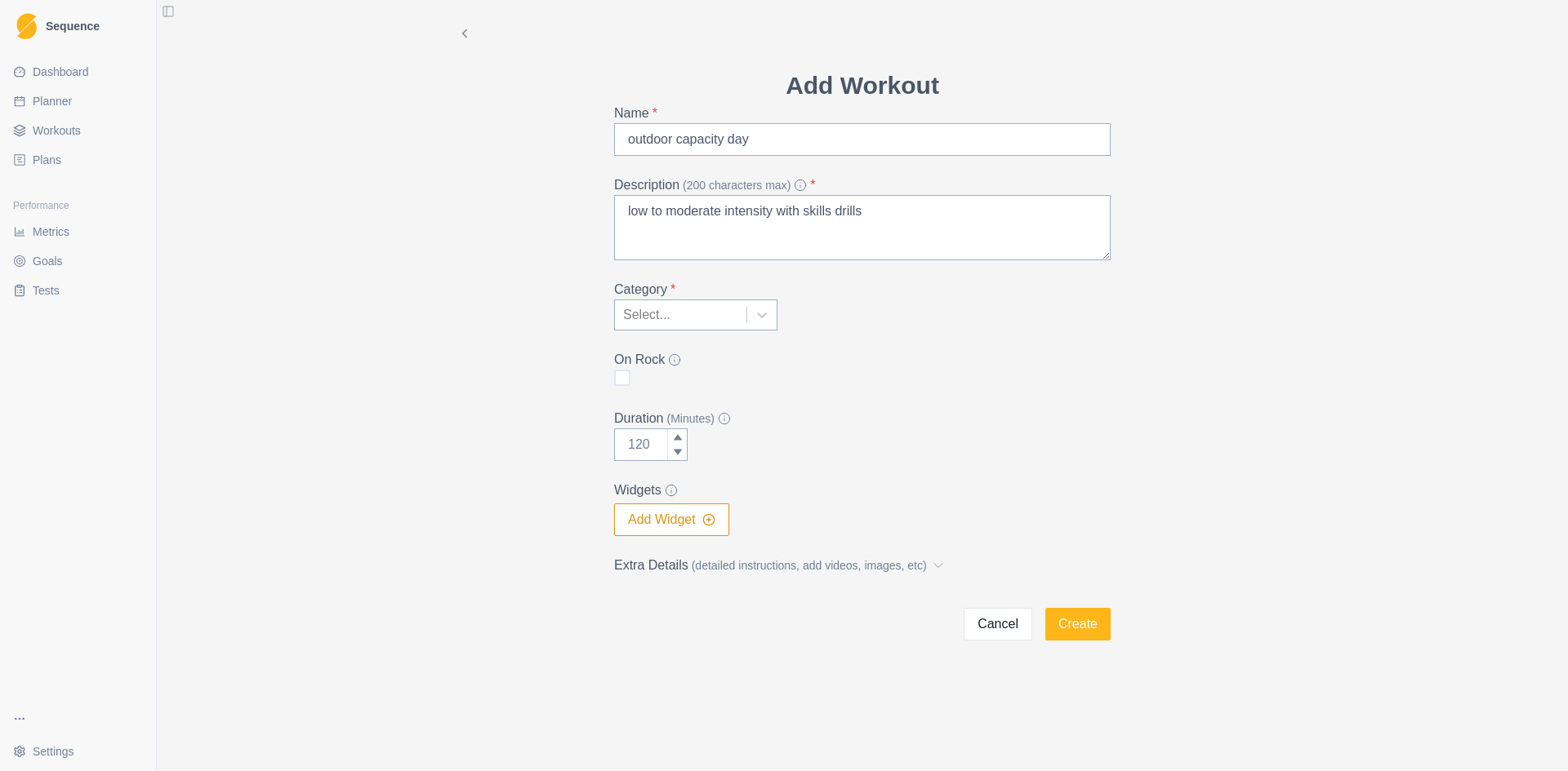
checkbox input "true"
drag, startPoint x: 659, startPoint y: 444, endPoint x: 448, endPoint y: 443, distance: 211.0
click at [448, 443] on div "Add Workout Name * outdoor capacity day Description (200 characters max) * low …" at bounding box center [862, 320] width 836 height 640
type input "300"
click at [719, 521] on button "Add Widget" at bounding box center [672, 520] width 115 height 33
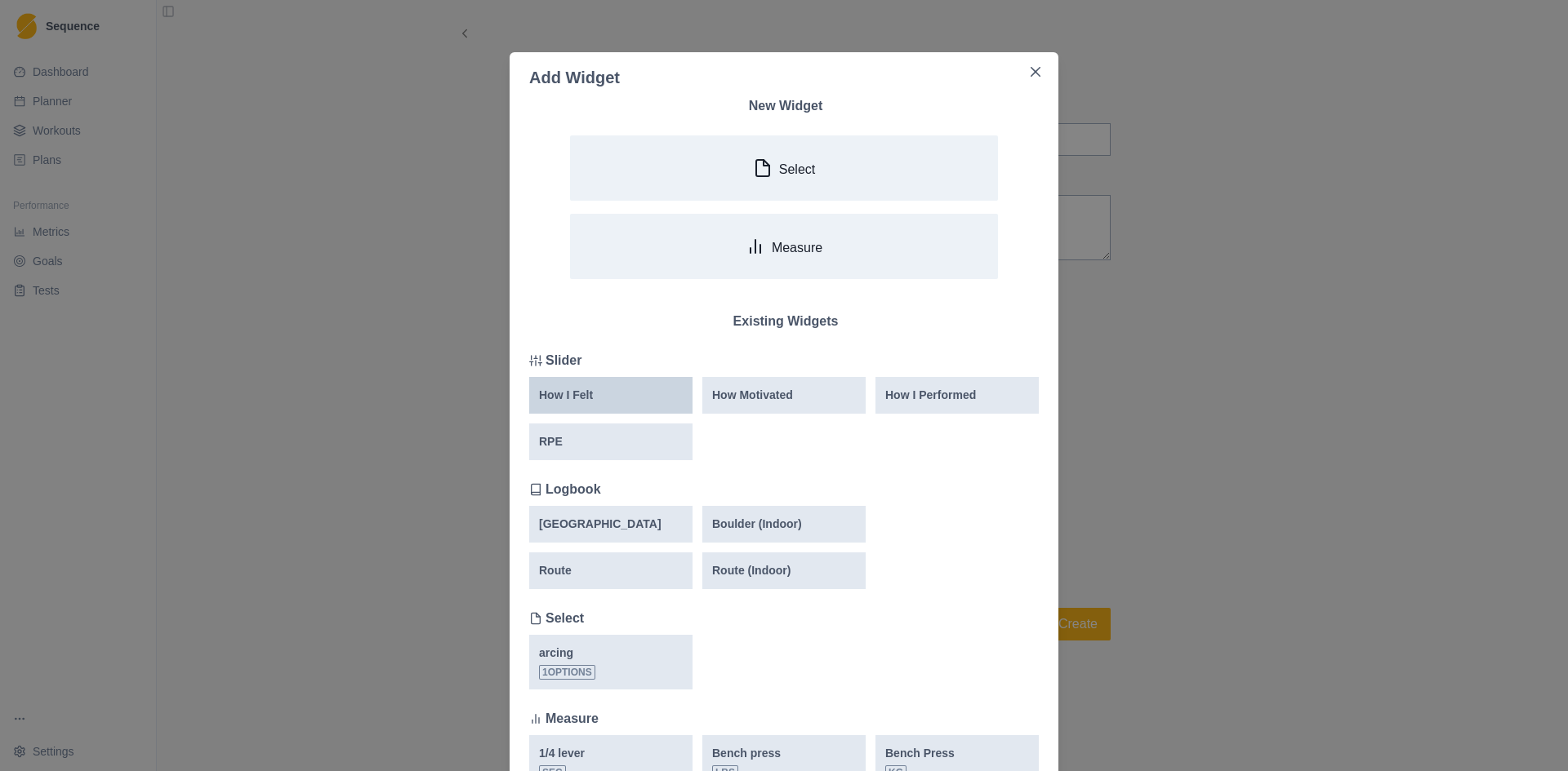
click at [626, 396] on div "How I Felt" at bounding box center [610, 395] width 144 height 17
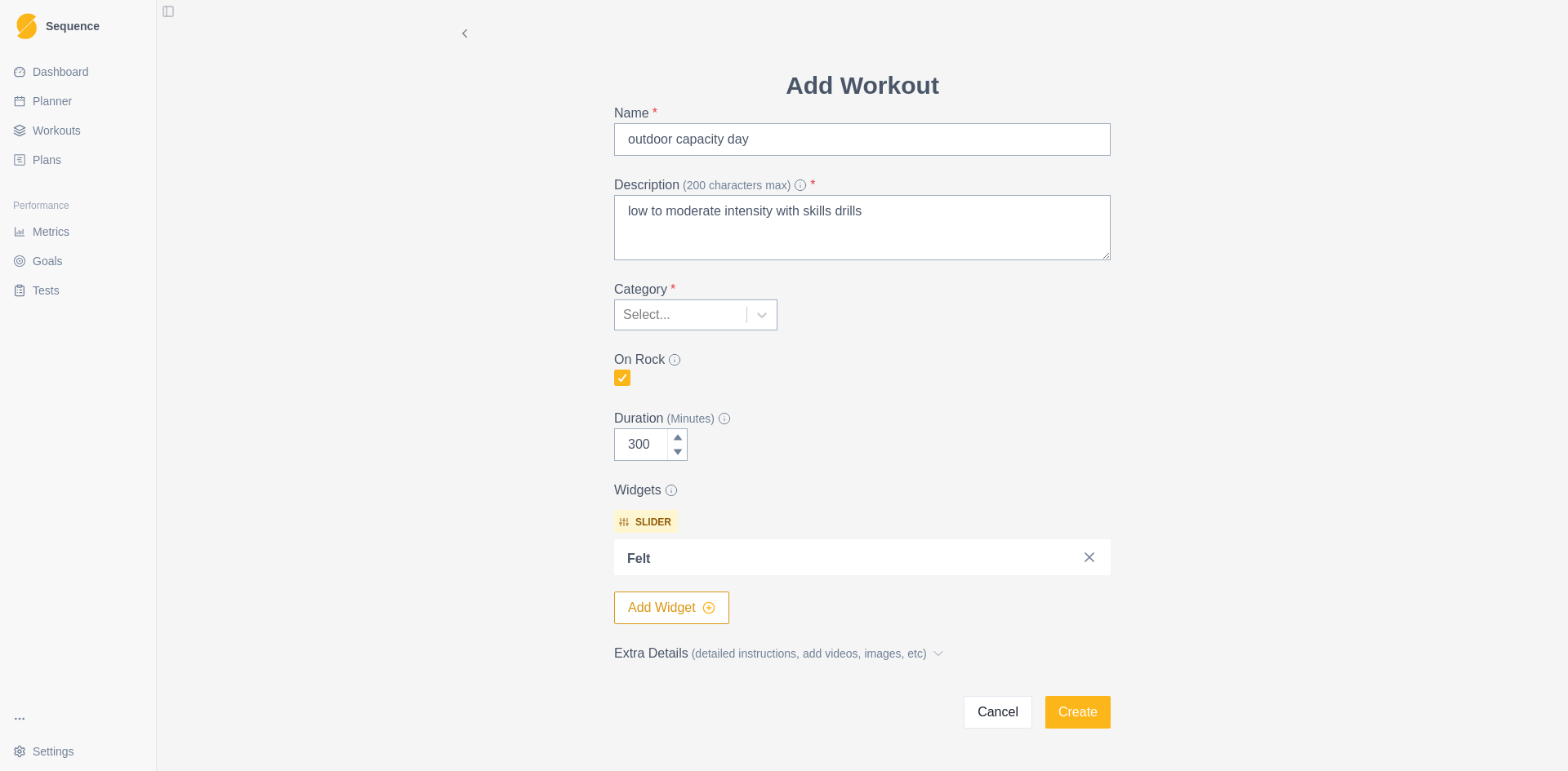
click at [707, 607] on icon "button" at bounding box center [709, 608] width 13 height 13
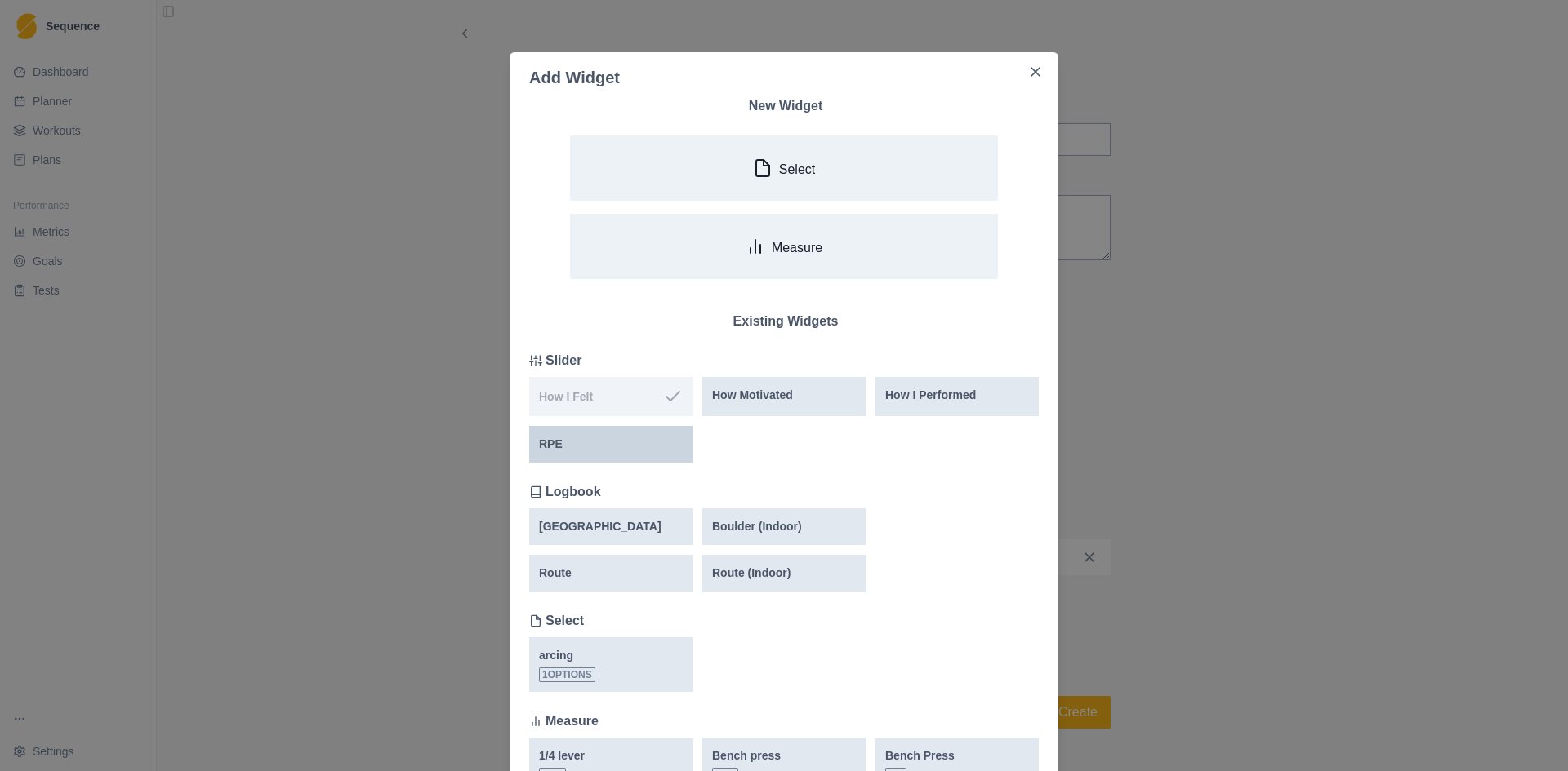
click at [613, 447] on div "RPE" at bounding box center [610, 444] width 144 height 17
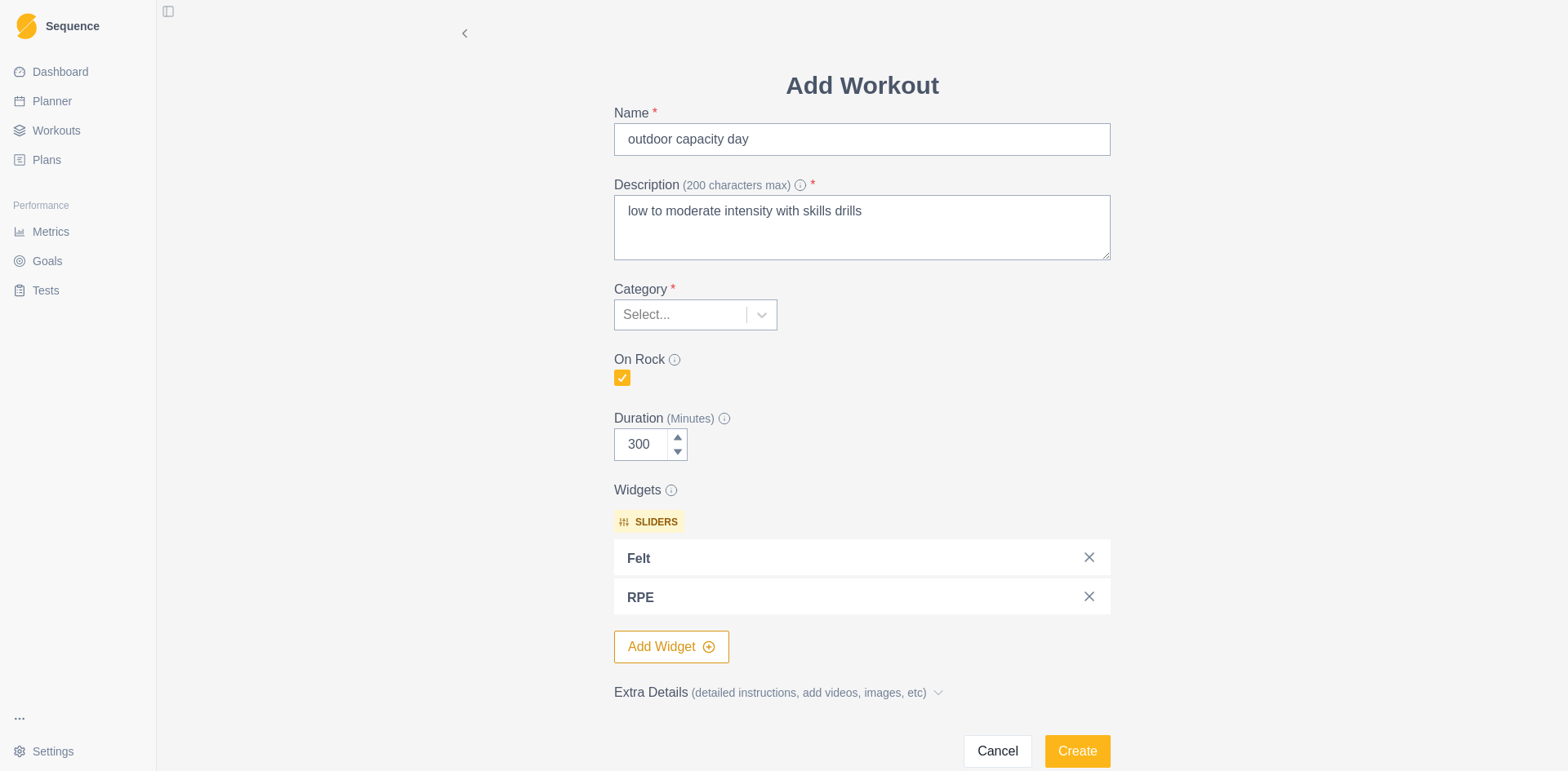
click at [682, 643] on button "Add Widget" at bounding box center [672, 647] width 115 height 33
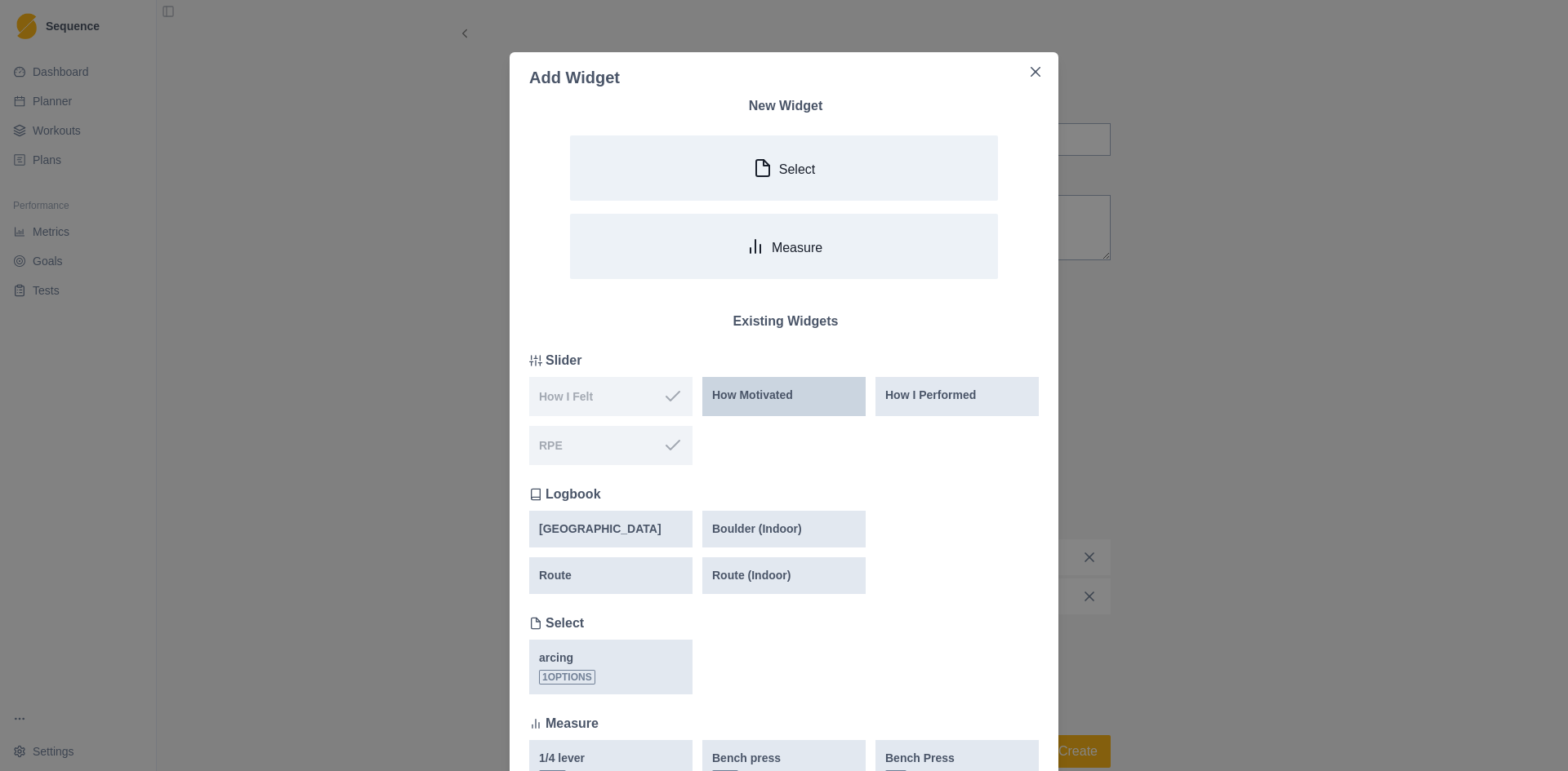
click at [748, 399] on p "How Motivated" at bounding box center [752, 395] width 80 height 17
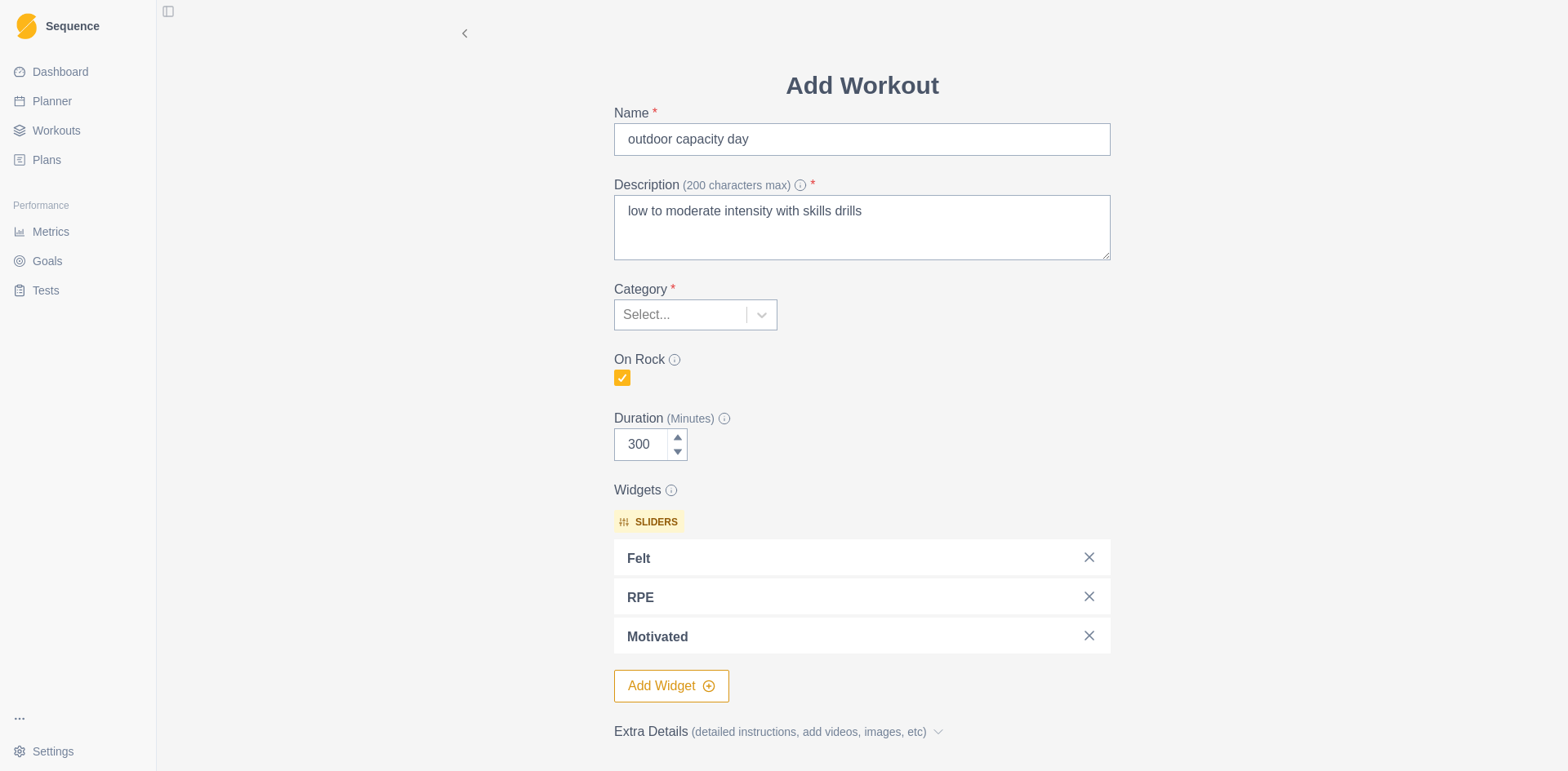
click at [687, 682] on button "Add Widget" at bounding box center [672, 686] width 115 height 33
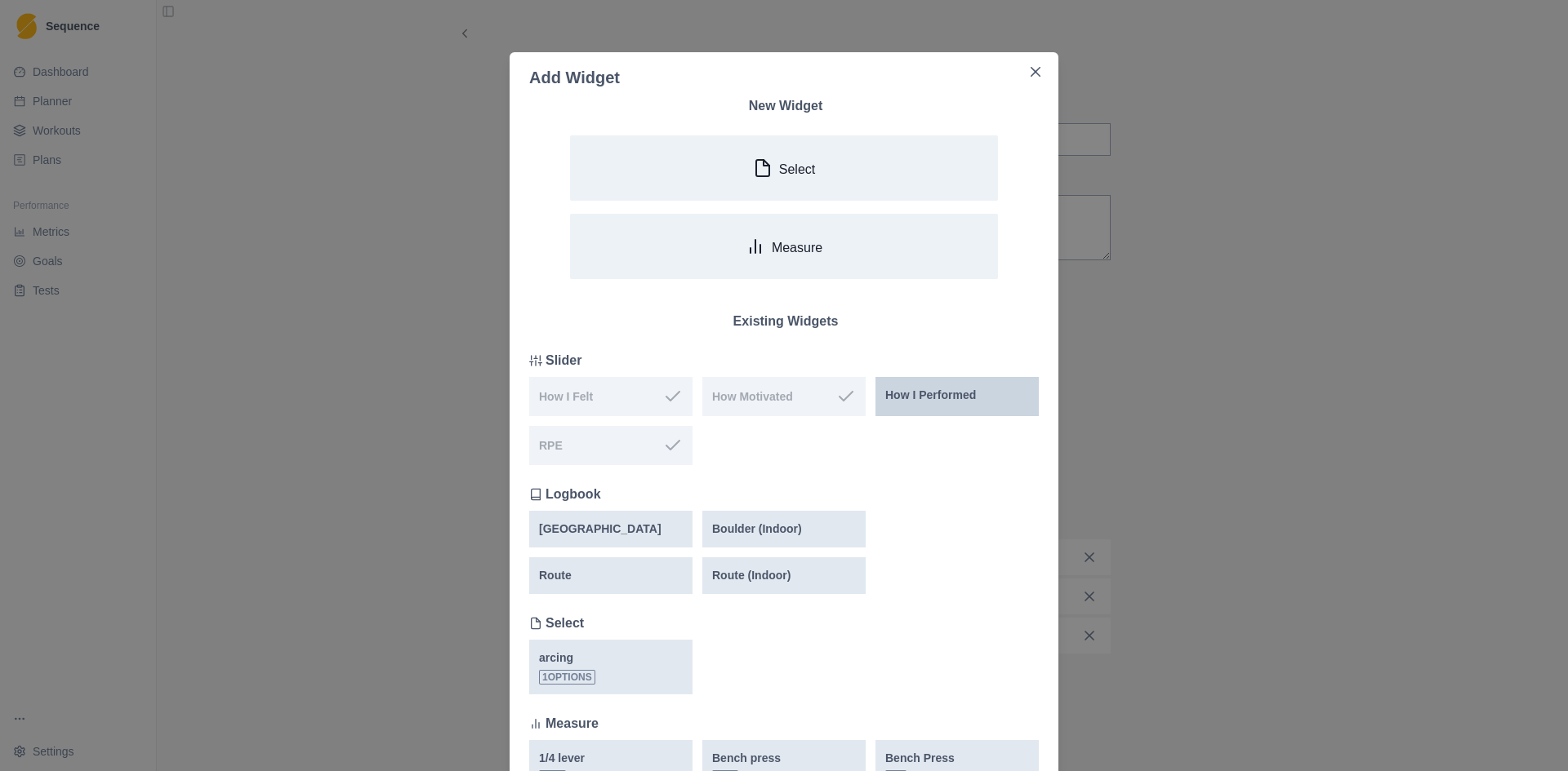
click at [926, 390] on p "How I Performed" at bounding box center [931, 395] width 90 height 17
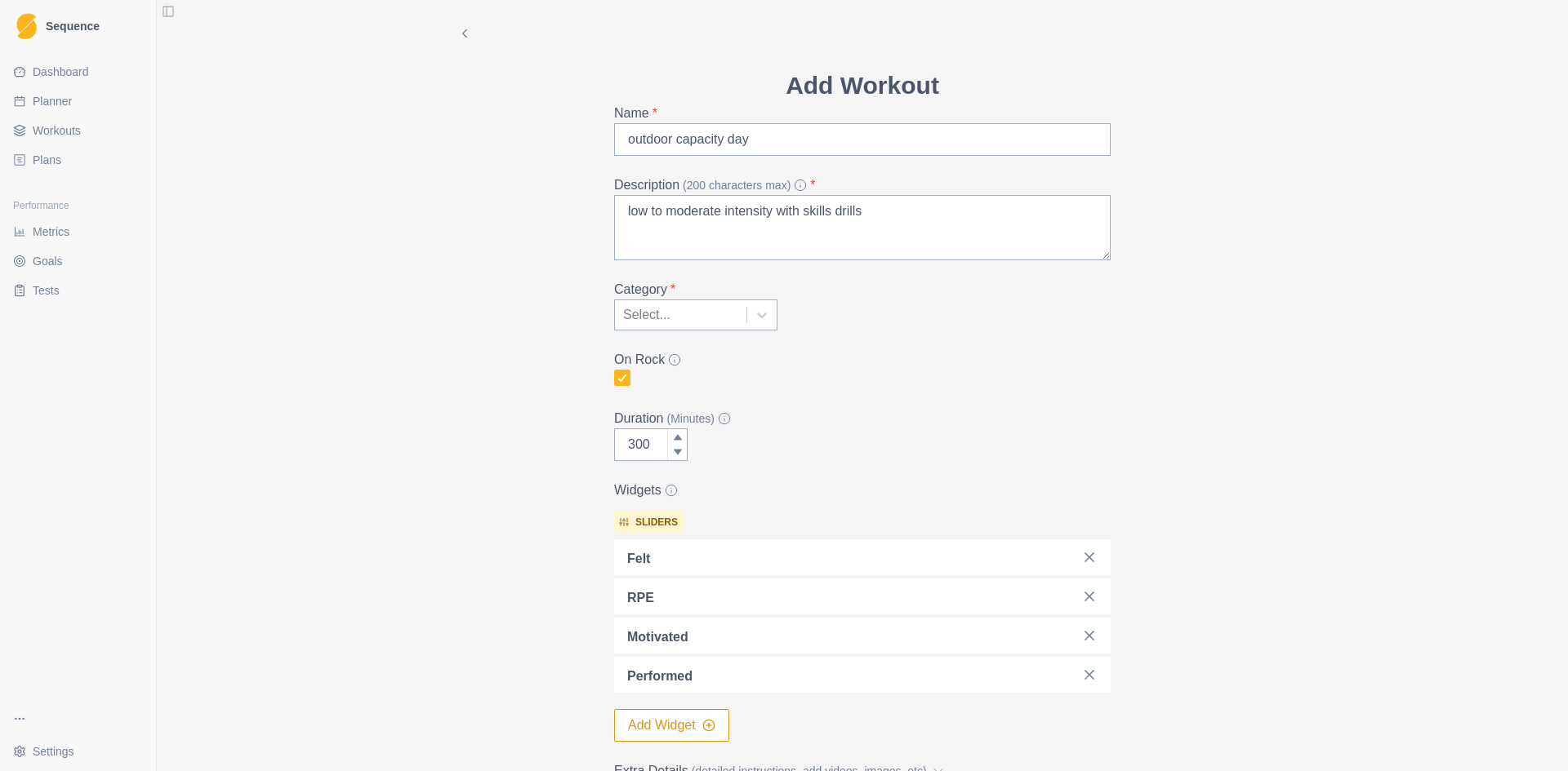
click at [669, 723] on button "Add Widget" at bounding box center [672, 726] width 115 height 33
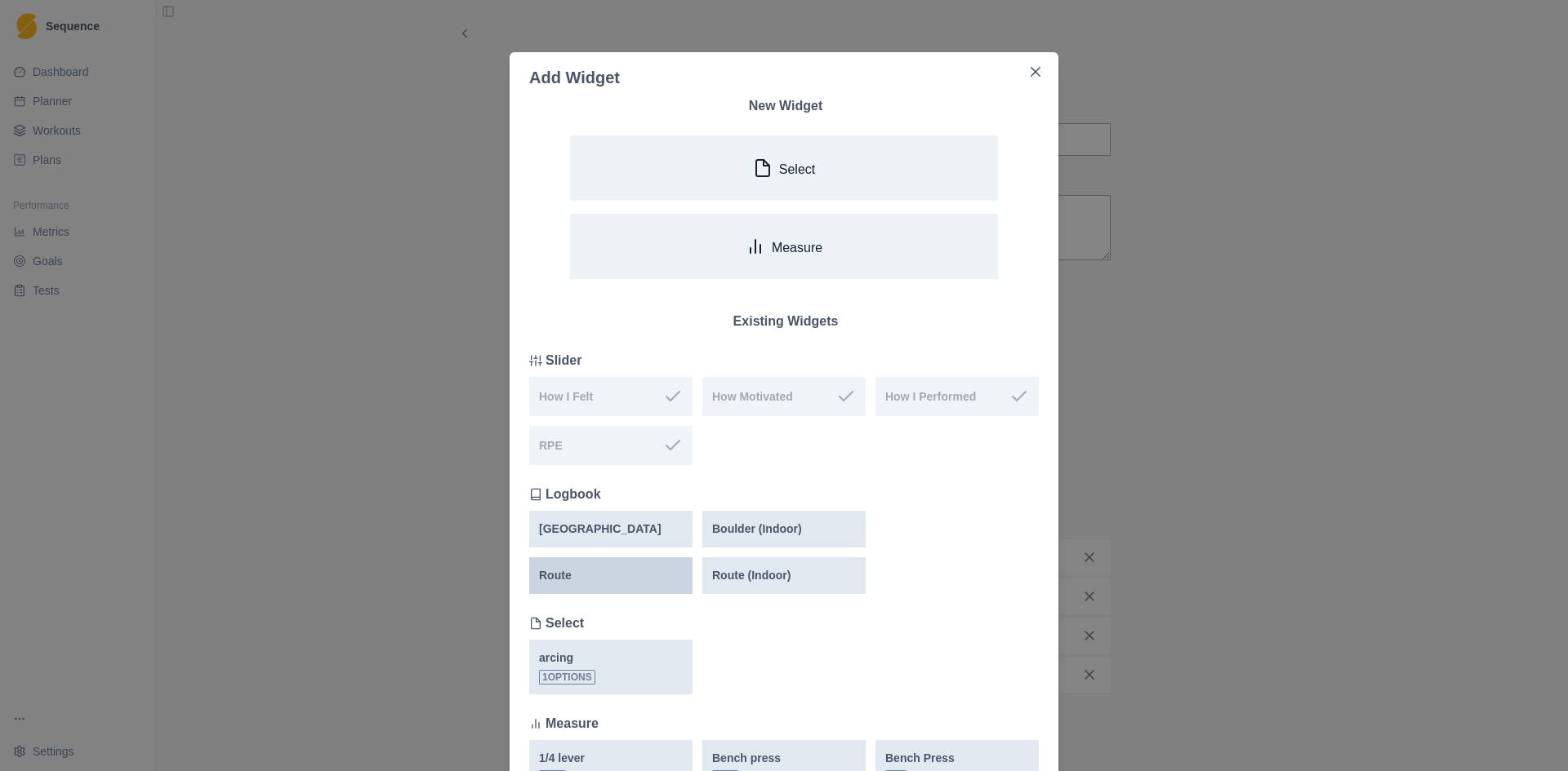
click at [586, 573] on div "Route" at bounding box center [610, 576] width 144 height 17
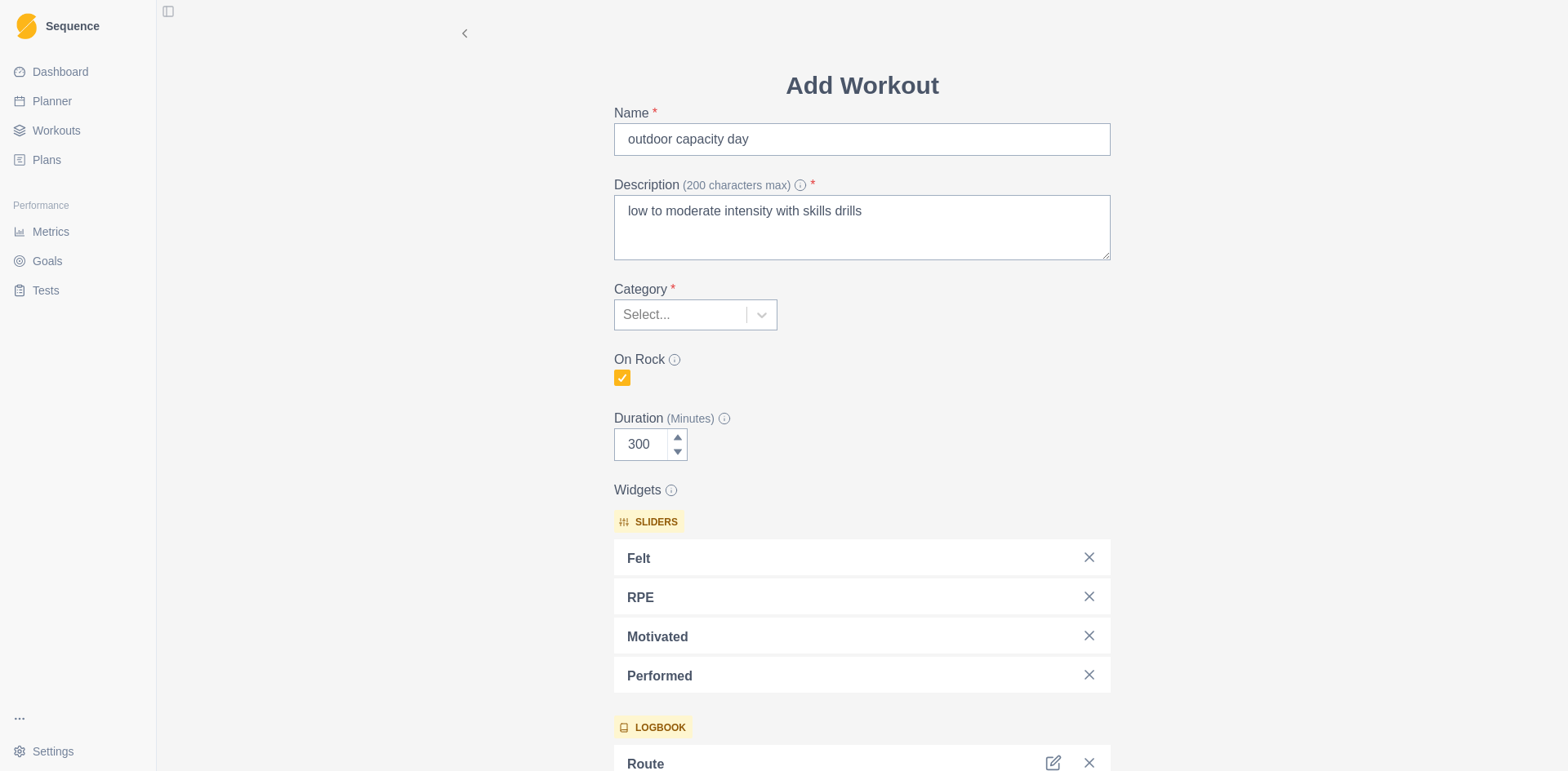
scroll to position [255, 0]
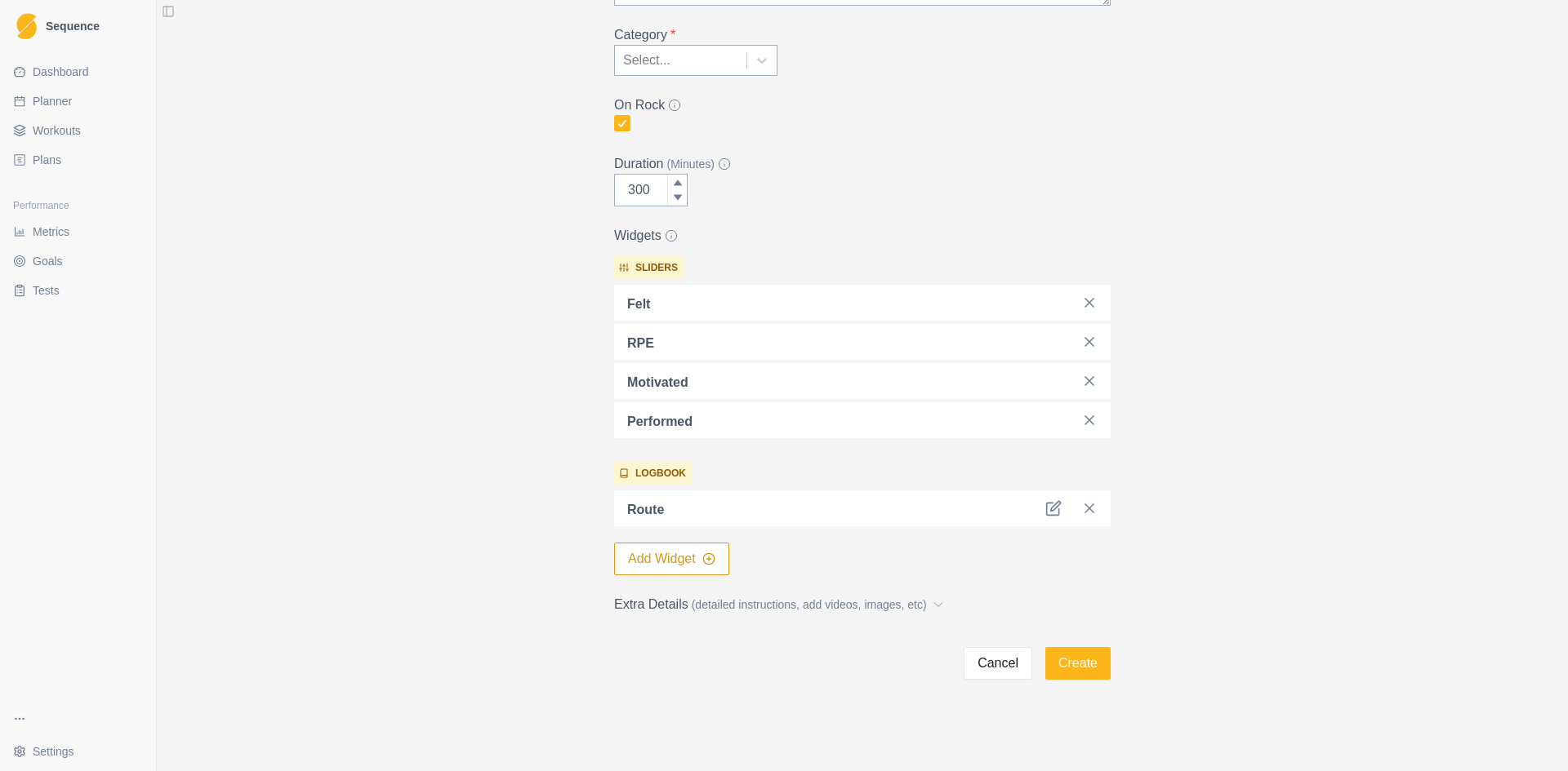
click at [692, 559] on button "Add Widget" at bounding box center [672, 559] width 115 height 33
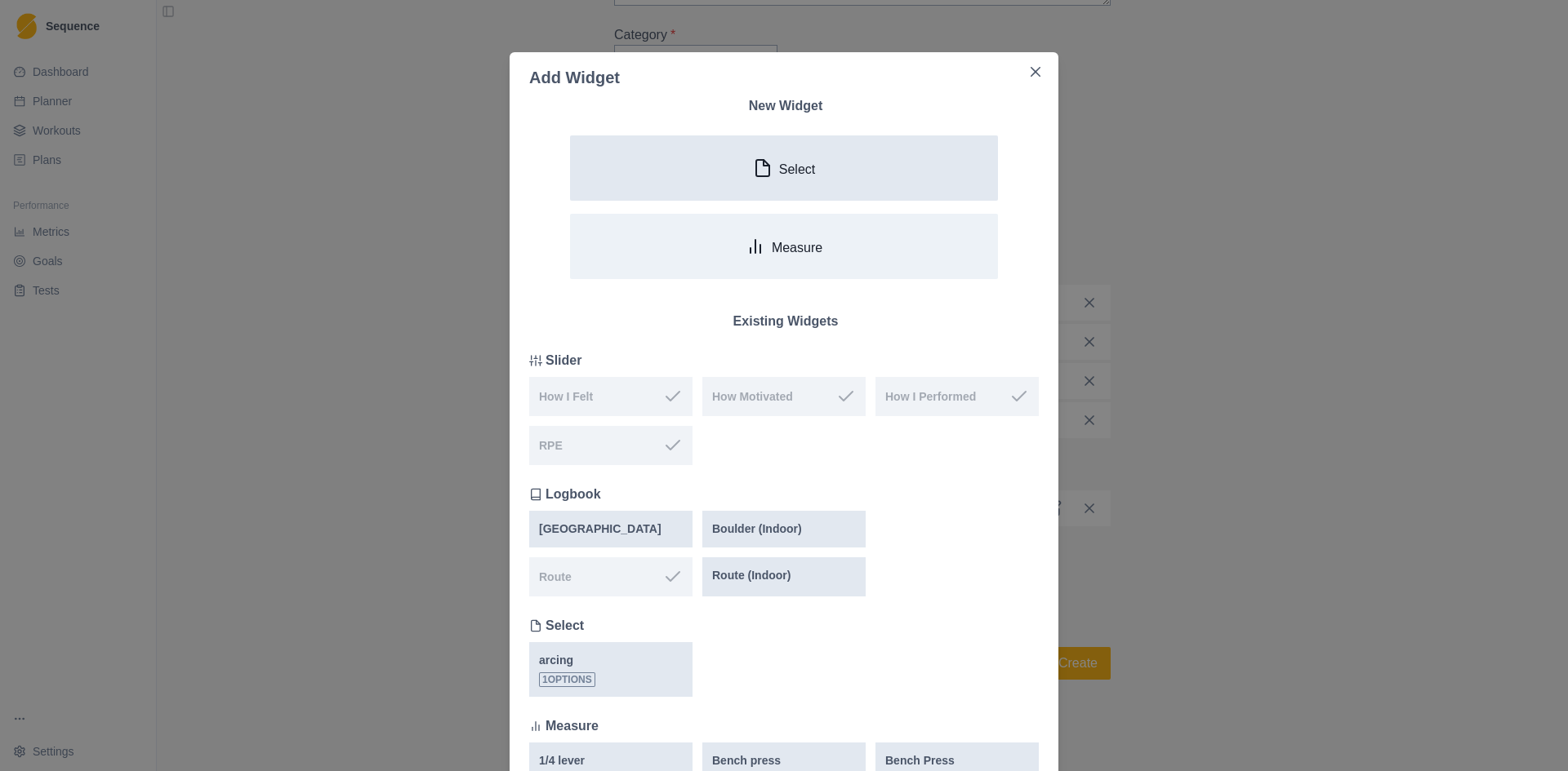
click at [779, 164] on p "Select" at bounding box center [797, 169] width 36 height 16
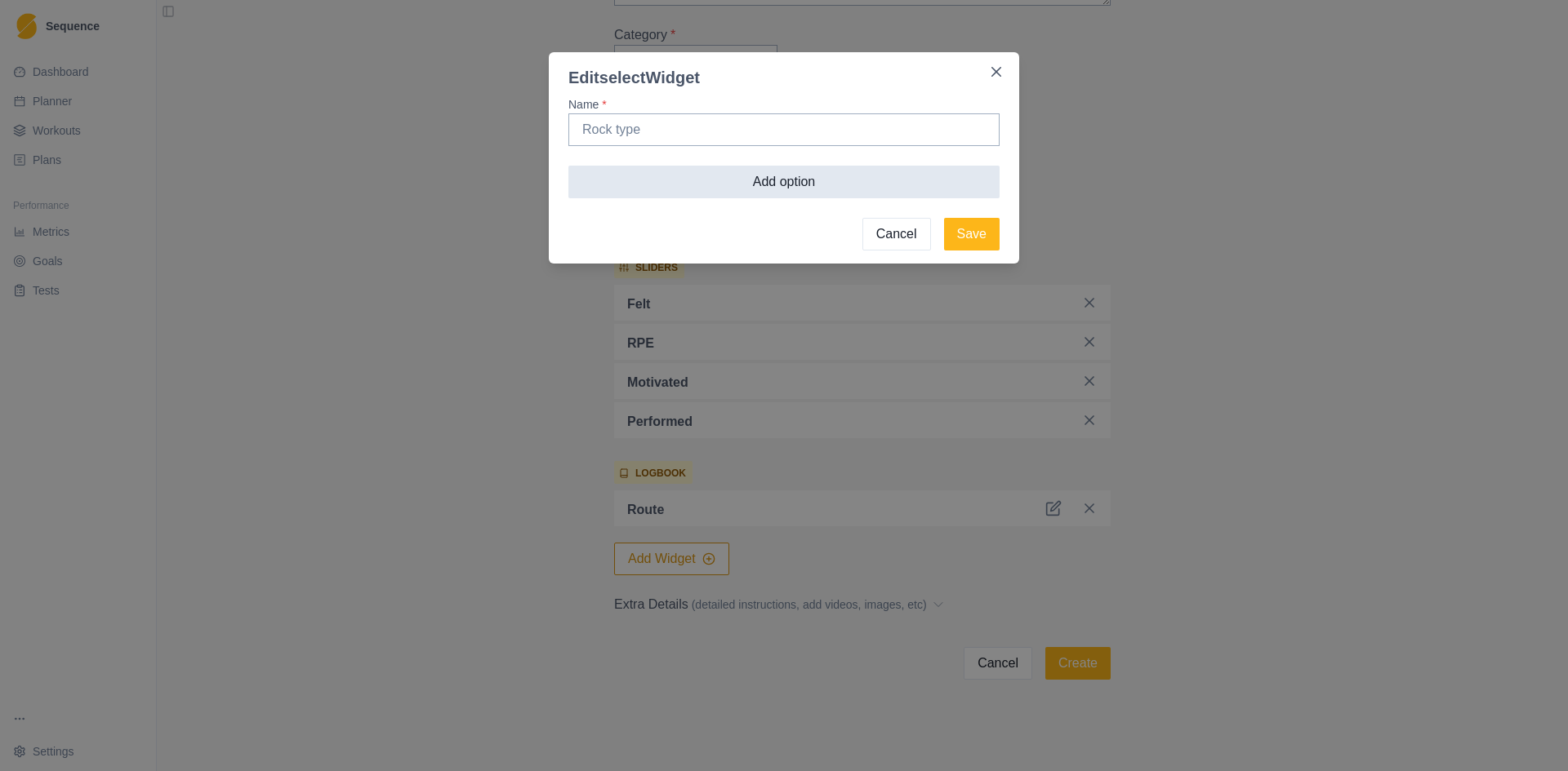
click at [738, 181] on button "Add option" at bounding box center [784, 182] width 431 height 33
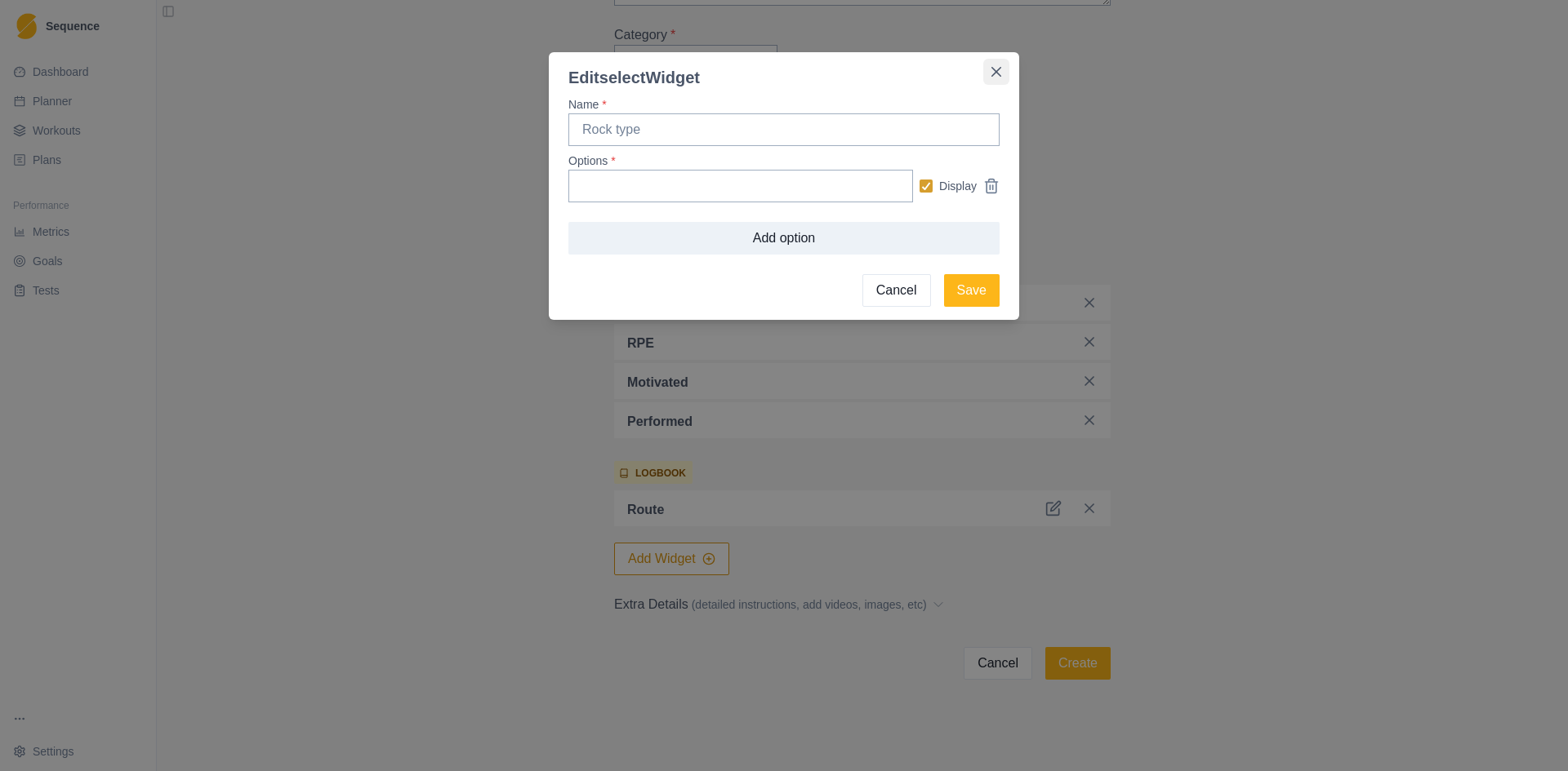
click at [992, 71] on icon "Close" at bounding box center [996, 72] width 10 height 10
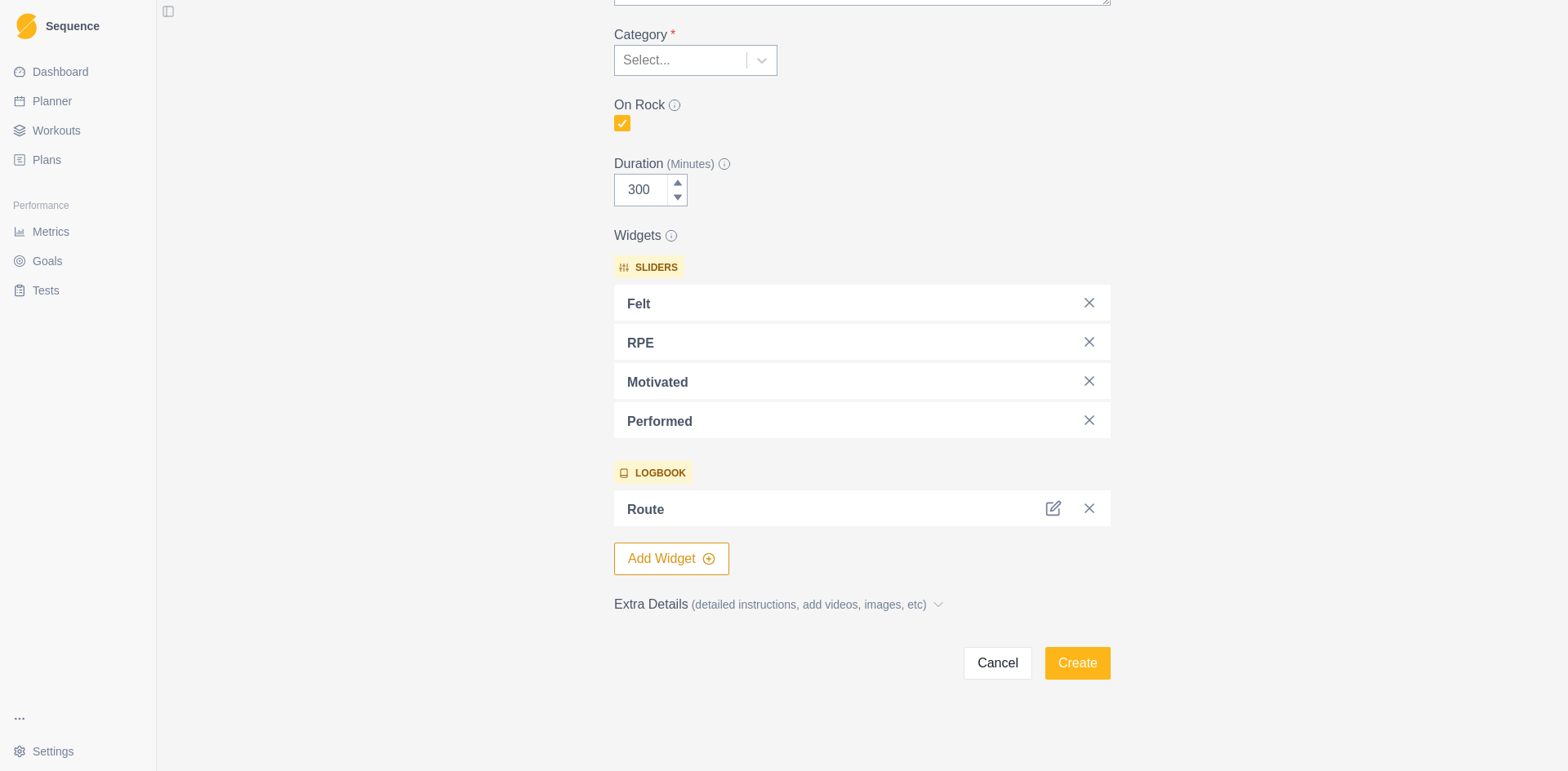
click at [698, 548] on button "Add Widget" at bounding box center [672, 559] width 115 height 33
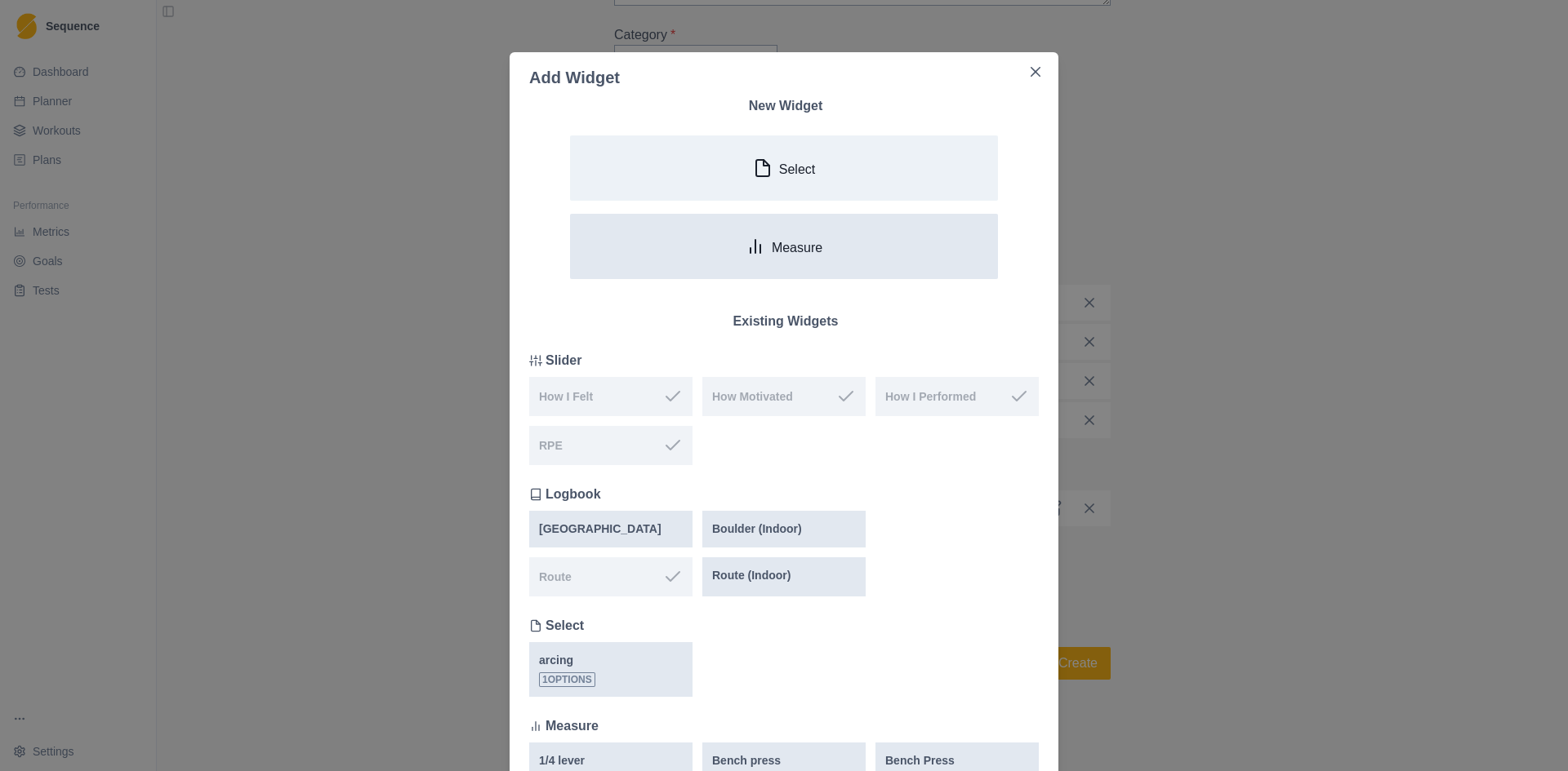
click at [766, 236] on div "Measure" at bounding box center [784, 246] width 76 height 20
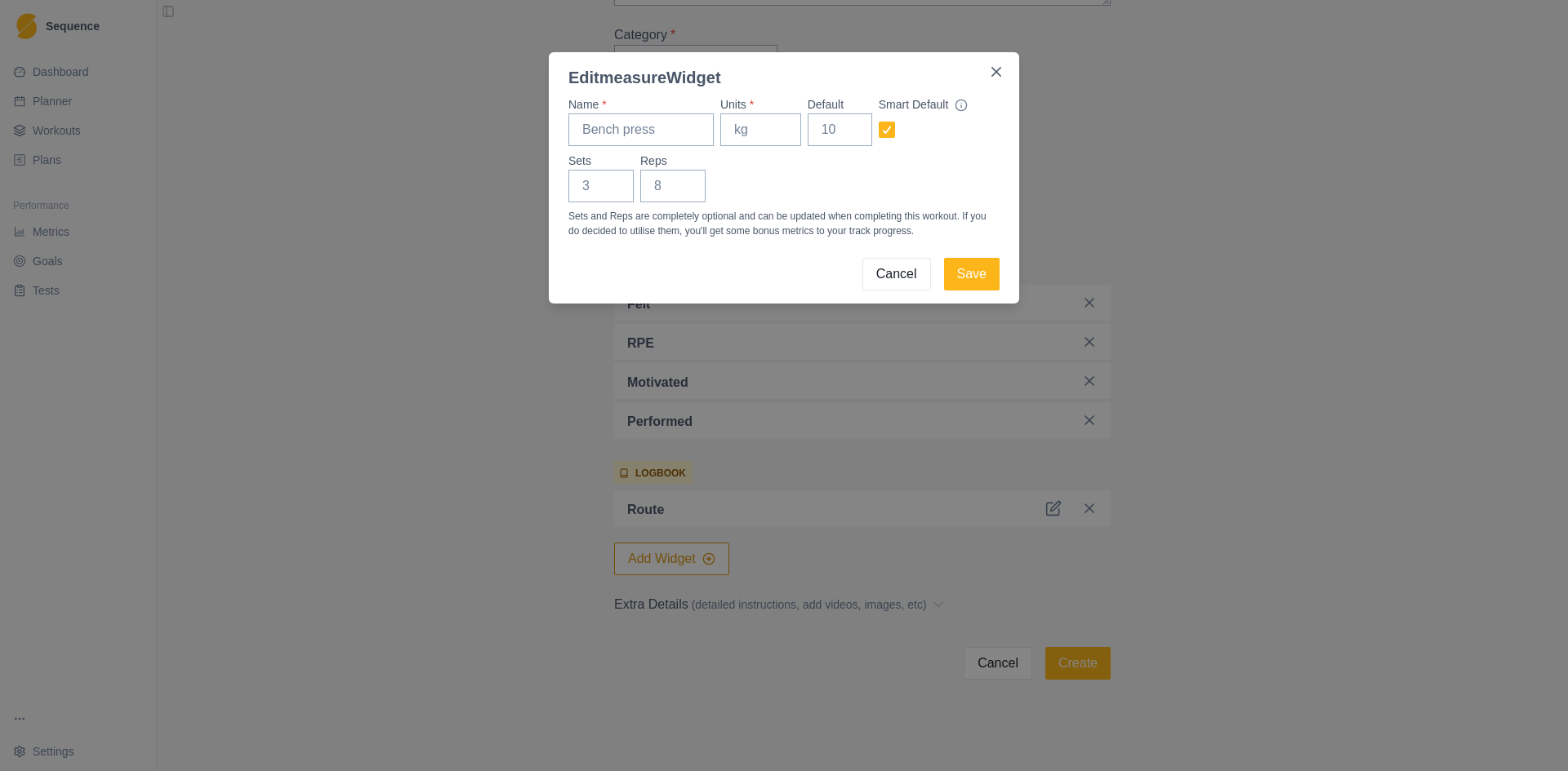
click at [886, 267] on button "Cancel" at bounding box center [896, 274] width 68 height 33
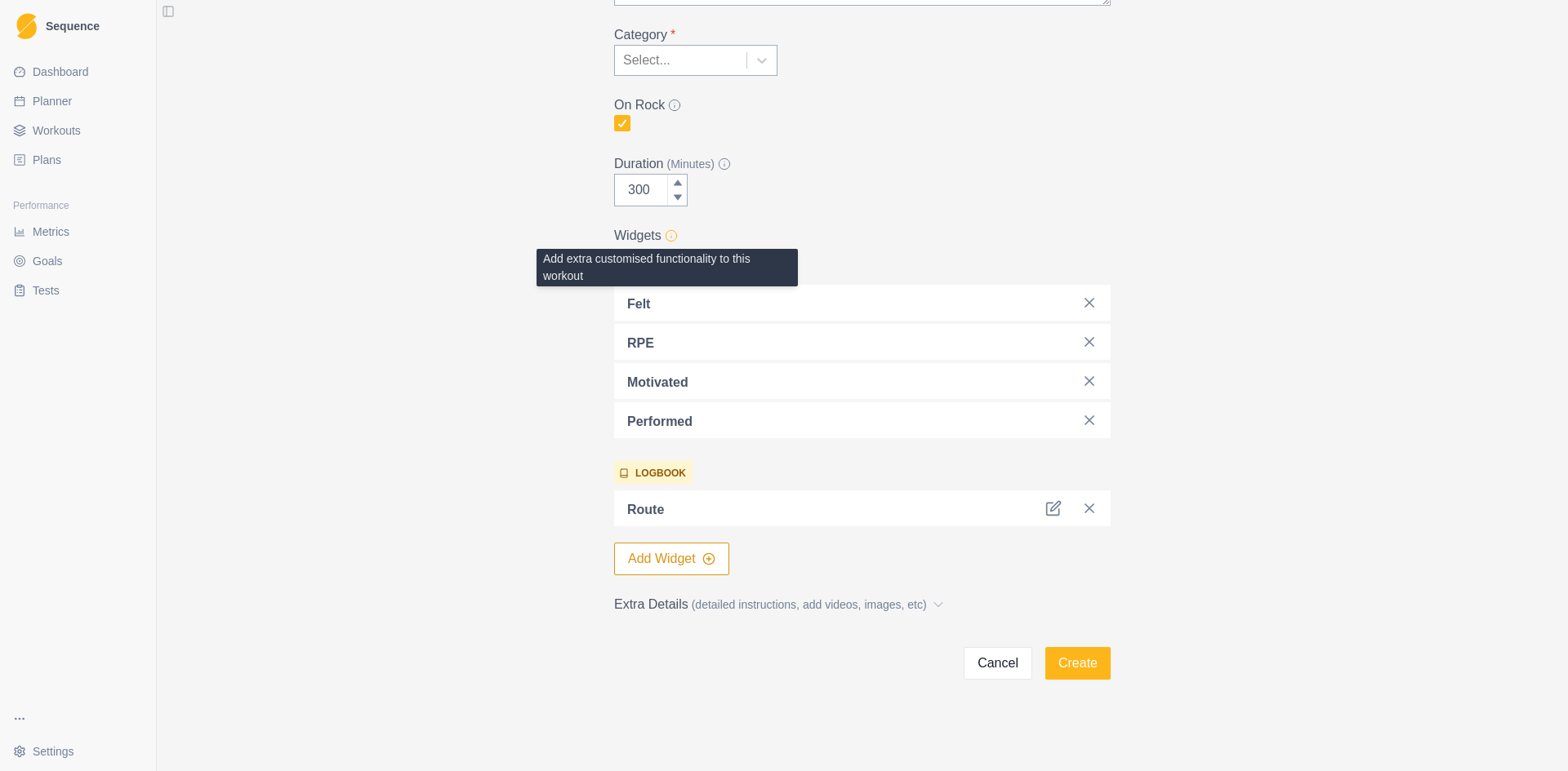
click at [668, 236] on icon at bounding box center [671, 236] width 13 height 13
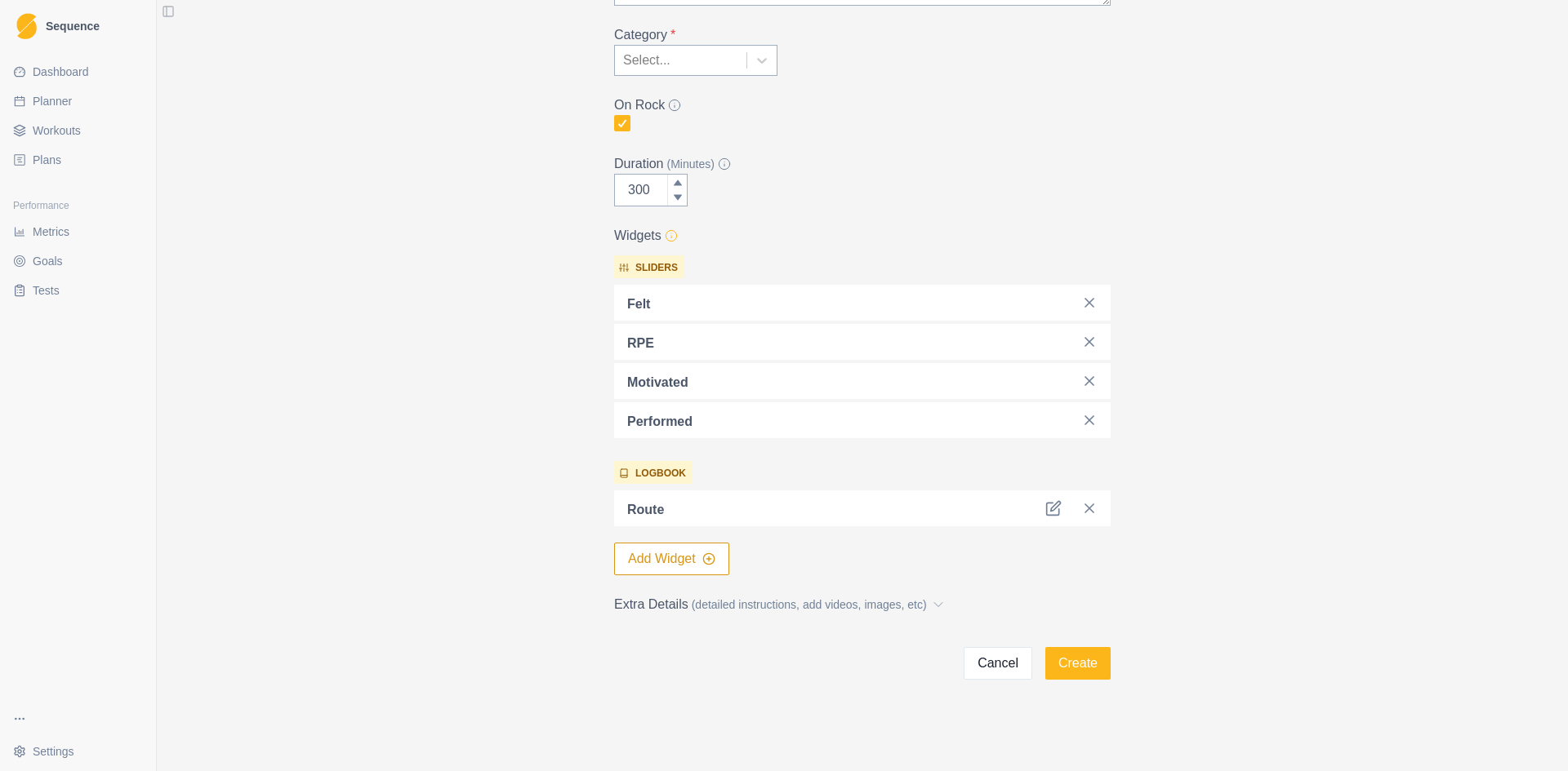
click at [668, 236] on icon at bounding box center [671, 236] width 13 height 13
click at [669, 544] on button "Add Widget" at bounding box center [672, 559] width 115 height 33
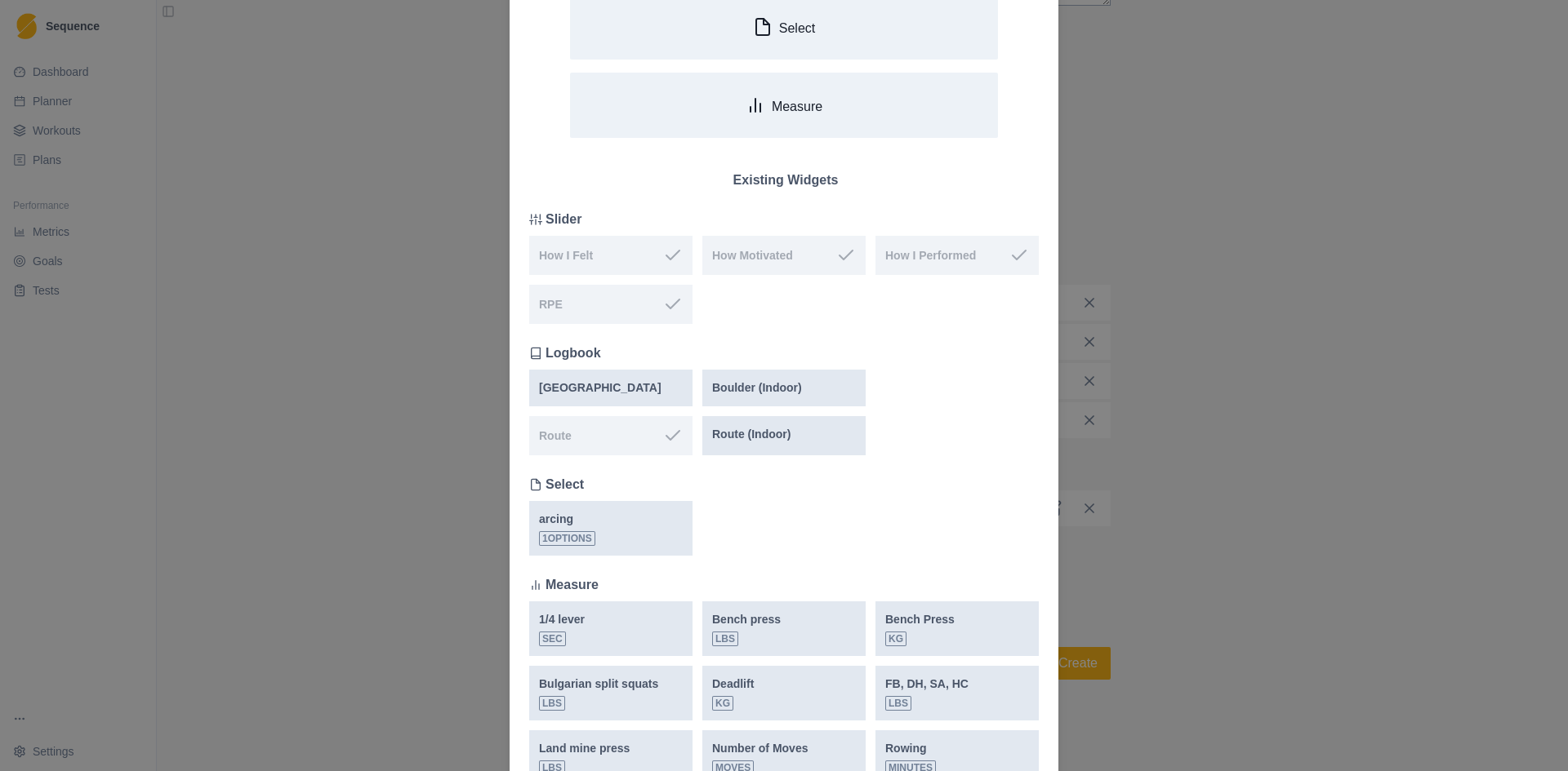
scroll to position [81, 0]
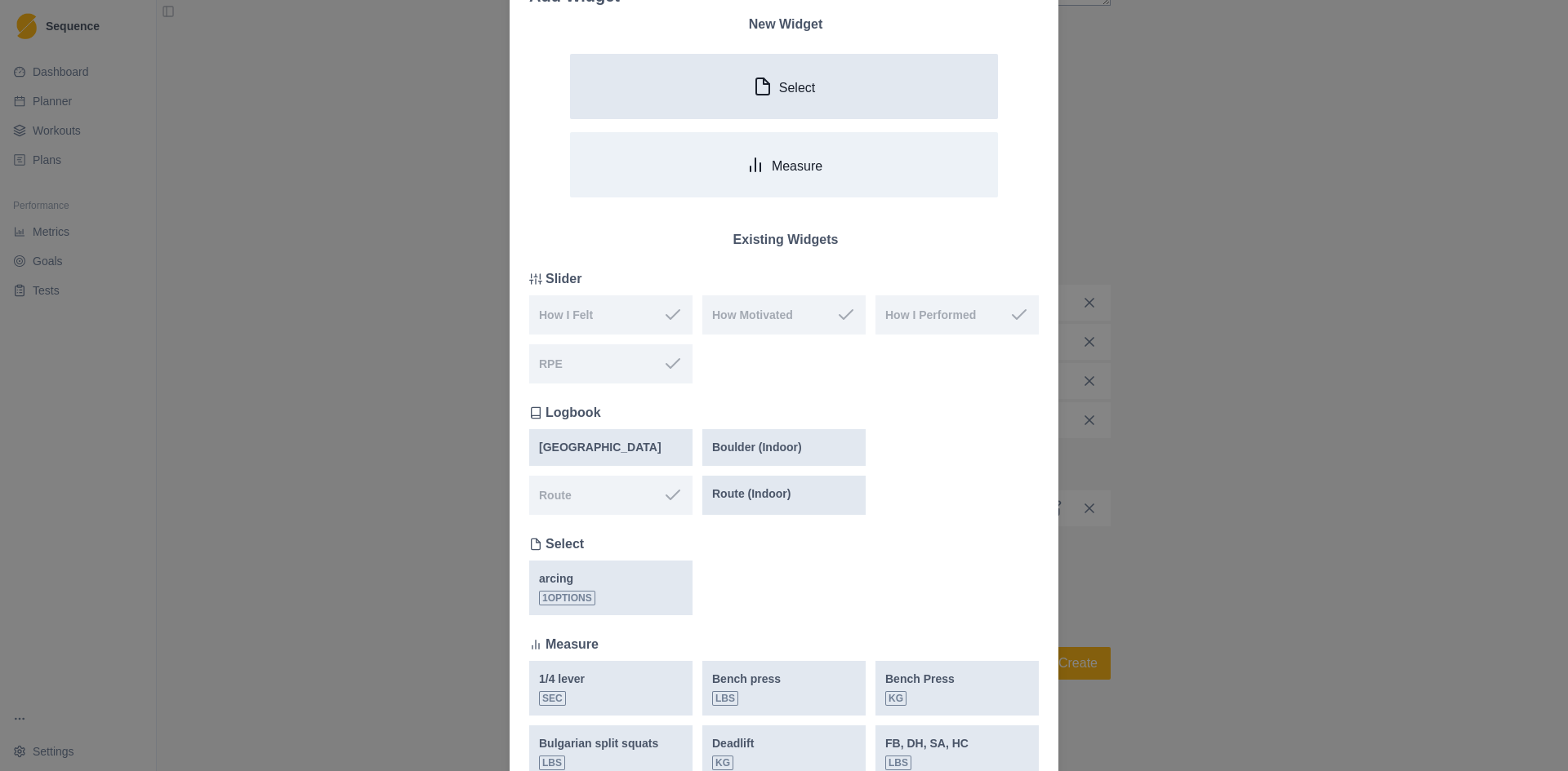
click at [752, 68] on button "Select" at bounding box center [784, 87] width 428 height 66
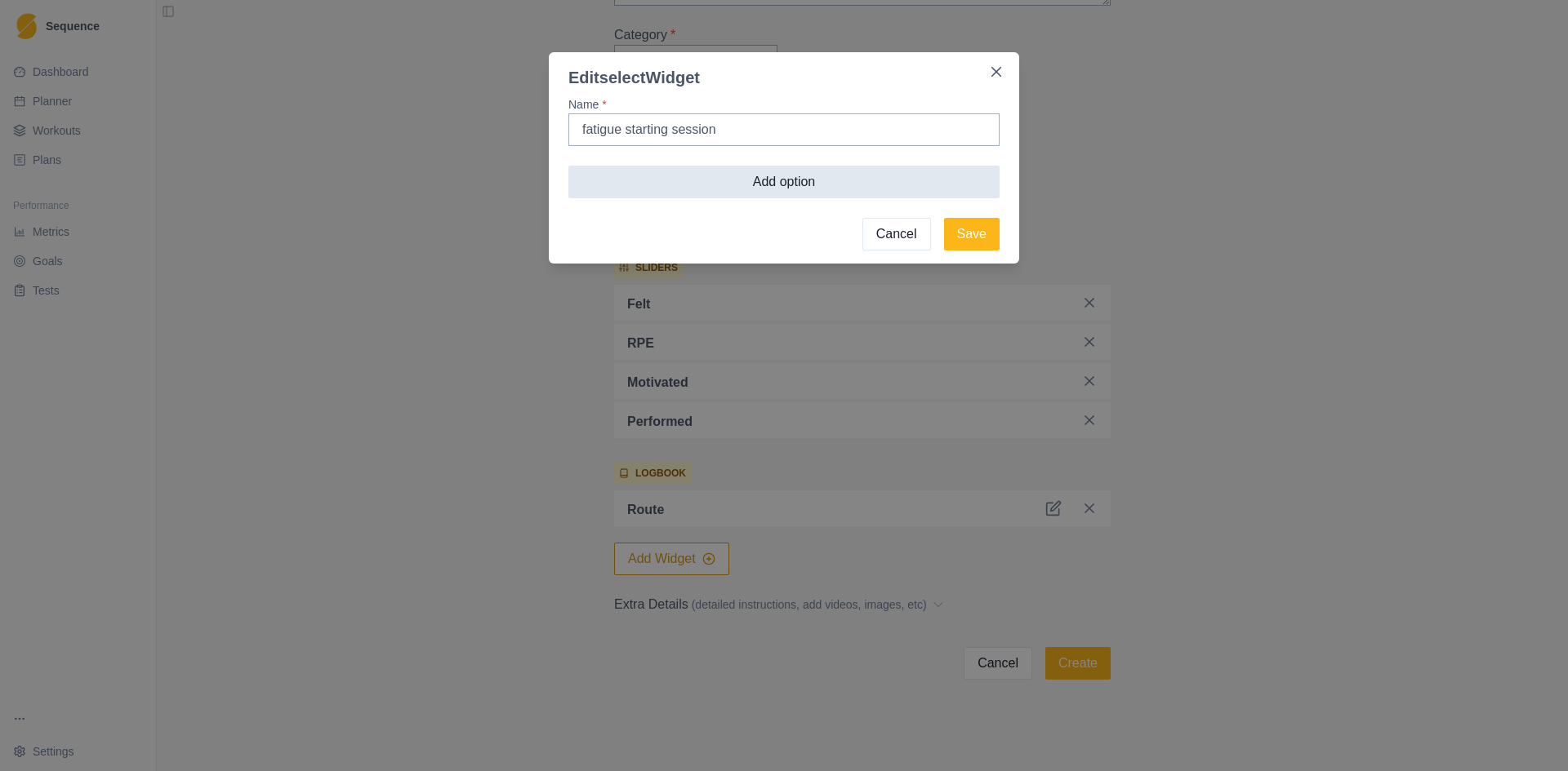
type input "fatigue starting session"
click at [703, 193] on button "Add option" at bounding box center [784, 182] width 431 height 33
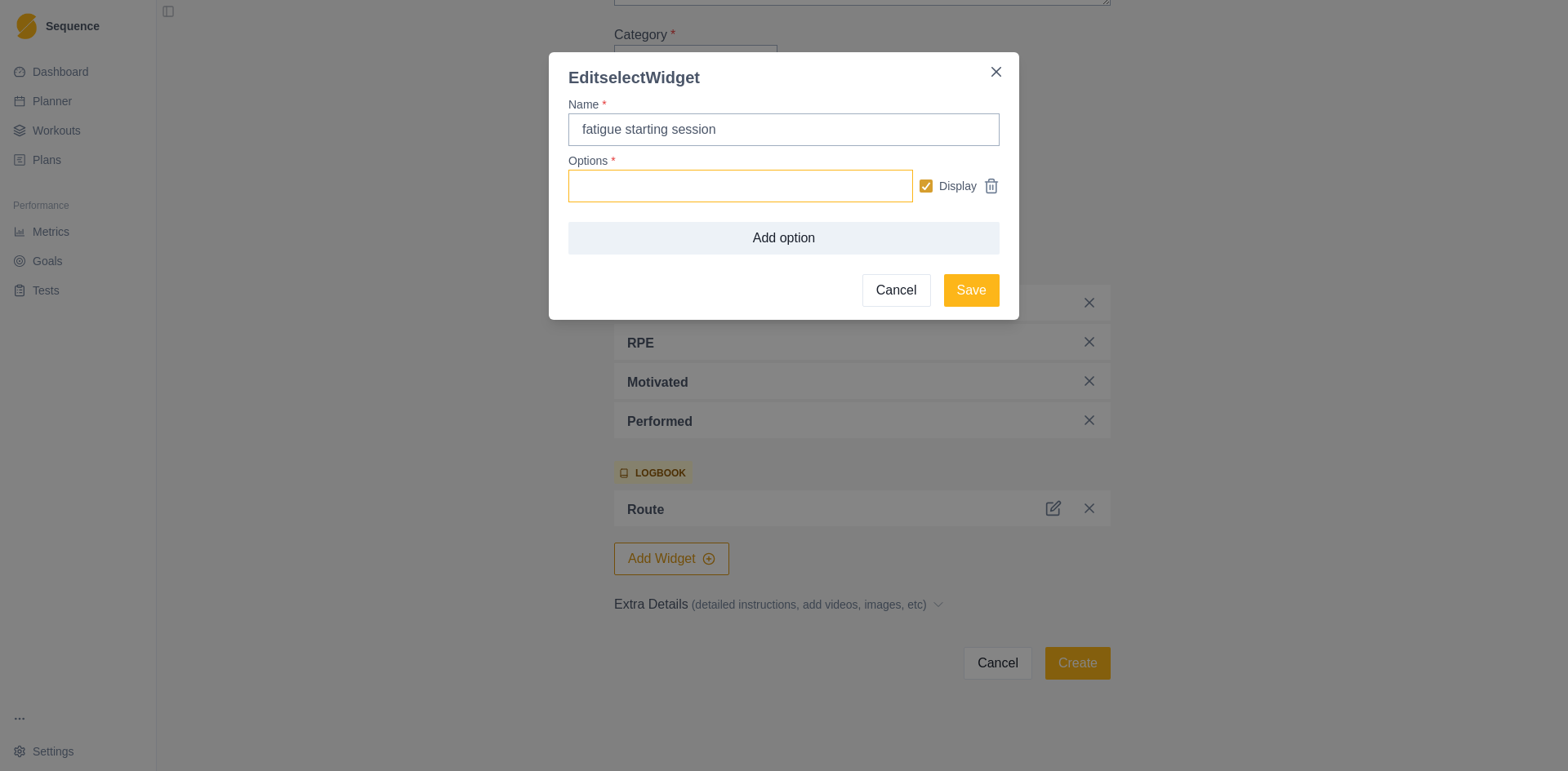
click at [734, 192] on input "Options *" at bounding box center [740, 186] width 344 height 33
type input "fresh"
click at [750, 236] on button "Add option" at bounding box center [784, 238] width 431 height 33
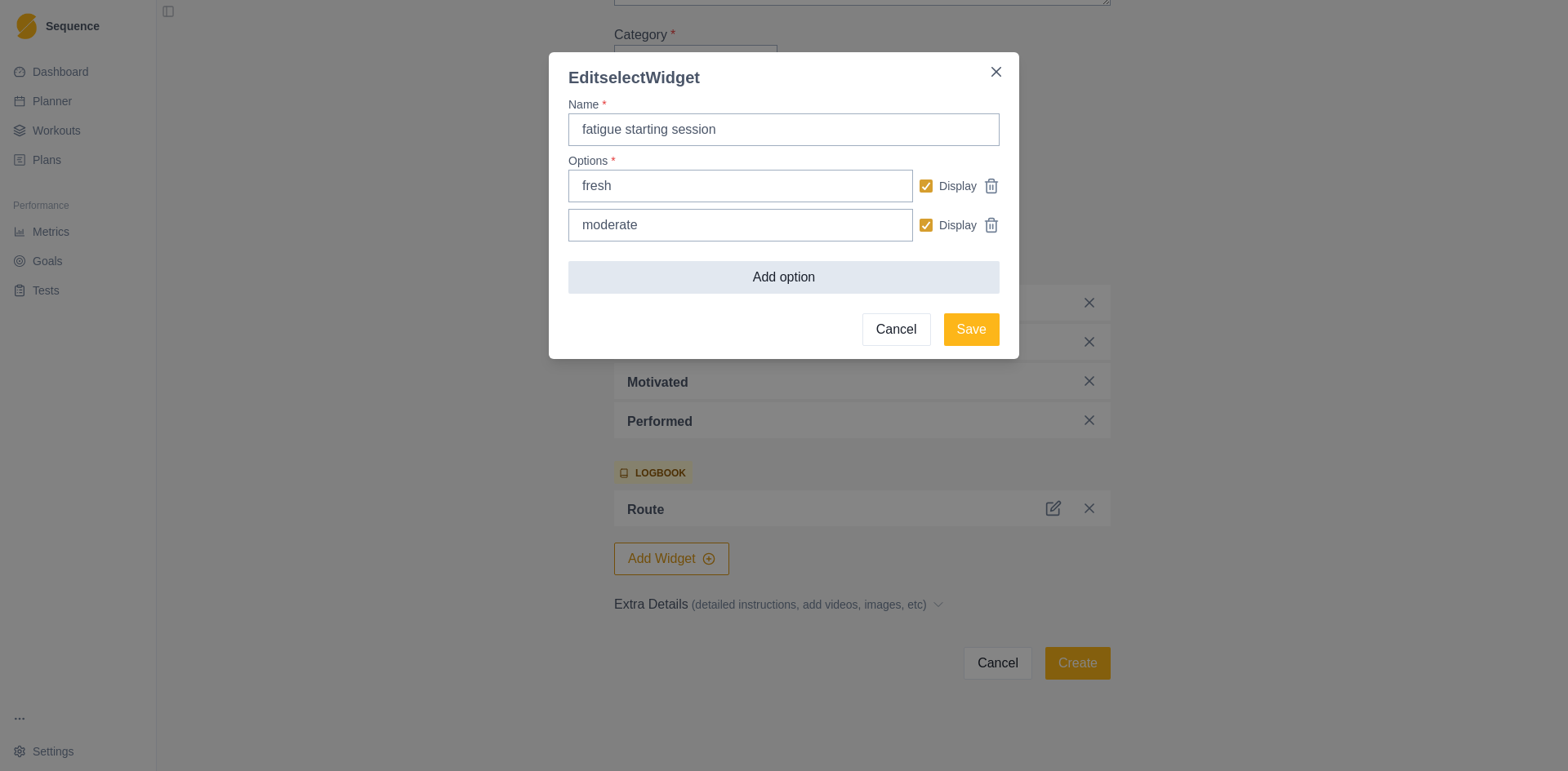
type input "moderate"
click at [738, 271] on button "Add option" at bounding box center [784, 278] width 431 height 33
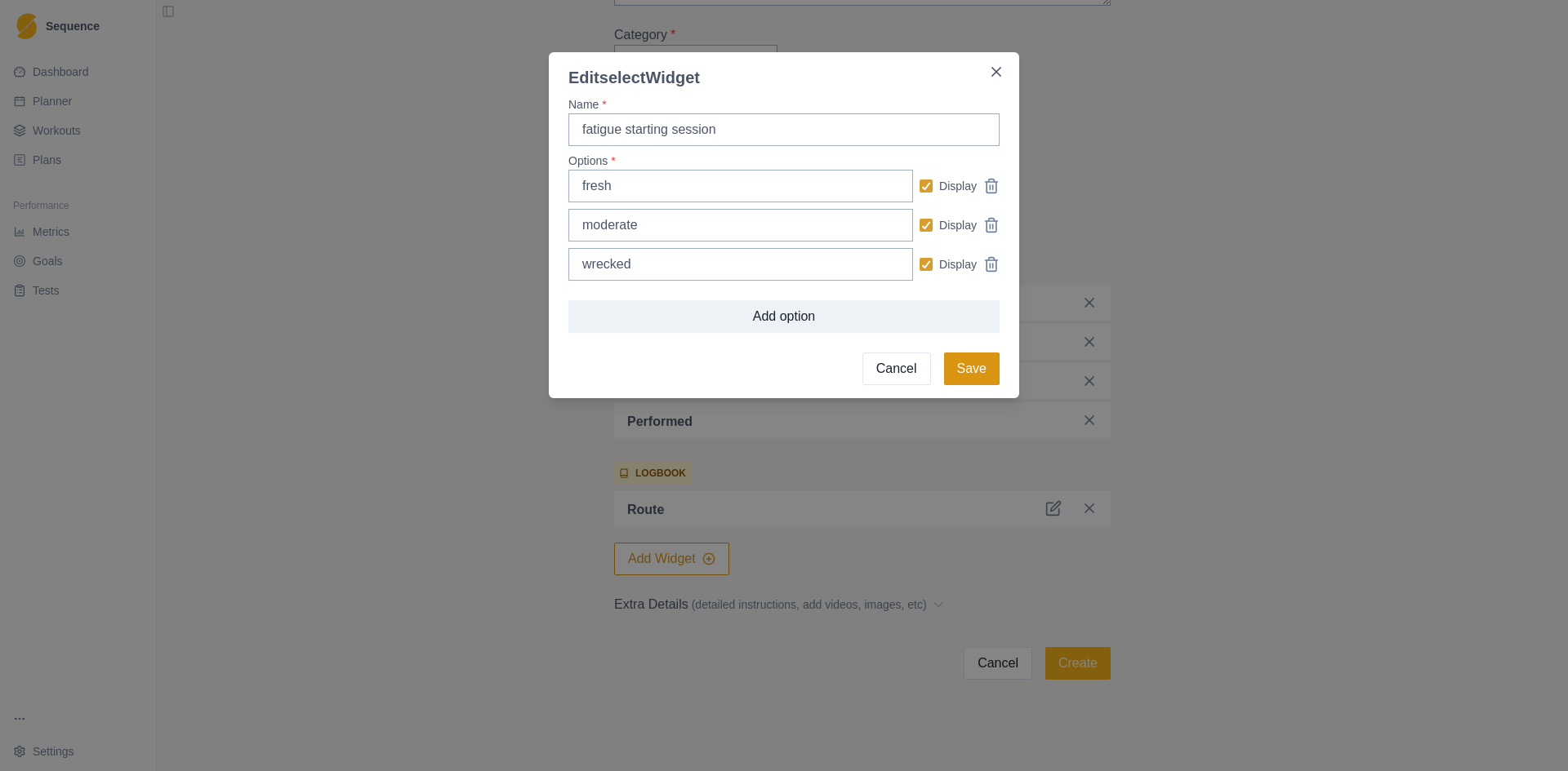
type input "wrecked"
click at [977, 374] on button "Save" at bounding box center [972, 369] width 56 height 33
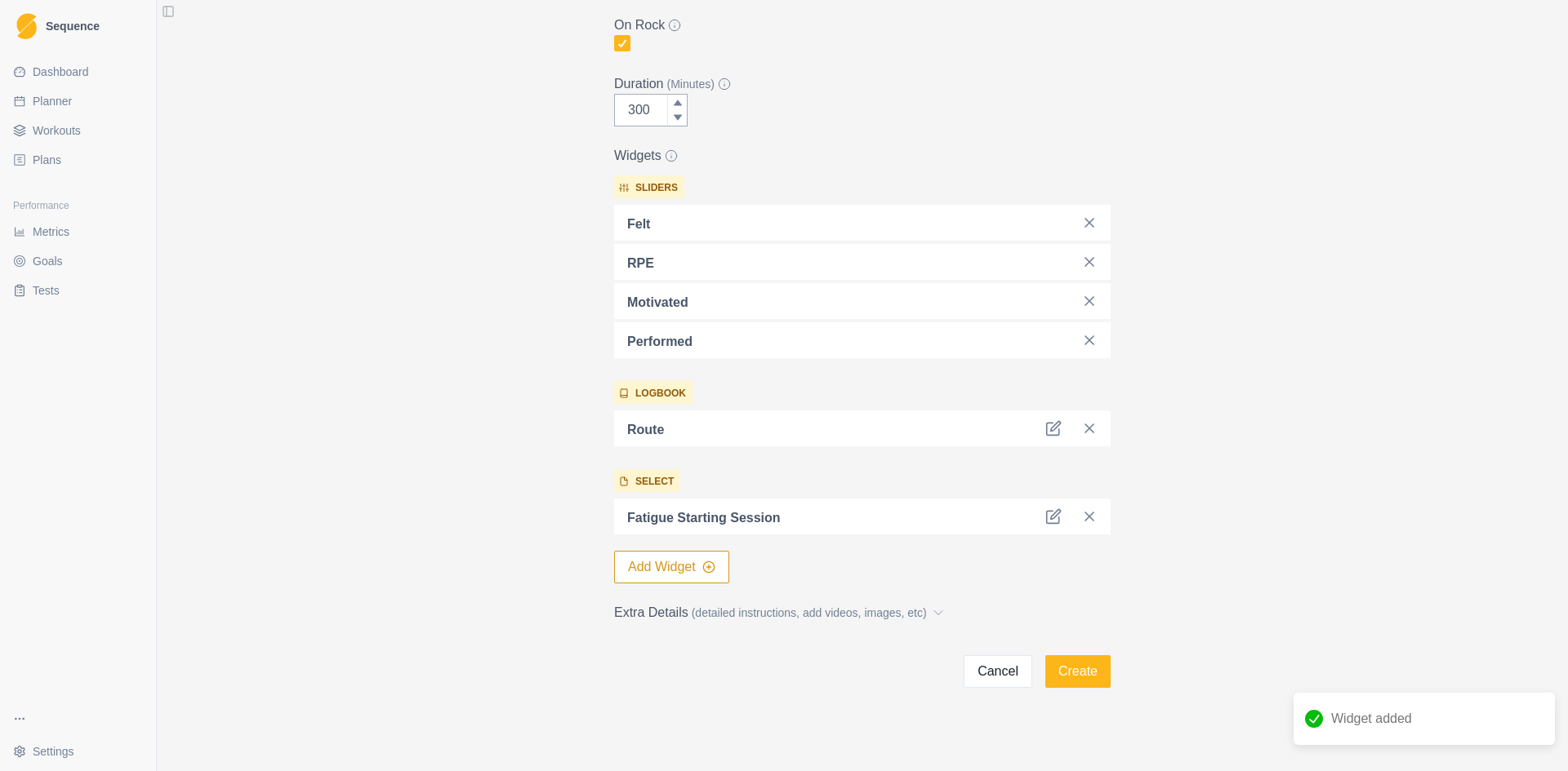
scroll to position [342, 0]
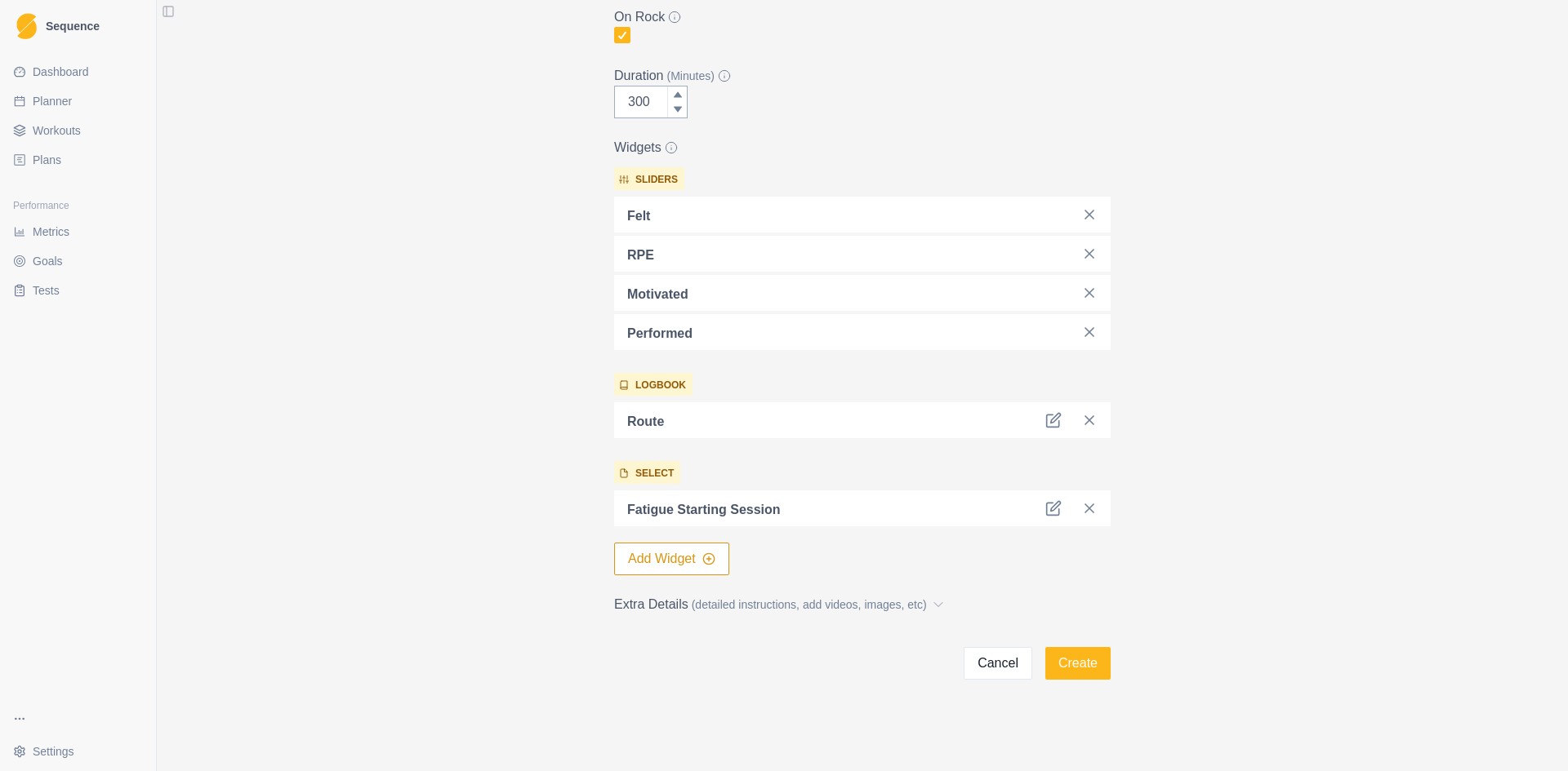
click at [641, 183] on p "sliders" at bounding box center [656, 180] width 43 height 15
click at [1056, 664] on button "Create" at bounding box center [1078, 663] width 66 height 33
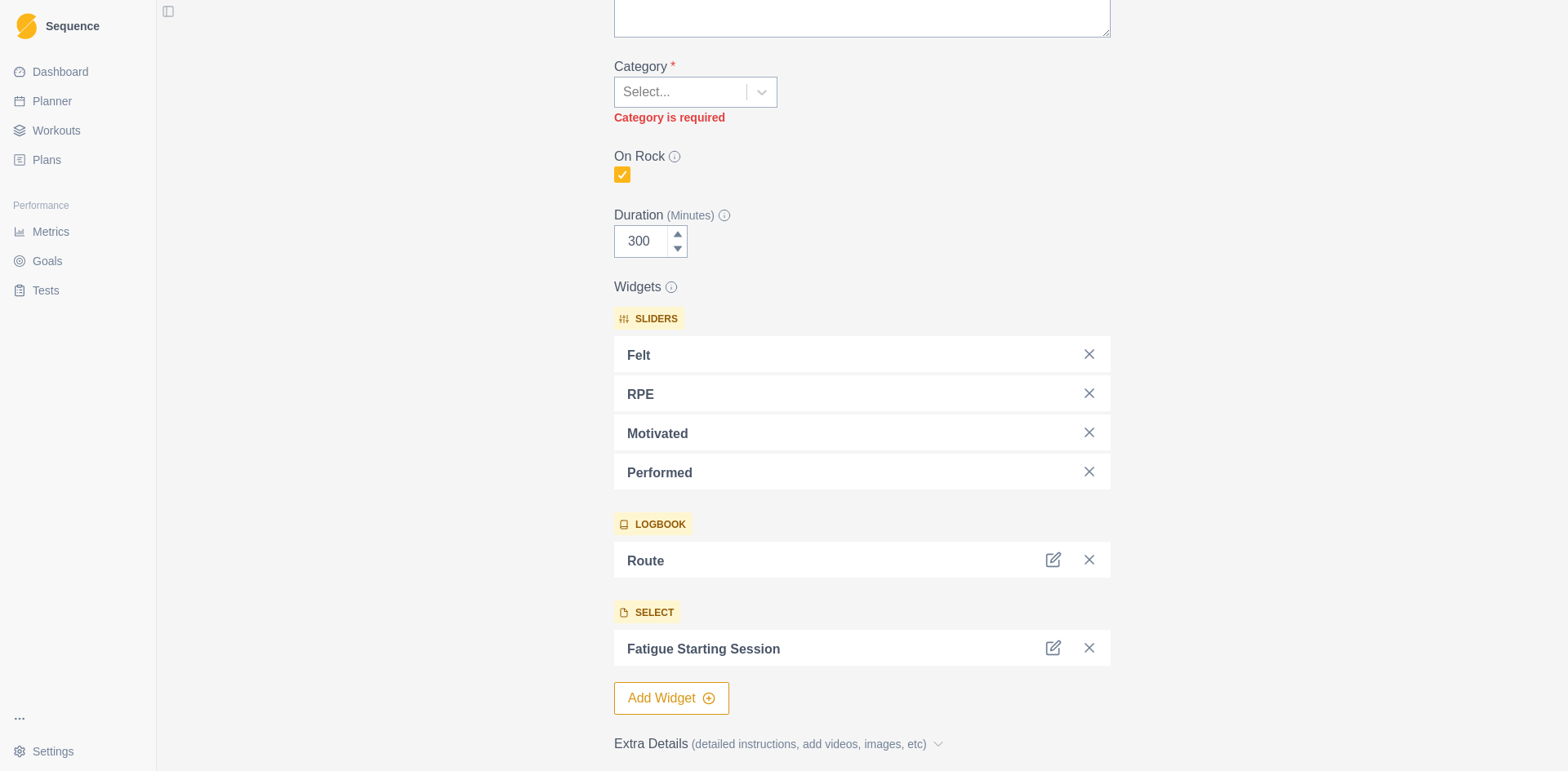
scroll to position [200, 0]
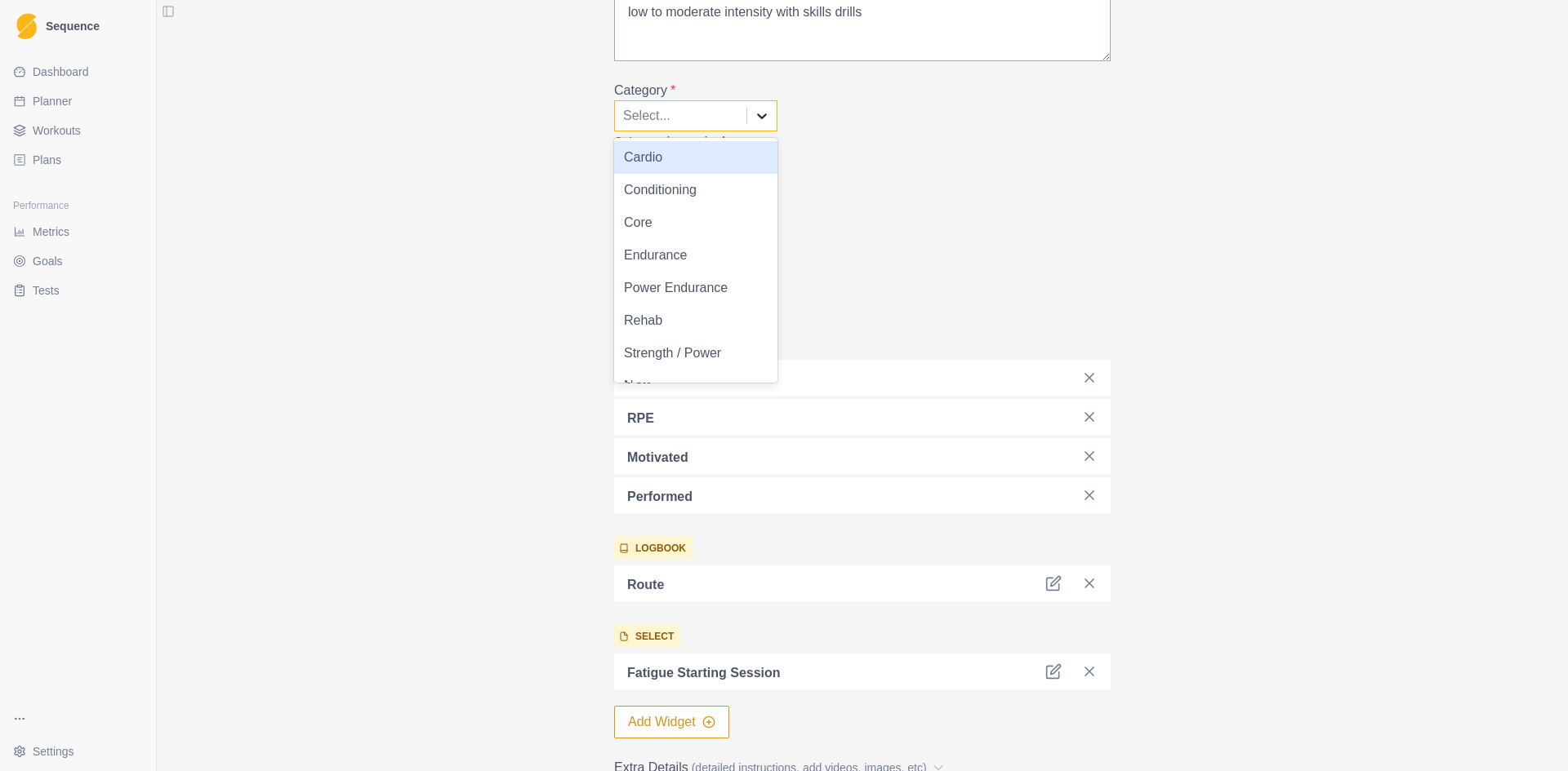
click at [756, 114] on icon at bounding box center [761, 116] width 16 height 16
click at [712, 255] on div "Endurance" at bounding box center [696, 255] width 163 height 33
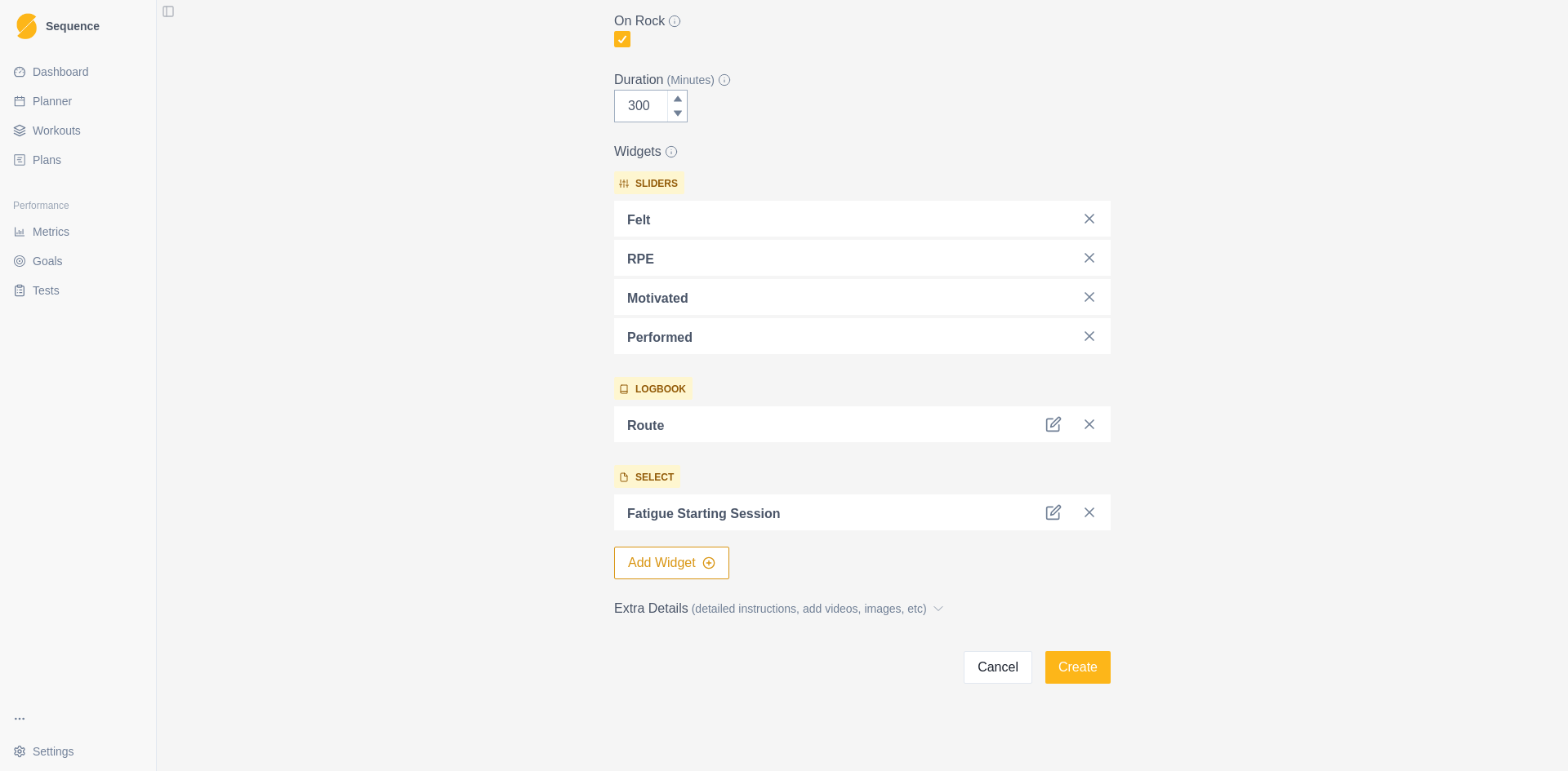
scroll to position [342, 0]
click at [1060, 666] on button "Create" at bounding box center [1078, 663] width 66 height 33
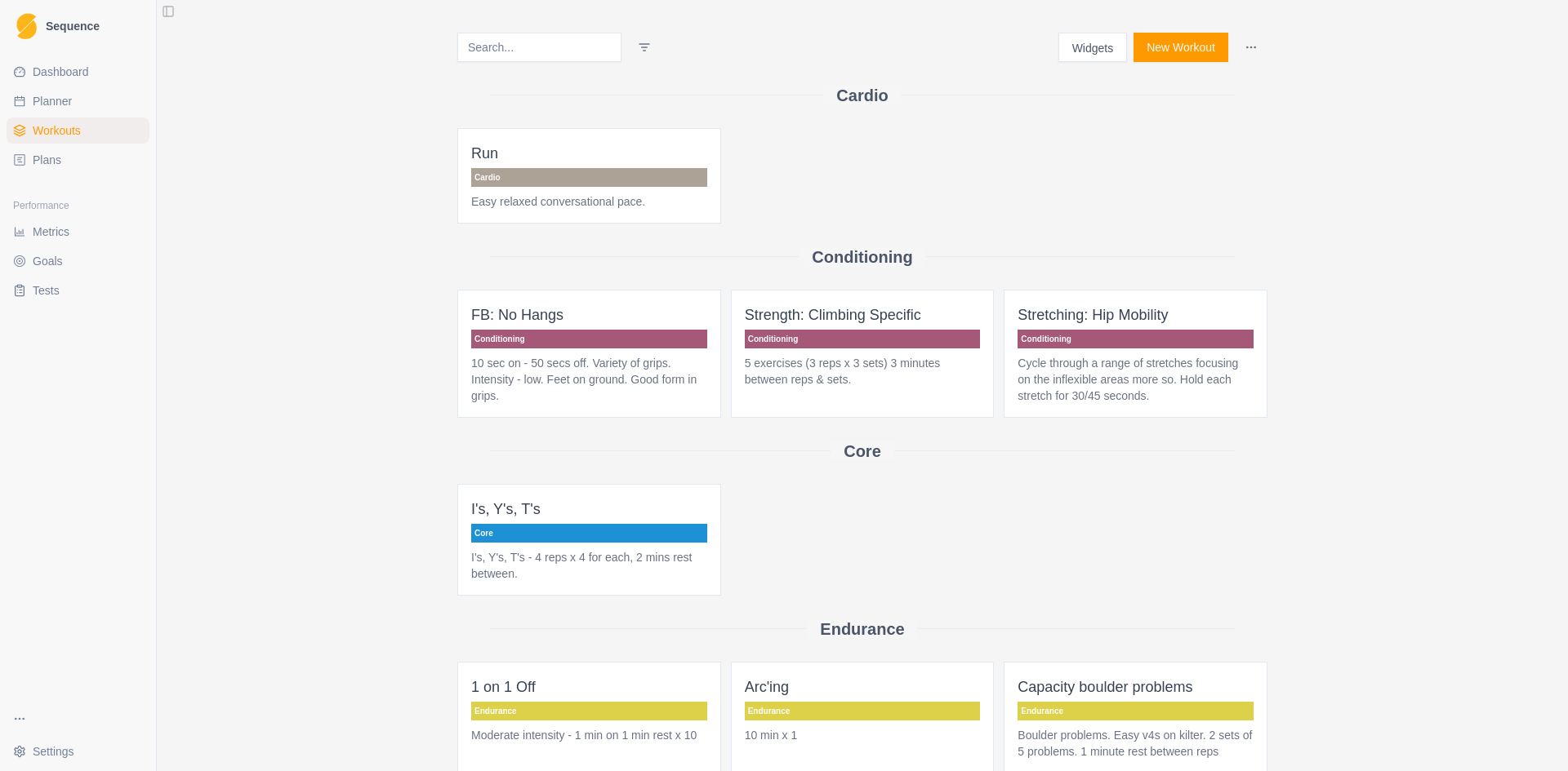
click at [57, 100] on span "Planner" at bounding box center [53, 101] width 39 height 16
select select "month"
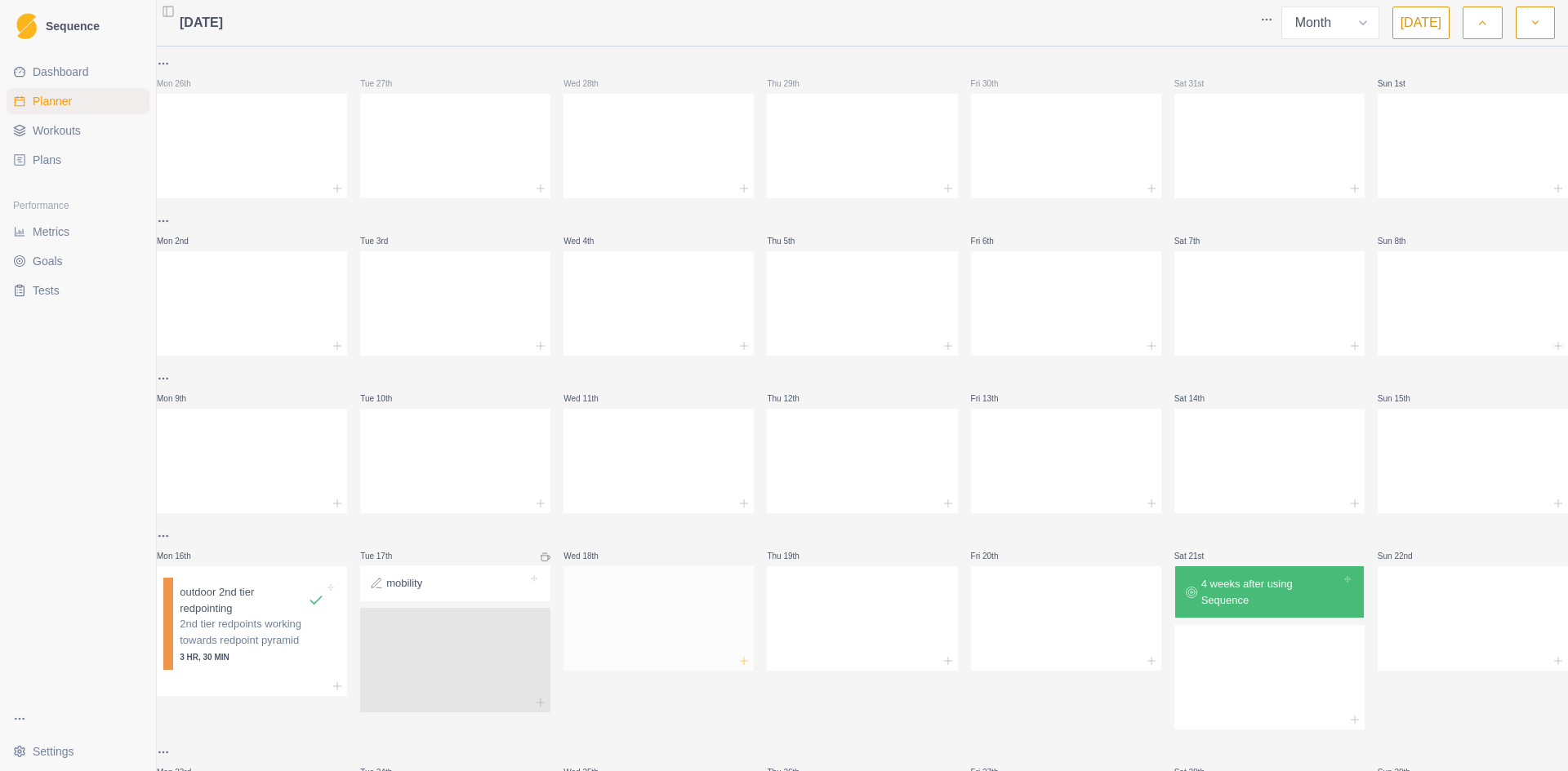
click at [738, 663] on icon at bounding box center [744, 661] width 13 height 13
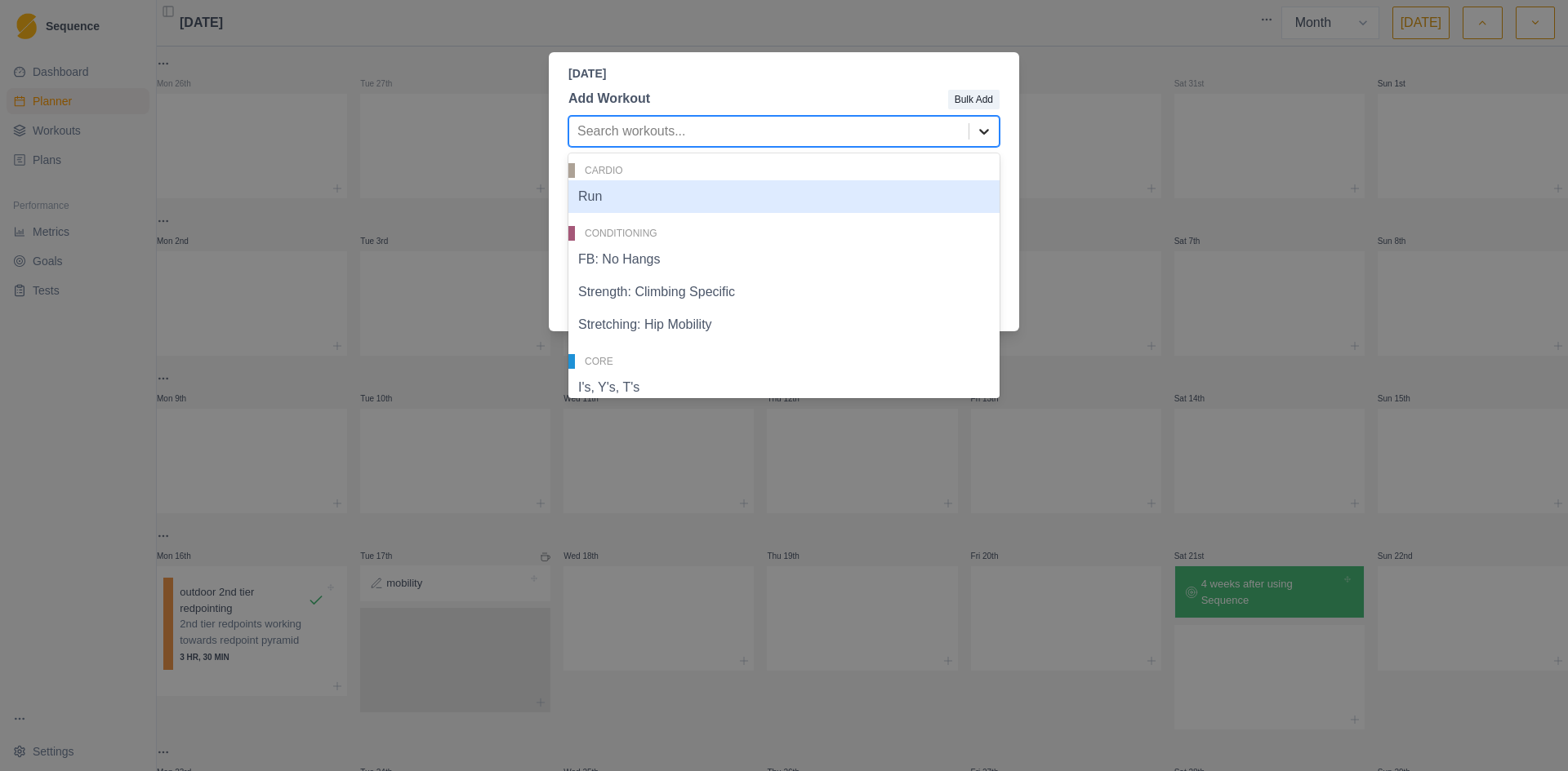
click at [993, 137] on div at bounding box center [984, 131] width 30 height 30
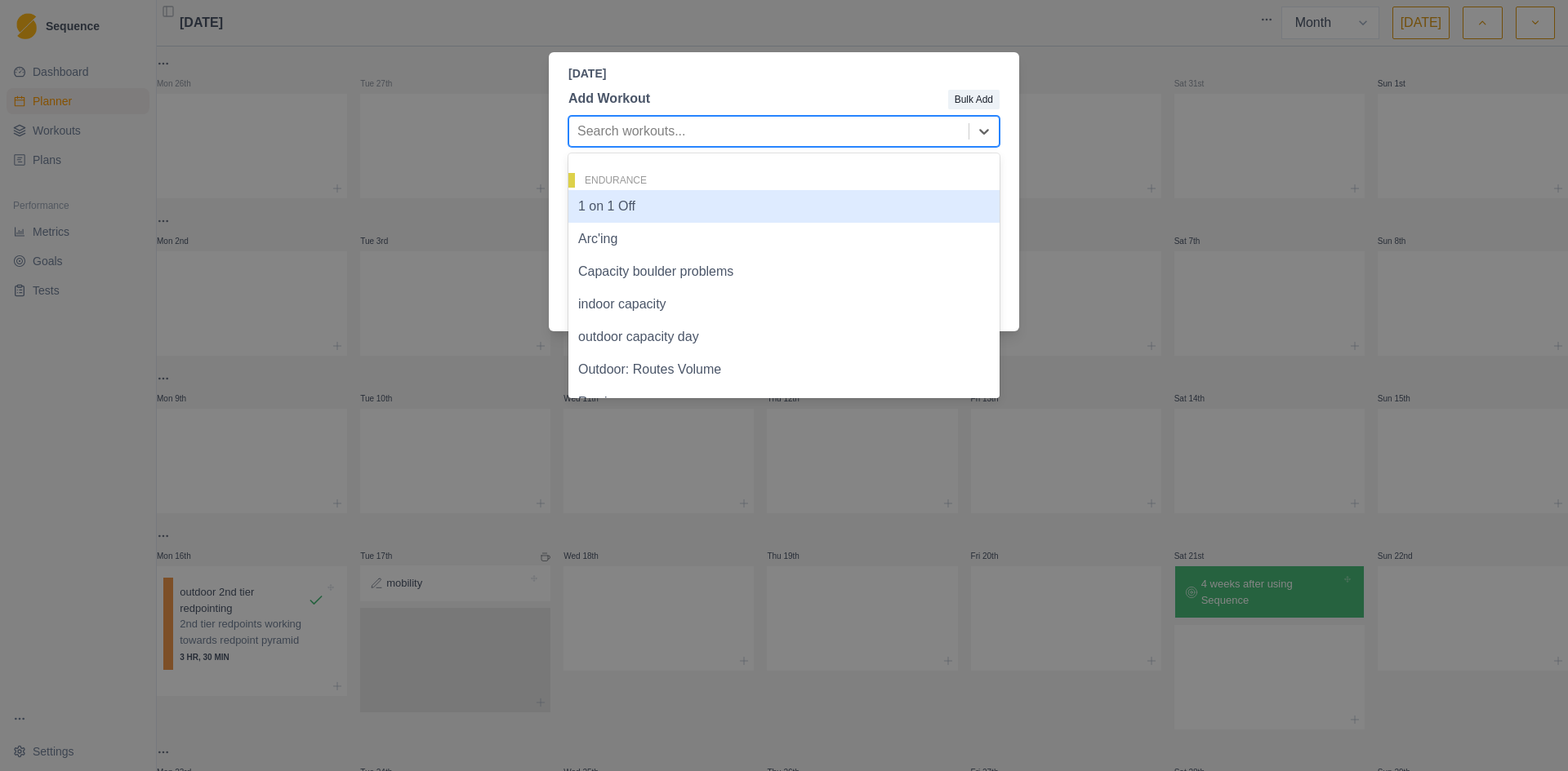
scroll to position [267, 0]
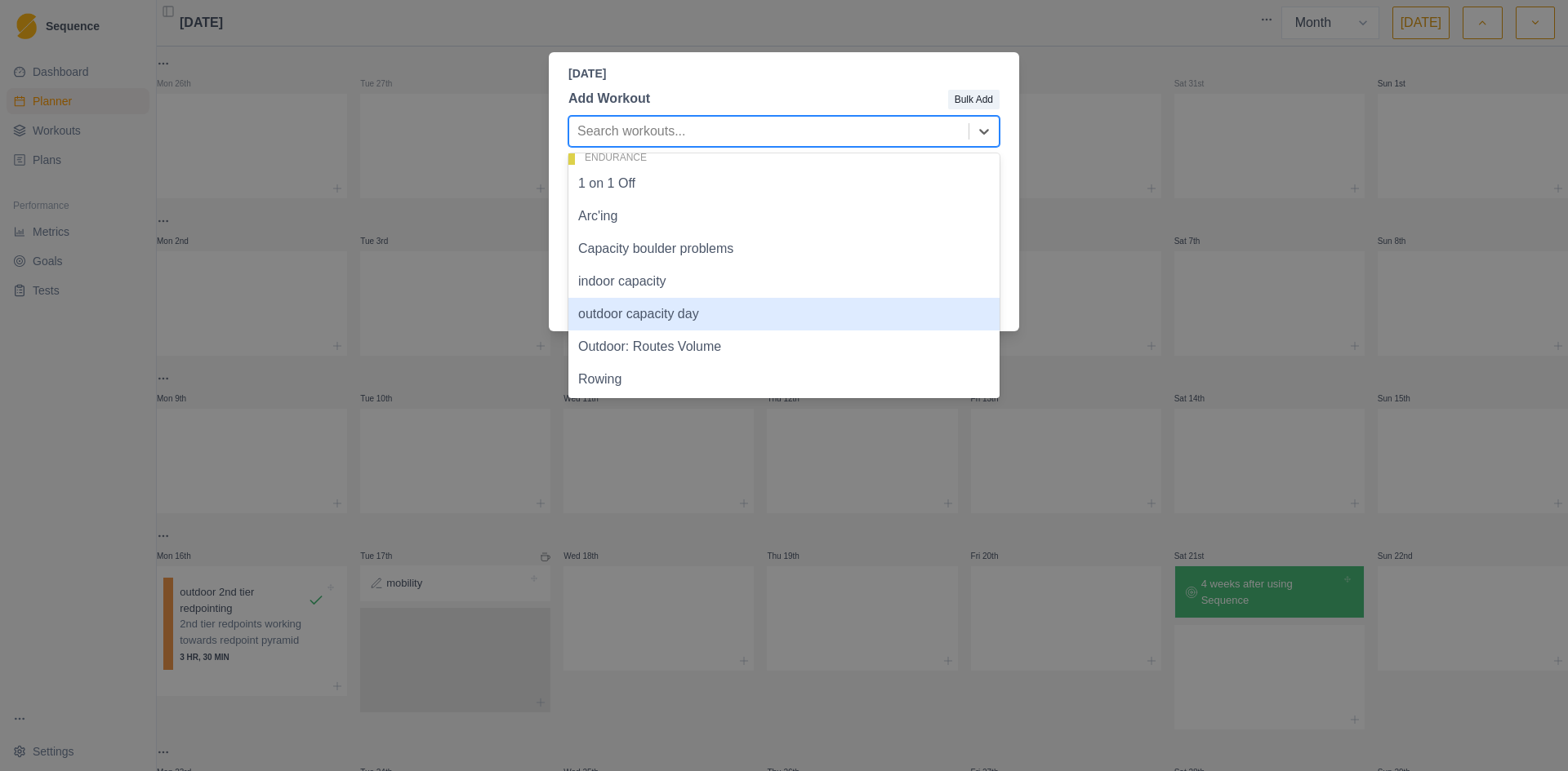
click at [692, 321] on div "outdoor capacity day" at bounding box center [784, 314] width 431 height 33
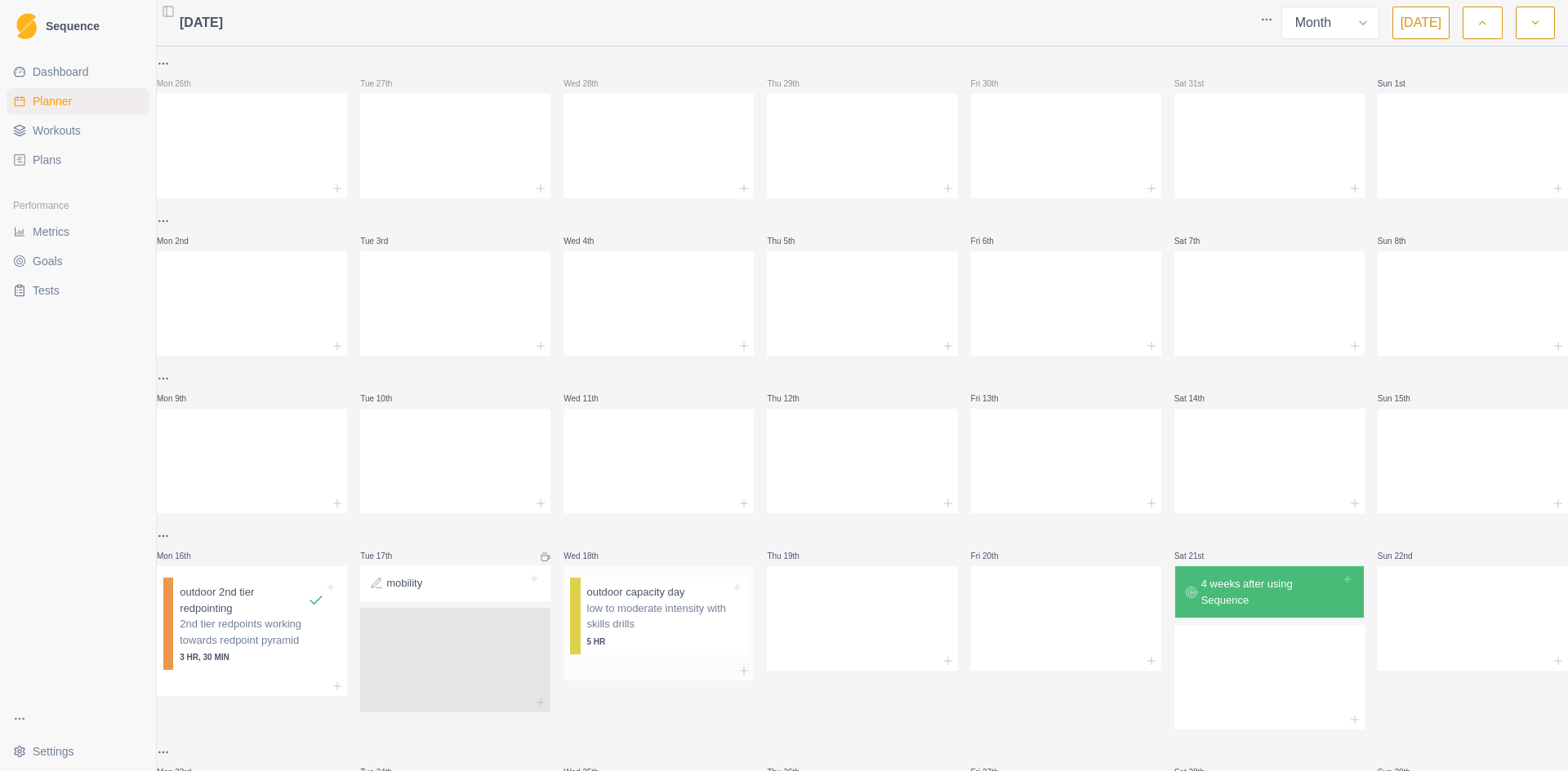
click at [710, 626] on p "low to moderate intensity with skills drills" at bounding box center [660, 617] width 145 height 32
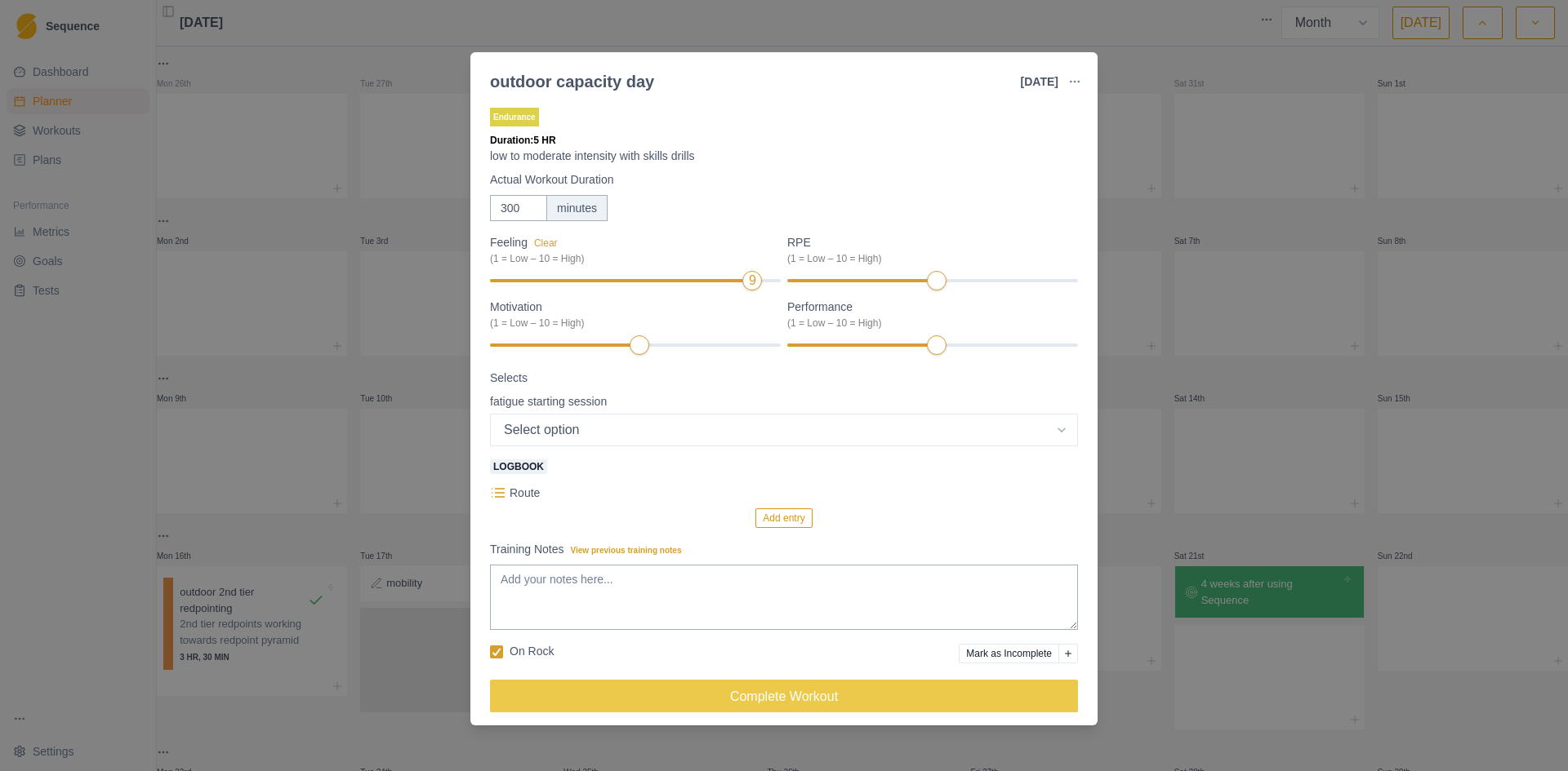
click at [728, 279] on div "9" at bounding box center [635, 281] width 291 height 11
click at [1048, 429] on select "Select option fresh moderate wrecked" at bounding box center [784, 430] width 588 height 33
select select "1"
click at [490, 414] on select "Select option fresh moderate wrecked" at bounding box center [784, 430] width 588 height 33
click at [765, 514] on button "Add entry" at bounding box center [783, 518] width 57 height 20
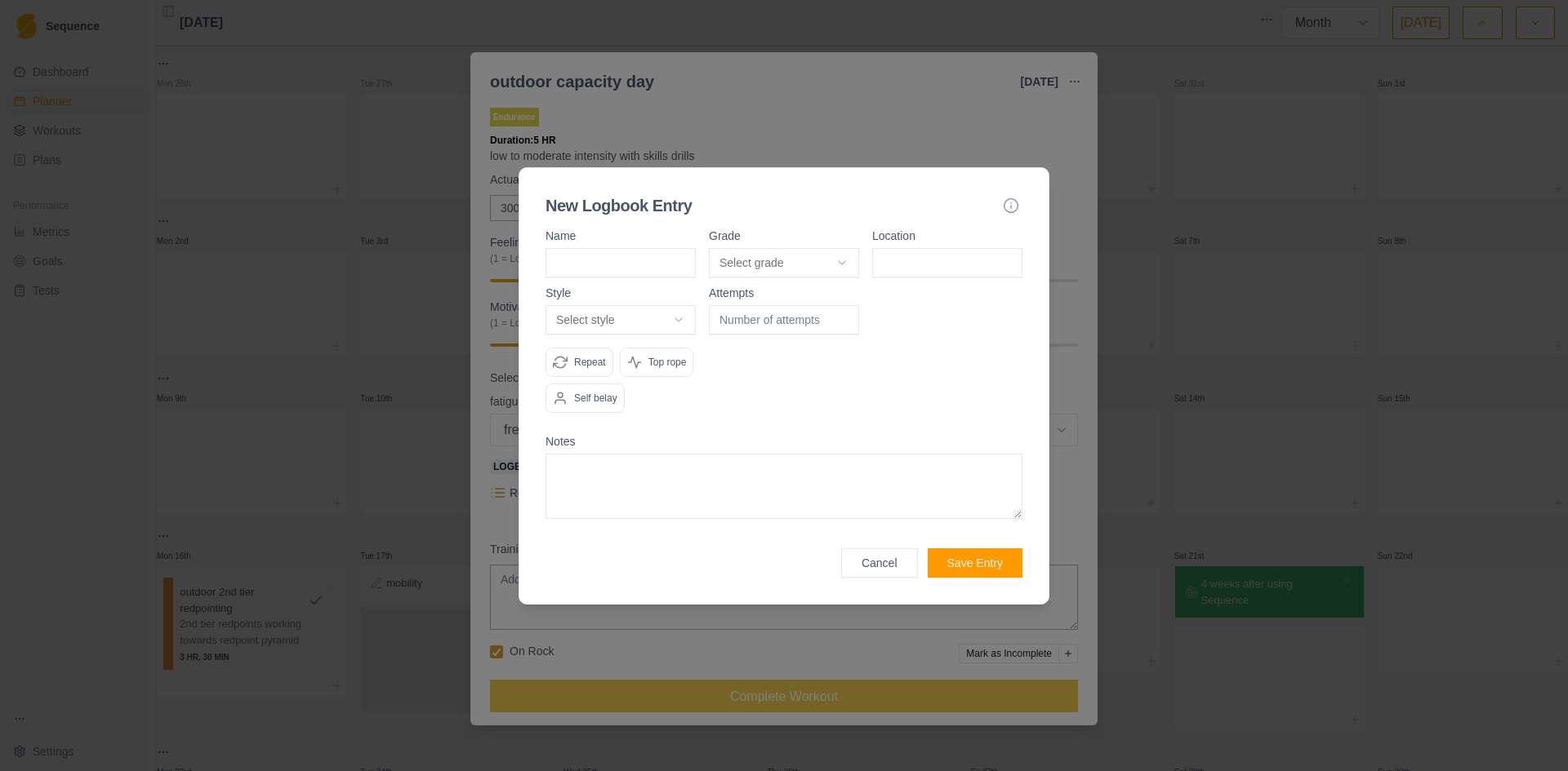
click at [609, 267] on input at bounding box center [620, 263] width 150 height 30
type input "5"
type input "5.11"
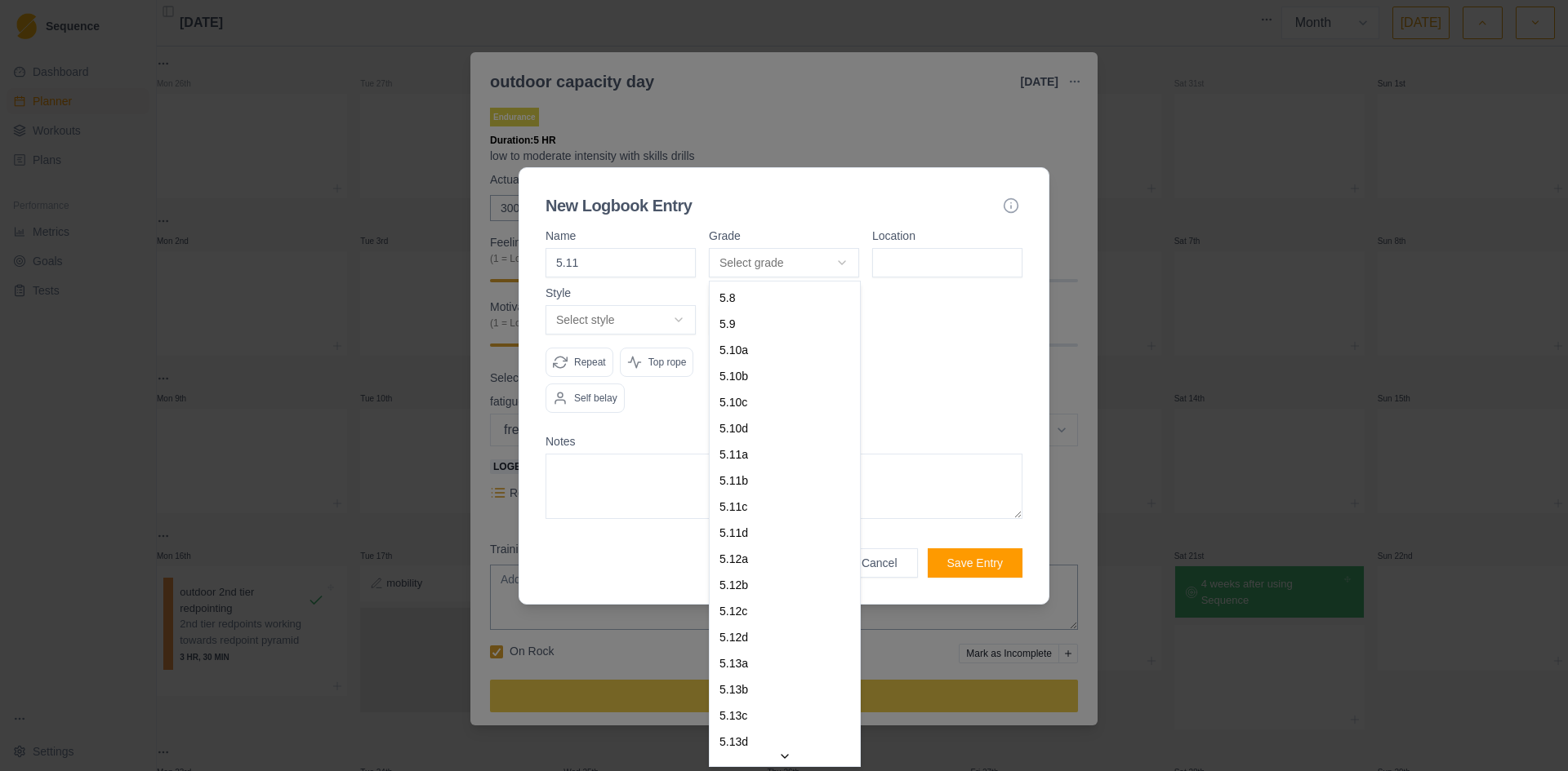
click at [783, 255] on body "Sequence Dashboard Planner Workouts Plans Performance Metrics Goals Tests Setti…" at bounding box center [784, 385] width 1568 height 771
select select "bff312e5-f14e-4ec4-9463-e6281baa9d92"
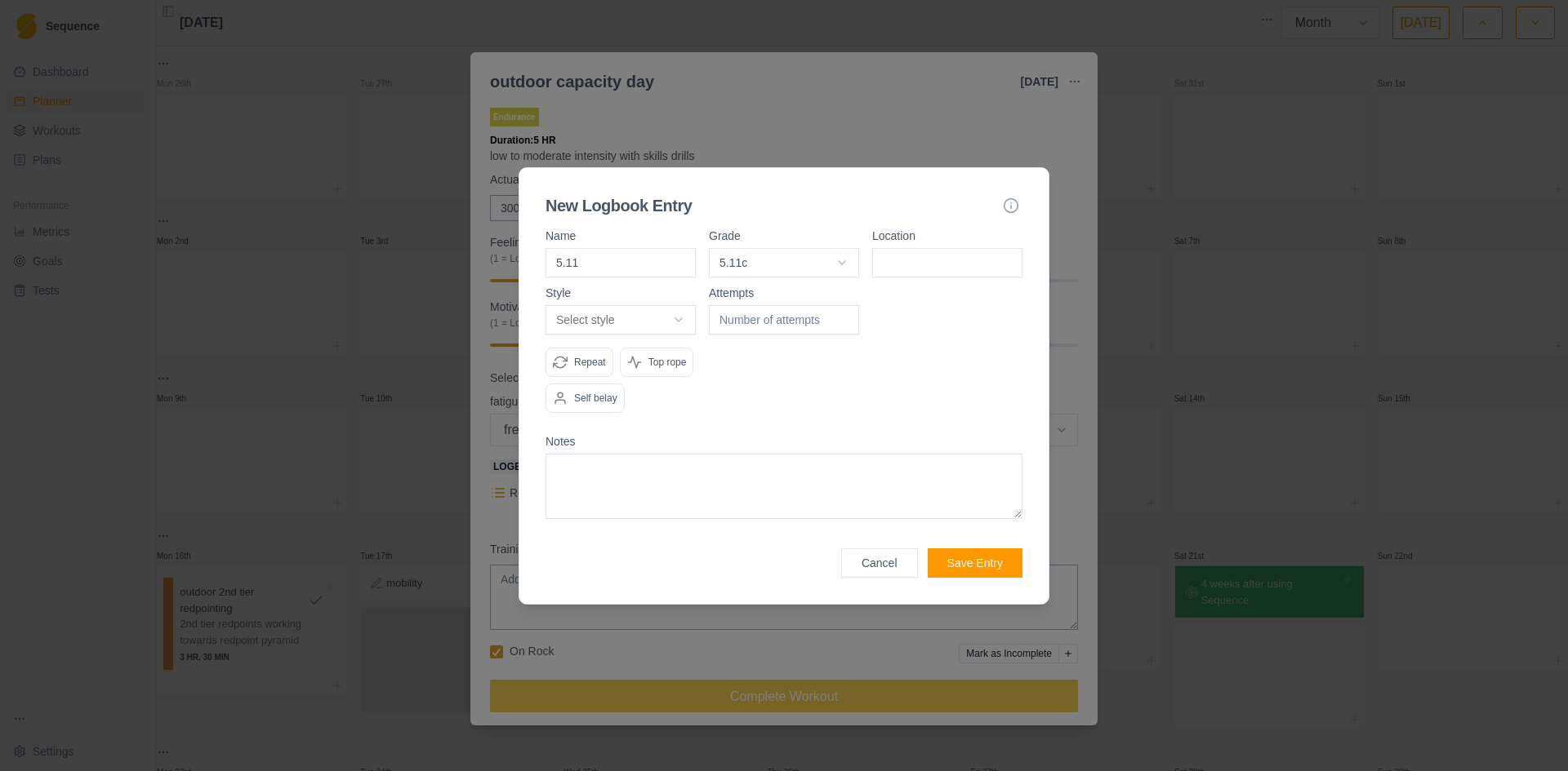
click at [918, 257] on input at bounding box center [947, 263] width 150 height 30
type input "volunteer canyon"
click at [684, 319] on body "Sequence Dashboard Planner Workouts Plans Performance Metrics Goals Tests Setti…" at bounding box center [784, 385] width 1568 height 771
select select "redpoint"
click at [568, 362] on div "Repeat" at bounding box center [579, 362] width 68 height 30
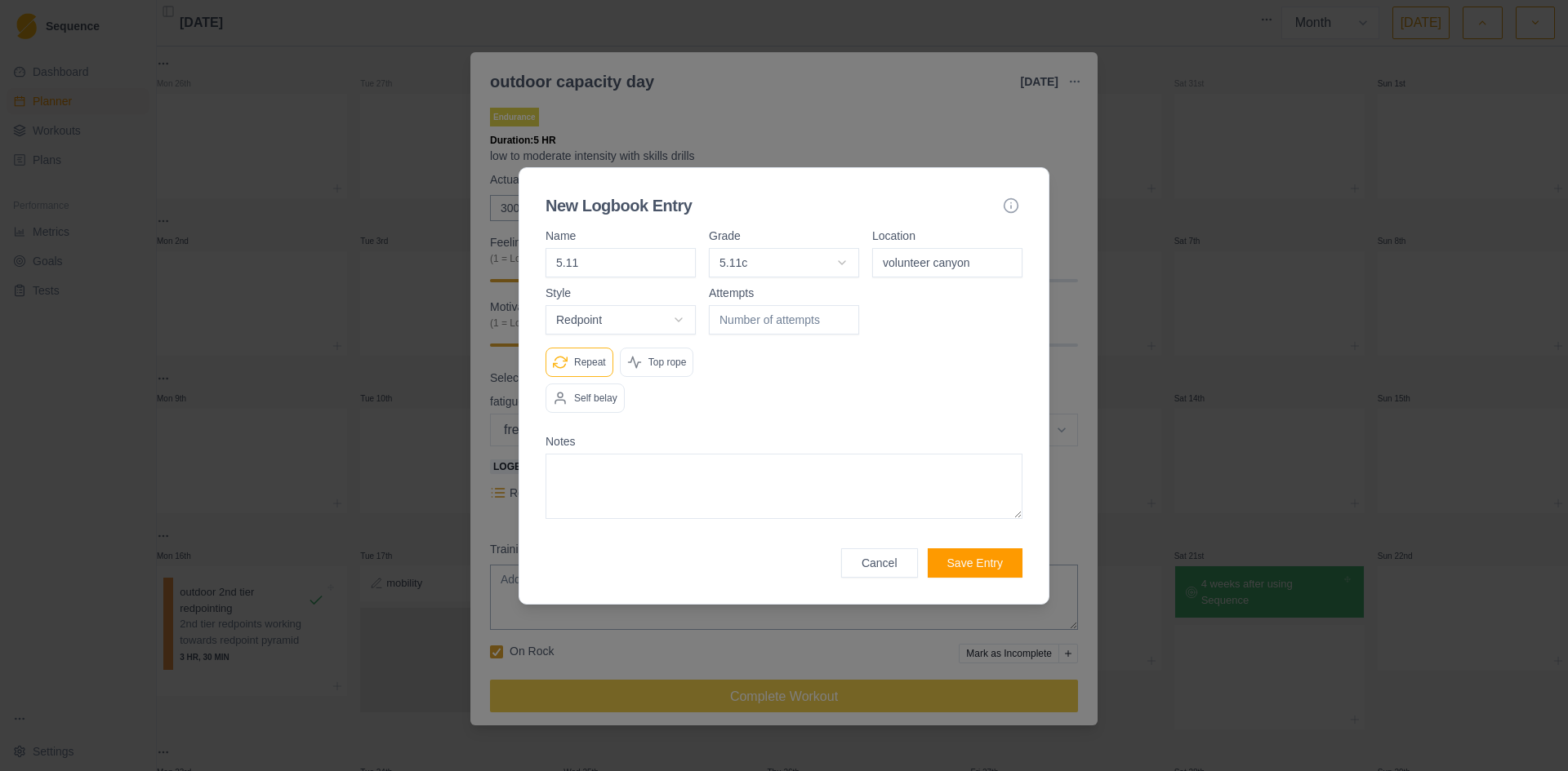
click at [991, 561] on button "Save Entry" at bounding box center [974, 563] width 94 height 30
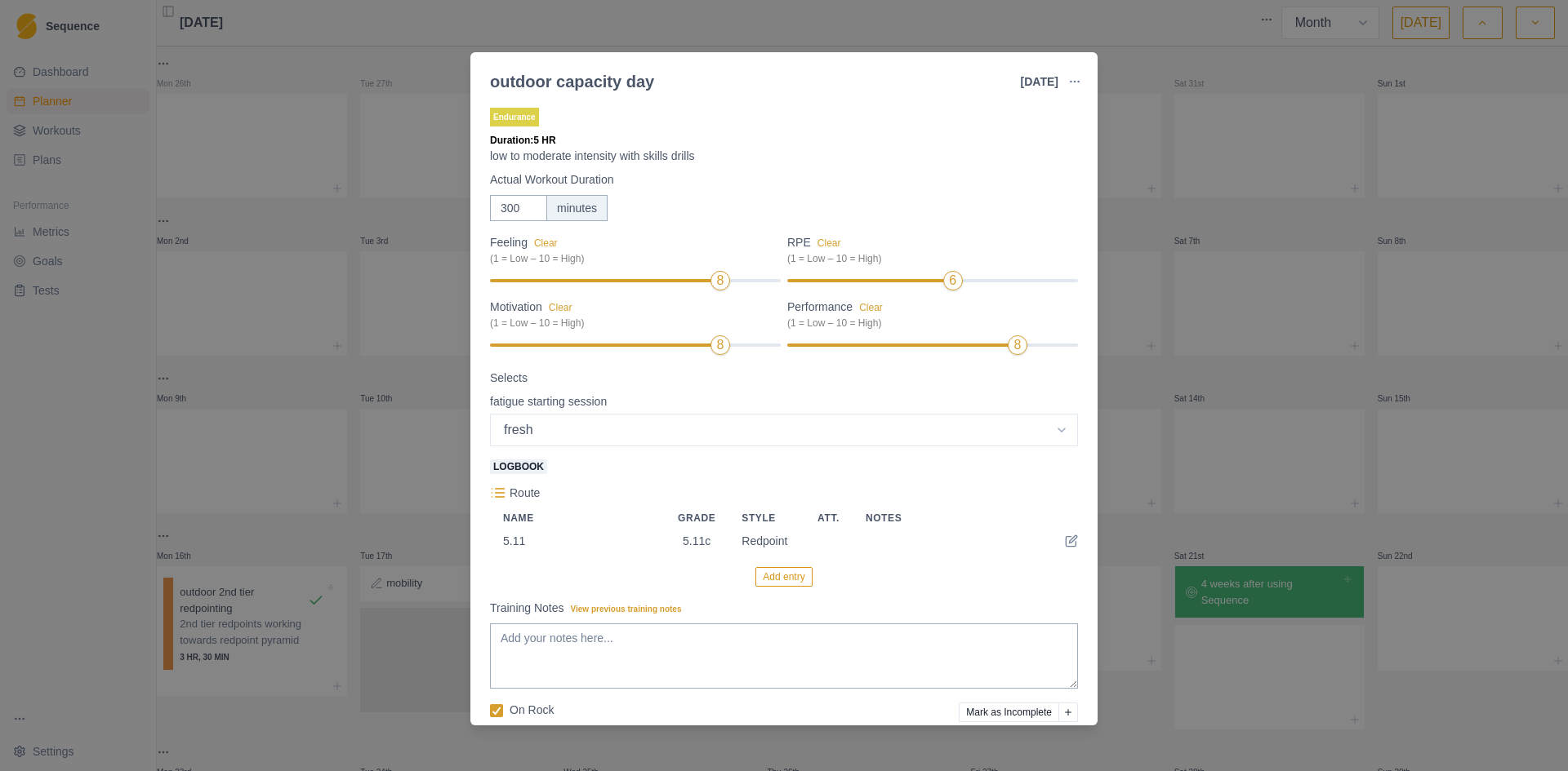
click at [783, 583] on button "Add entry" at bounding box center [783, 577] width 57 height 20
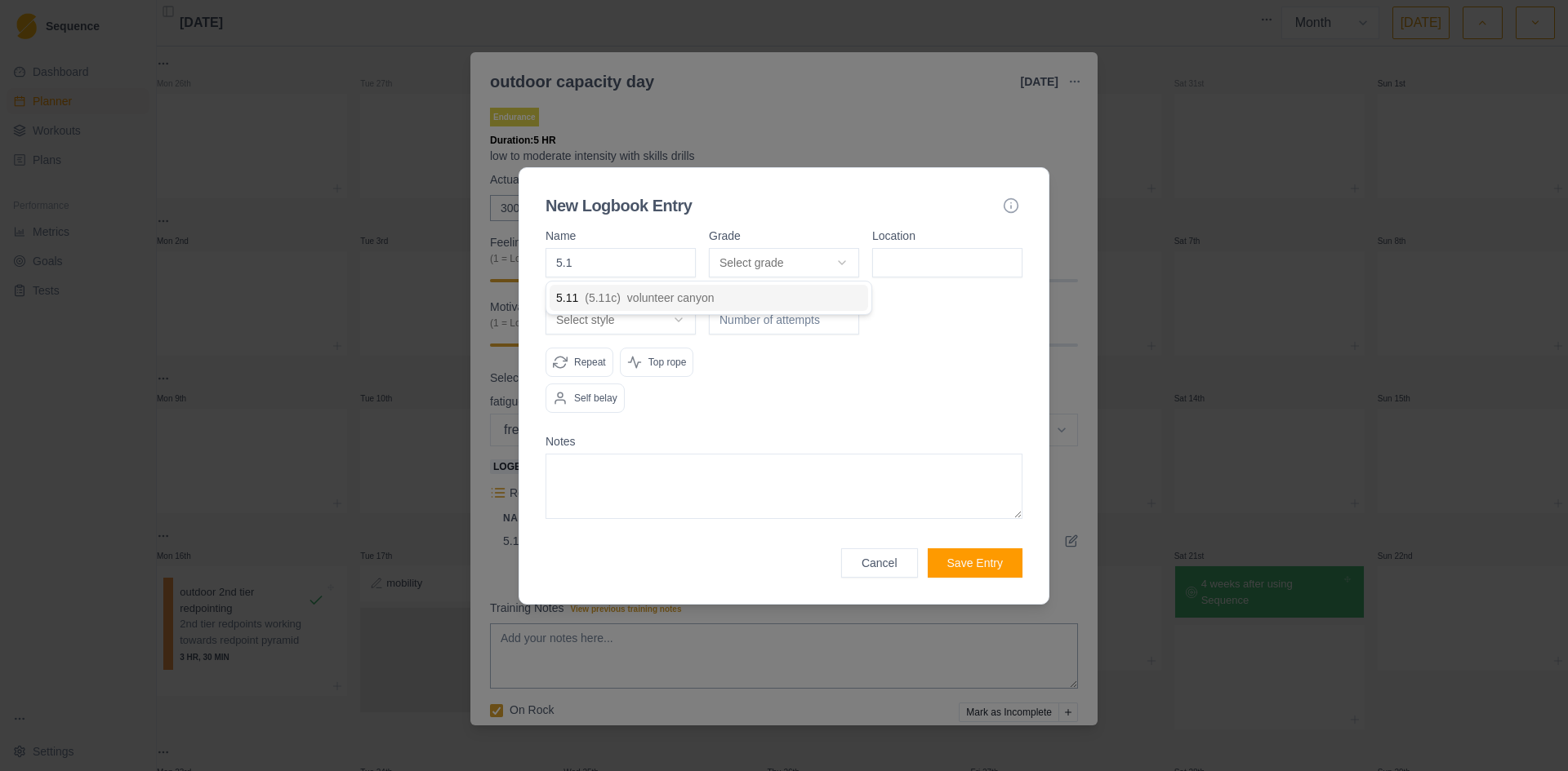
type input "5.11"
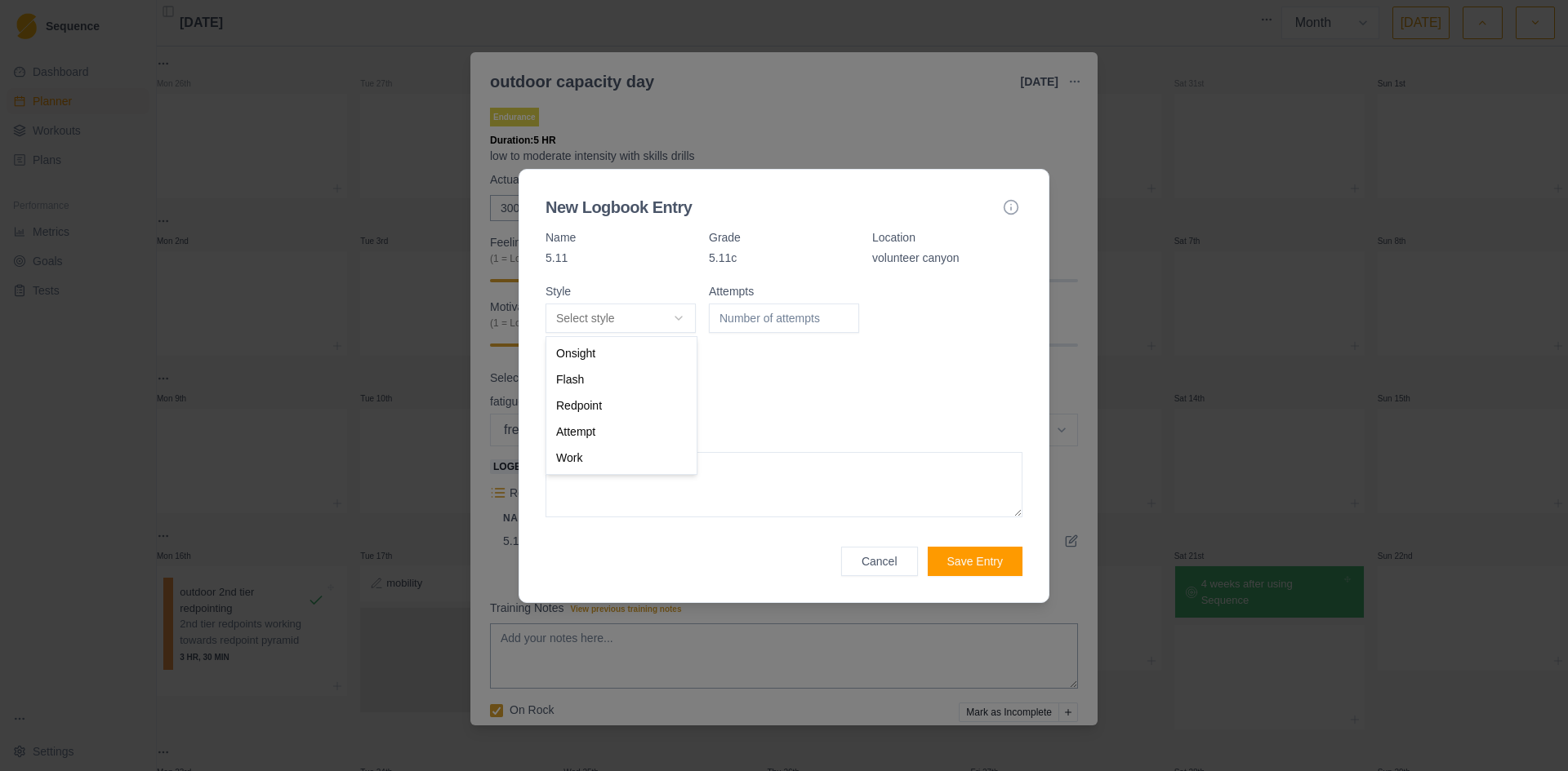
click at [677, 319] on body "Sequence Dashboard Planner Workouts Plans Performance Metrics Goals Tests Setti…" at bounding box center [784, 385] width 1568 height 771
select select "redpoint"
click at [752, 324] on input "number" at bounding box center [784, 319] width 150 height 30
type input "1"
click at [606, 400] on p "Self belay" at bounding box center [595, 397] width 44 height 15
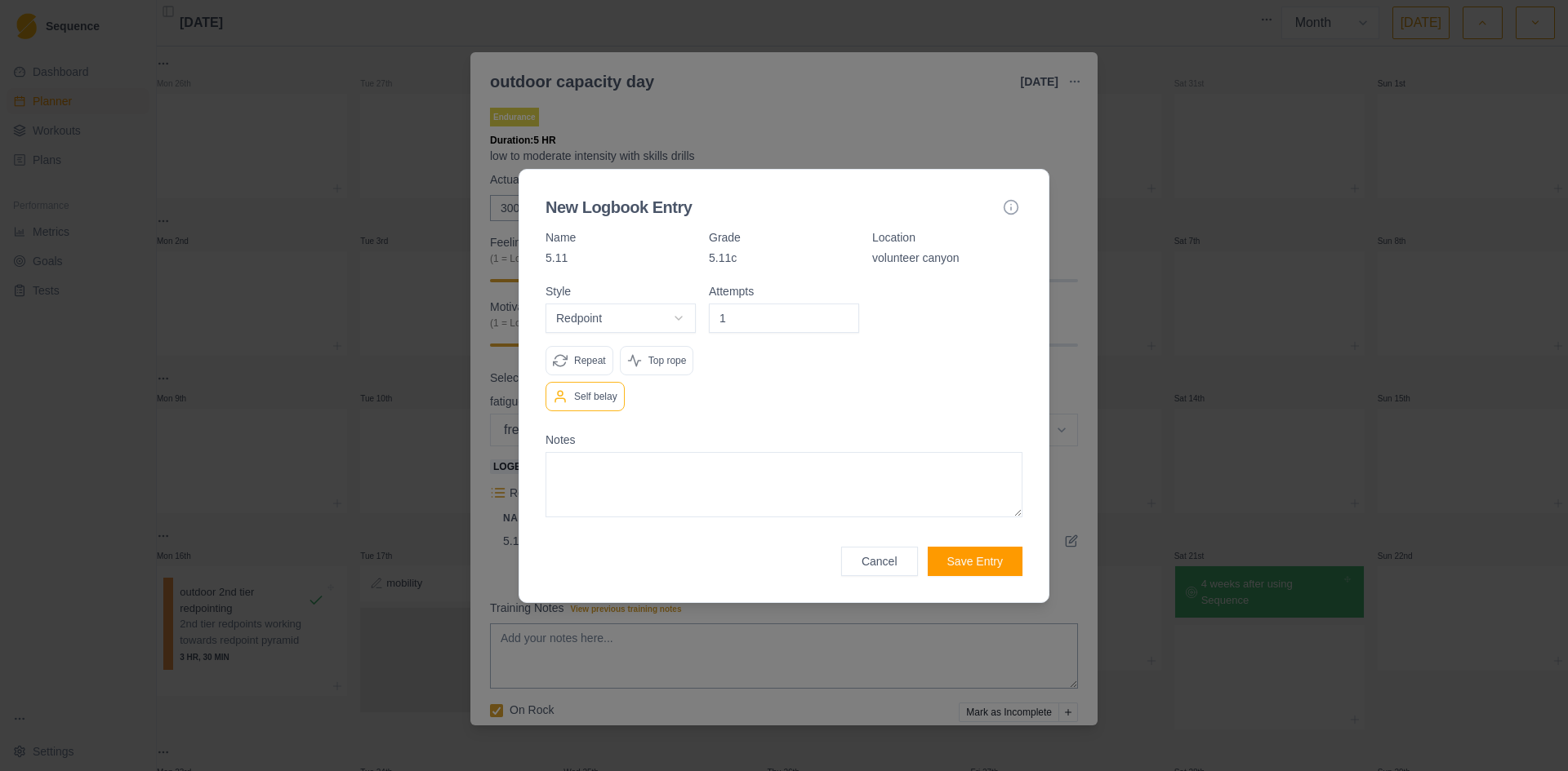
click at [977, 562] on button "Save Entry" at bounding box center [974, 562] width 94 height 30
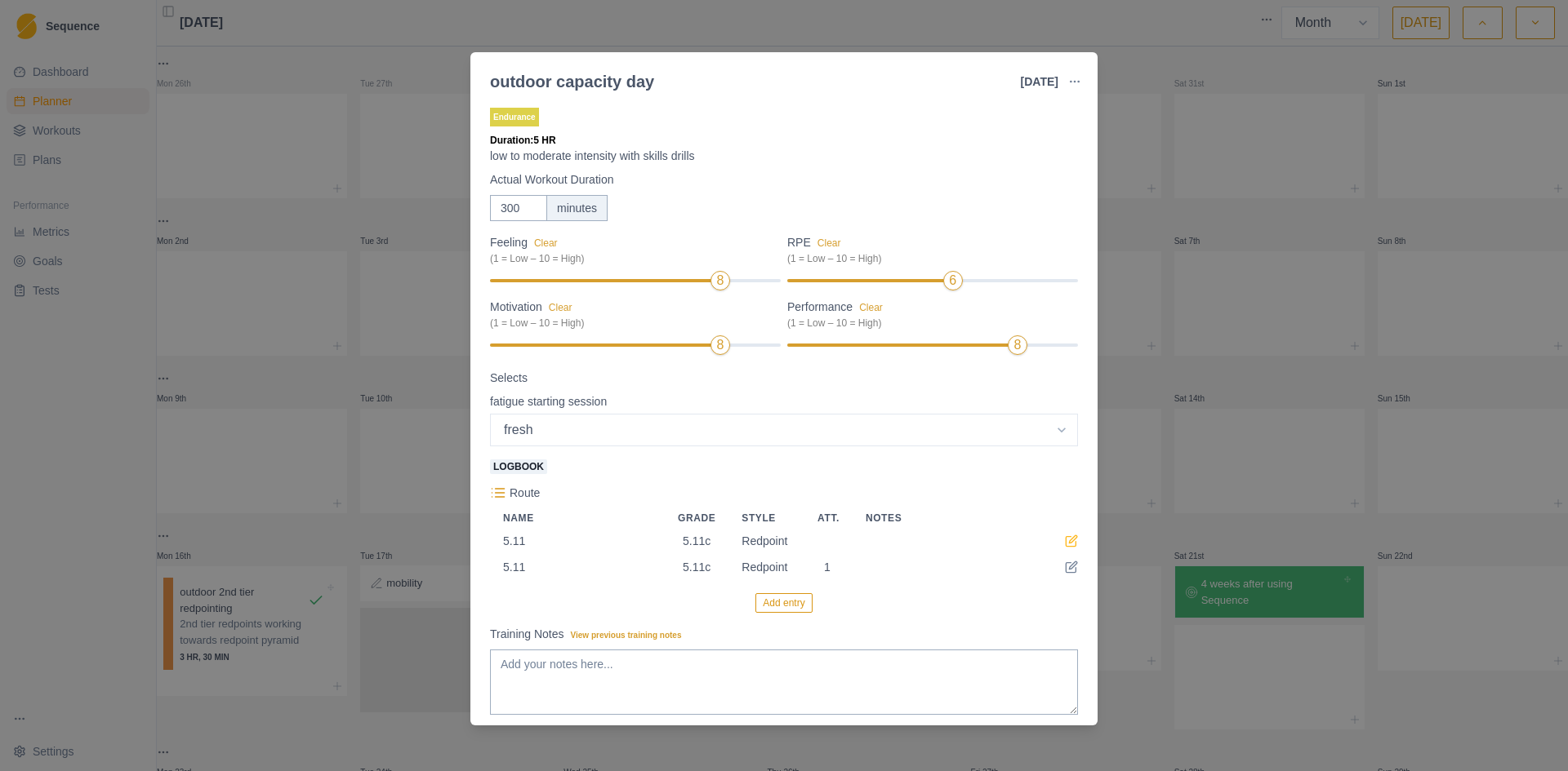
click at [1064, 544] on icon at bounding box center [1071, 541] width 13 height 13
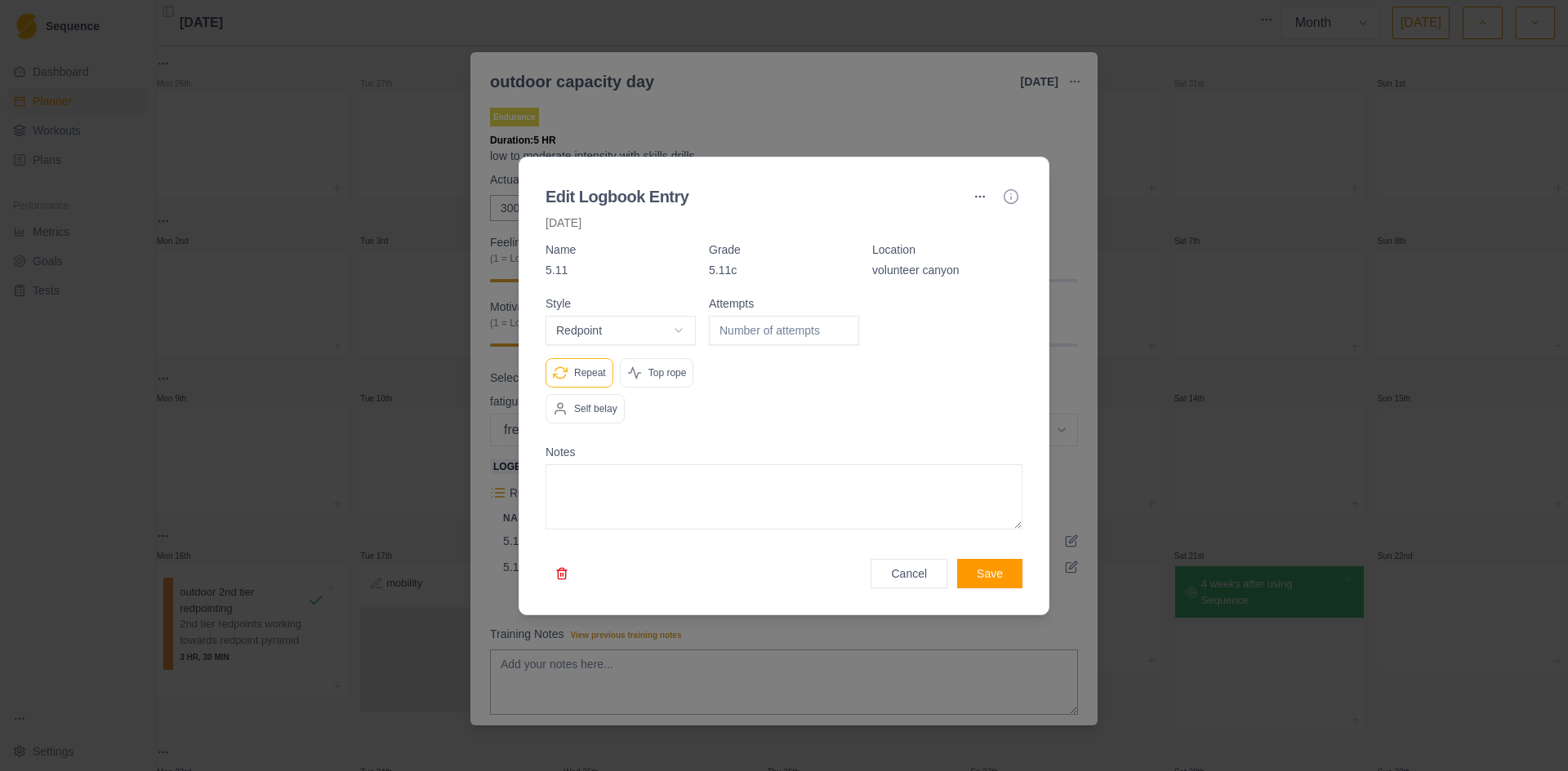
click at [595, 411] on p "Self belay" at bounding box center [595, 409] width 44 height 15
click at [742, 329] on input "number" at bounding box center [784, 331] width 150 height 30
type input "1"
click at [992, 572] on button "Save" at bounding box center [990, 574] width 66 height 30
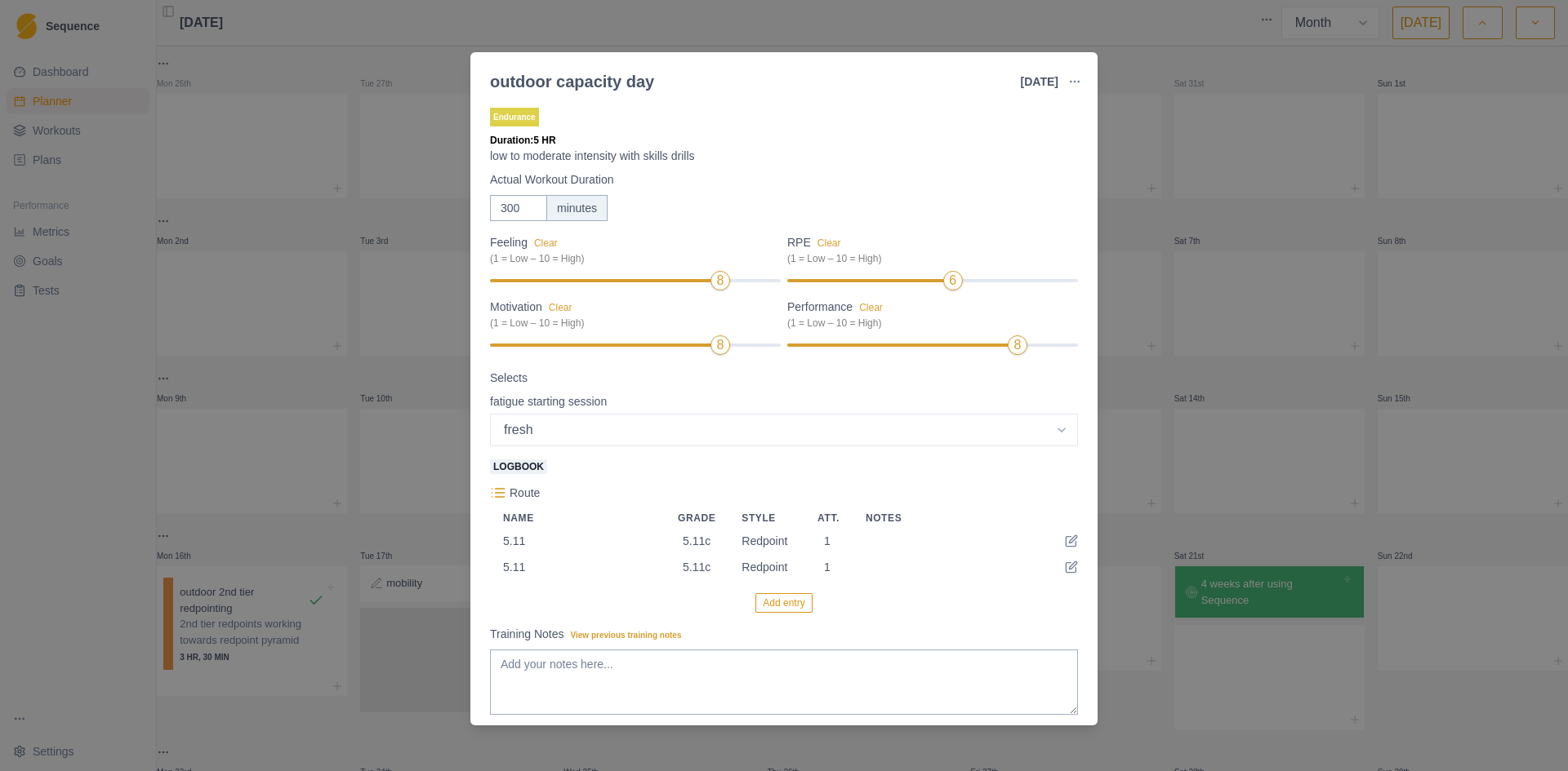
click at [756, 610] on button "Add entry" at bounding box center [783, 603] width 57 height 20
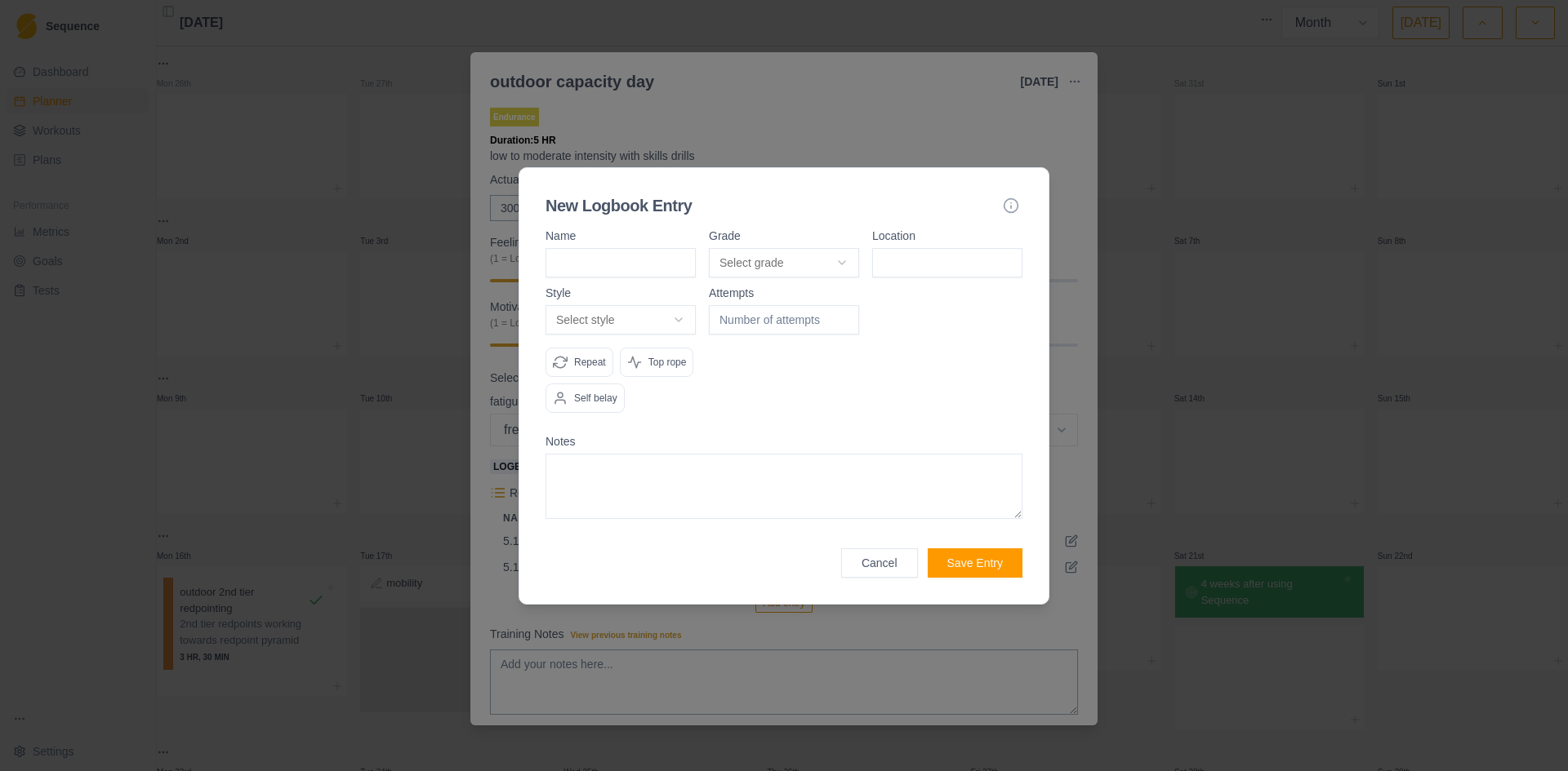
click at [646, 273] on input at bounding box center [620, 263] width 150 height 30
type input "5.11c"
click at [773, 248] on body "Sequence Dashboard Planner Workouts Plans Performance Metrics Goals Tests Setti…" at bounding box center [784, 385] width 1568 height 771
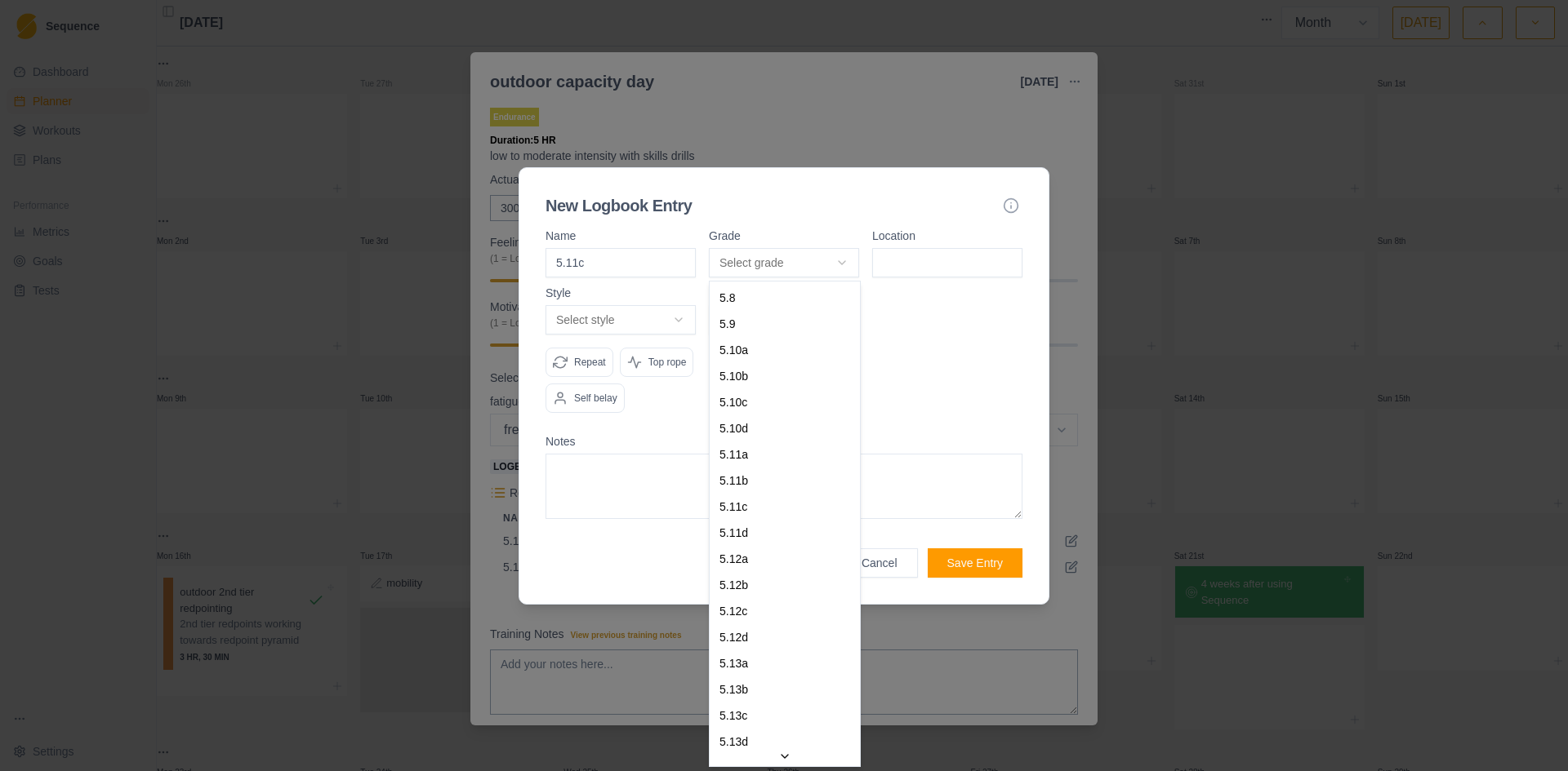
select select "bff312e5-f14e-4ec4-9463-e6281baa9d92"
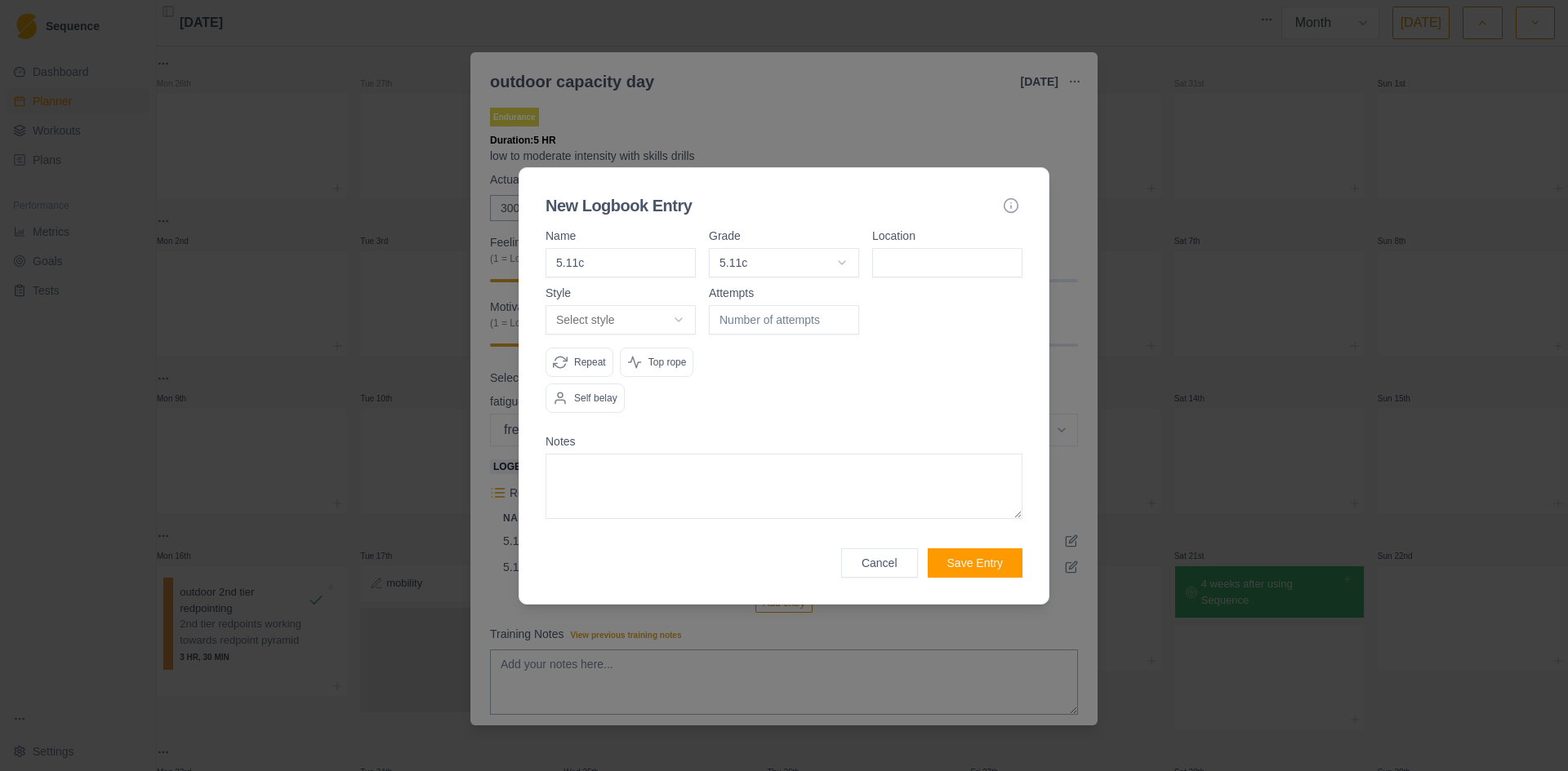
click at [937, 262] on input at bounding box center [947, 263] width 150 height 30
type input "volunteer canyon"
click at [669, 320] on body "Sequence Dashboard Planner Workouts Plans Performance Metrics Goals Tests Setti…" at bounding box center [784, 385] width 1568 height 771
select select "redpoint"
click at [744, 322] on input "number" at bounding box center [784, 320] width 150 height 30
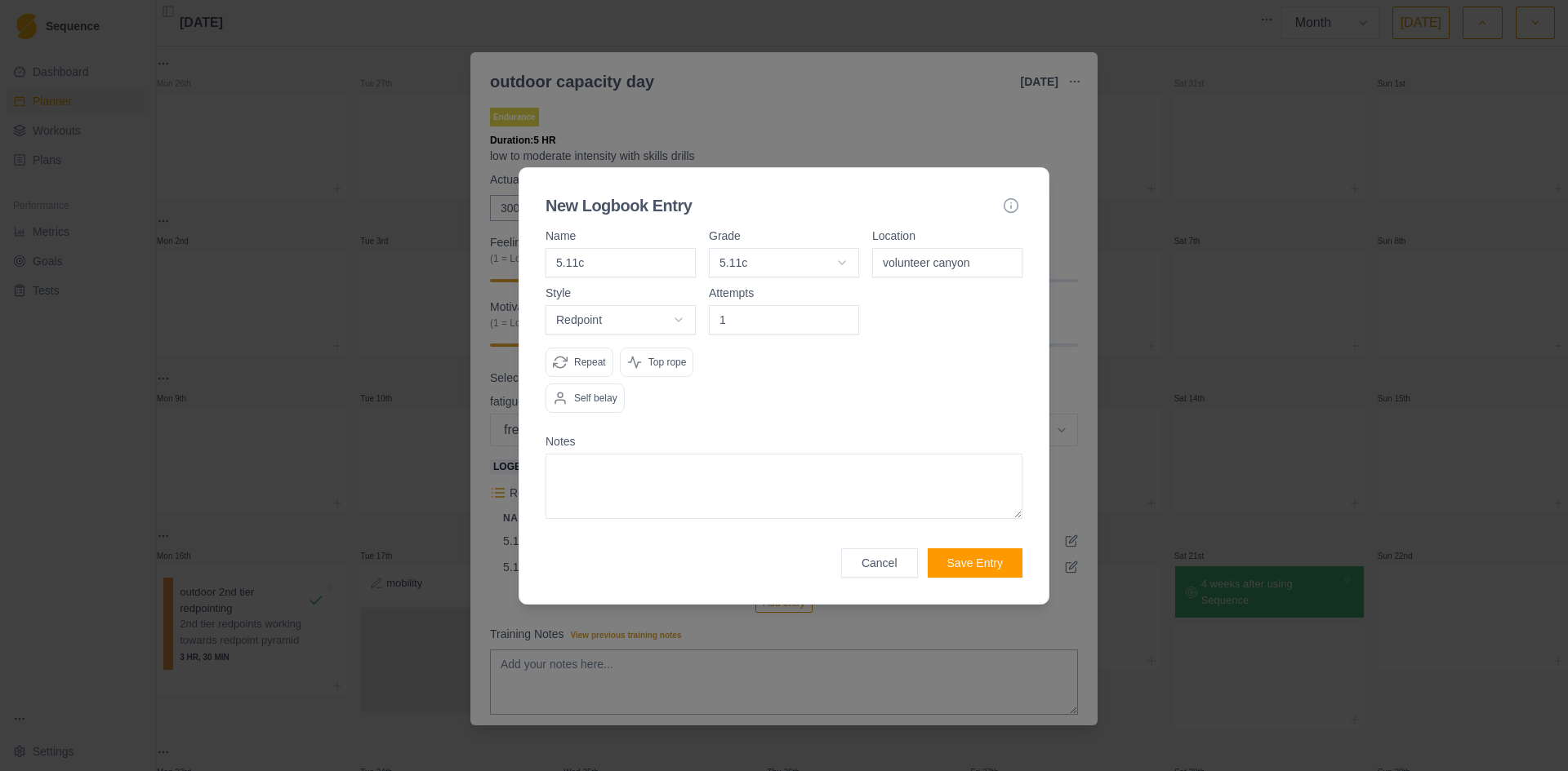
type input "1"
click at [586, 357] on p "Repeat" at bounding box center [590, 362] width 32 height 15
click at [581, 392] on p "Self belay" at bounding box center [595, 398] width 44 height 15
click at [991, 563] on button "Save Entry" at bounding box center [974, 563] width 94 height 30
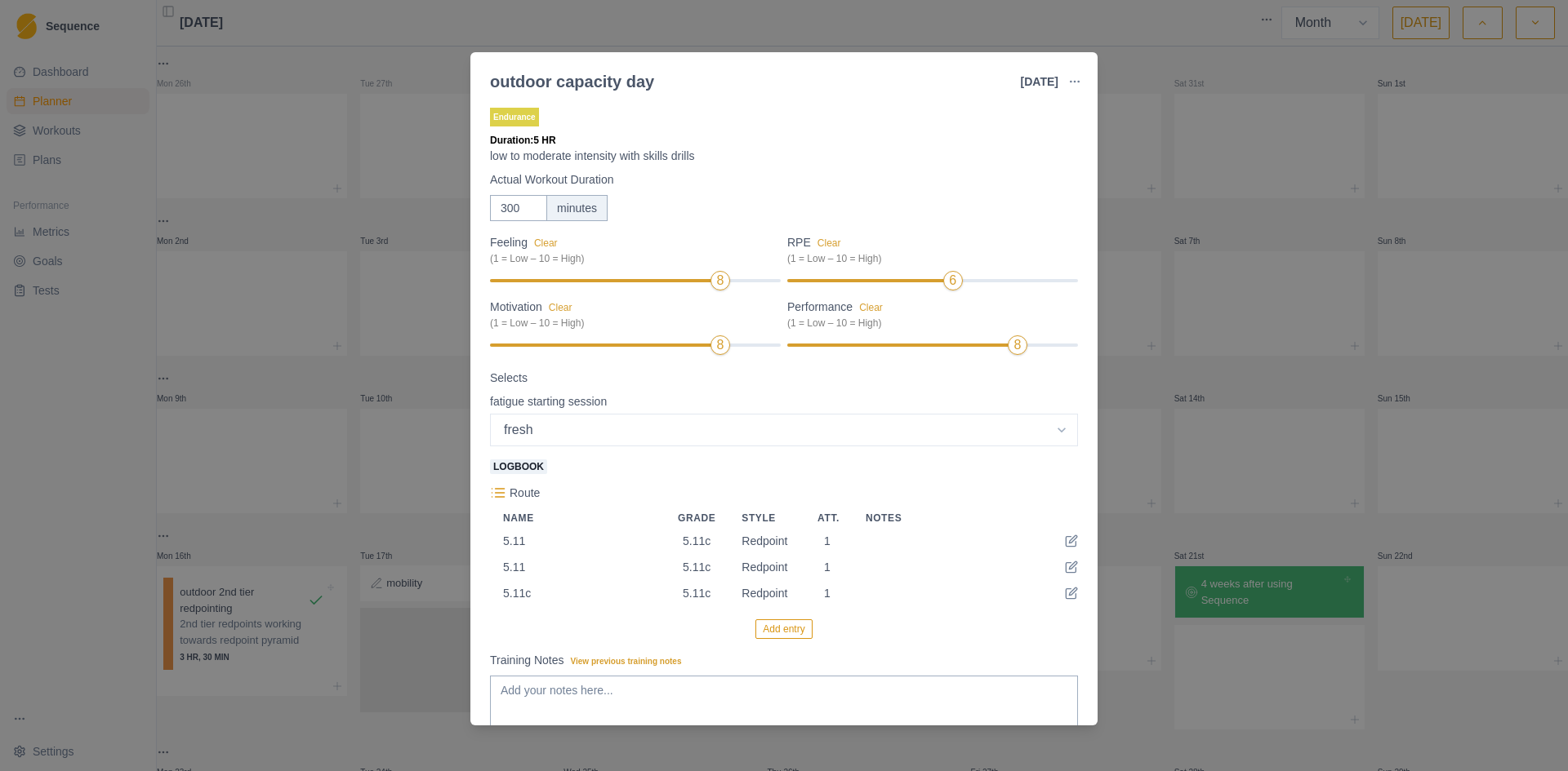
click at [773, 634] on button "Add entry" at bounding box center [783, 629] width 57 height 20
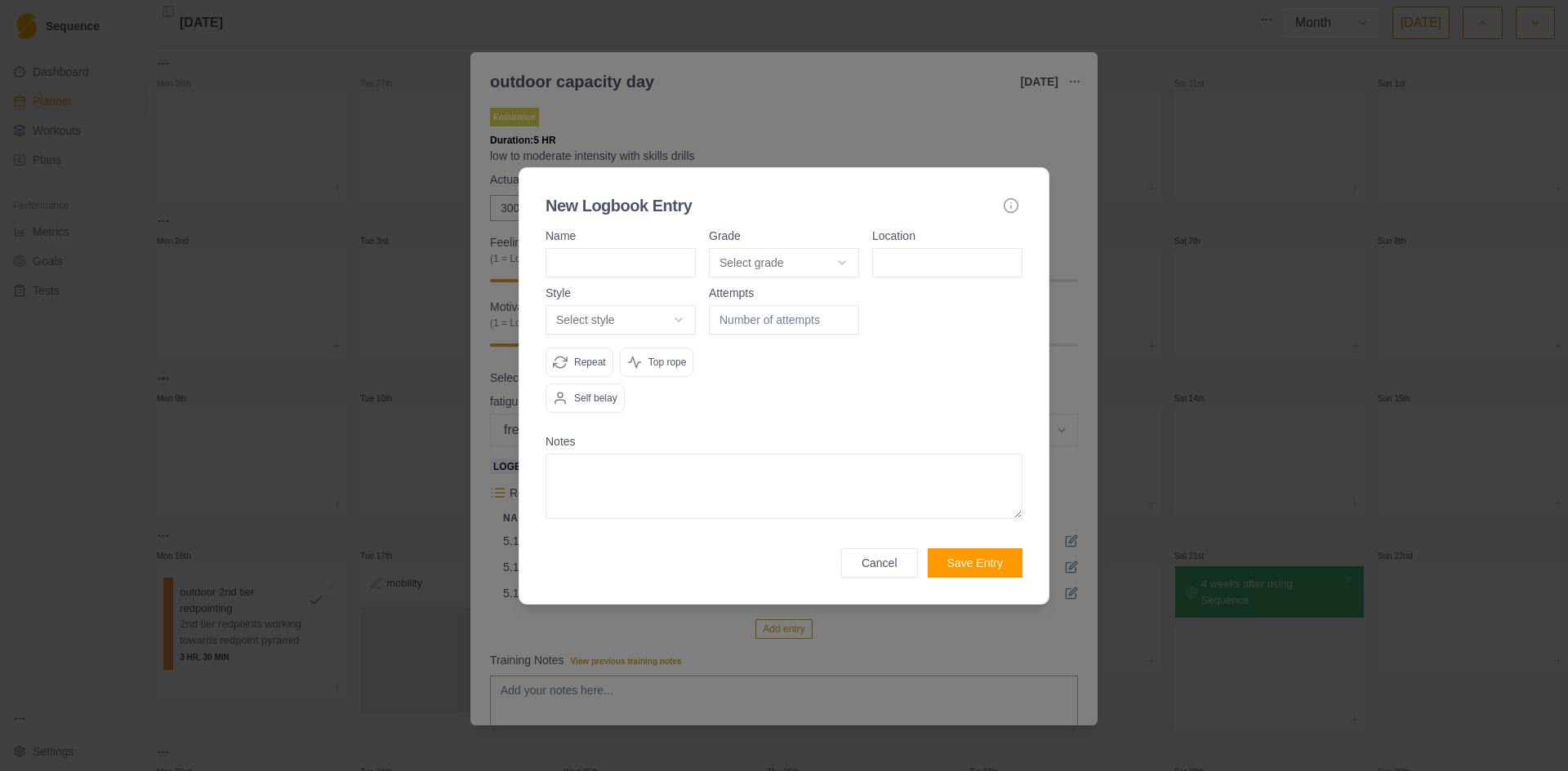
type input "5"
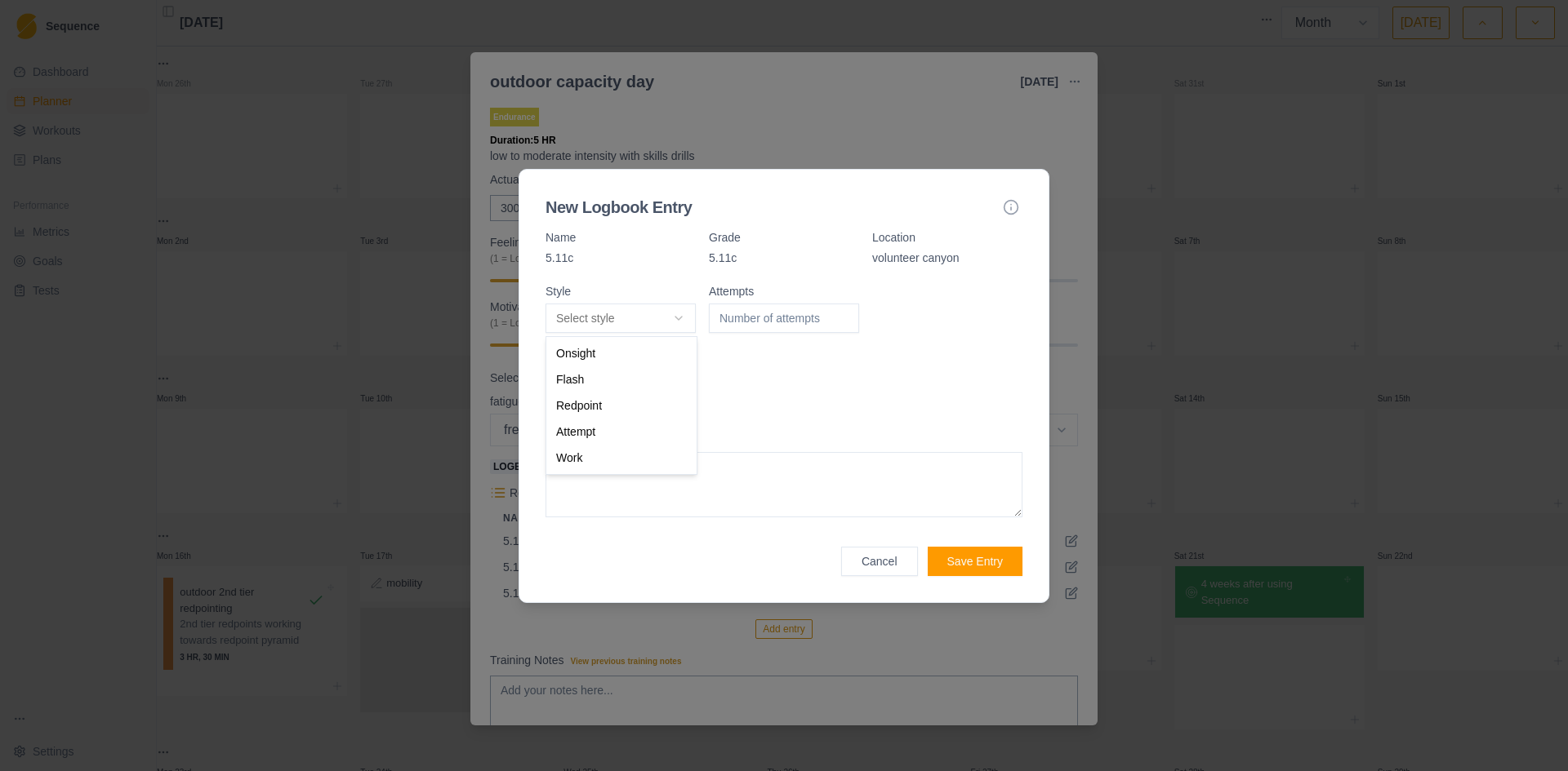
click at [675, 314] on body "Sequence Dashboard Planner Workouts Plans Performance Metrics Goals Tests Setti…" at bounding box center [784, 385] width 1568 height 771
select select "redpoint"
click at [747, 318] on input "number" at bounding box center [784, 319] width 150 height 30
type input "1"
click at [592, 391] on p "Self belay" at bounding box center [595, 397] width 44 height 15
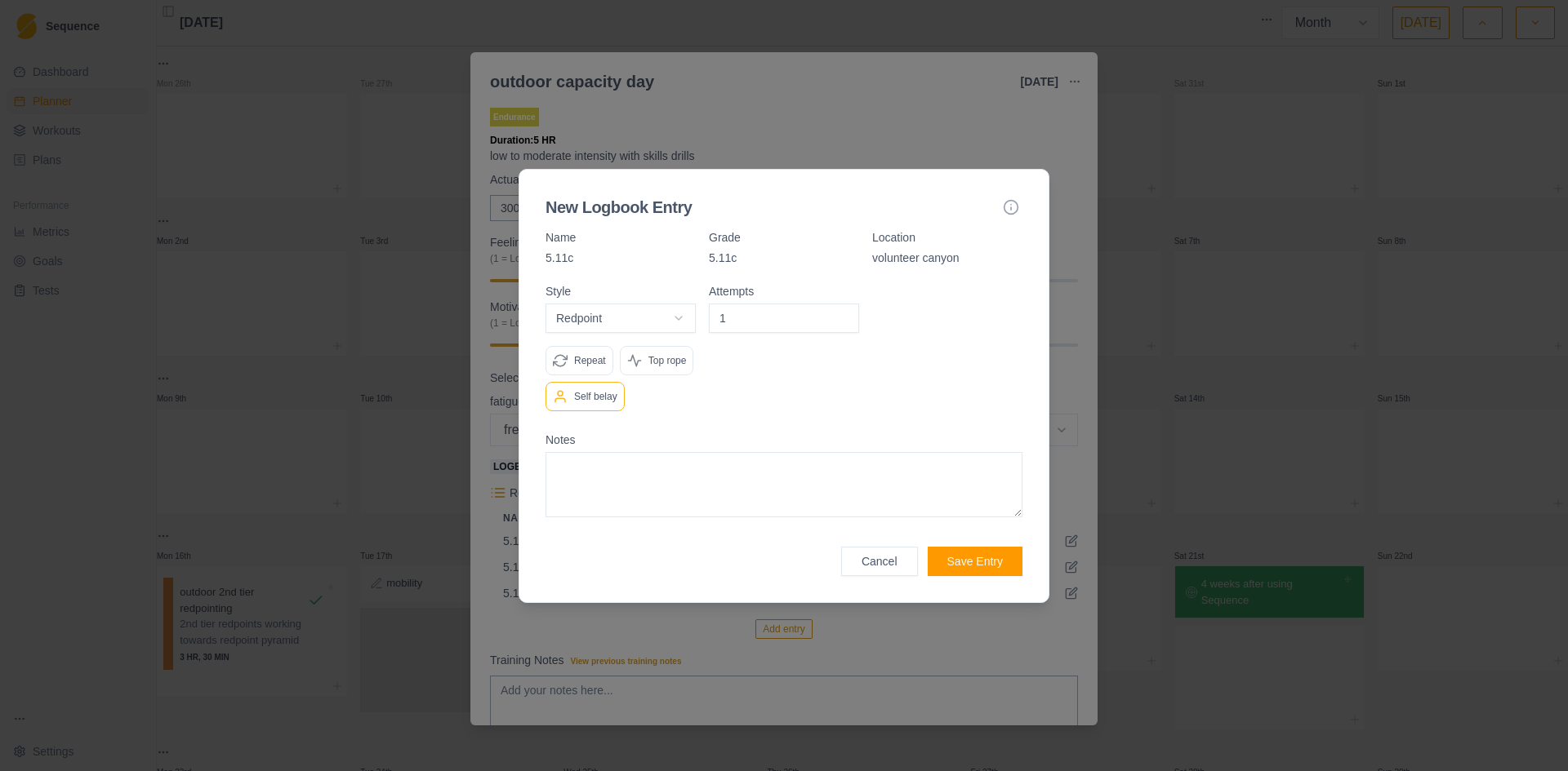
click at [590, 365] on p "Repeat" at bounding box center [590, 360] width 32 height 15
click at [988, 565] on button "Save Entry" at bounding box center [974, 562] width 94 height 30
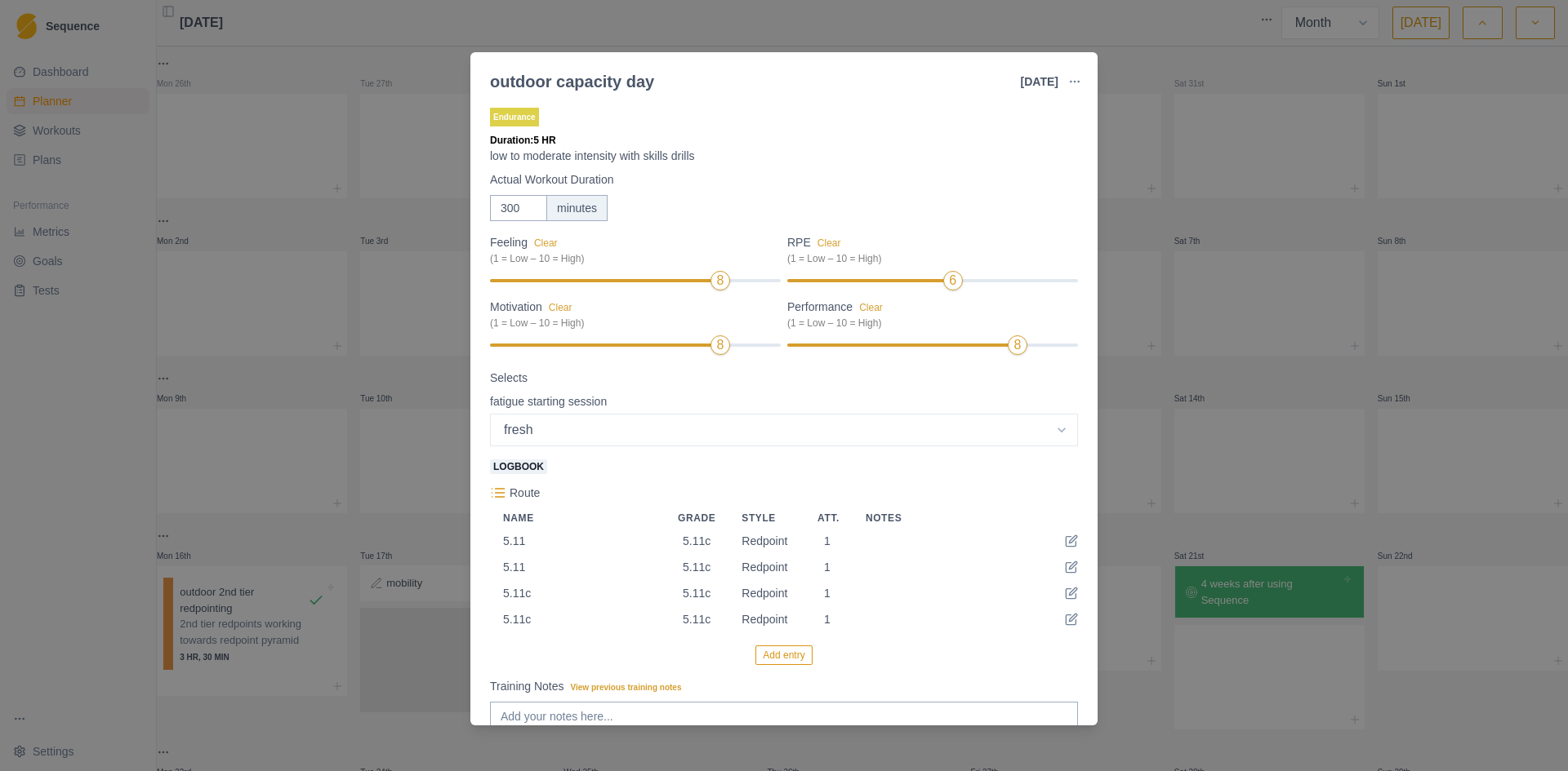
click at [780, 660] on button "Add entry" at bounding box center [783, 655] width 57 height 20
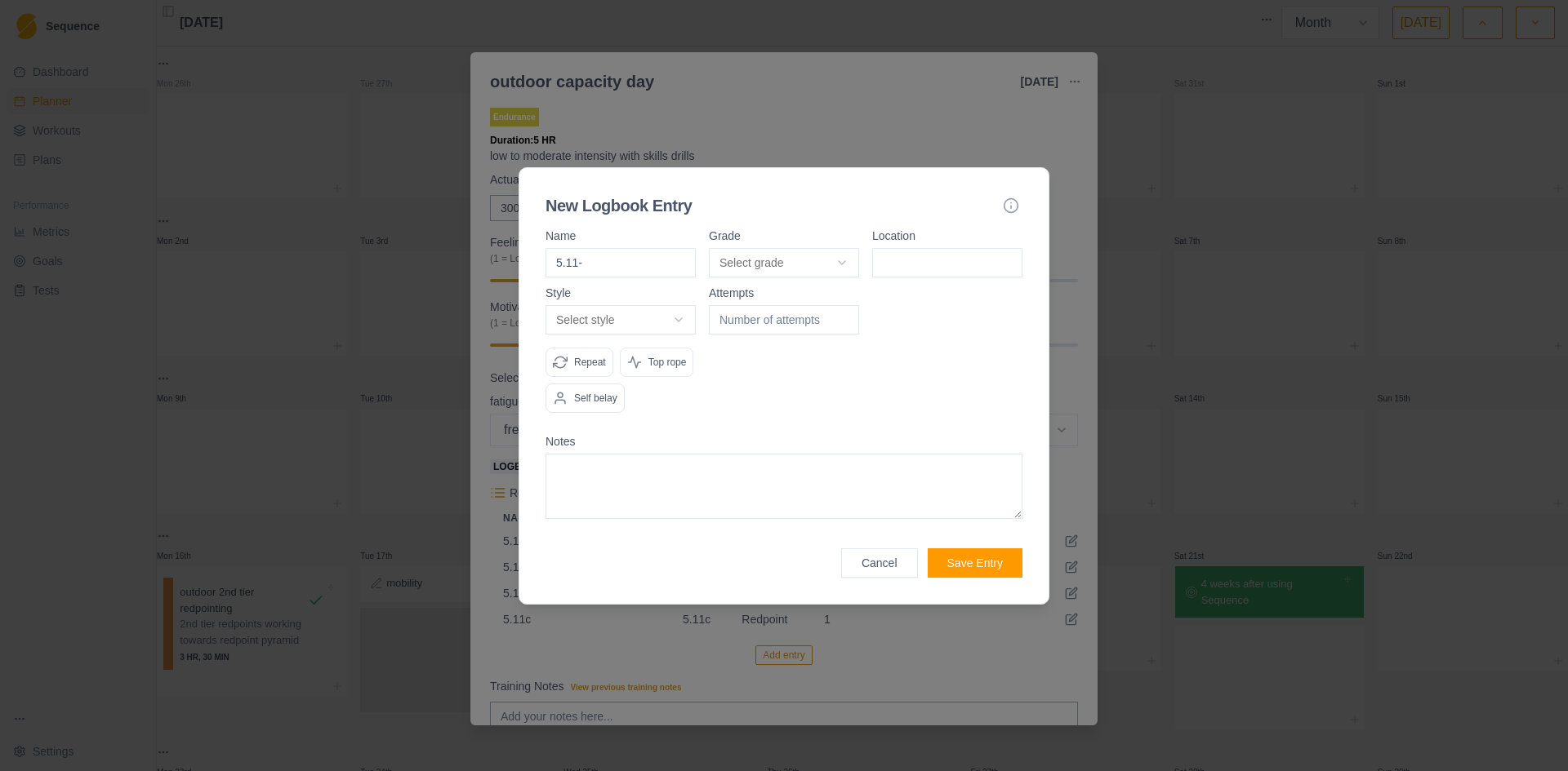
type input "5.11-"
click at [841, 253] on body "Sequence Dashboard Planner Workouts Plans Performance Metrics Goals Tests Setti…" at bounding box center [784, 385] width 1568 height 771
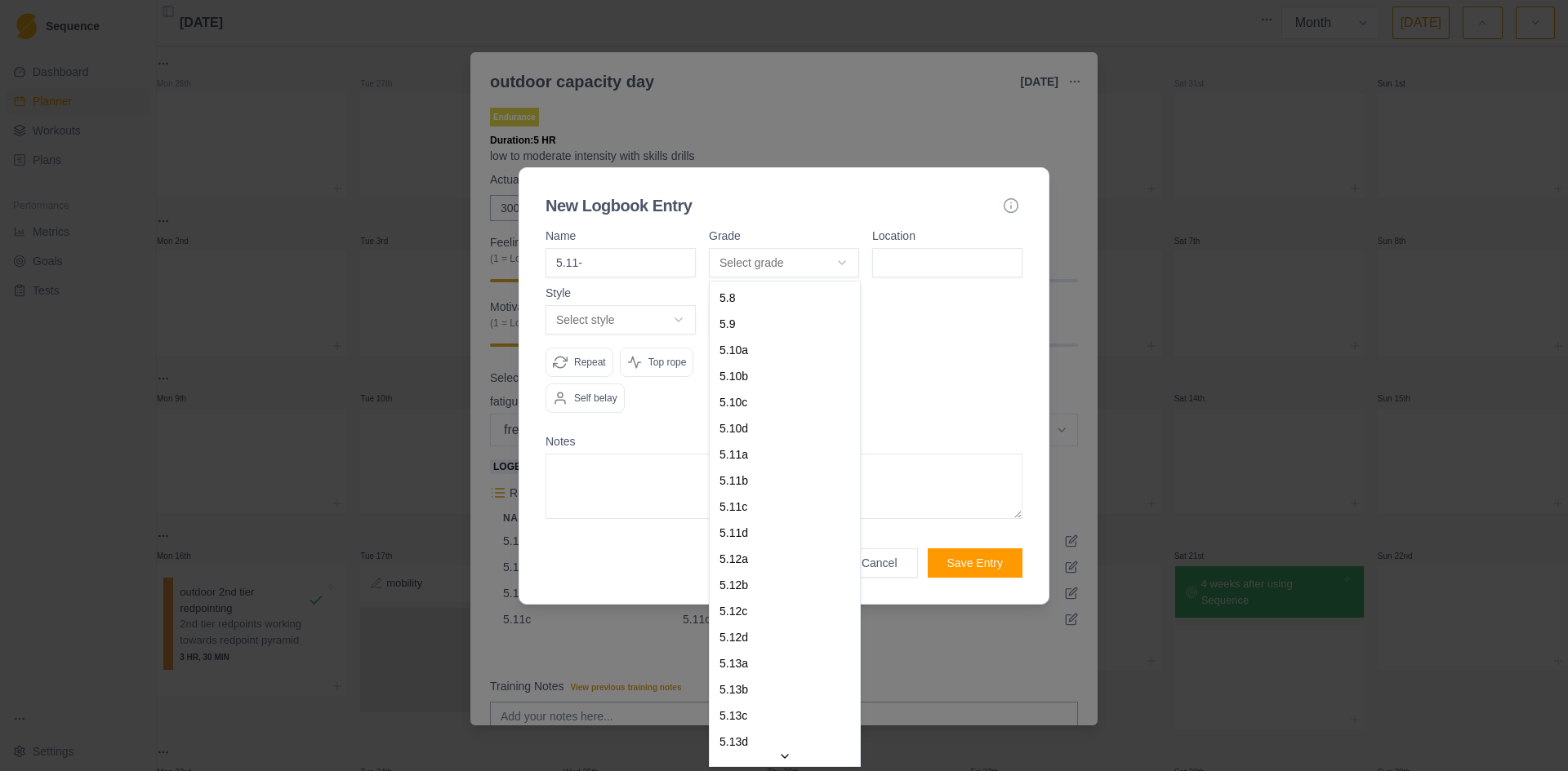
select select "d0fe4bdf-9817-4d31-b78e-f1a5532beb63"
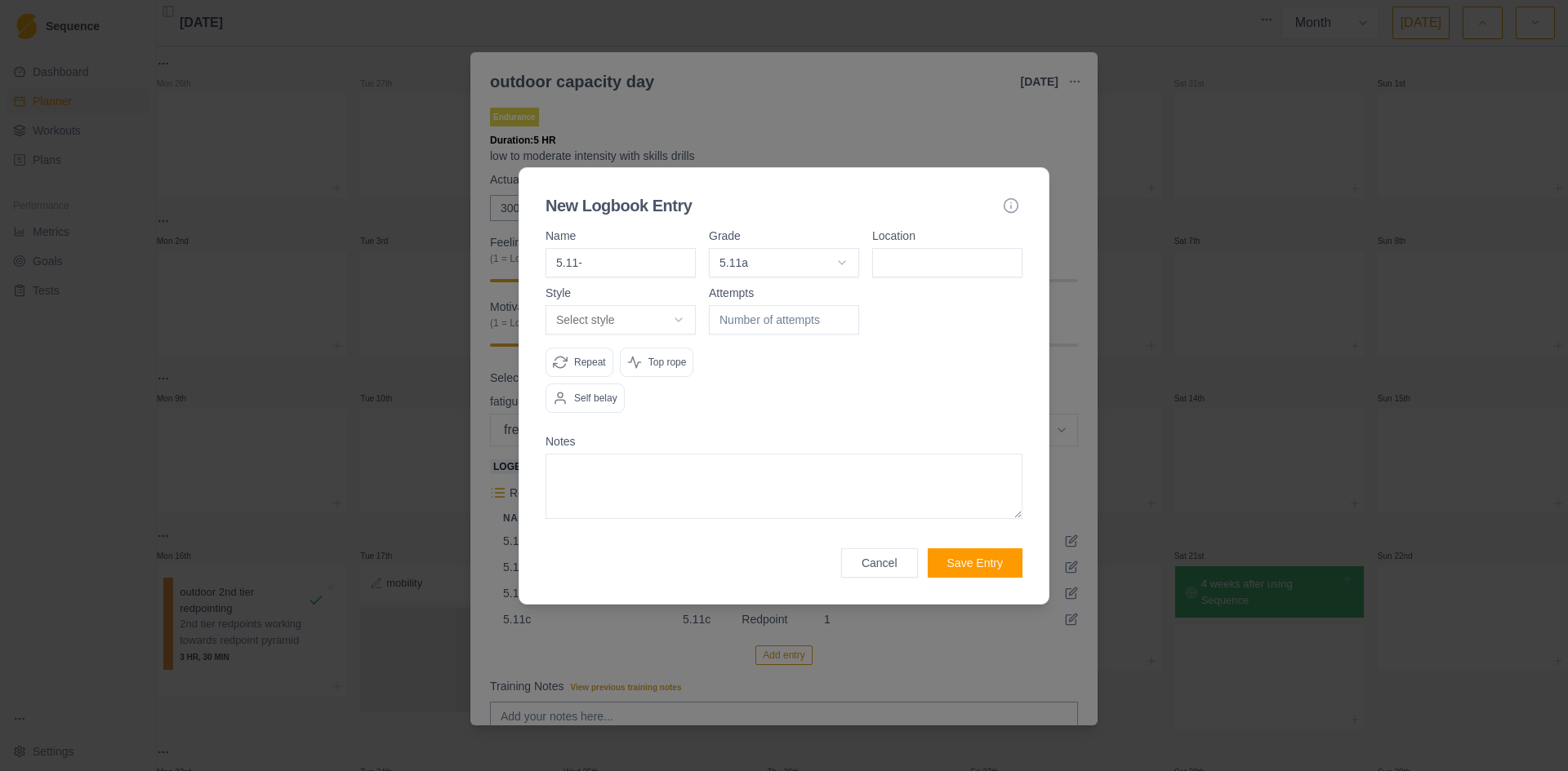
click at [945, 253] on input at bounding box center [947, 263] width 150 height 30
type input "volunteer canyon"
click at [631, 319] on body "Sequence Dashboard Planner Workouts Plans Performance Metrics Goals Tests Setti…" at bounding box center [784, 385] width 1568 height 771
select select "redpoint"
click at [729, 321] on input "number" at bounding box center [784, 320] width 150 height 30
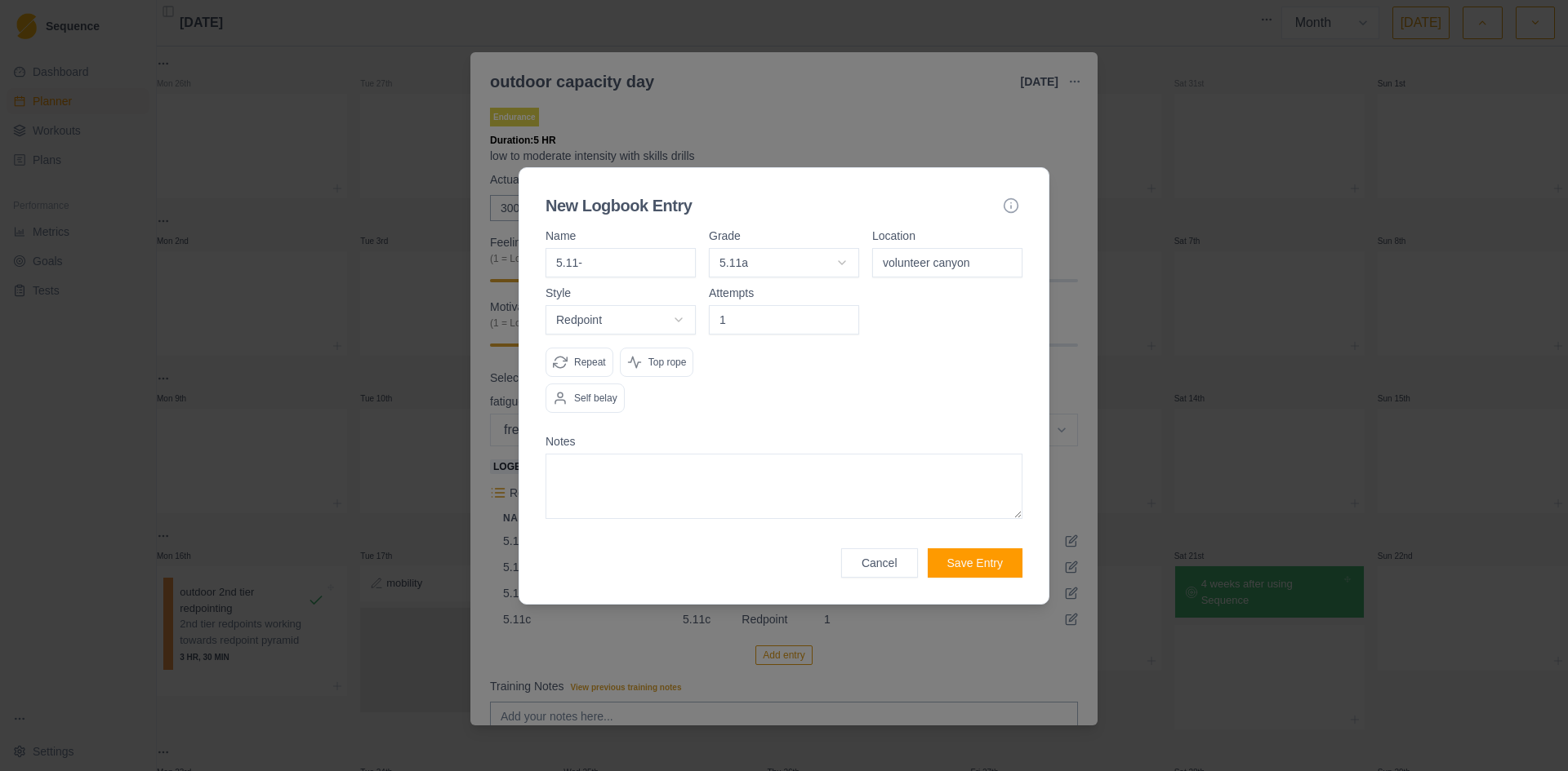
type input "1"
click at [600, 399] on p "Self belay" at bounding box center [595, 398] width 44 height 15
click at [581, 367] on p "Repeat" at bounding box center [590, 362] width 32 height 15
click at [991, 562] on button "Save Entry" at bounding box center [974, 563] width 94 height 30
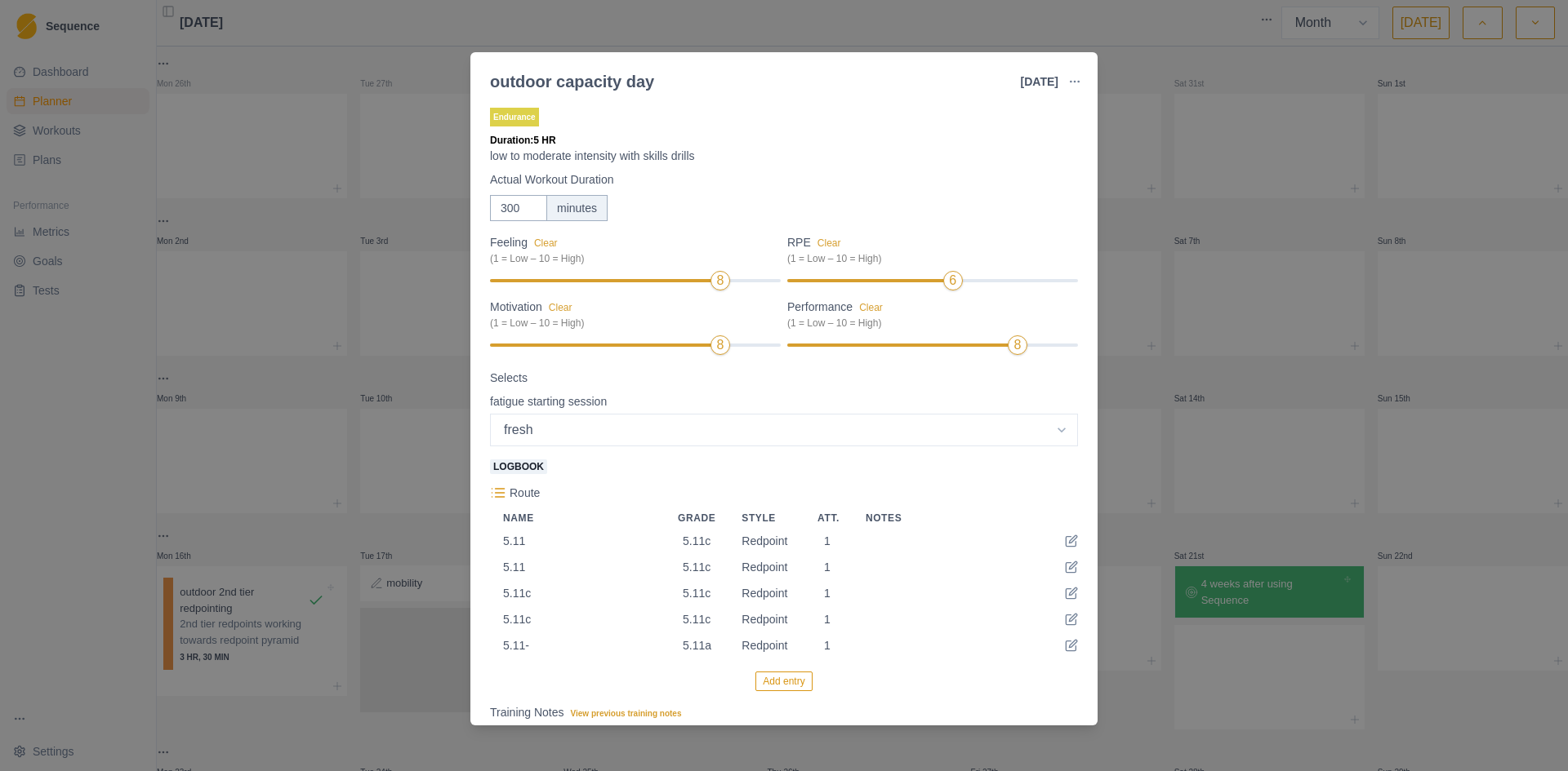
click at [768, 686] on button "Add entry" at bounding box center [783, 682] width 57 height 20
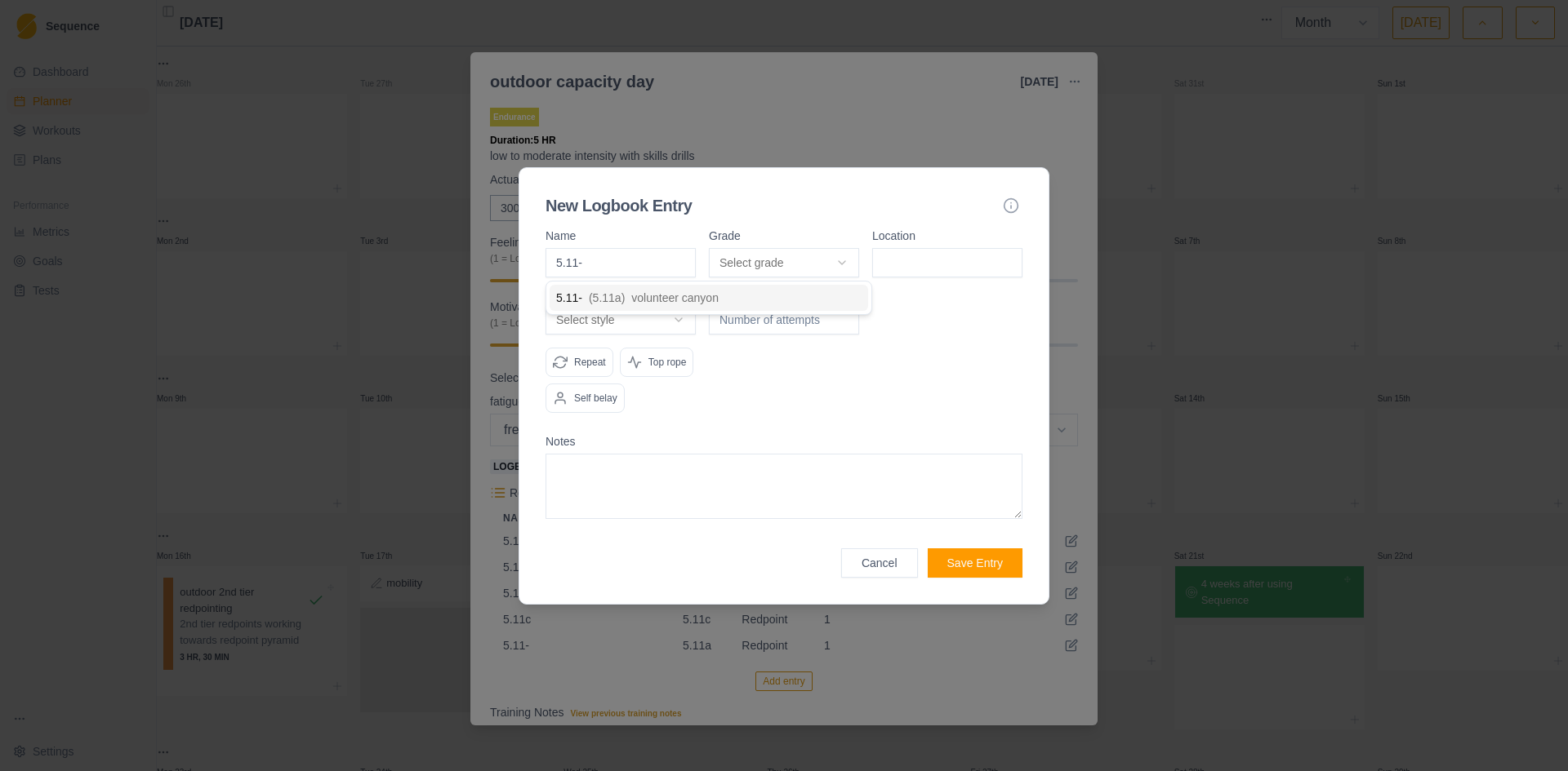
type input "5.11-"
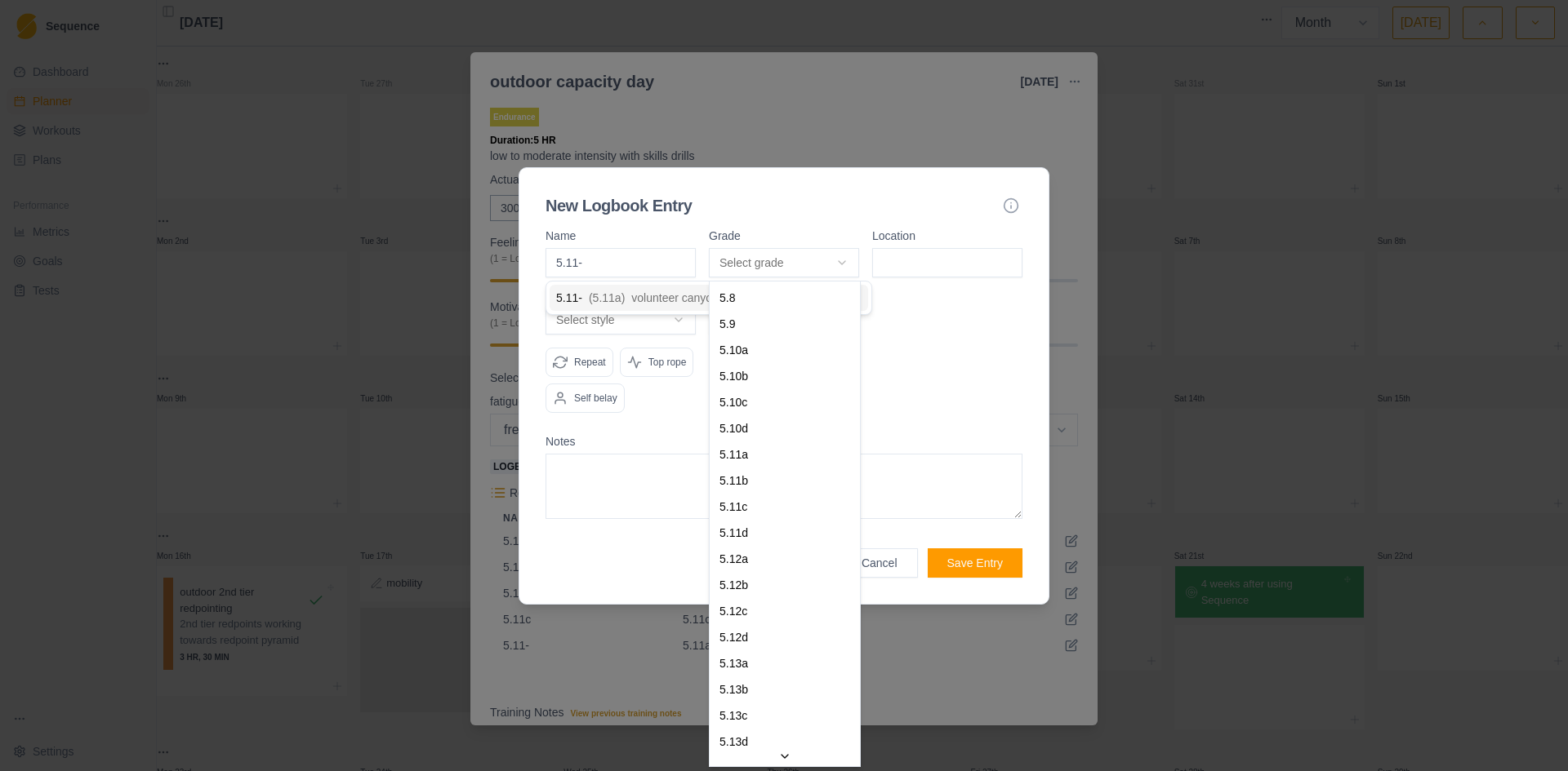
click at [759, 250] on body "Sequence Dashboard Planner Workouts Plans Performance Metrics Goals Tests Setti…" at bounding box center [784, 385] width 1568 height 771
select select "d0fe4bdf-9817-4d31-b78e-f1a5532beb63"
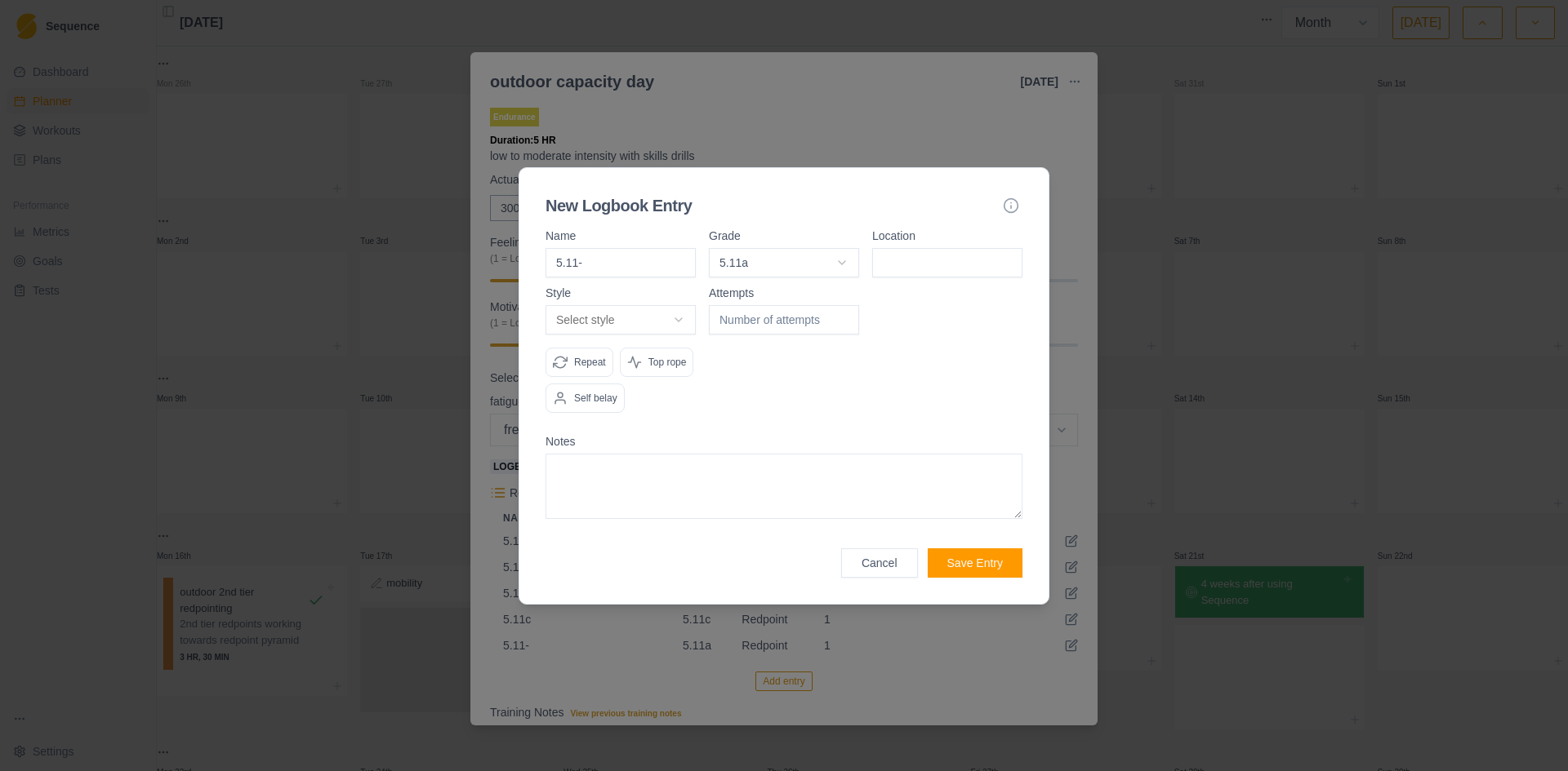
click at [916, 257] on input at bounding box center [947, 263] width 150 height 30
type input "volunteer canyon"
click at [605, 328] on body "Sequence Dashboard Planner Workouts Plans Performance Metrics Goals Tests Setti…" at bounding box center [784, 385] width 1568 height 771
select select "redpoint"
click at [756, 315] on input "number" at bounding box center [784, 320] width 150 height 30
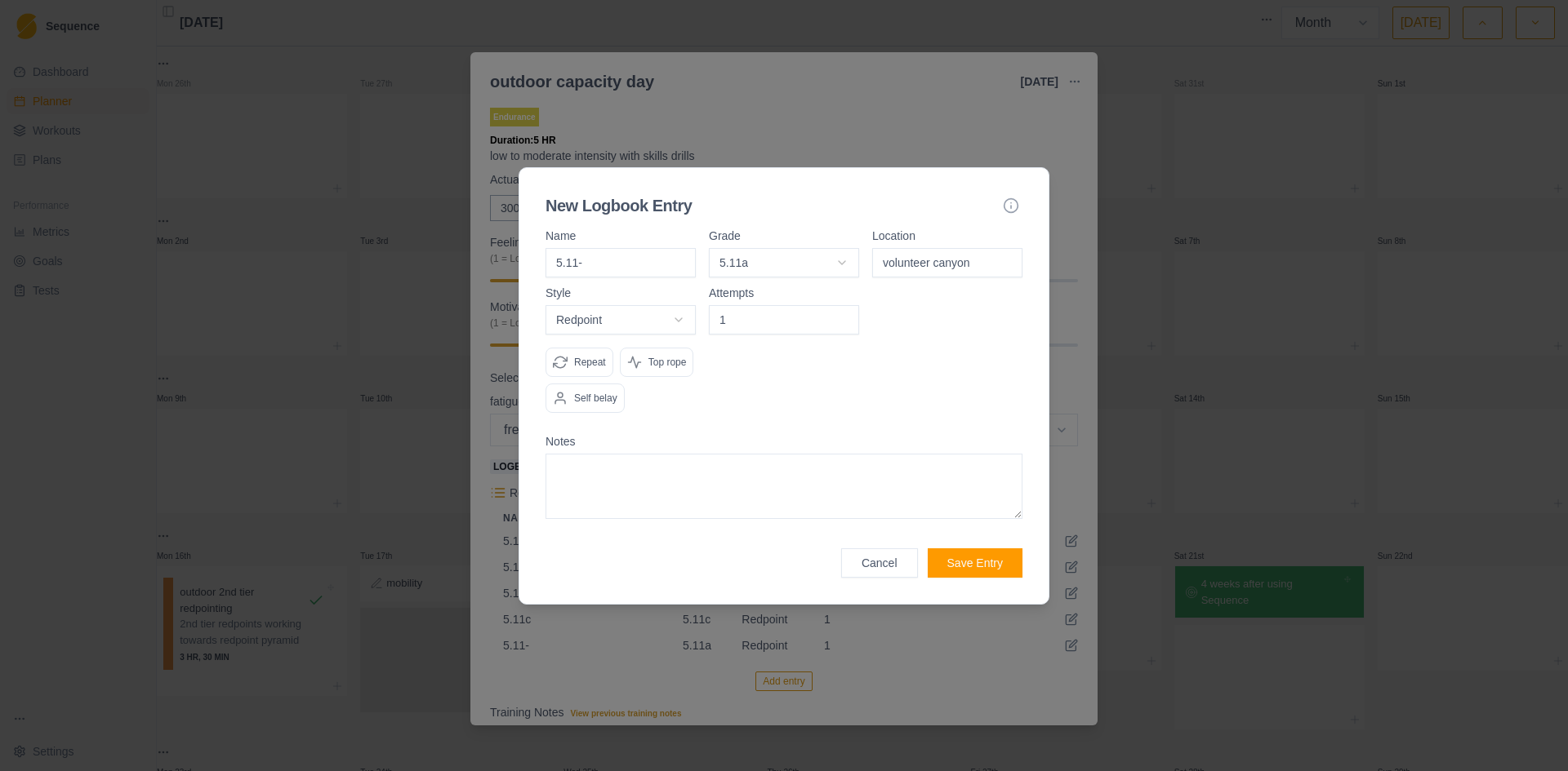
type input "1"
click at [583, 359] on p "Repeat" at bounding box center [590, 362] width 32 height 15
click at [585, 392] on p "Self belay" at bounding box center [595, 398] width 44 height 15
click at [973, 554] on button "Save Entry" at bounding box center [974, 563] width 94 height 30
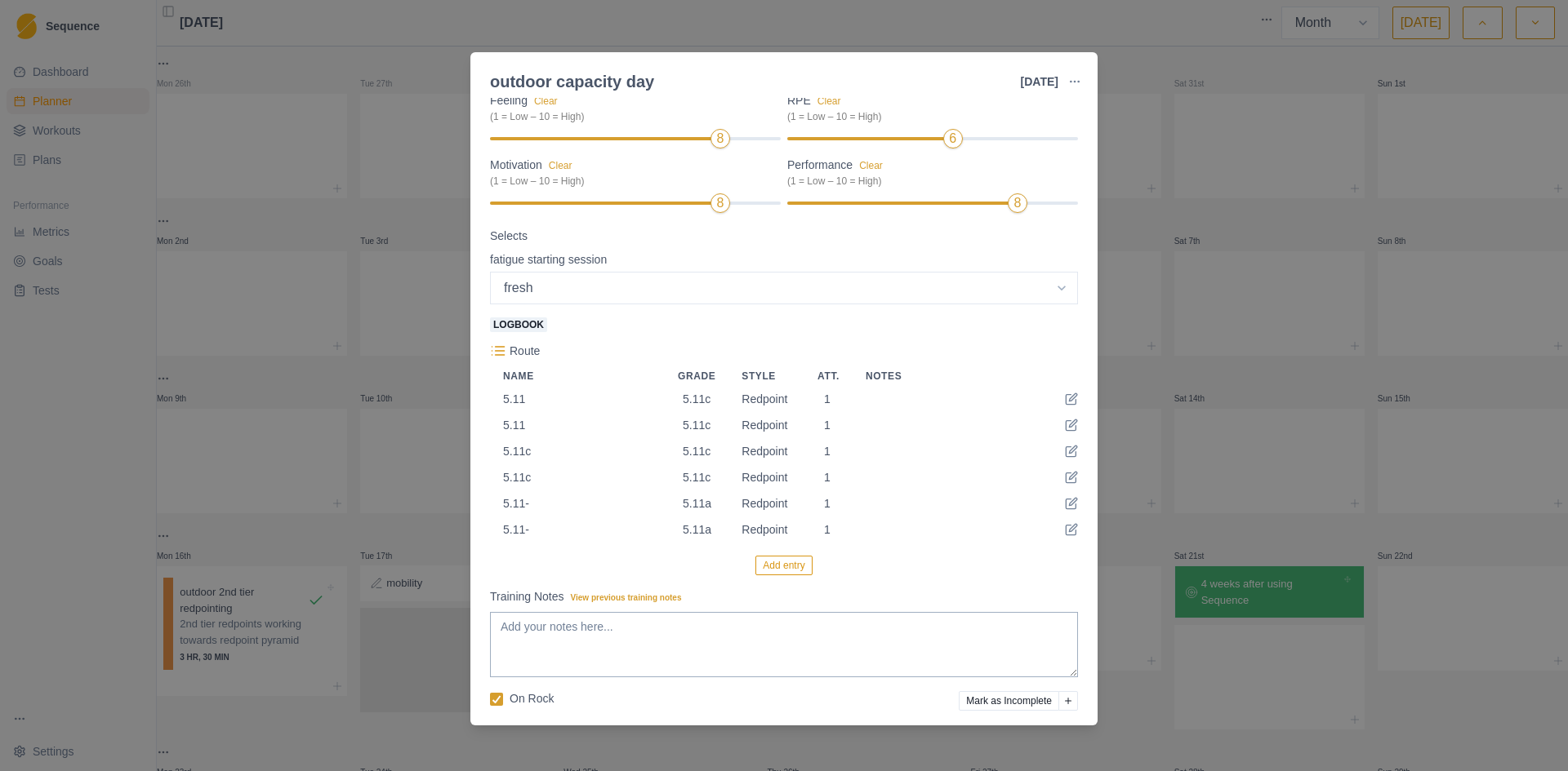
scroll to position [163, 0]
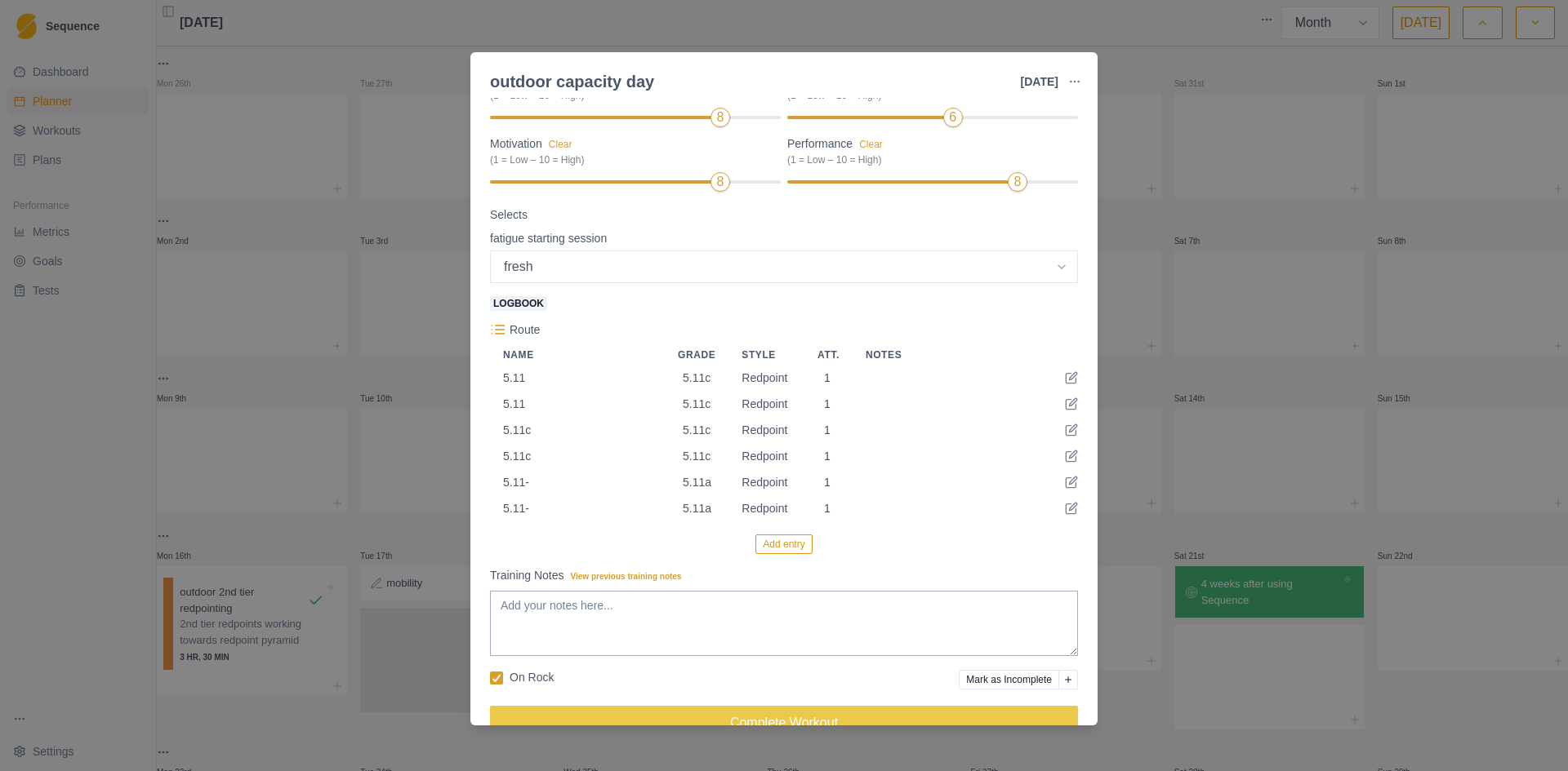
click at [778, 554] on button "Add entry" at bounding box center [783, 544] width 57 height 20
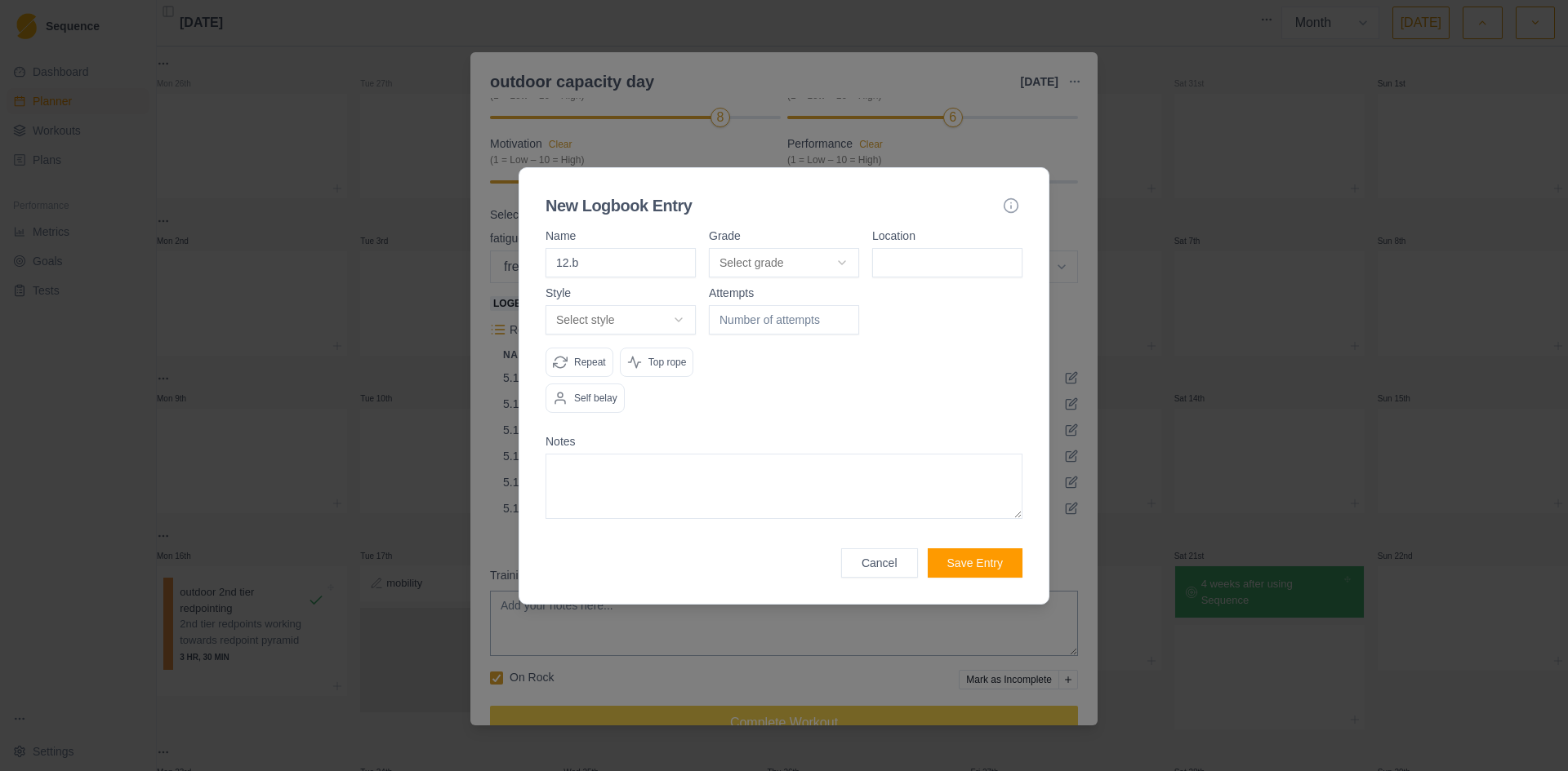
type input "12.b"
click at [803, 259] on body "Sequence Dashboard Planner Workouts Plans Performance Metrics Goals Tests Setti…" at bounding box center [784, 385] width 1568 height 771
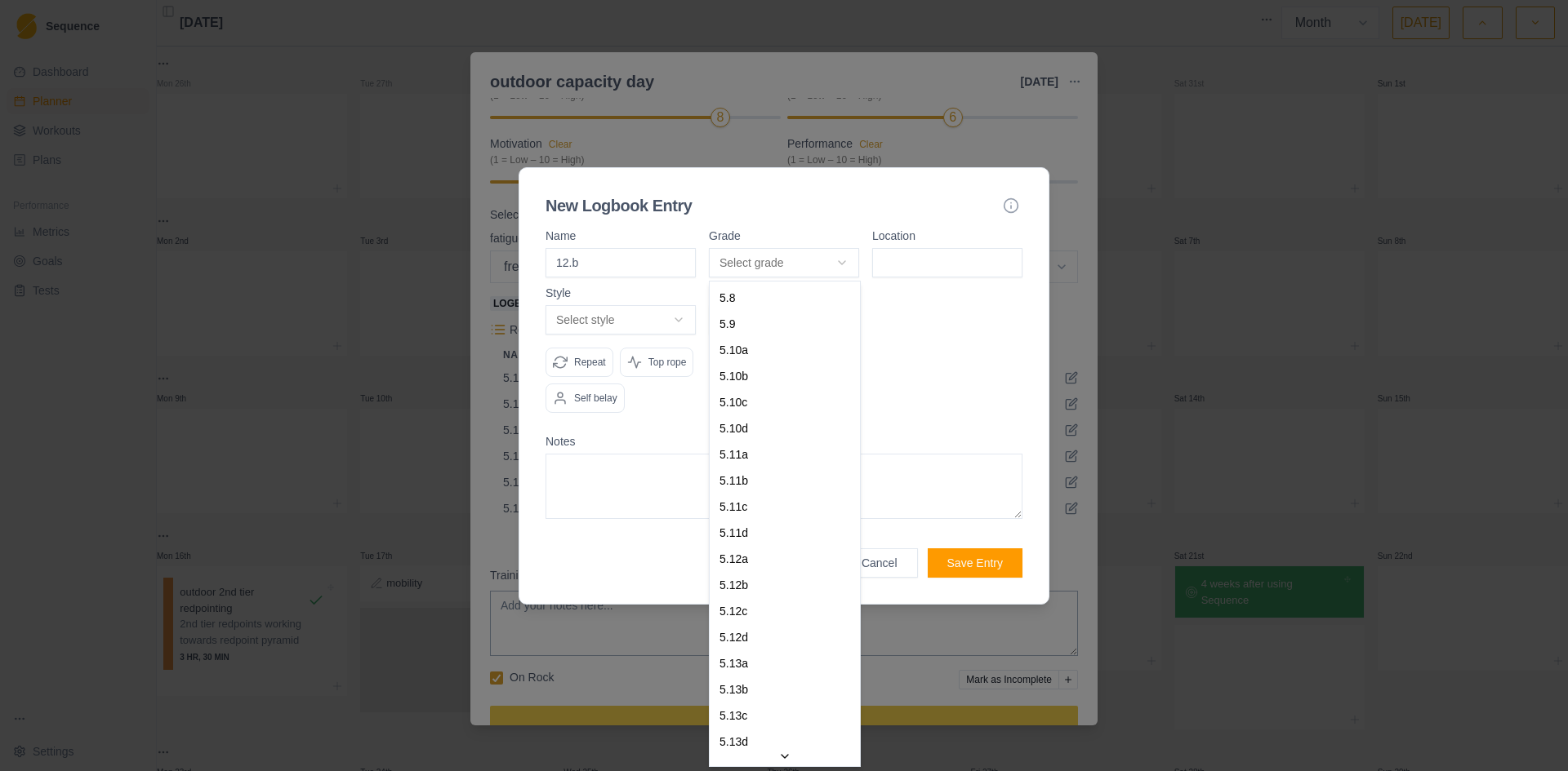
select select "f50f96e5-957c-42af-b72a-3b1ebcce2b83"
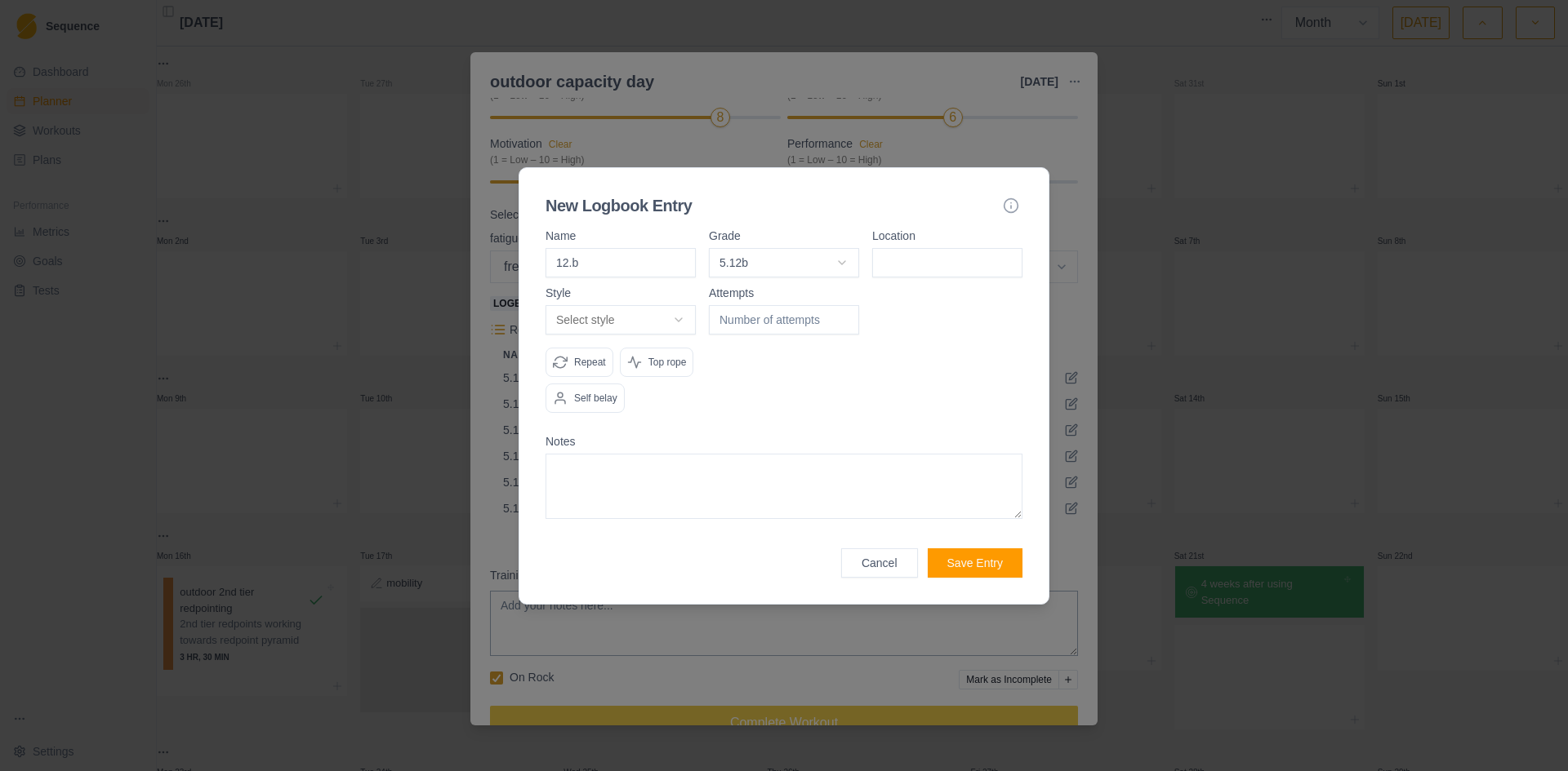
click at [930, 255] on input at bounding box center [947, 263] width 150 height 30
type input "volunteer canyon"
click at [644, 319] on body "Sequence Dashboard Planner Workouts Plans Performance Metrics Goals Tests Setti…" at bounding box center [784, 385] width 1568 height 771
select select "redpoint"
click at [590, 355] on p "Repeat" at bounding box center [590, 362] width 32 height 15
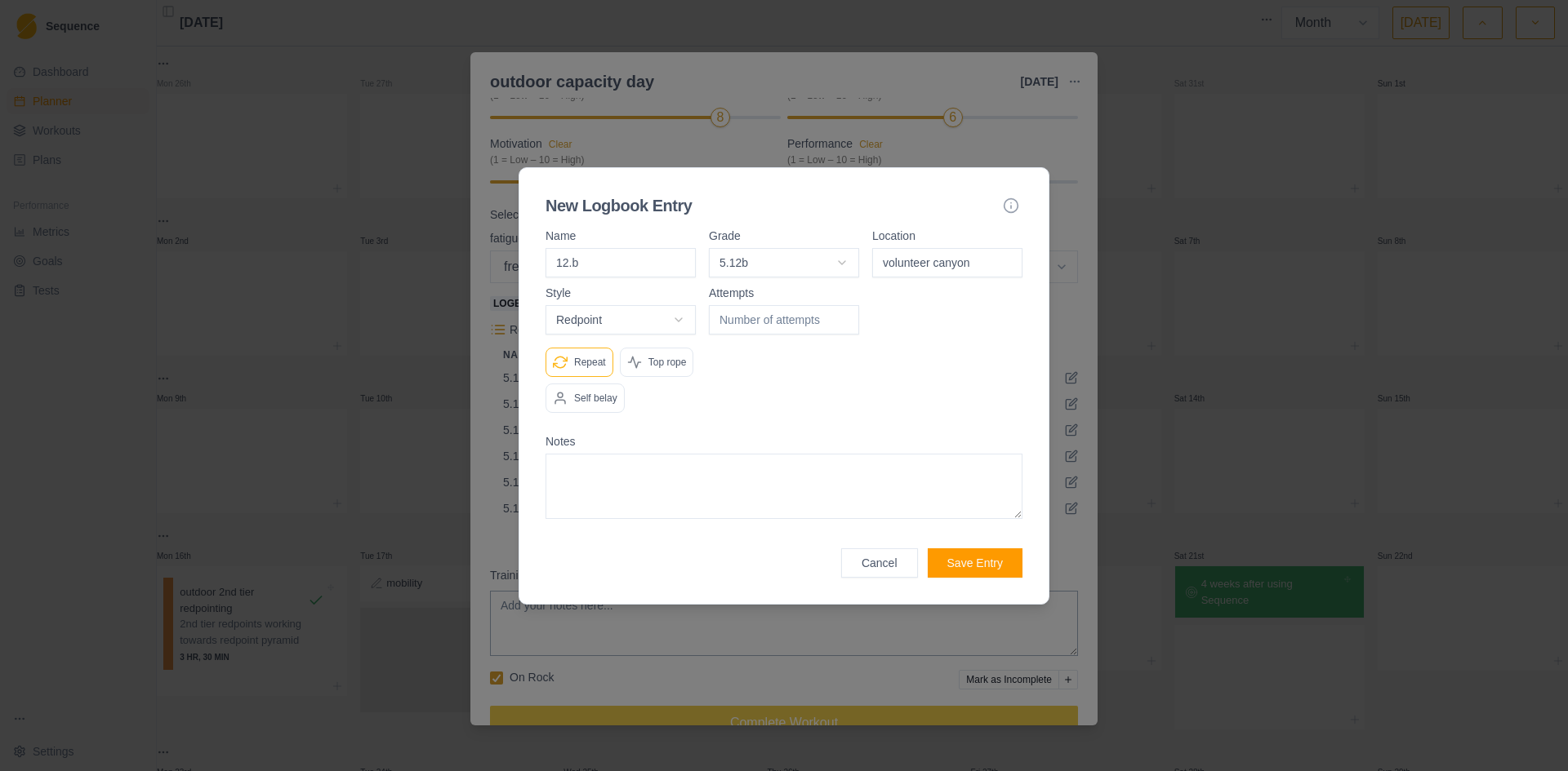
click at [582, 391] on p "Self belay" at bounding box center [595, 398] width 44 height 15
click at [993, 556] on button "Save Entry" at bounding box center [974, 563] width 94 height 30
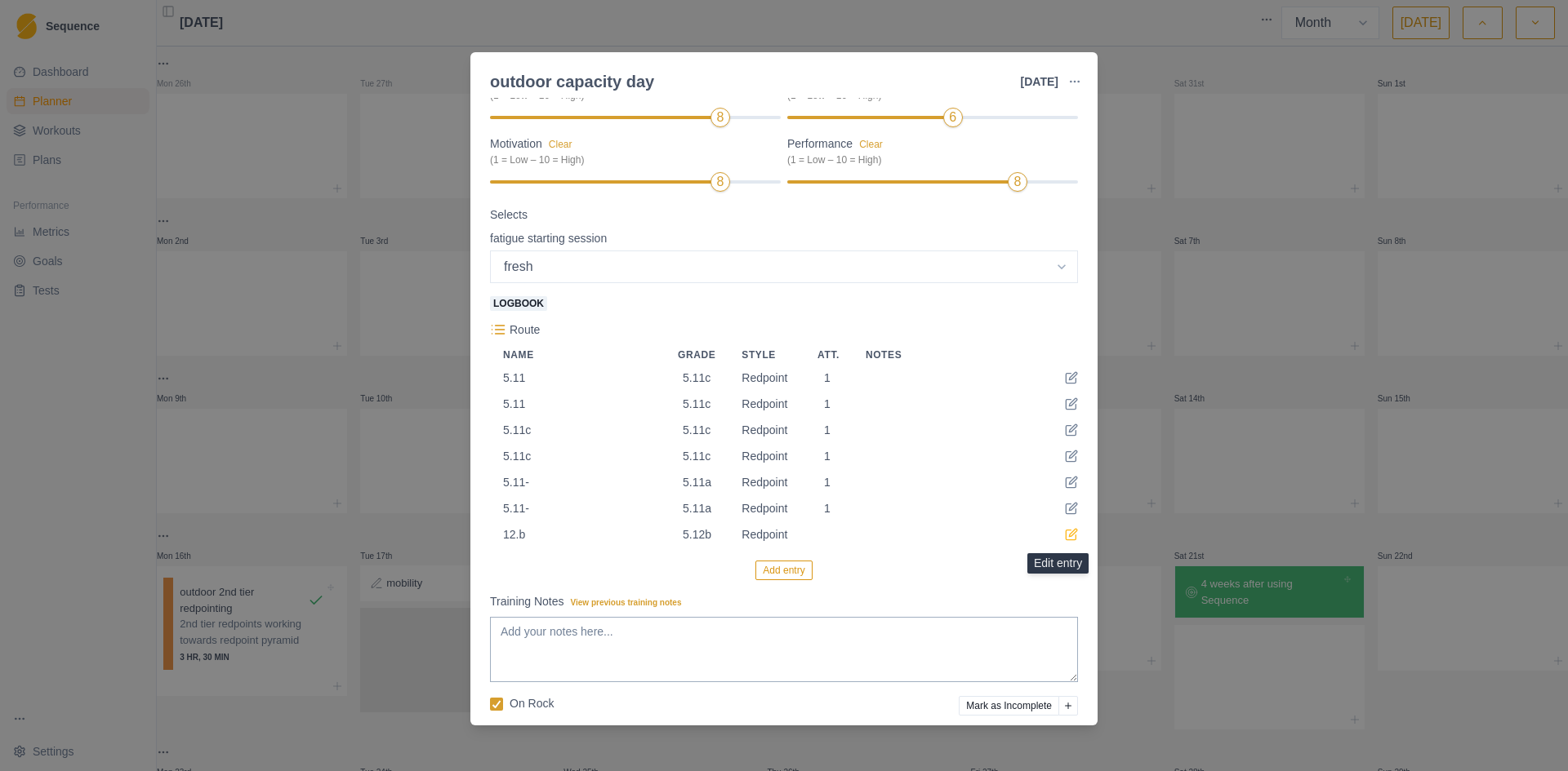
click at [1064, 538] on icon at bounding box center [1071, 535] width 13 height 13
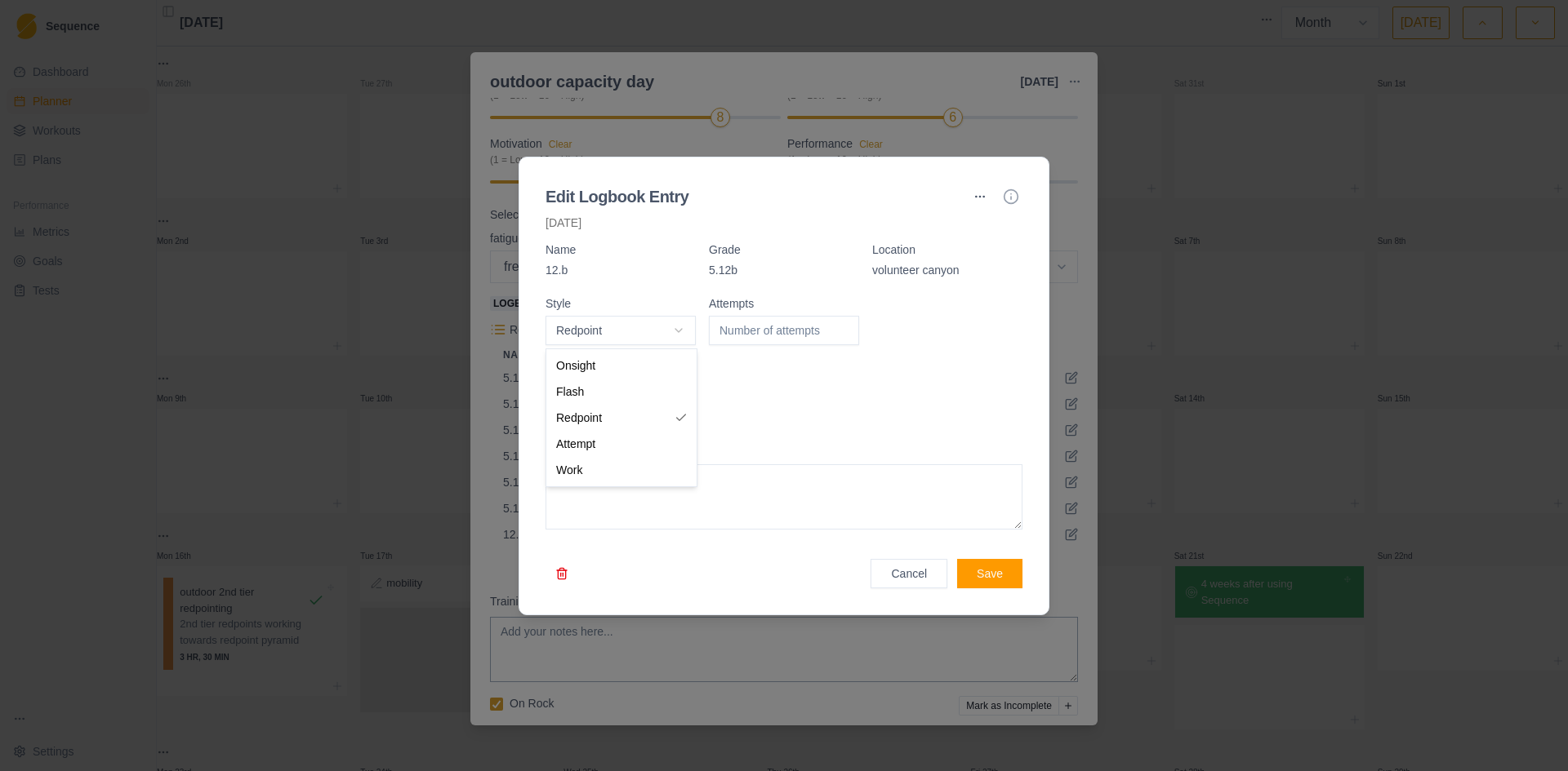
click at [673, 337] on body "Sequence Dashboard Planner Workouts Plans Performance Metrics Goals Tests Setti…" at bounding box center [784, 385] width 1568 height 771
select select "onsight"
click at [996, 575] on button "Save" at bounding box center [990, 574] width 66 height 30
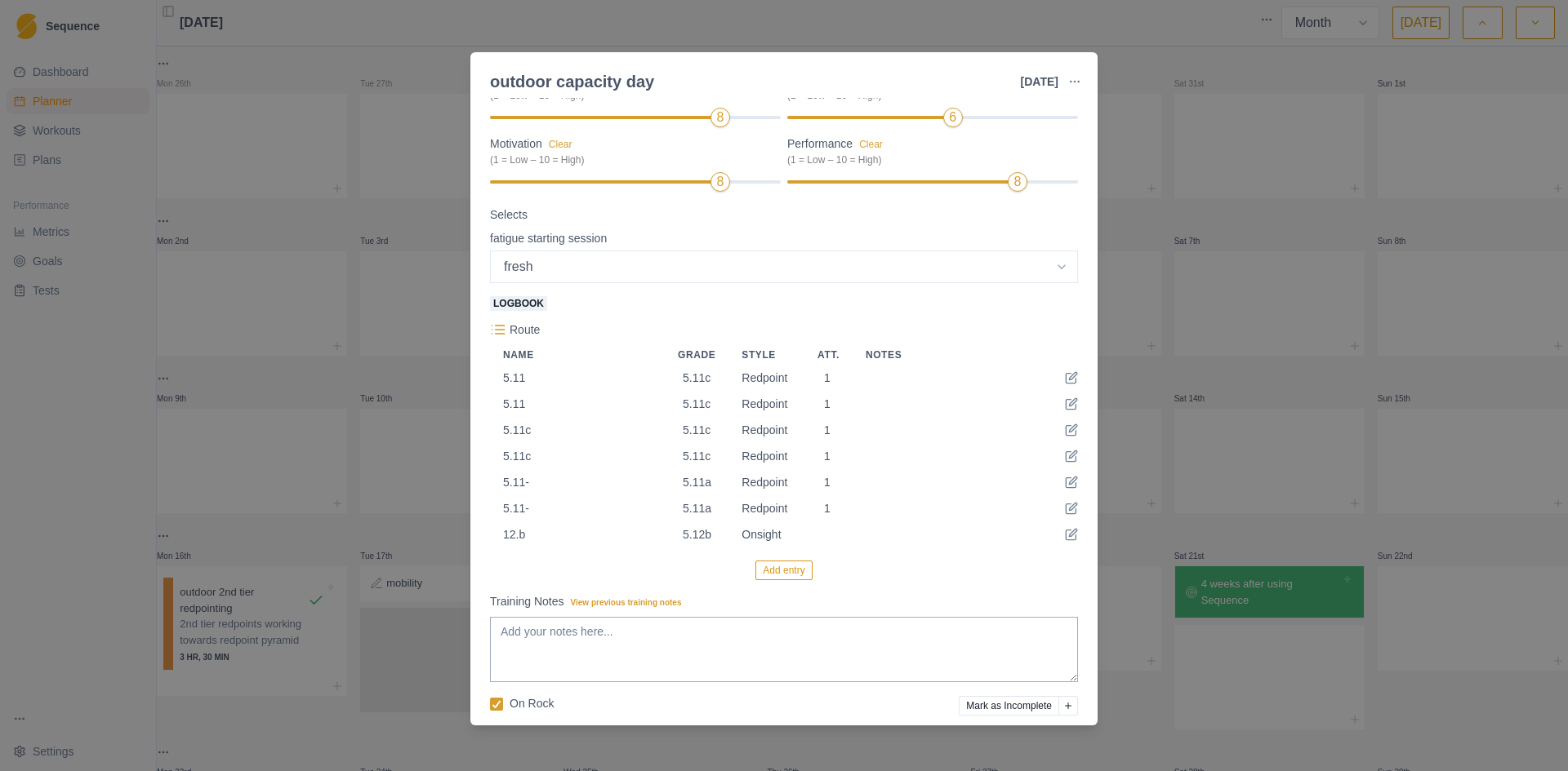
click at [781, 572] on button "Add entry" at bounding box center [783, 571] width 57 height 20
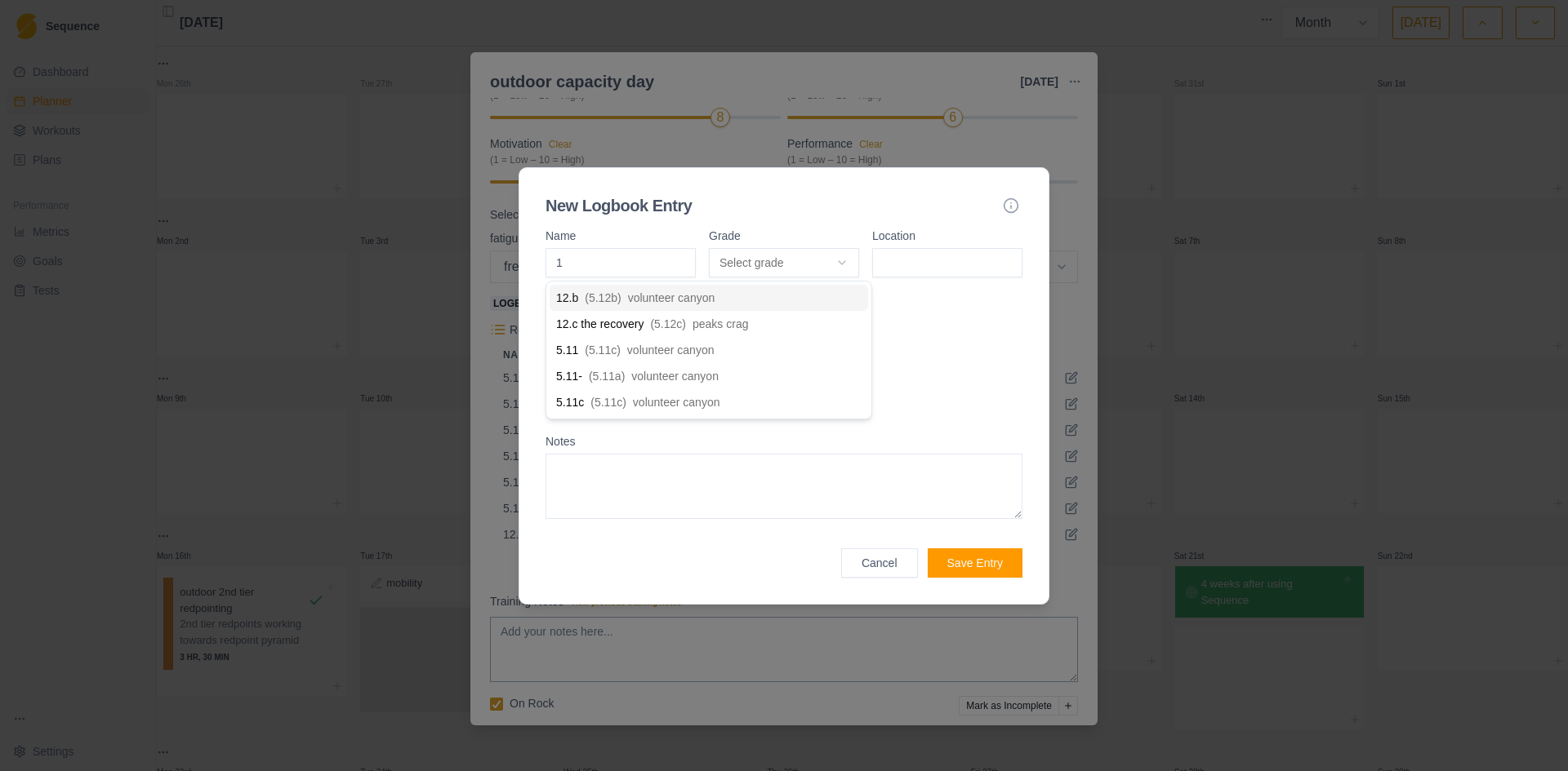
type input "12"
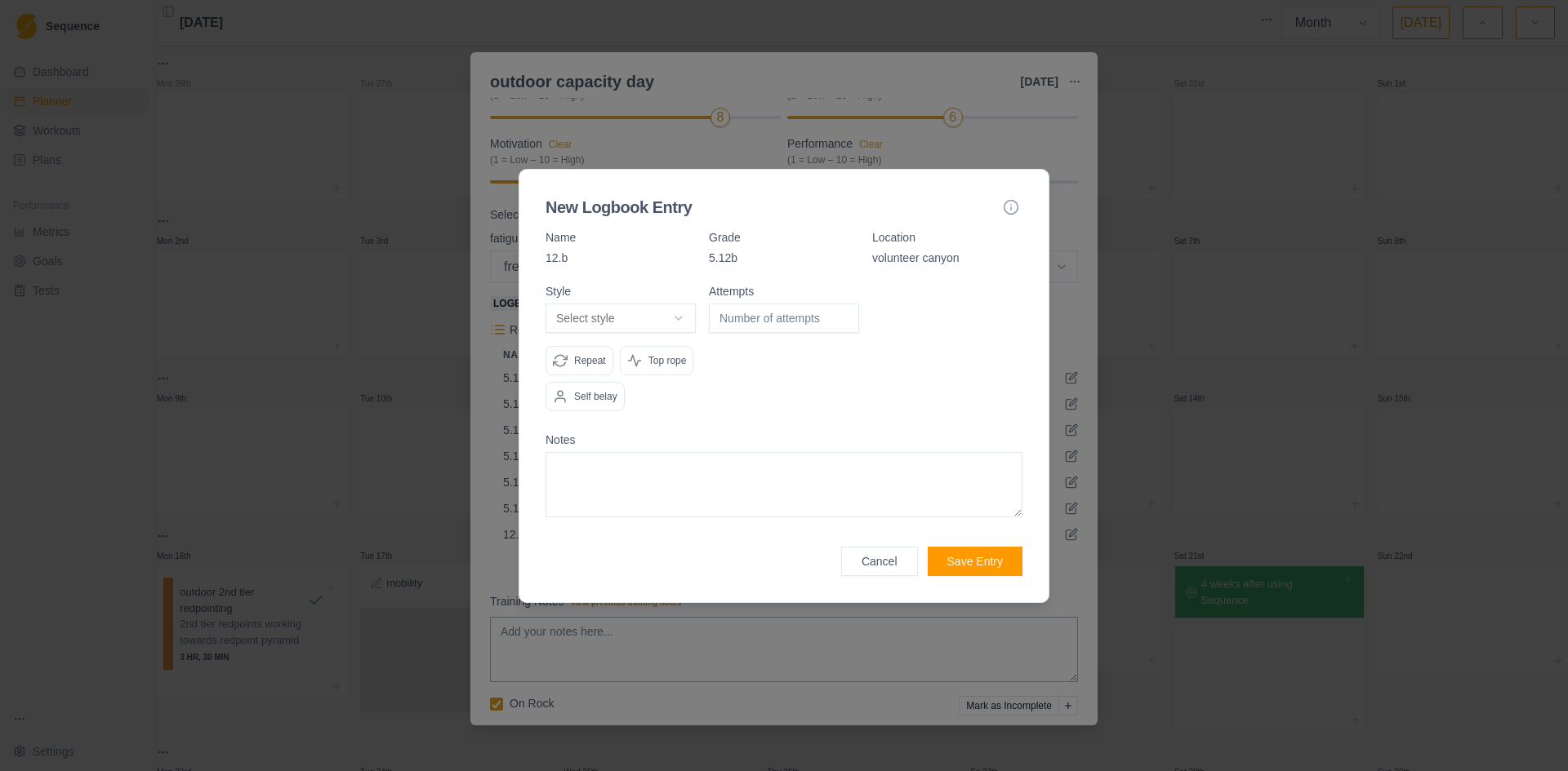
click at [682, 313] on body "Sequence Dashboard Planner Workouts Plans Performance Metrics Goals Tests Setti…" at bounding box center [784, 385] width 1568 height 771
select select "redpoint"
click at [767, 317] on input "number" at bounding box center [784, 319] width 150 height 30
type input "1"
click at [590, 353] on p "Repeat" at bounding box center [590, 360] width 32 height 15
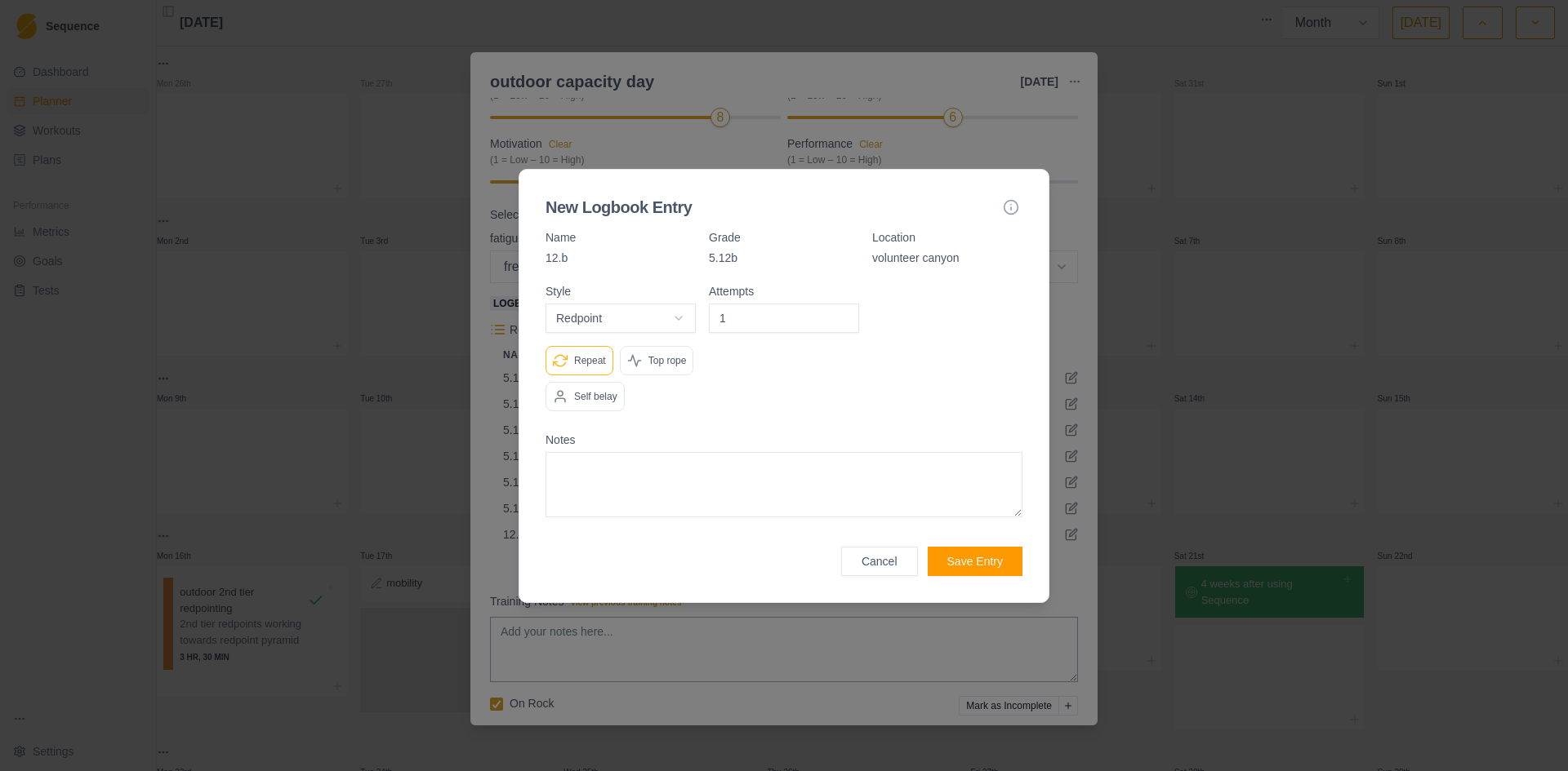
click at [577, 390] on p "Self belay" at bounding box center [595, 397] width 44 height 15
click at [667, 318] on body "Sequence Dashboard Planner Workouts Plans Performance Metrics Goals Tests Setti…" at bounding box center [784, 385] width 1568 height 771
click at [965, 556] on button "Save Entry" at bounding box center [974, 562] width 94 height 30
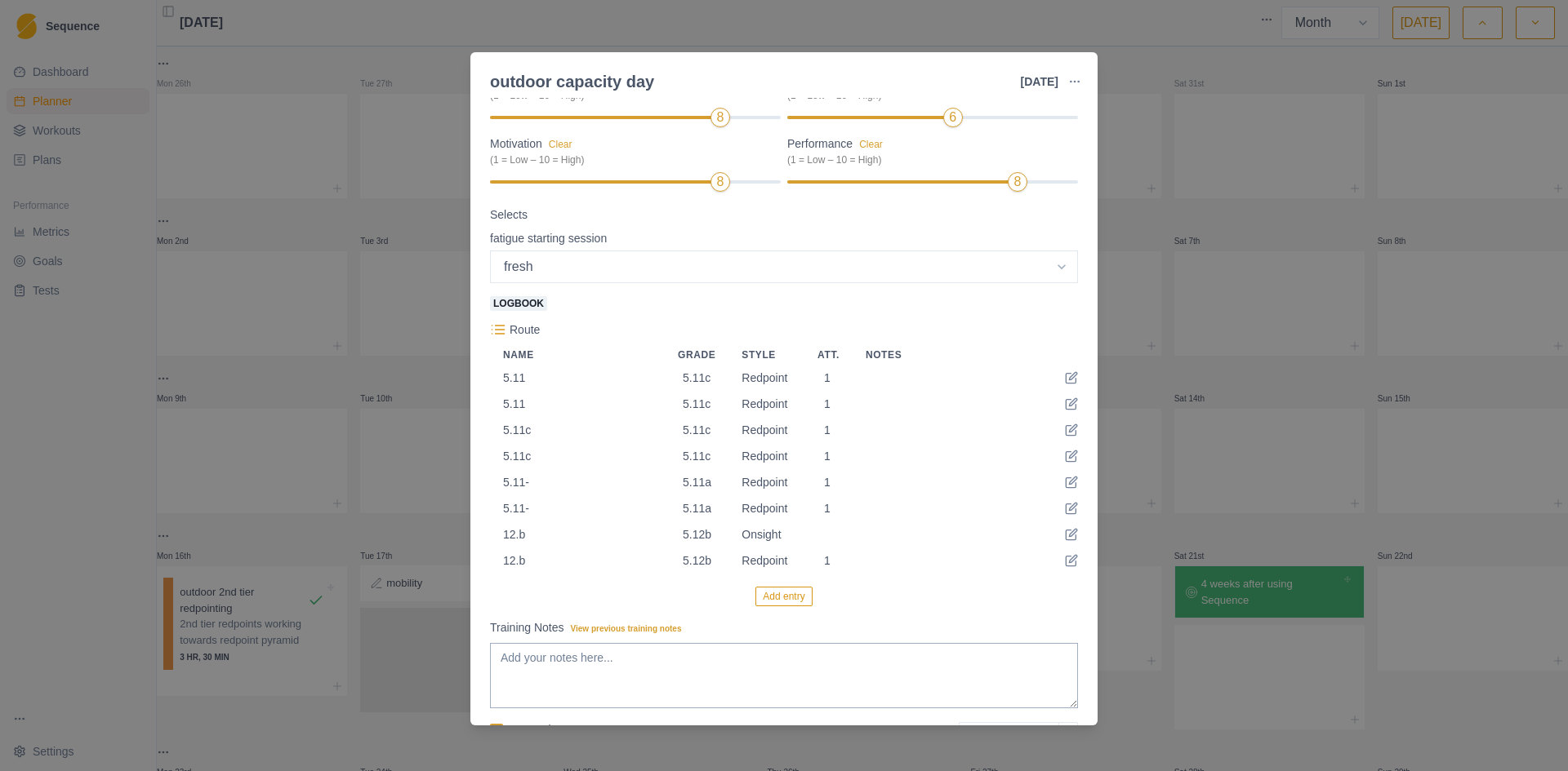
click at [791, 607] on button "Add entry" at bounding box center [783, 597] width 57 height 20
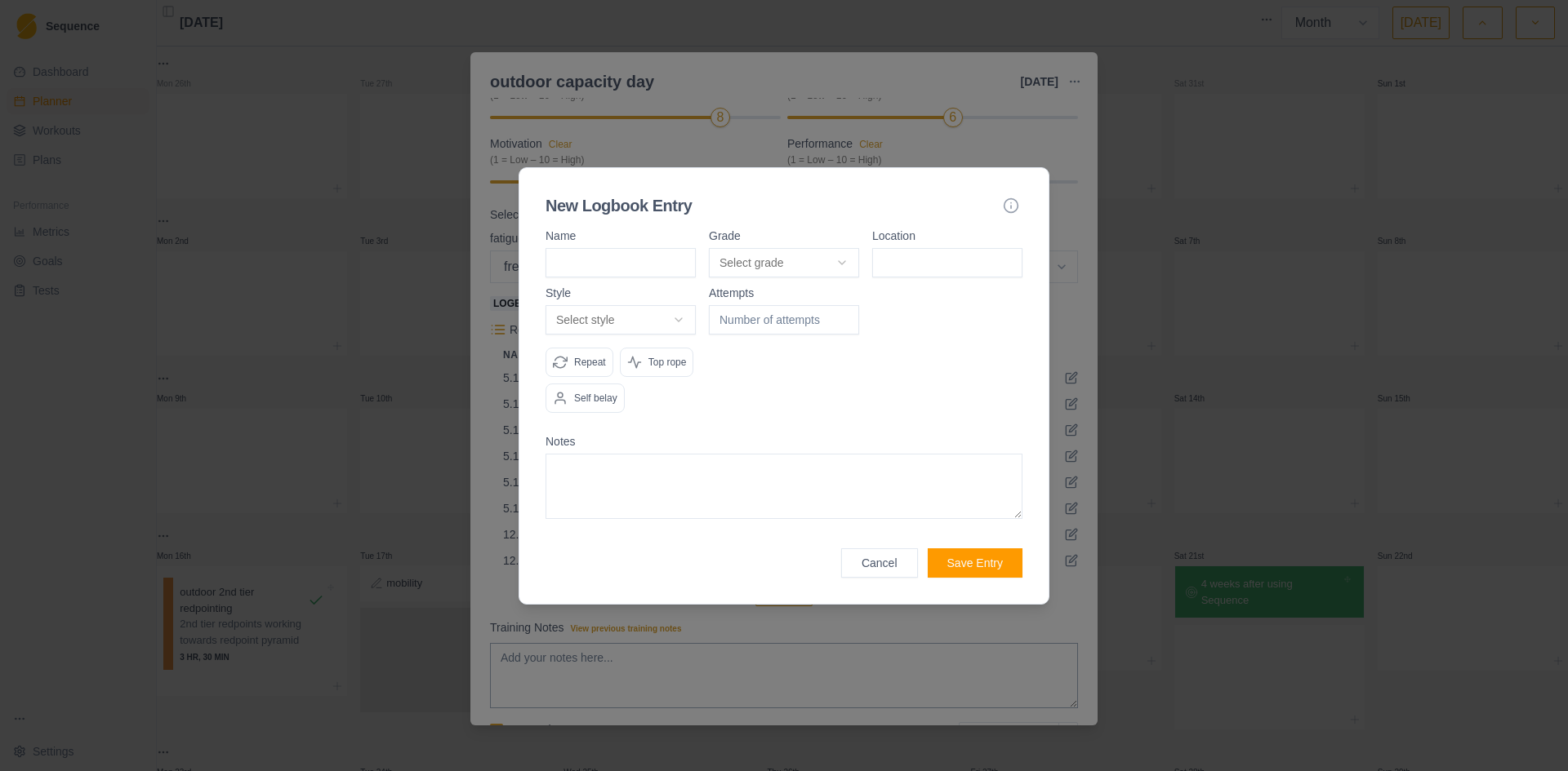
click at [889, 559] on button "Cancel" at bounding box center [879, 563] width 76 height 30
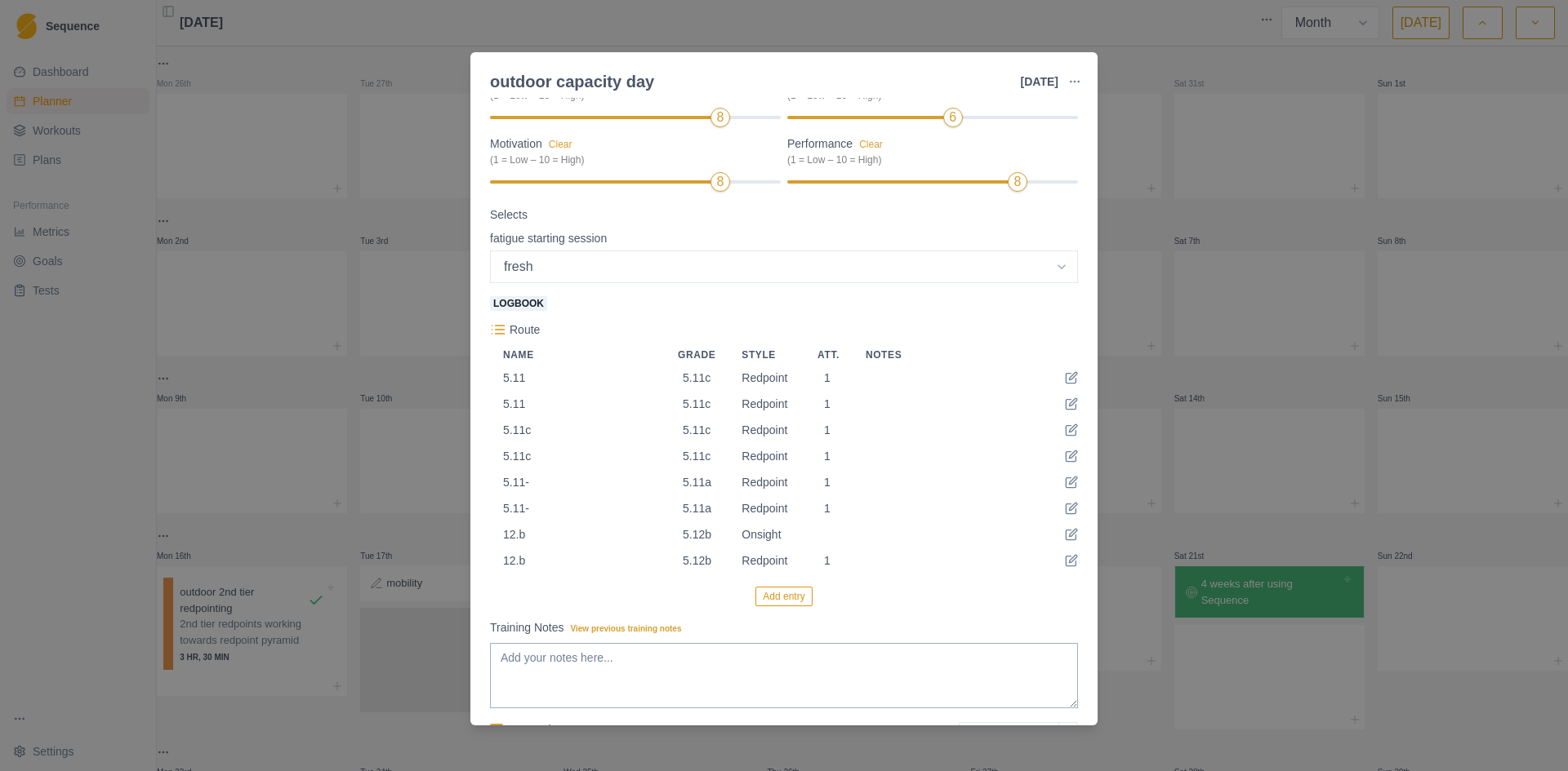
click at [781, 601] on button "Add entry" at bounding box center [783, 597] width 57 height 20
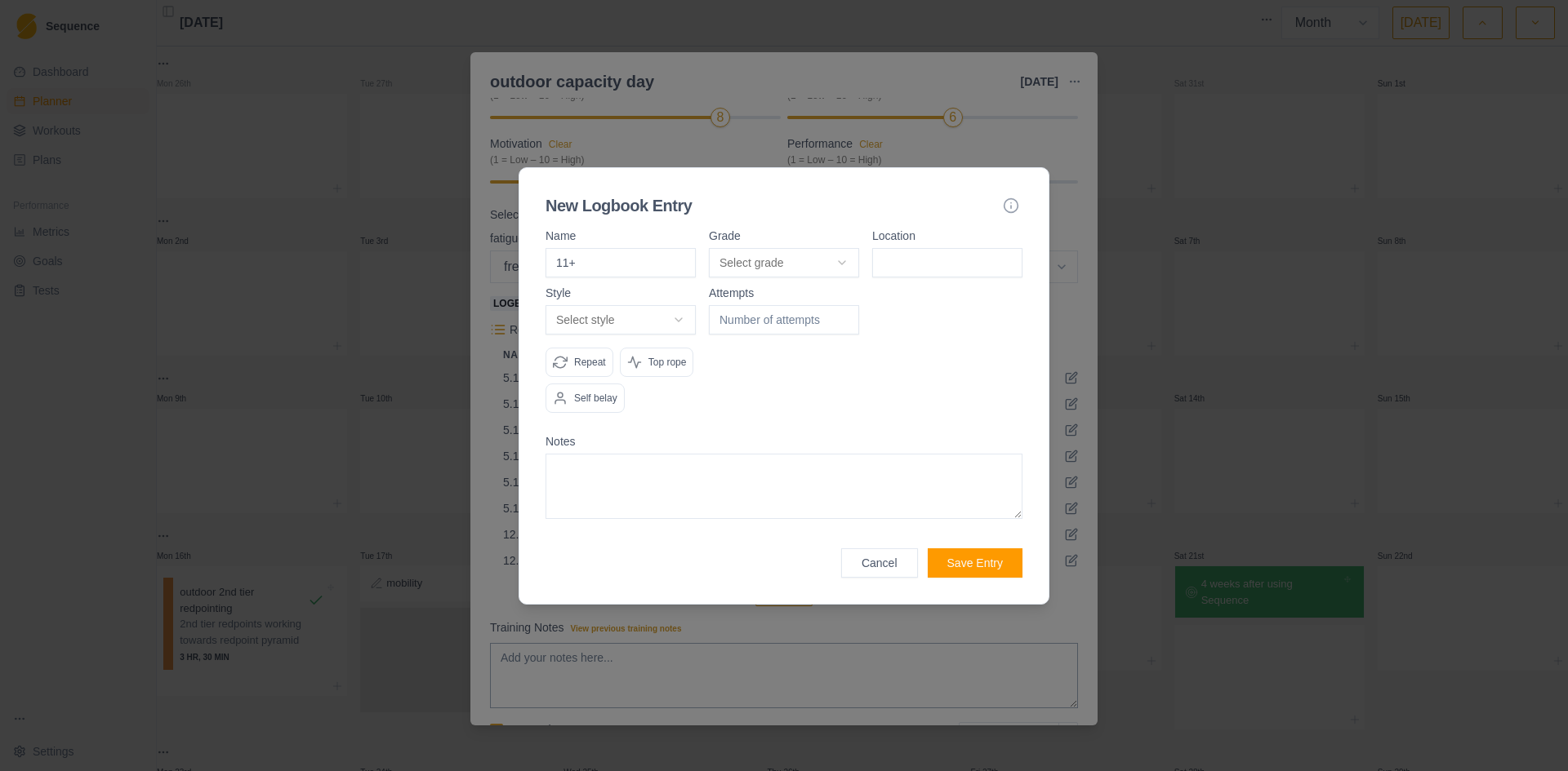
type input "11+"
click at [789, 256] on body "Sequence Dashboard Planner Workouts Plans Performance Metrics Goals Tests Setti…" at bounding box center [784, 385] width 1568 height 771
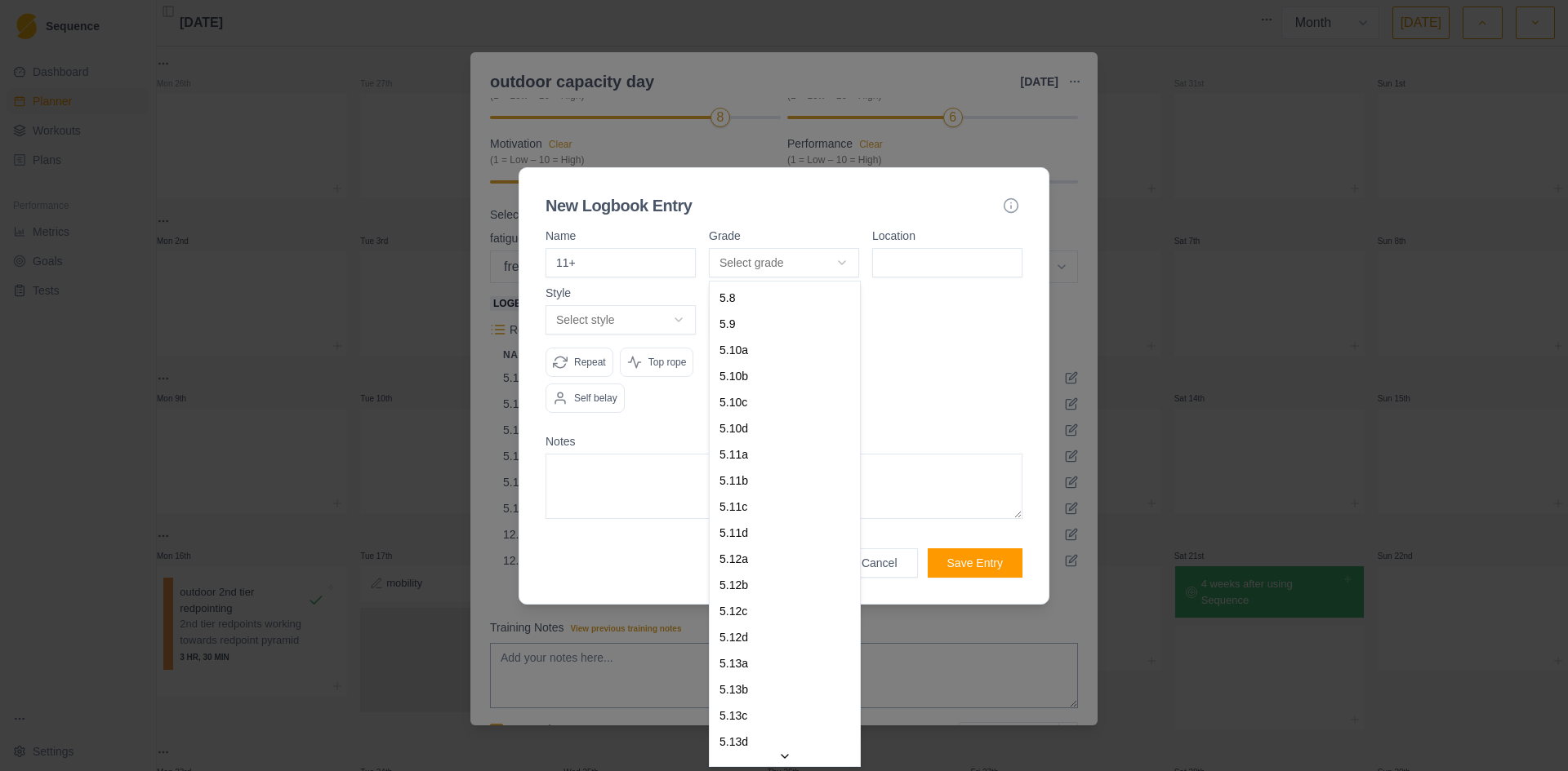
select select "aa833fe0-d05e-4ad5-b698-daf0b5ae1d16"
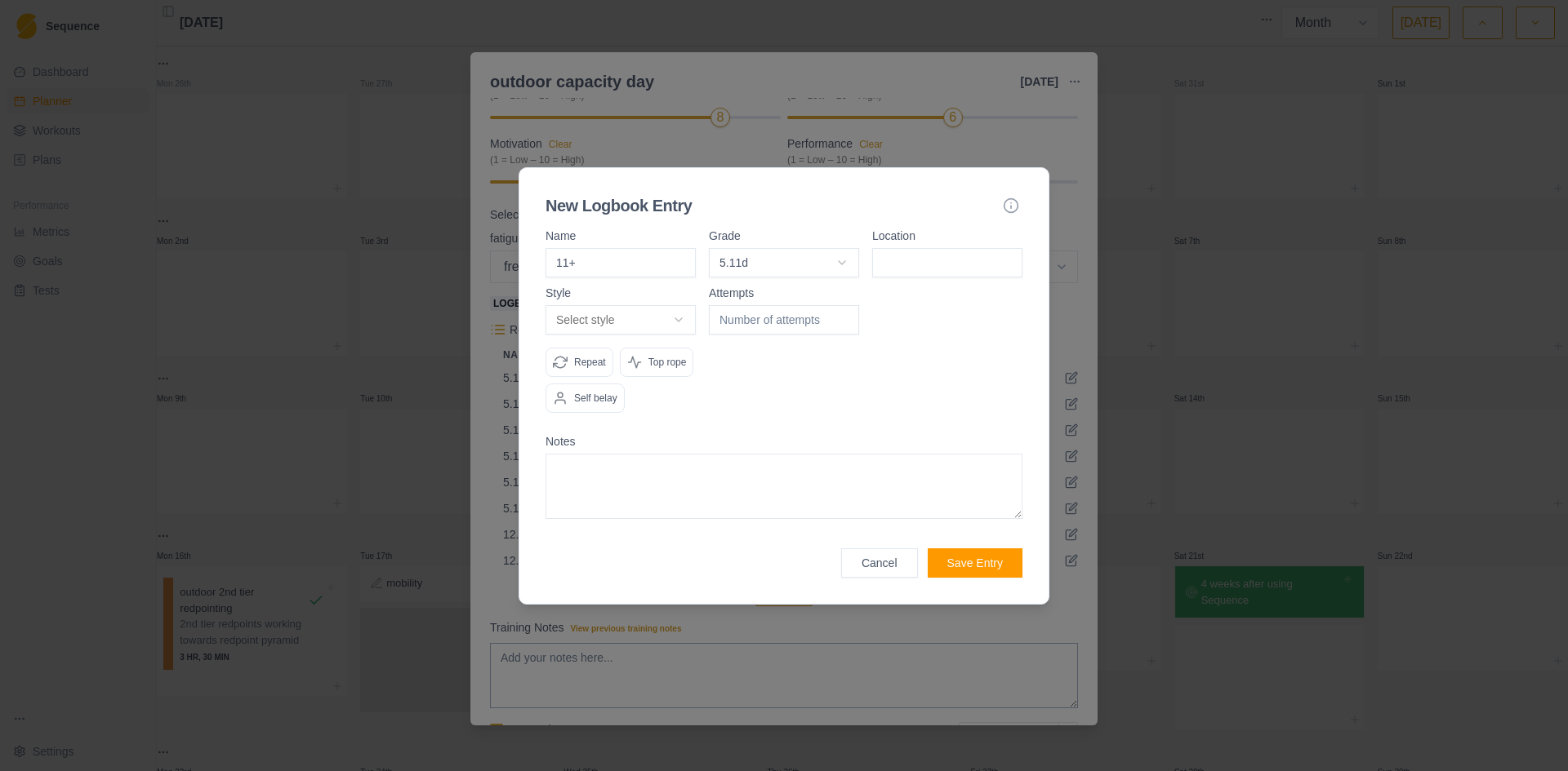
click at [908, 264] on input at bounding box center [947, 263] width 150 height 30
type input "volunteer canyon"
click at [637, 333] on body "Sequence Dashboard Planner Workouts Plans Performance Metrics Goals Tests Setti…" at bounding box center [784, 385] width 1568 height 771
select select "redpoint"
click at [769, 325] on input "number" at bounding box center [784, 320] width 150 height 30
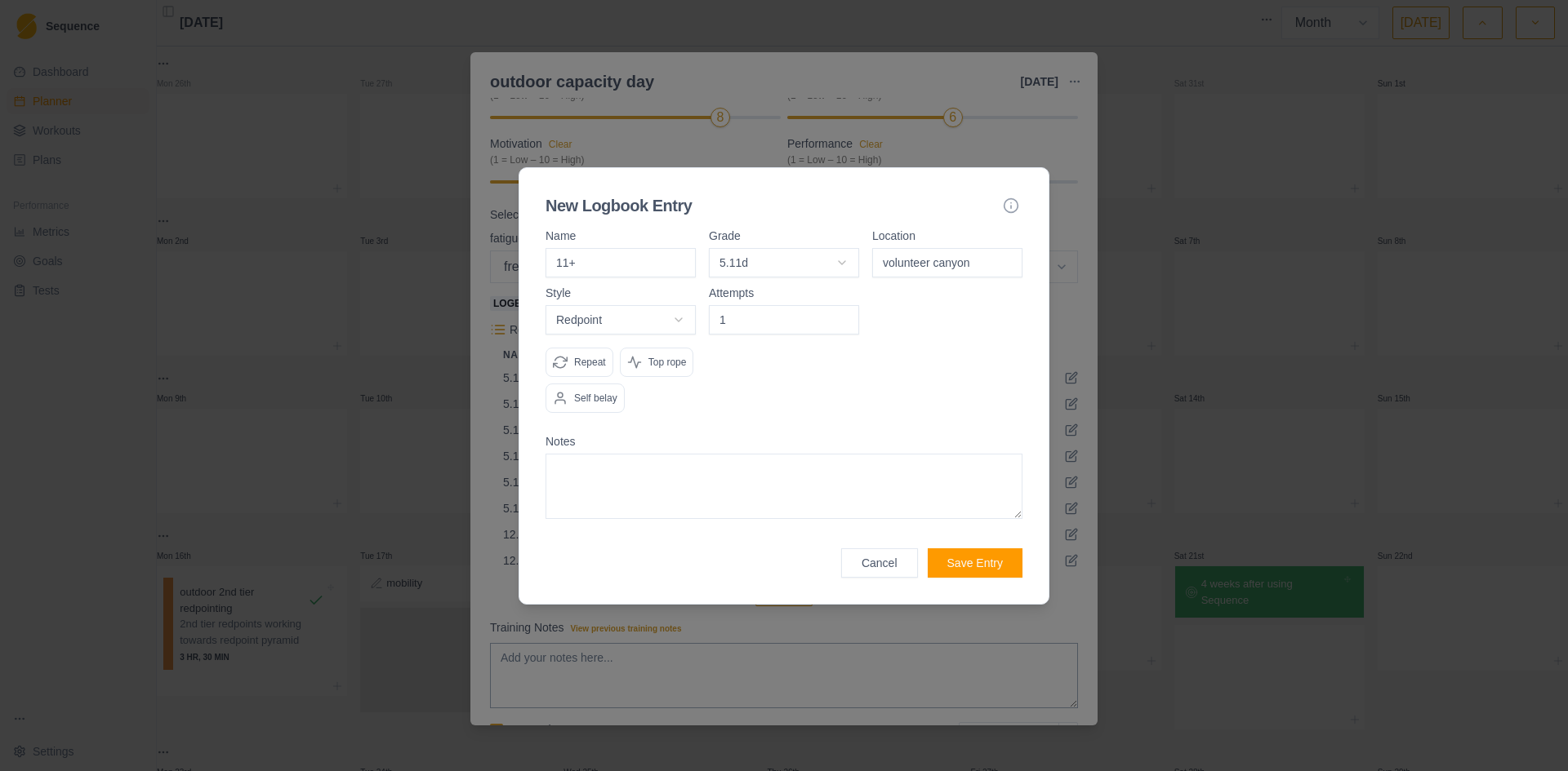
type input "1"
click at [587, 360] on p "Repeat" at bounding box center [590, 362] width 32 height 15
click at [586, 392] on p "Self belay" at bounding box center [595, 398] width 44 height 15
click at [988, 554] on button "Save Entry" at bounding box center [974, 563] width 94 height 30
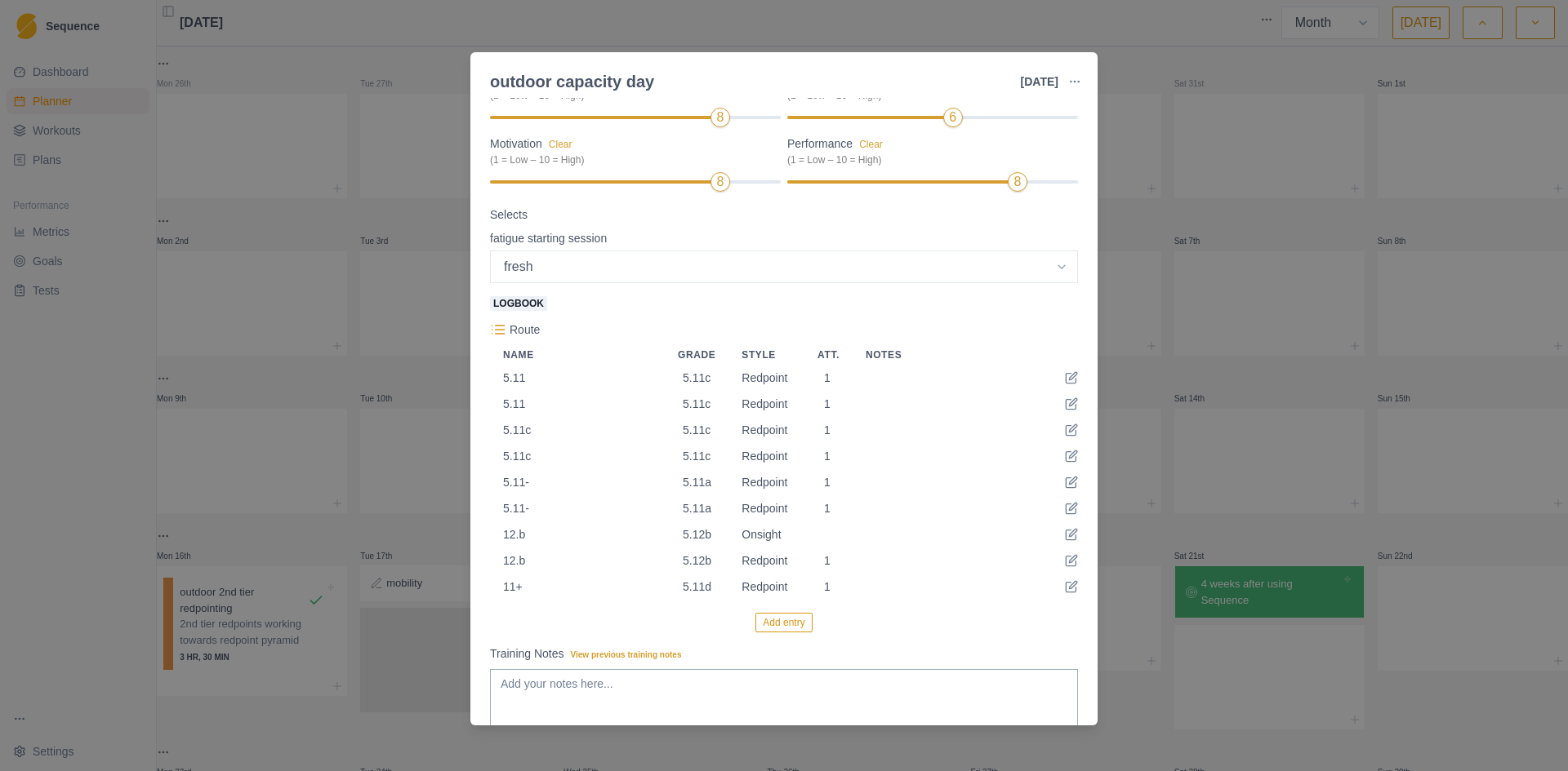
click at [787, 626] on button "Add entry" at bounding box center [783, 623] width 57 height 20
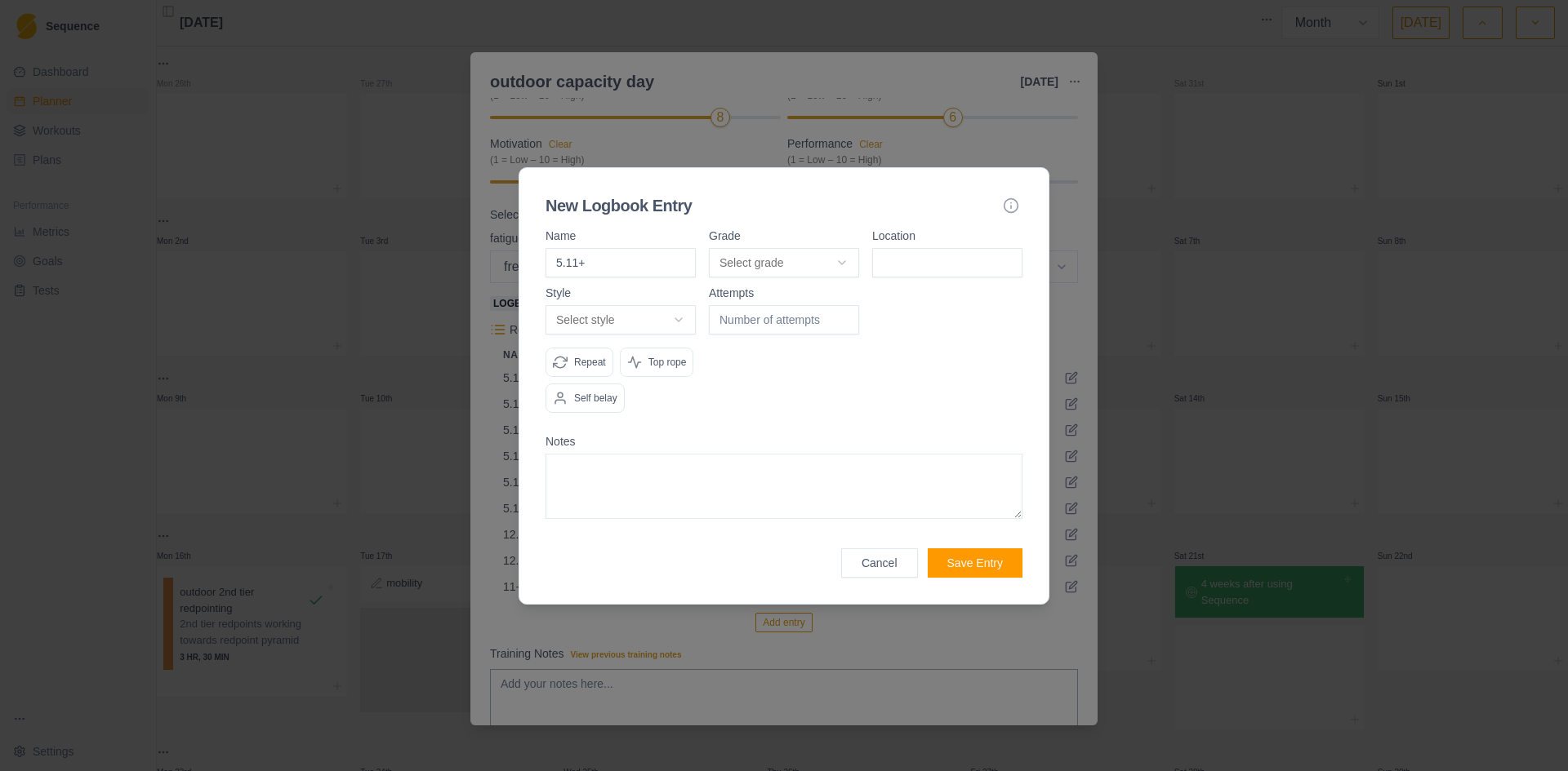
type input "5.11+"
click at [832, 259] on body "Sequence Dashboard Planner Workouts Plans Performance Metrics Goals Tests Setti…" at bounding box center [784, 385] width 1568 height 771
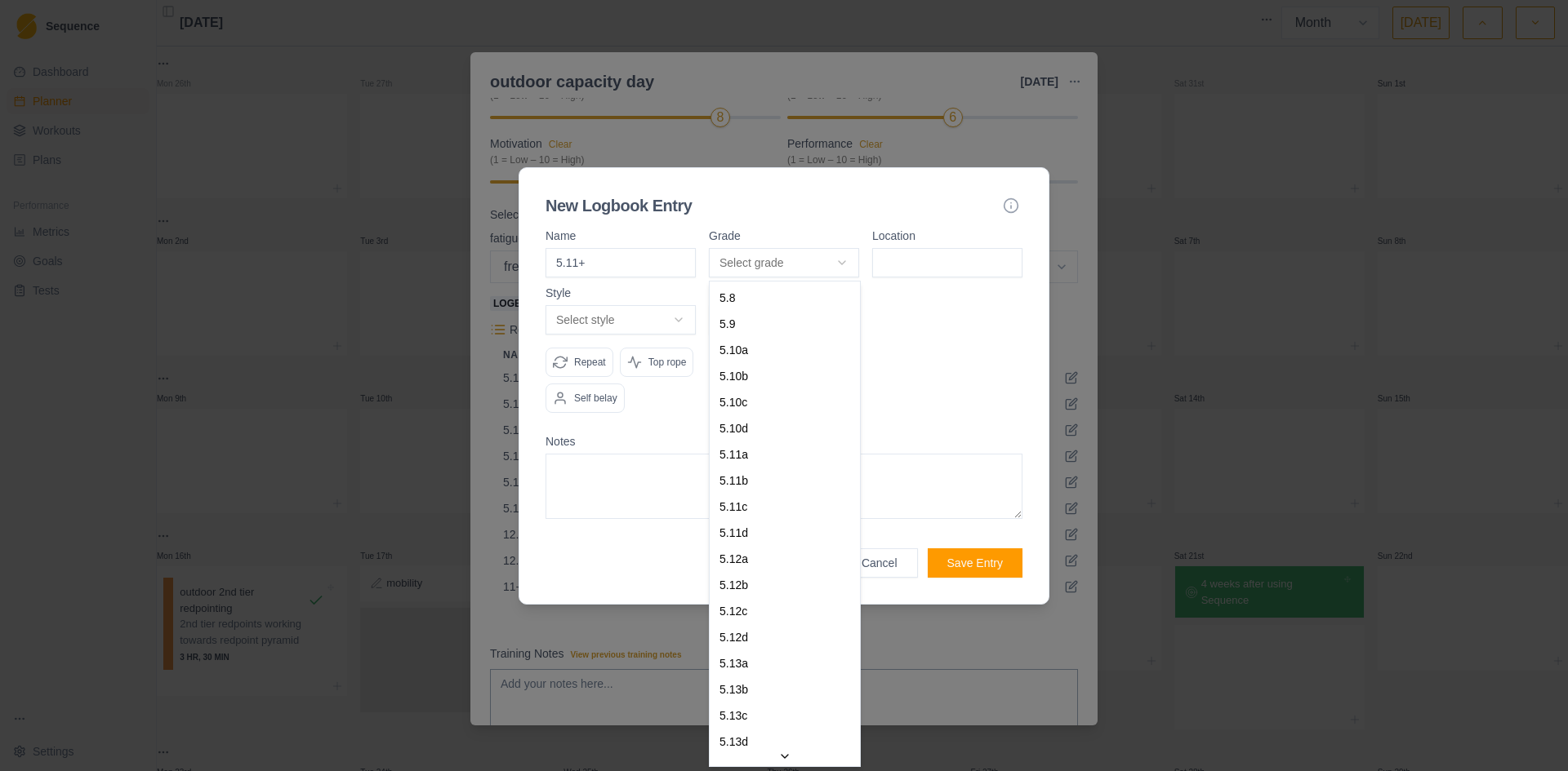
select select "aa833fe0-d05e-4ad5-b698-daf0b5ae1d16"
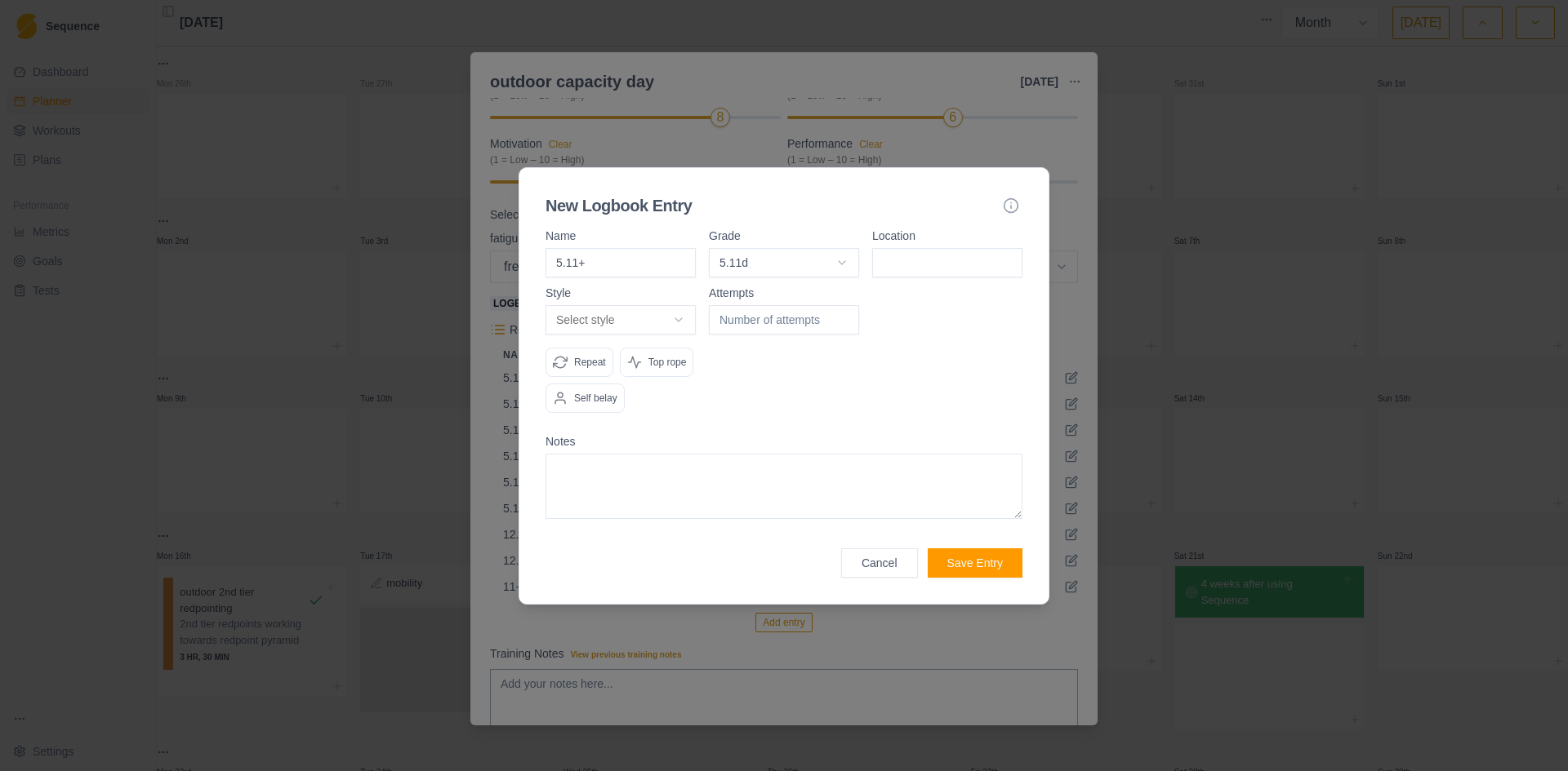
click at [932, 250] on input at bounding box center [947, 263] width 150 height 30
type input "volunteer canyon"
click at [655, 319] on body "Sequence Dashboard Planner Workouts Plans Performance Metrics Goals Tests Setti…" at bounding box center [784, 385] width 1568 height 771
select select "redpoint"
click at [745, 323] on input "number" at bounding box center [784, 320] width 150 height 30
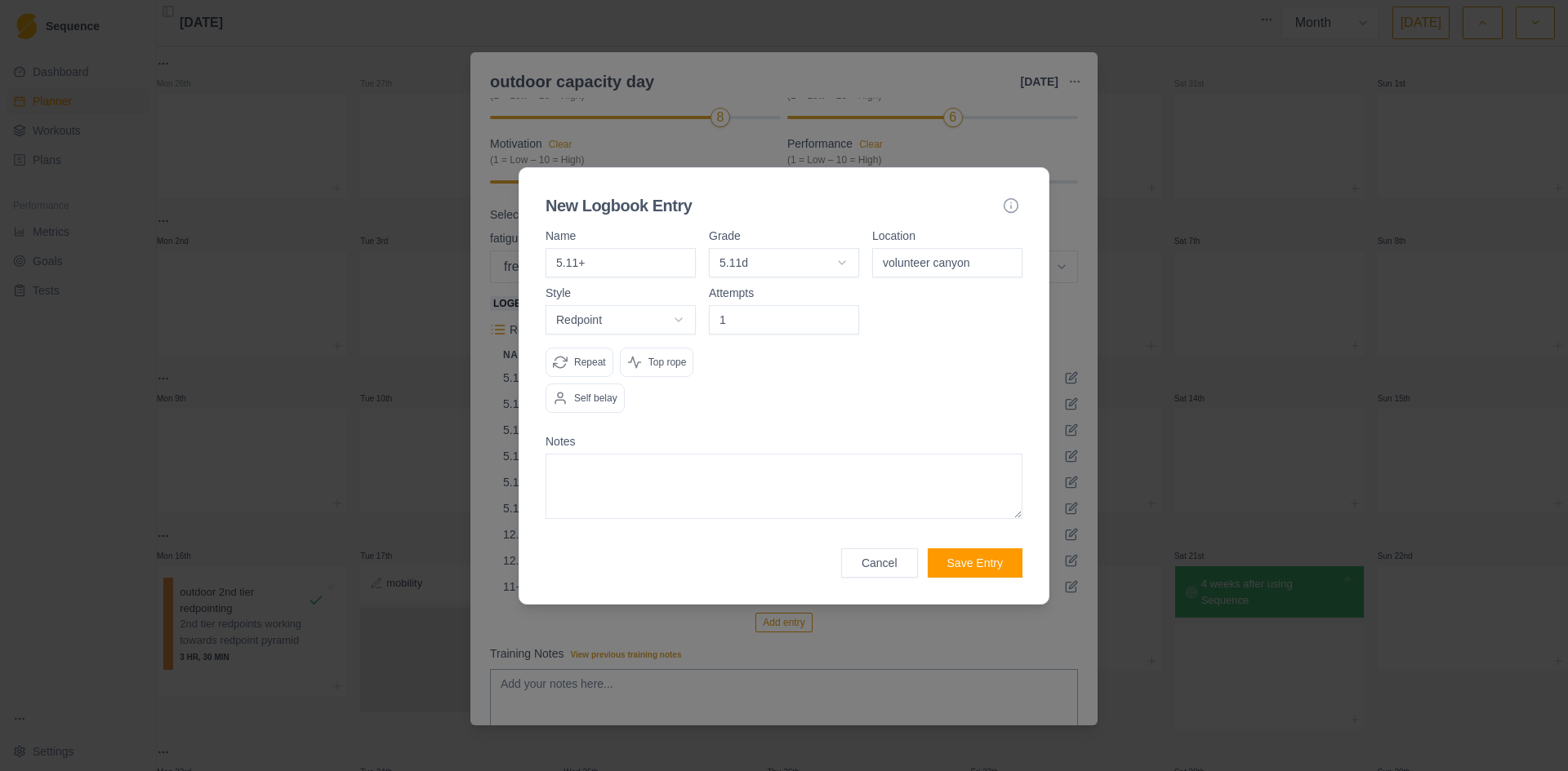
type input "1"
click at [582, 361] on p "Repeat" at bounding box center [590, 362] width 32 height 15
click at [579, 387] on div "Self belay" at bounding box center [585, 398] width 79 height 30
click at [991, 566] on button "Save Entry" at bounding box center [974, 563] width 94 height 30
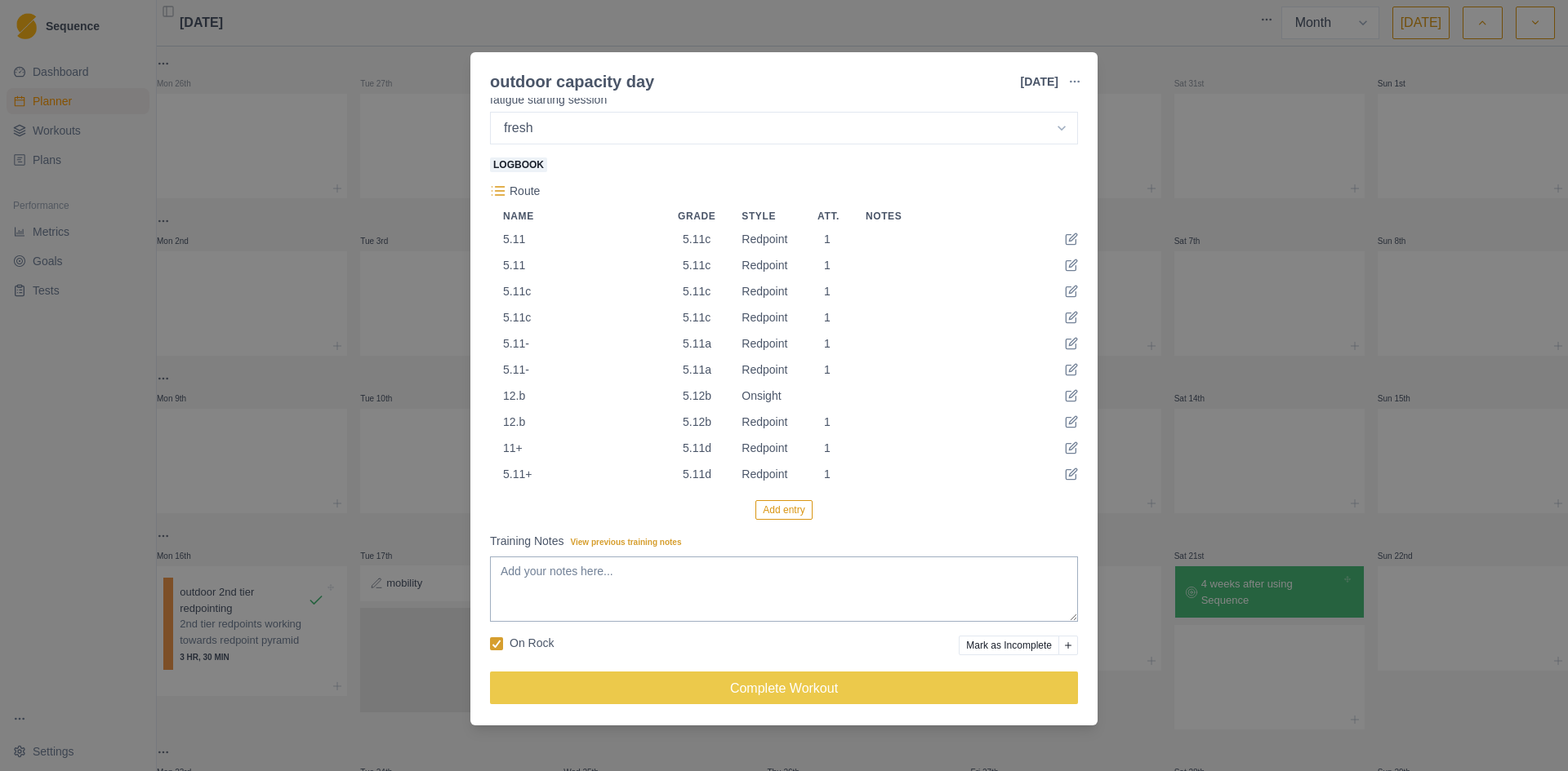
scroll to position [305, 0]
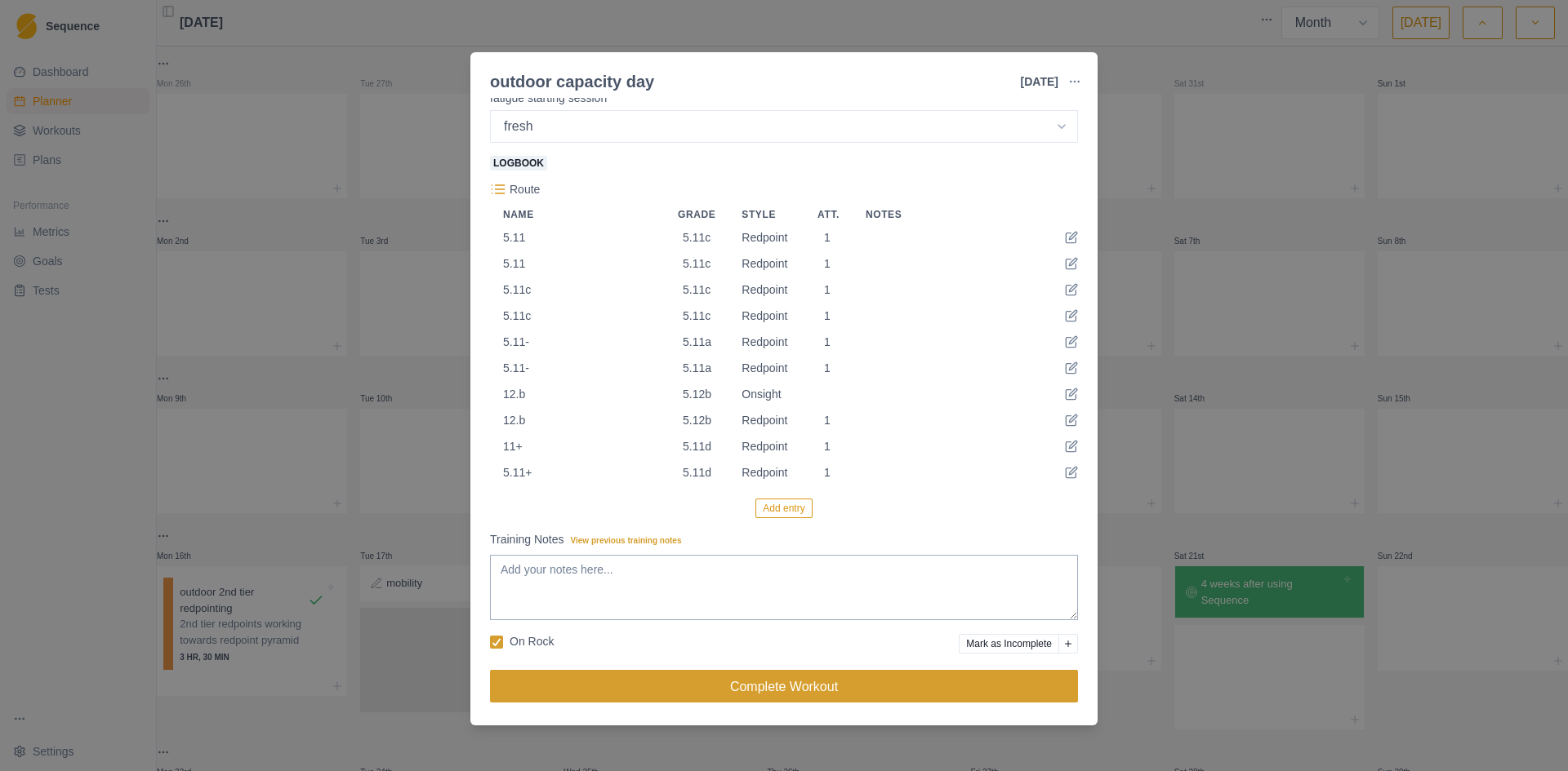
click at [831, 699] on button "Complete Workout" at bounding box center [784, 686] width 588 height 33
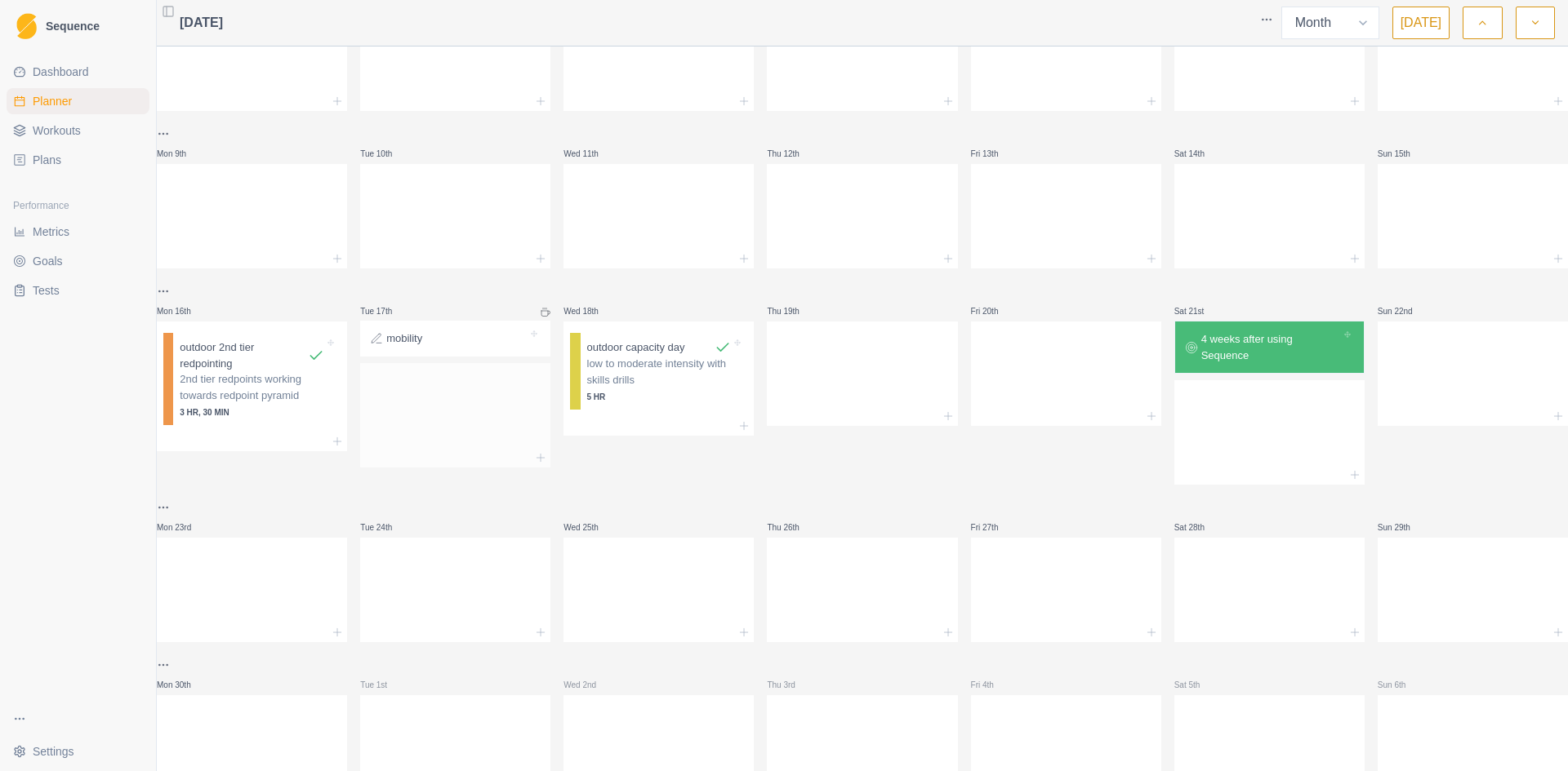
scroll to position [319, 0]
